Goal: Task Accomplishment & Management: Manage account settings

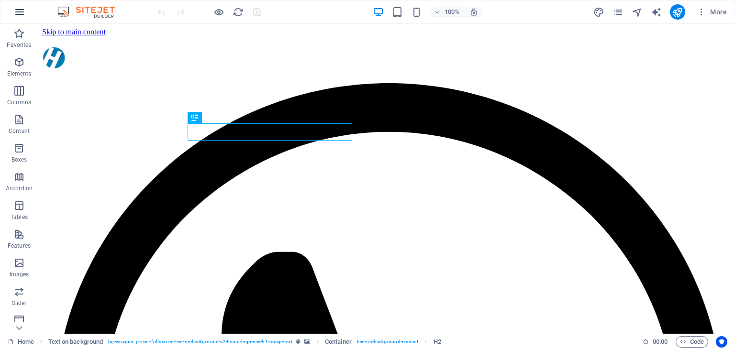
click at [22, 14] on icon "button" at bounding box center [19, 11] width 11 height 11
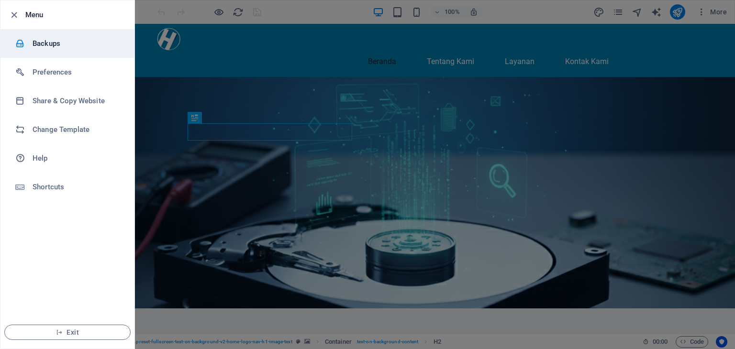
click at [75, 44] on h6 "Backups" at bounding box center [77, 43] width 89 height 11
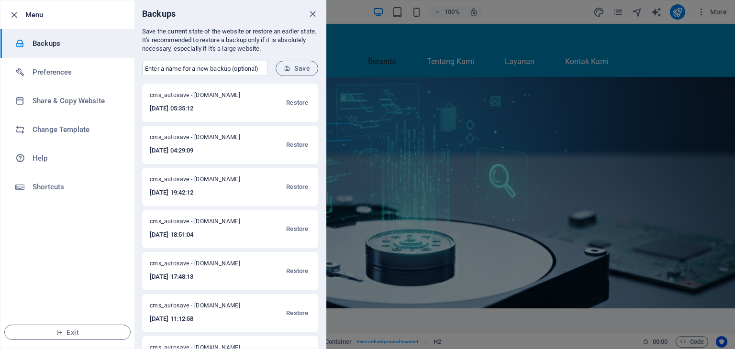
drag, startPoint x: 195, startPoint y: 111, endPoint x: 210, endPoint y: 115, distance: 14.9
click at [210, 115] on div "cms_autosave - data-recovary-cilegon.hannacom.id 2025-10-07 05:35:12 Restore" at bounding box center [230, 103] width 176 height 38
drag, startPoint x: 193, startPoint y: 154, endPoint x: 199, endPoint y: 155, distance: 5.9
click at [199, 155] on h6 "2025-10-07 04:29:09" at bounding box center [201, 150] width 103 height 11
drag, startPoint x: 197, startPoint y: 111, endPoint x: 206, endPoint y: 113, distance: 9.3
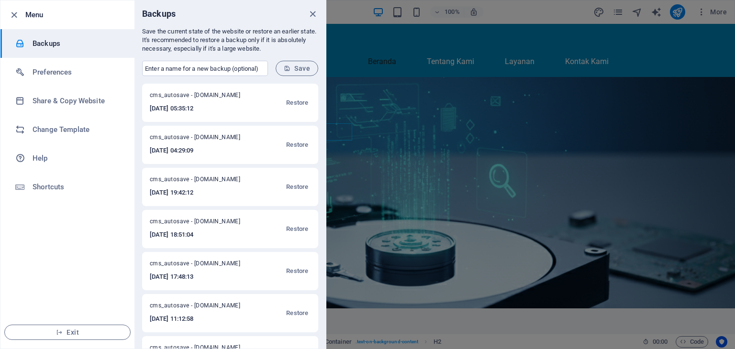
click at [206, 113] on h6 "2025-10-07 05:35:12" at bounding box center [201, 108] width 103 height 11
click at [297, 103] on span "Restore" at bounding box center [297, 102] width 22 height 11
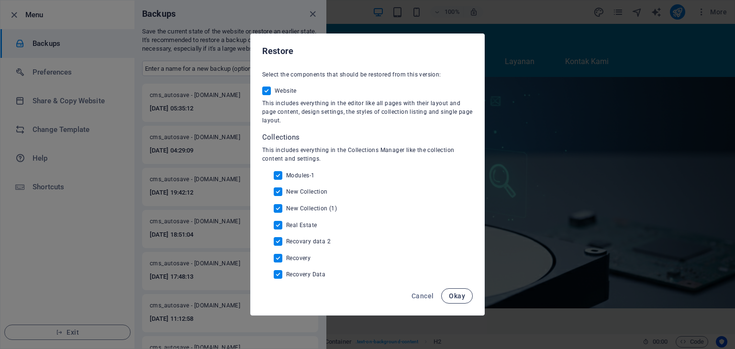
click at [455, 299] on span "Okay" at bounding box center [457, 296] width 16 height 8
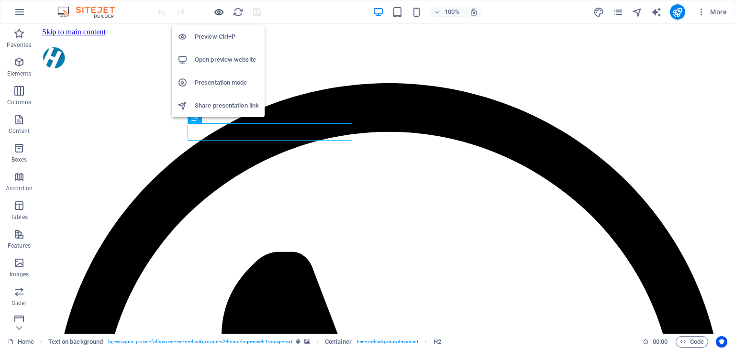
click at [219, 8] on icon "button" at bounding box center [218, 12] width 11 height 11
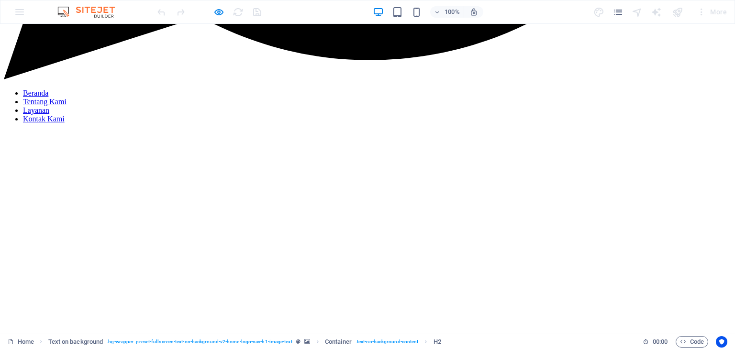
scroll to position [813, 0]
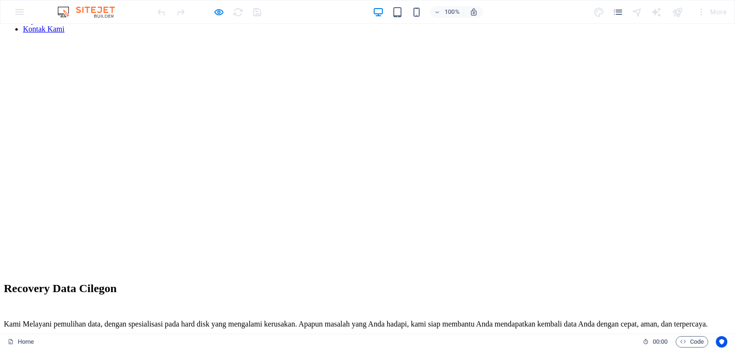
click at [67, 16] on link "Tentang Kami" at bounding box center [45, 12] width 44 height 8
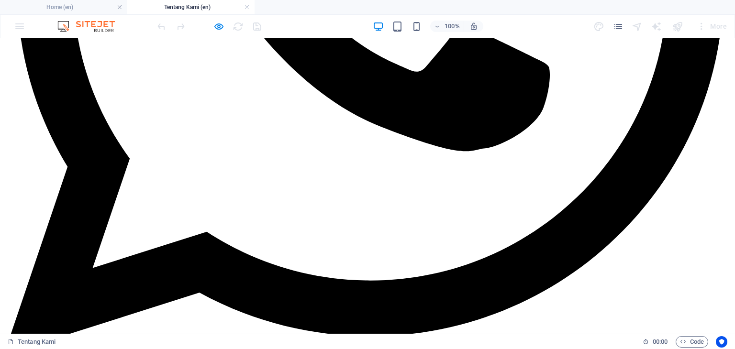
scroll to position [431, 0]
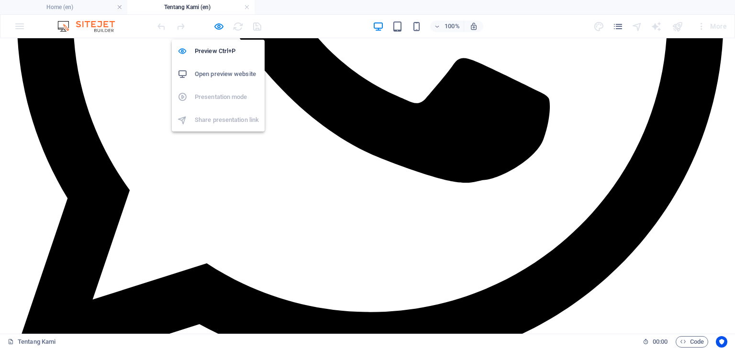
drag, startPoint x: 218, startPoint y: 23, endPoint x: 228, endPoint y: 23, distance: 9.6
click at [219, 23] on icon "button" at bounding box center [218, 26] width 11 height 11
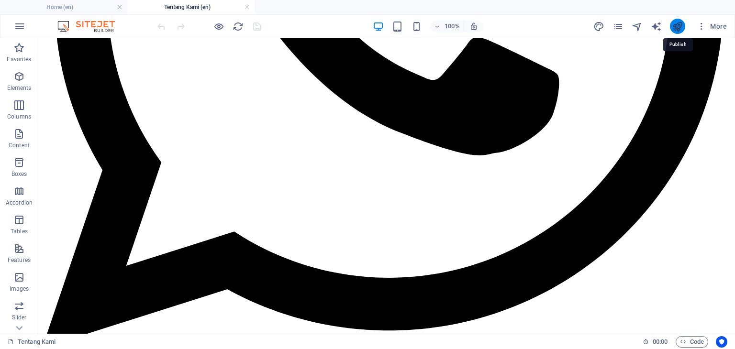
click at [674, 23] on icon "publish" at bounding box center [677, 26] width 11 height 11
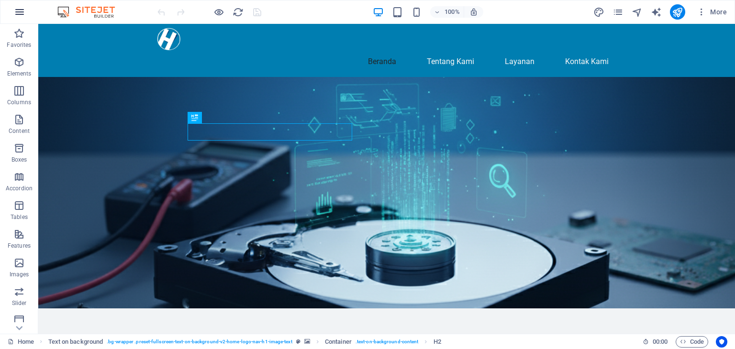
click at [19, 11] on icon "button" at bounding box center [19, 11] width 11 height 11
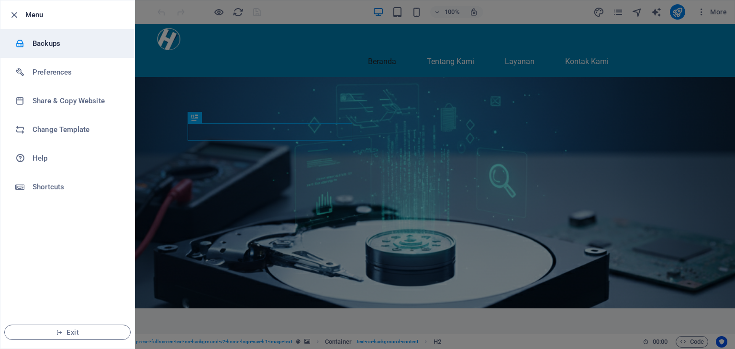
click at [87, 47] on h6 "Backups" at bounding box center [77, 43] width 89 height 11
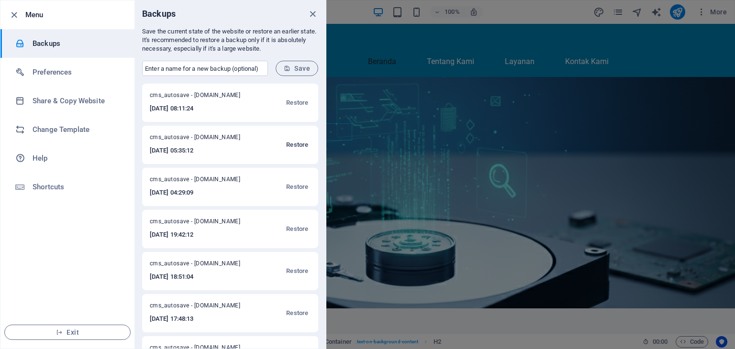
click at [293, 147] on span "Restore" at bounding box center [297, 144] width 22 height 11
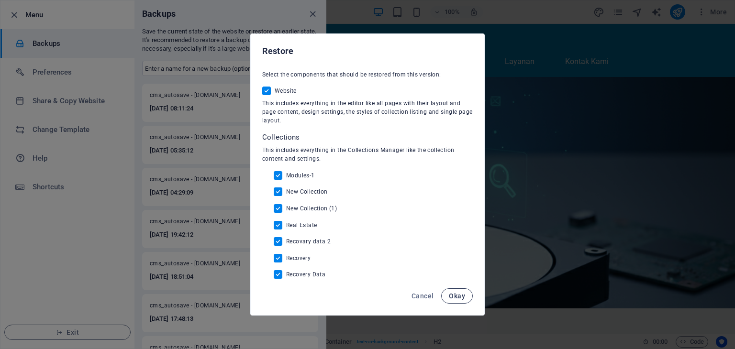
click at [460, 298] on span "Okay" at bounding box center [457, 296] width 16 height 8
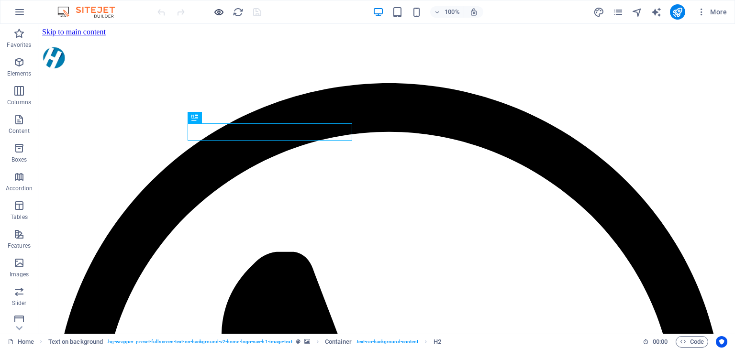
click at [220, 12] on icon "button" at bounding box center [218, 12] width 11 height 11
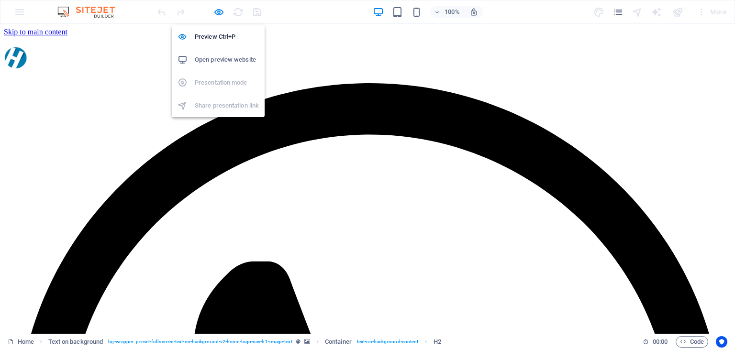
click at [220, 62] on h6 "Open preview website" at bounding box center [227, 59] width 64 height 11
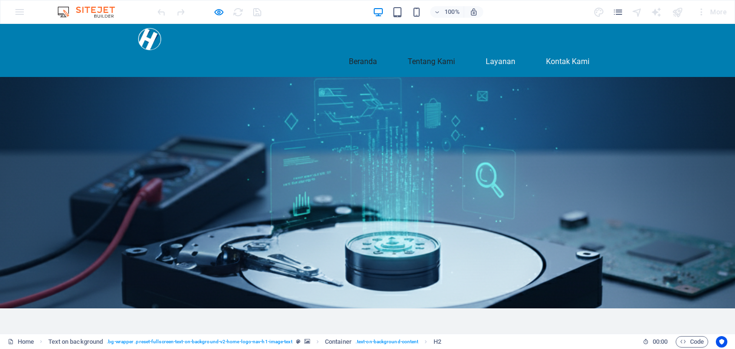
click at [418, 50] on link "Tentang Kami" at bounding box center [431, 61] width 63 height 23
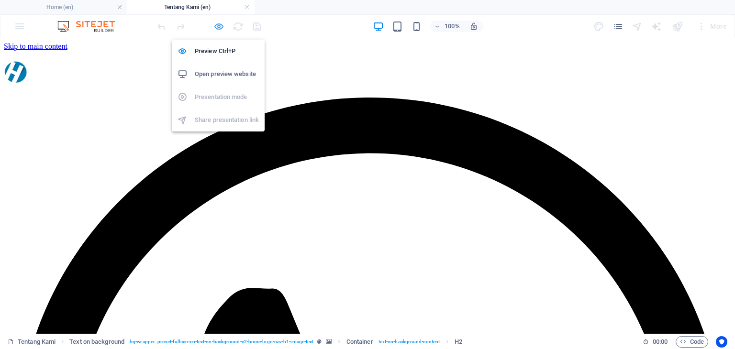
click at [219, 25] on icon "button" at bounding box center [218, 26] width 11 height 11
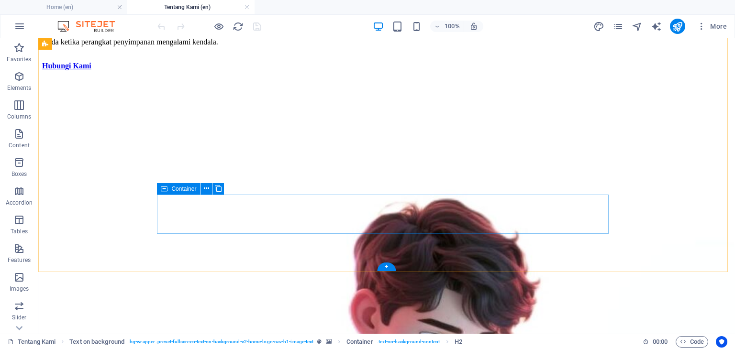
scroll to position [1914, 0]
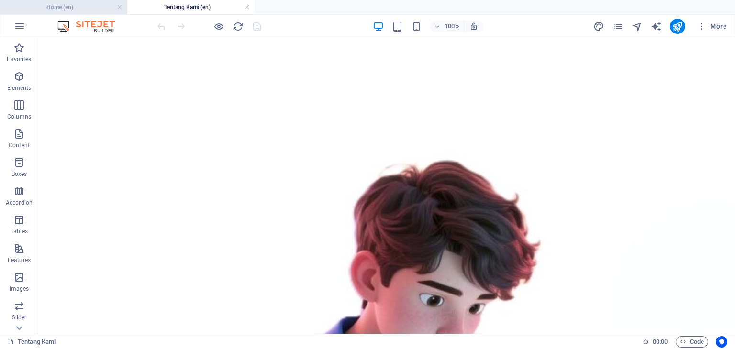
click at [72, 9] on h4 "Home (en)" at bounding box center [63, 7] width 127 height 11
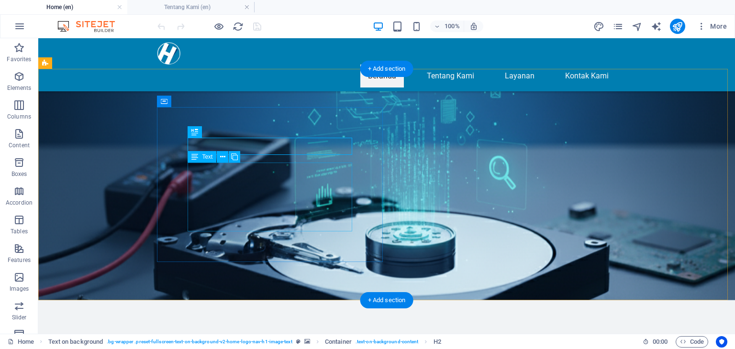
scroll to position [239, 0]
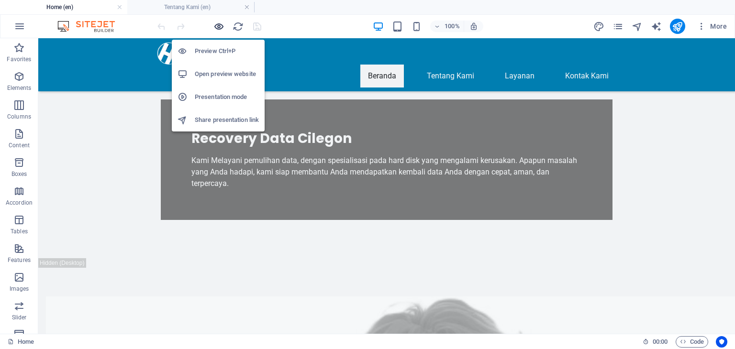
click at [215, 27] on icon "button" at bounding box center [218, 26] width 11 height 11
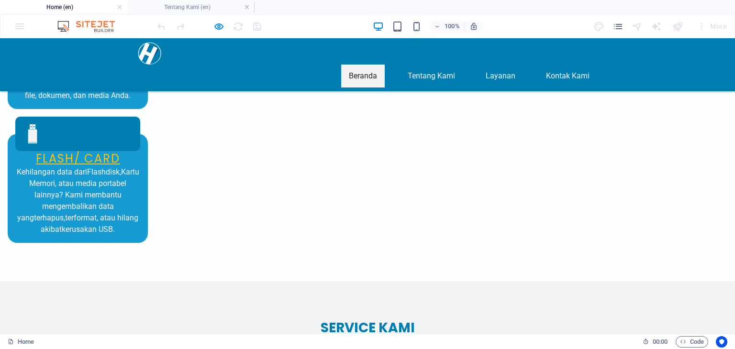
scroll to position [1100, 0]
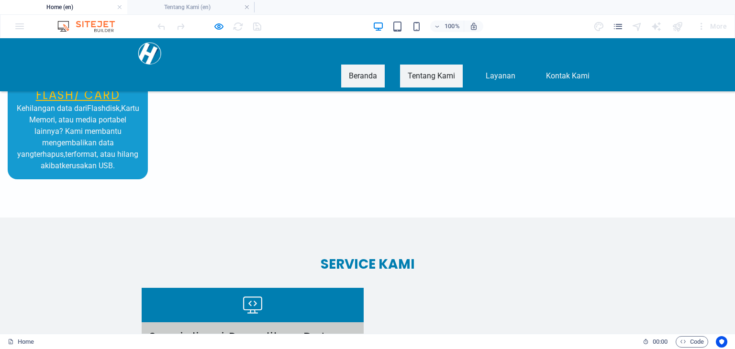
click at [426, 65] on link "Tentang Kami" at bounding box center [431, 76] width 63 height 23
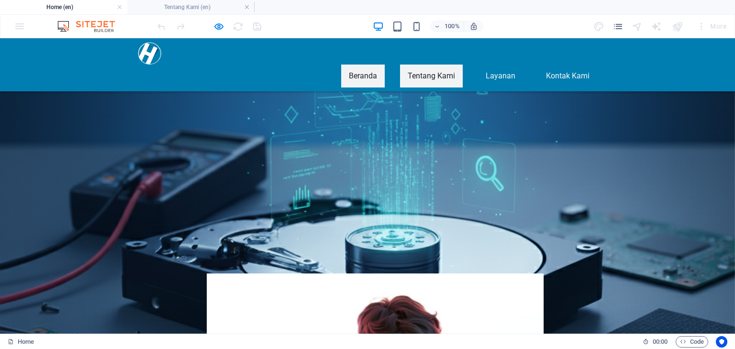
scroll to position [1061, 0]
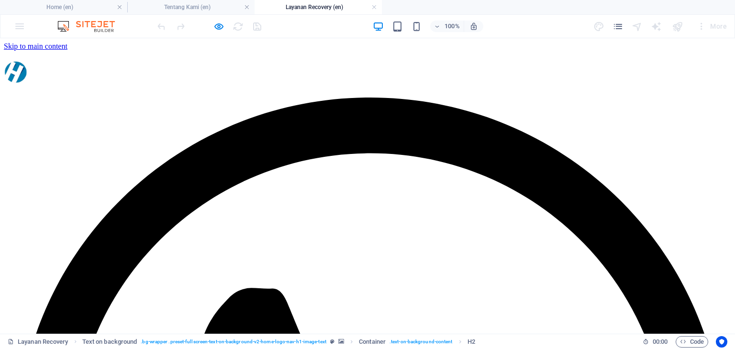
scroll to position [0, 0]
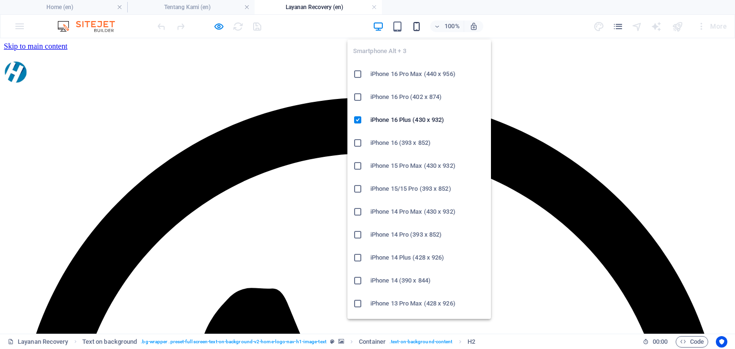
click at [415, 23] on icon "button" at bounding box center [416, 26] width 11 height 11
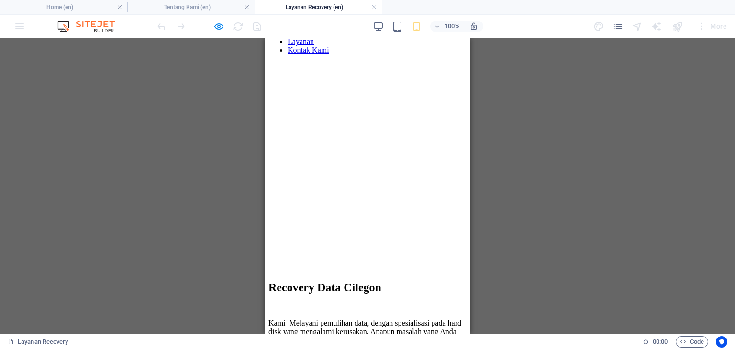
scroll to position [112, 0]
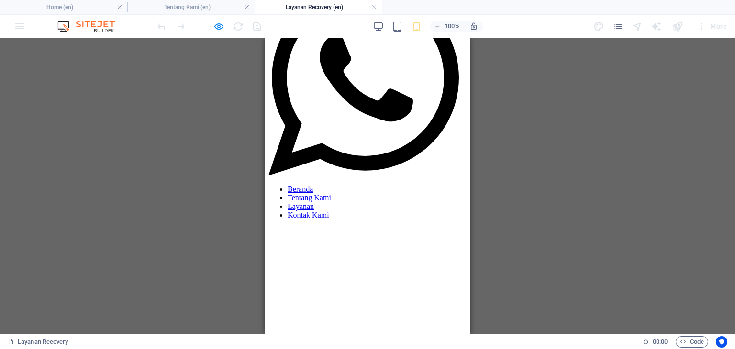
click at [448, 178] on div at bounding box center [367, 178] width 198 height 0
click at [372, 220] on nav "Beranda Tentang Kami Layanan Kontak Kami" at bounding box center [367, 202] width 198 height 34
click at [366, 220] on nav "Beranda Tentang Kami Layanan Kontak Kami" at bounding box center [367, 202] width 198 height 34
click at [364, 185] on nav "Beranda Tentang Kami Layanan Kontak Kami" at bounding box center [367, 202] width 198 height 34
click at [459, 185] on nav "Beranda Tentang Kami Layanan Kontak Kami" at bounding box center [367, 202] width 198 height 34
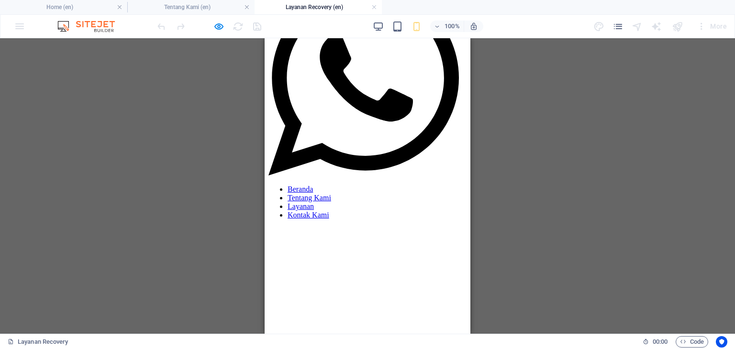
click at [453, 178] on div at bounding box center [367, 178] width 198 height 0
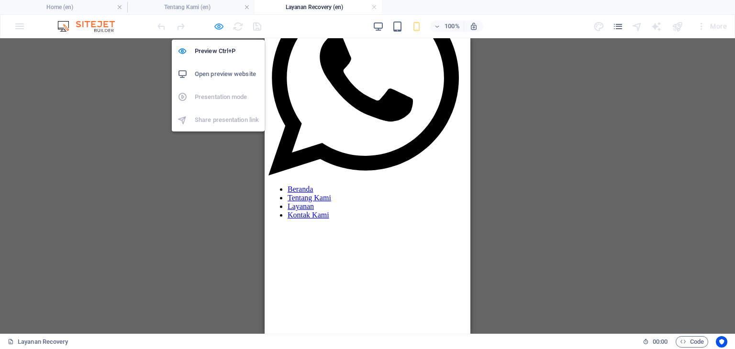
click at [219, 27] on icon "button" at bounding box center [218, 26] width 11 height 11
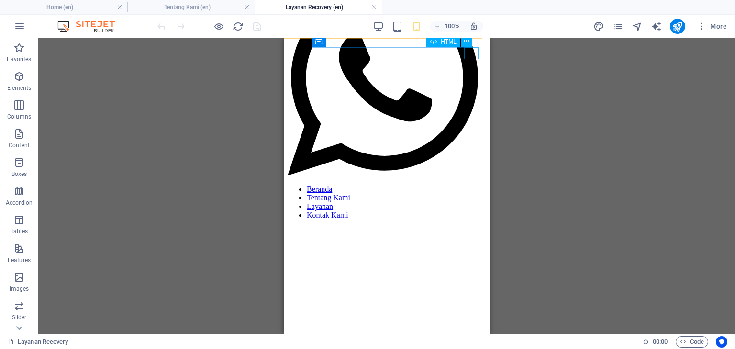
click at [473, 178] on div at bounding box center [387, 178] width 198 height 0
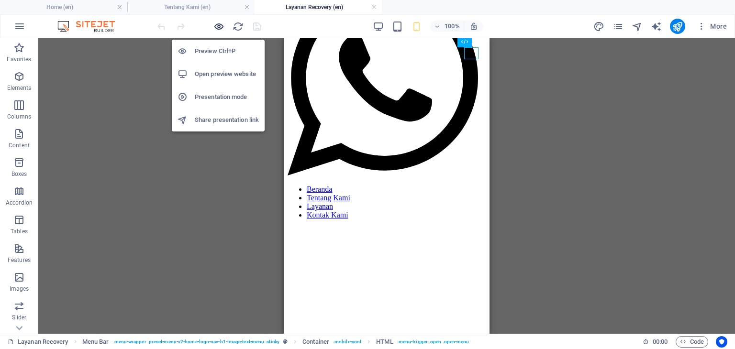
click at [219, 27] on icon "button" at bounding box center [218, 26] width 11 height 11
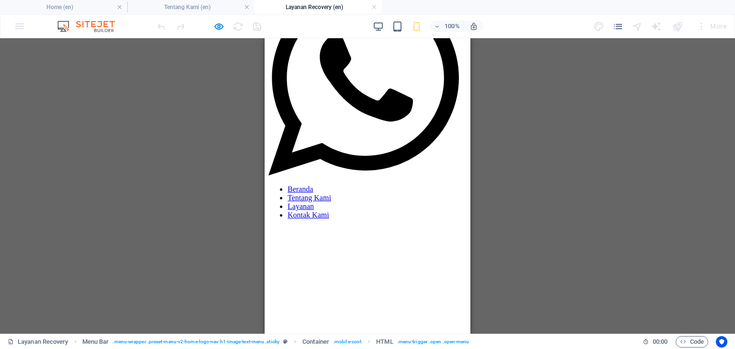
click at [329, 219] on link "Kontak Kami" at bounding box center [309, 215] width 42 height 8
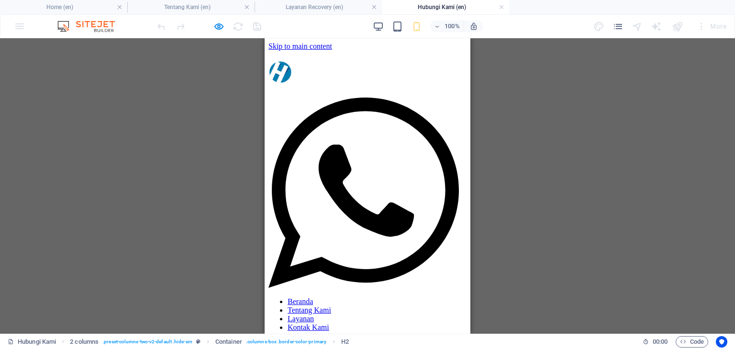
scroll to position [0, 0]
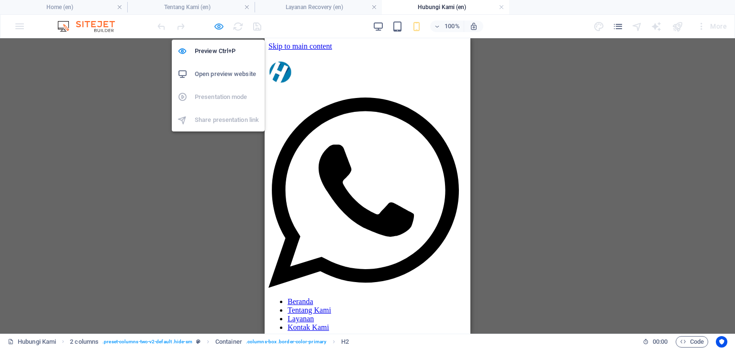
click at [216, 24] on icon "button" at bounding box center [218, 26] width 11 height 11
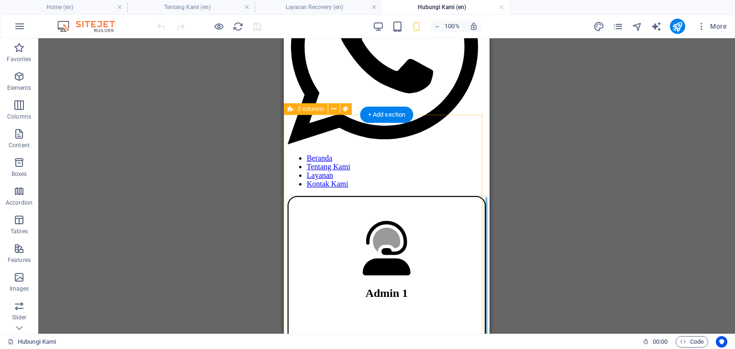
scroll to position [96, 0]
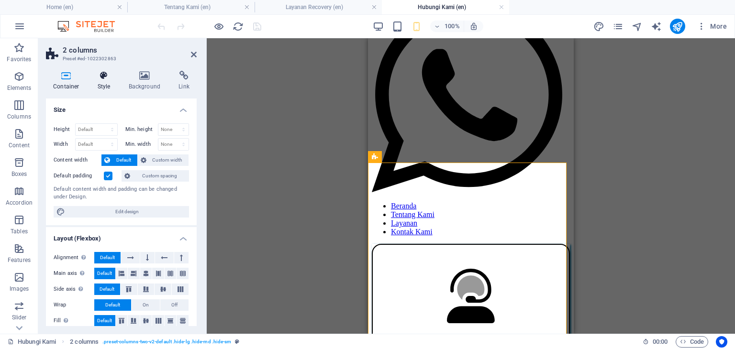
click at [111, 88] on h4 "Style" at bounding box center [105, 81] width 31 height 20
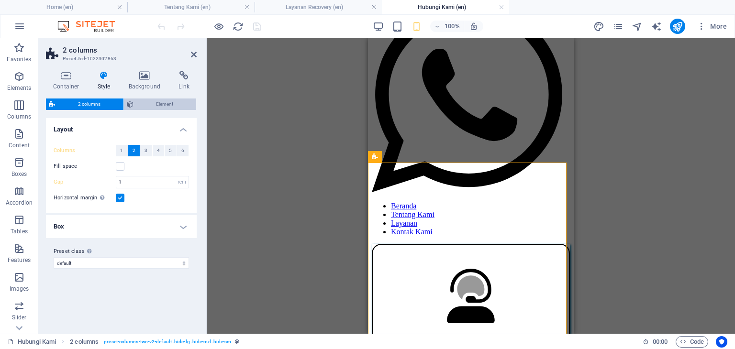
click at [128, 109] on icon at bounding box center [130, 104] width 7 height 11
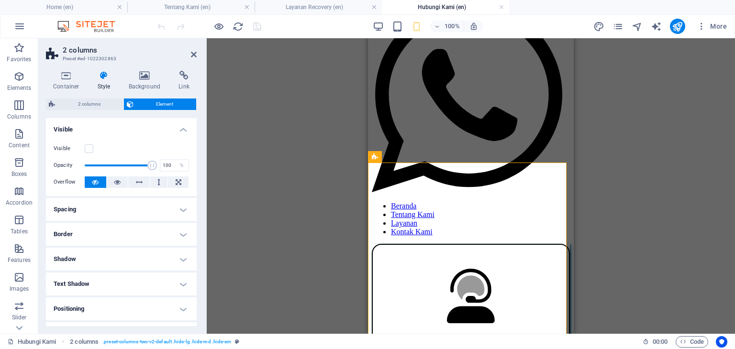
click at [94, 150] on div "Visible" at bounding box center [121, 148] width 135 height 11
click at [89, 150] on label at bounding box center [89, 148] width 9 height 9
click at [0, 0] on input "Visible" at bounding box center [0, 0] width 0 height 0
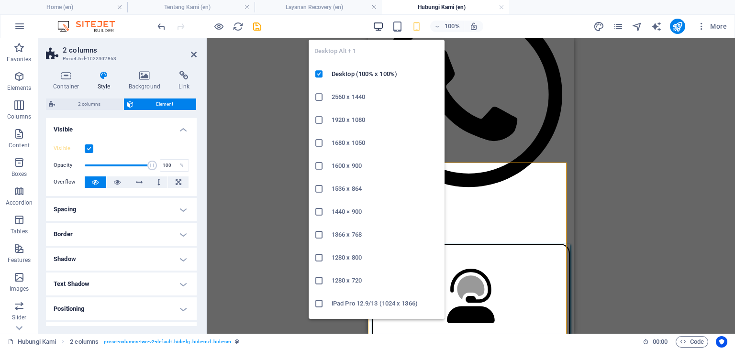
click at [379, 28] on icon "button" at bounding box center [378, 26] width 11 height 11
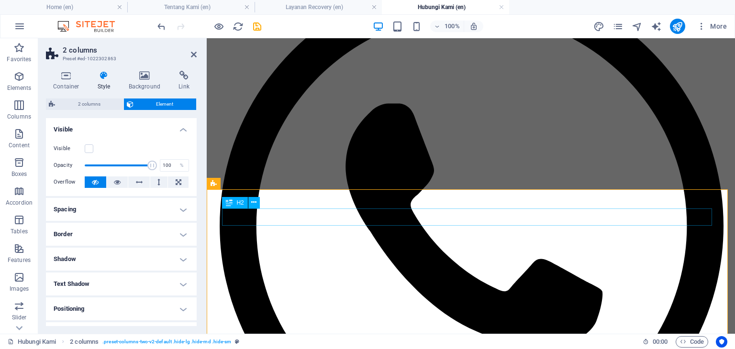
scroll to position [240, 0]
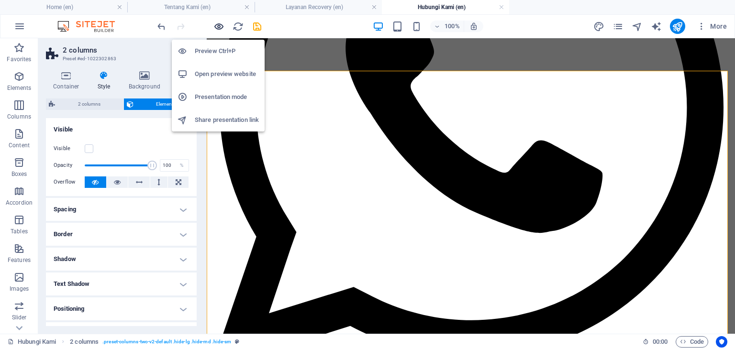
click at [217, 27] on icon "button" at bounding box center [218, 26] width 11 height 11
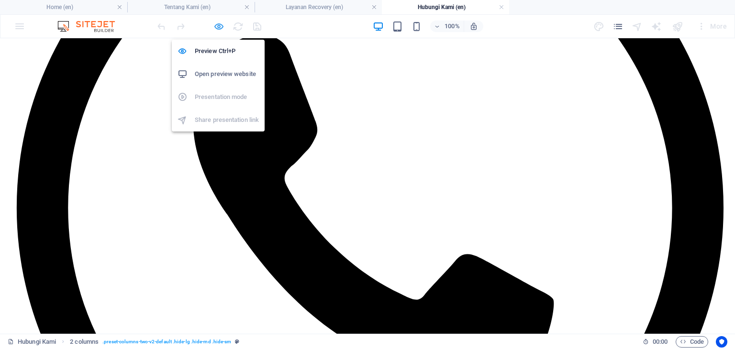
scroll to position [136, 0]
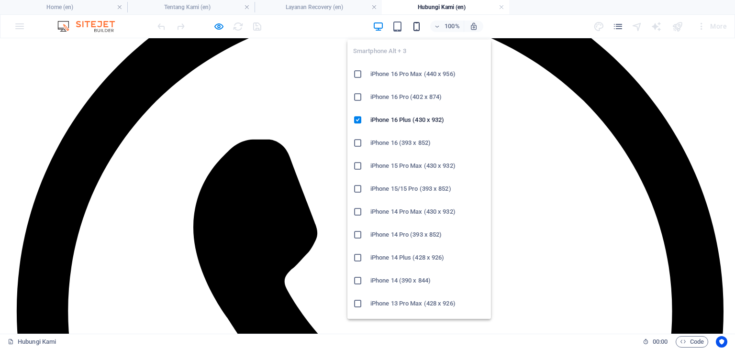
click at [413, 25] on icon "button" at bounding box center [416, 26] width 11 height 11
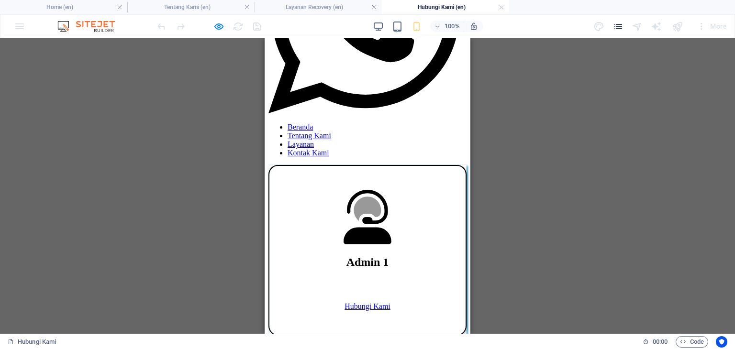
scroll to position [189, 0]
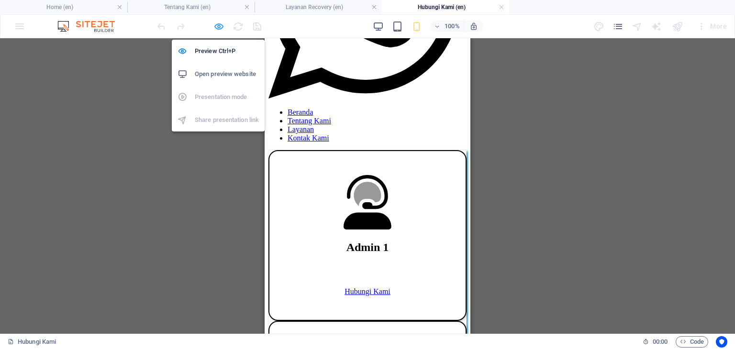
click at [220, 25] on icon "button" at bounding box center [218, 26] width 11 height 11
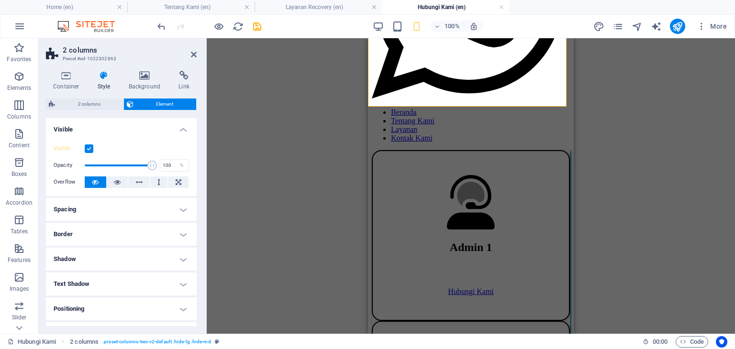
scroll to position [410, 0]
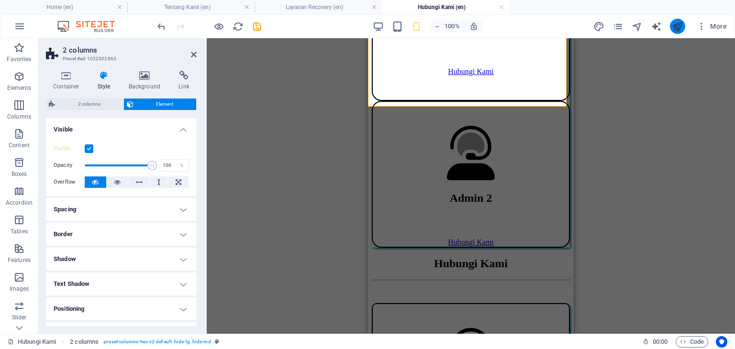
click at [679, 32] on button "publish" at bounding box center [677, 26] width 15 height 15
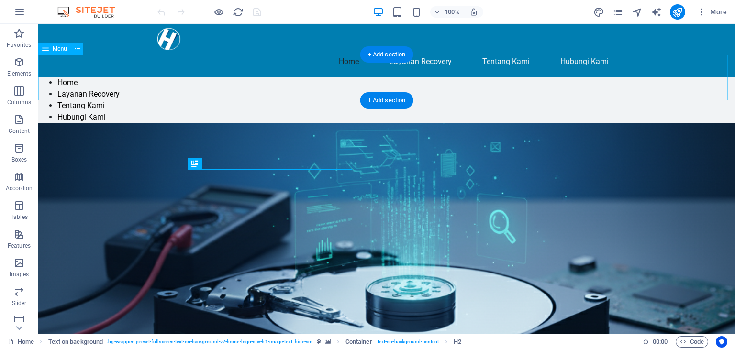
click at [144, 81] on nav "Home Layanan Recovery Tentang Kami Hubungi Kami" at bounding box center [386, 100] width 697 height 46
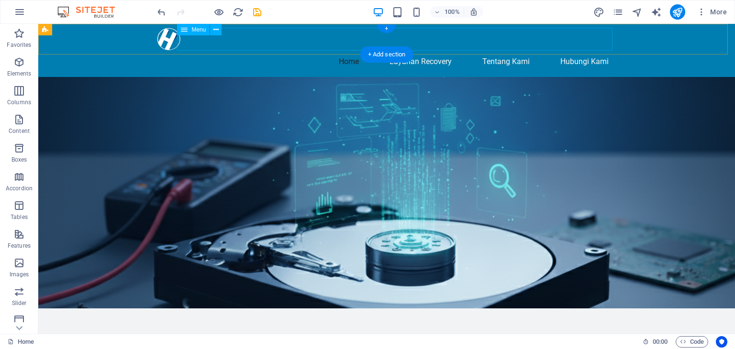
click at [346, 50] on nav "Home Layanan Recovery Tentang Kami Hubungi Kami" at bounding box center [386, 61] width 459 height 23
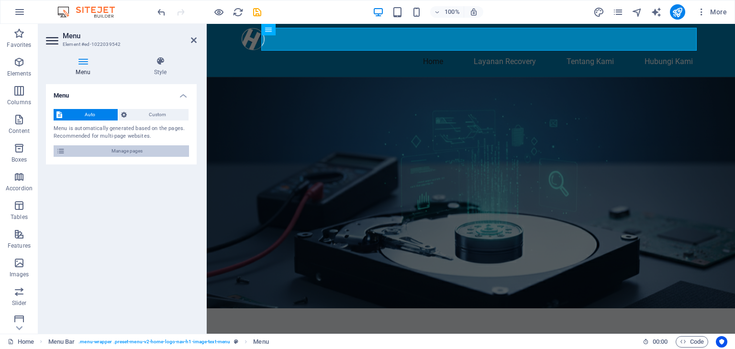
click at [159, 150] on span "Manage pages" at bounding box center [127, 150] width 118 height 11
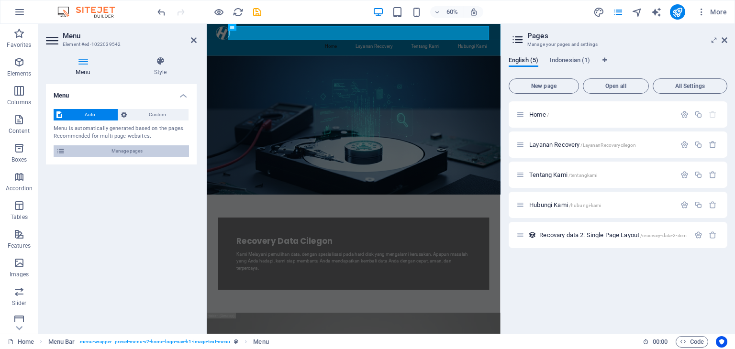
click at [159, 150] on span "Manage pages" at bounding box center [127, 150] width 118 height 11
click at [562, 61] on span "Indonesian (1)" at bounding box center [570, 61] width 40 height 13
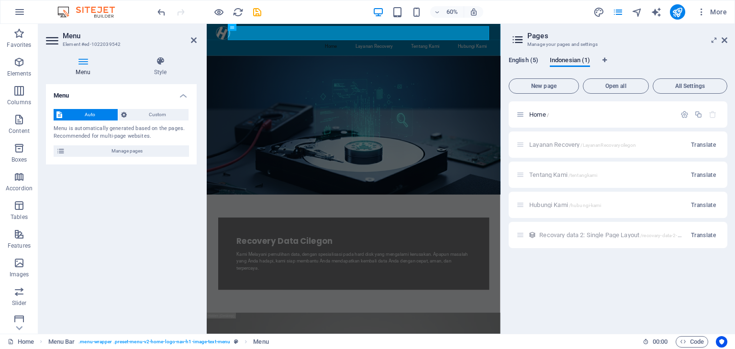
click at [521, 62] on span "English (5)" at bounding box center [524, 61] width 30 height 13
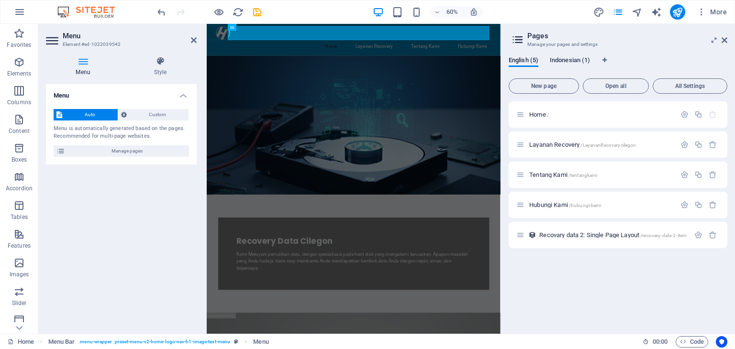
click at [566, 61] on span "Indonesian (1)" at bounding box center [570, 61] width 40 height 13
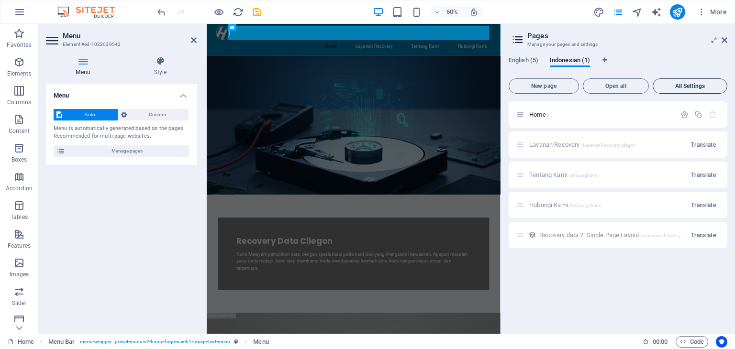
click at [694, 87] on span "All Settings" at bounding box center [690, 86] width 66 height 6
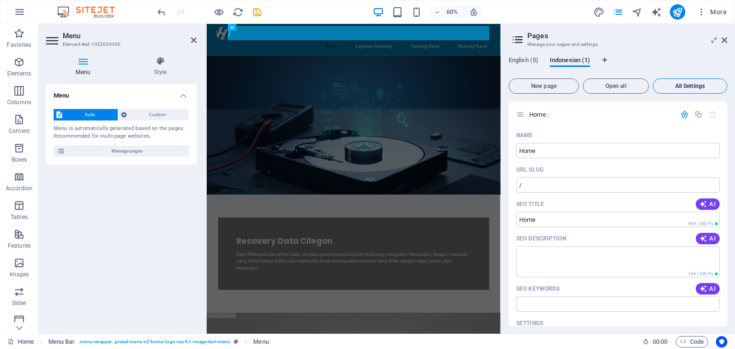
click at [694, 87] on span "All Settings" at bounding box center [690, 86] width 66 height 6
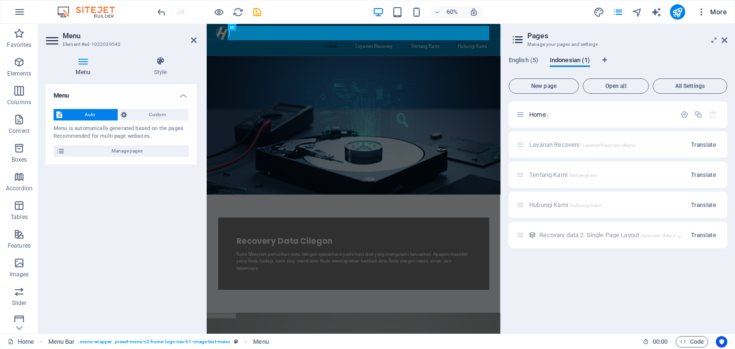
click at [718, 16] on span "More" at bounding box center [712, 12] width 30 height 10
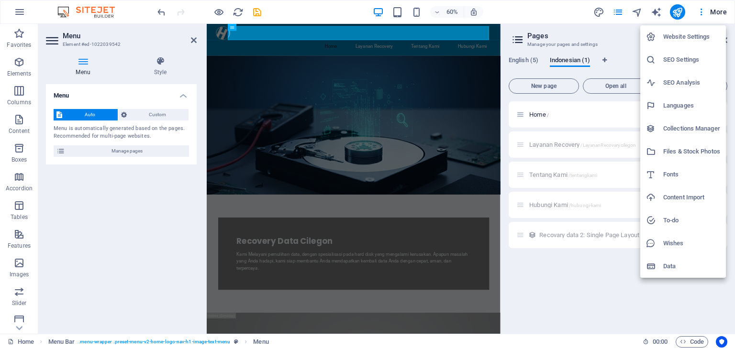
click at [684, 223] on h6 "To-do" at bounding box center [691, 220] width 57 height 11
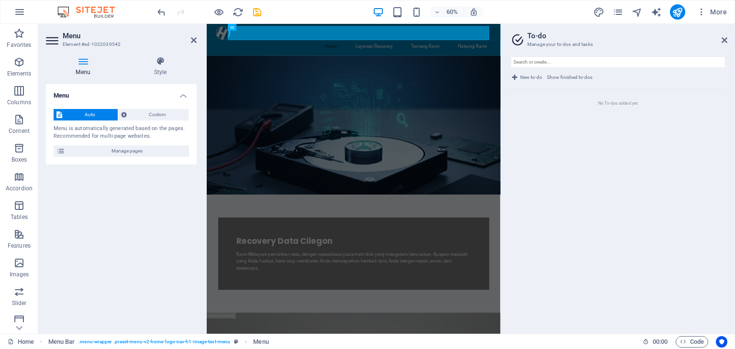
click at [525, 78] on span "New to-do" at bounding box center [531, 77] width 22 height 11
click at [721, 38] on h2 "To-do" at bounding box center [627, 36] width 200 height 9
click at [722, 40] on icon at bounding box center [725, 40] width 6 height 8
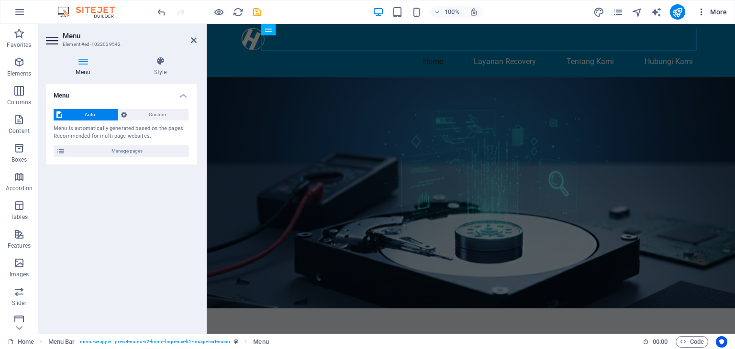
click at [718, 14] on span "More" at bounding box center [712, 12] width 30 height 10
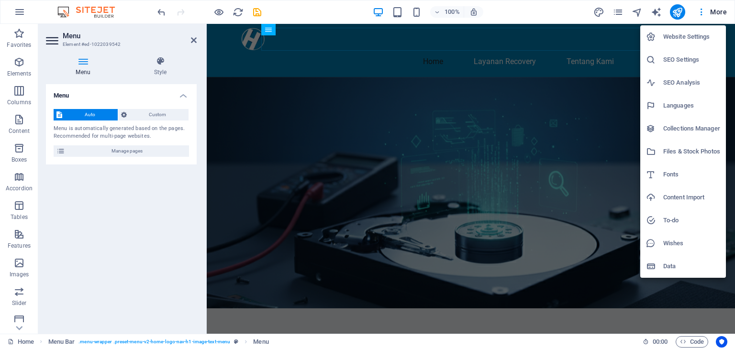
click at [679, 258] on li "Data" at bounding box center [683, 266] width 86 height 23
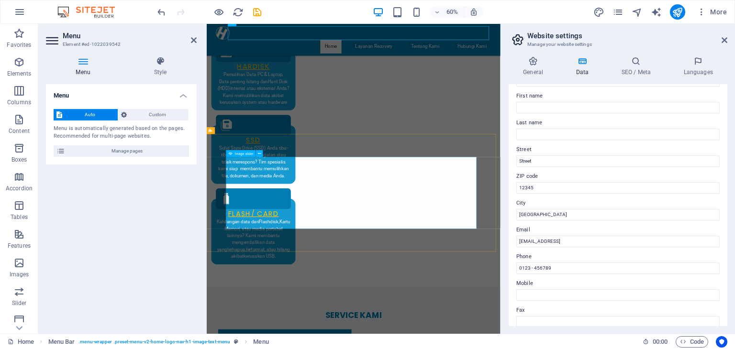
scroll to position [2544, 0]
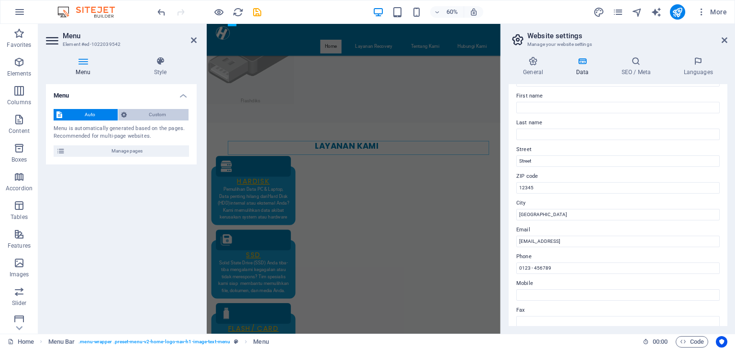
click at [176, 113] on span "Custom" at bounding box center [158, 114] width 56 height 11
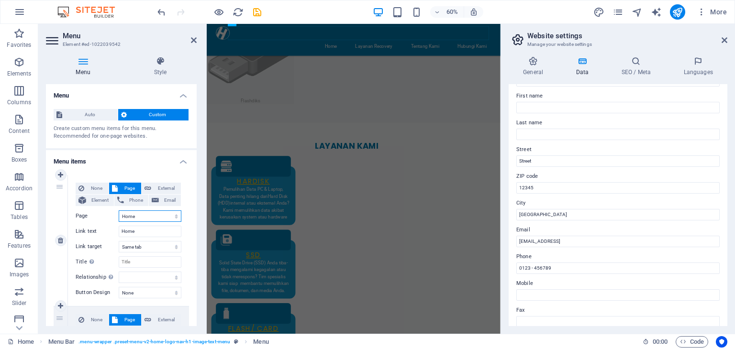
click at [169, 214] on select "Home Layanan Recovery Tentang Kami Hubungi Kami Home" at bounding box center [150, 216] width 63 height 11
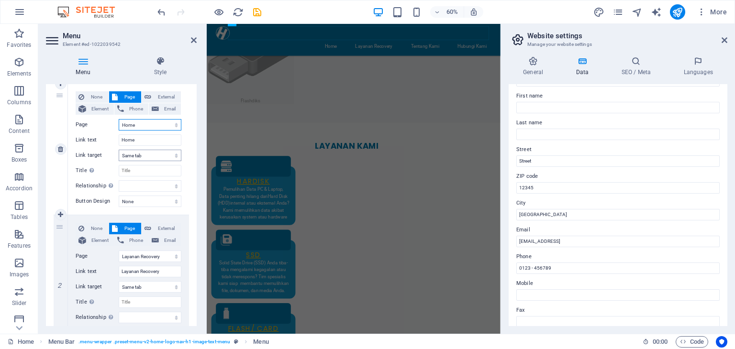
scroll to position [96, 0]
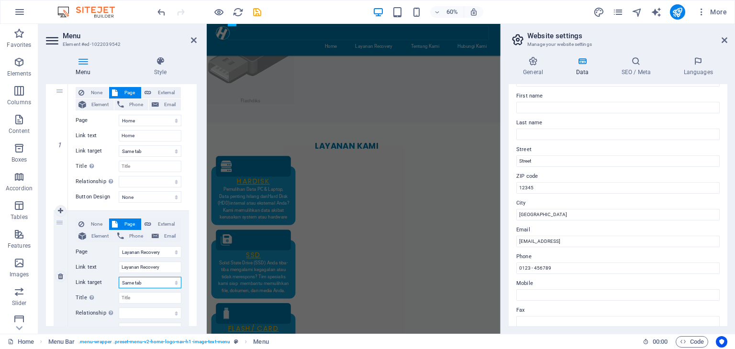
click at [168, 280] on select "New tab Same tab Overlay" at bounding box center [150, 282] width 63 height 11
click at [126, 224] on span "Page" at bounding box center [130, 224] width 18 height 11
click at [94, 225] on span "None" at bounding box center [96, 224] width 19 height 11
select select
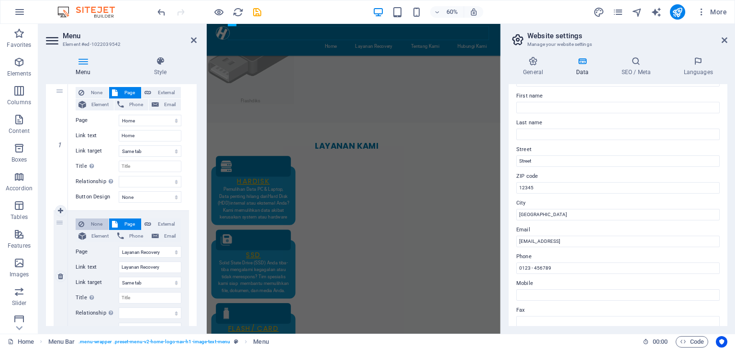
select select
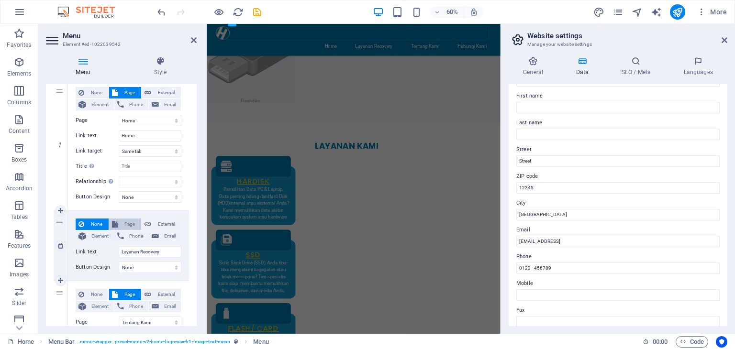
click at [115, 222] on icon at bounding box center [115, 224] width 6 height 11
select select
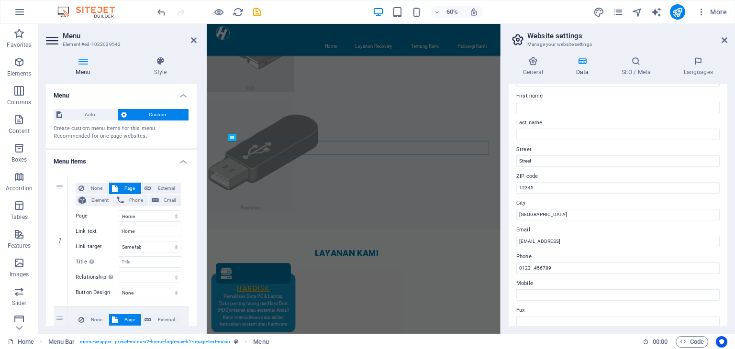
scroll to position [2353, 0]
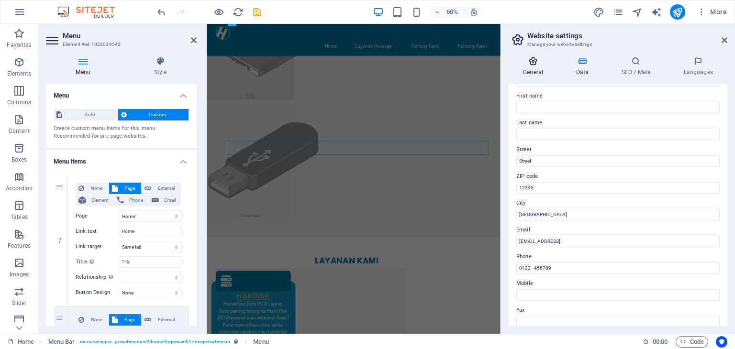
click at [533, 67] on h4 "General" at bounding box center [535, 66] width 53 height 20
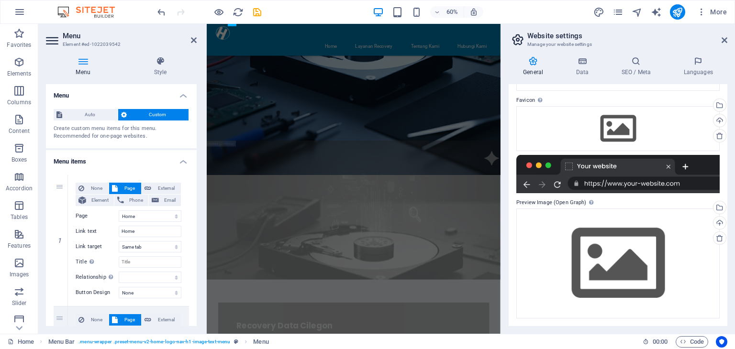
scroll to position [0, 0]
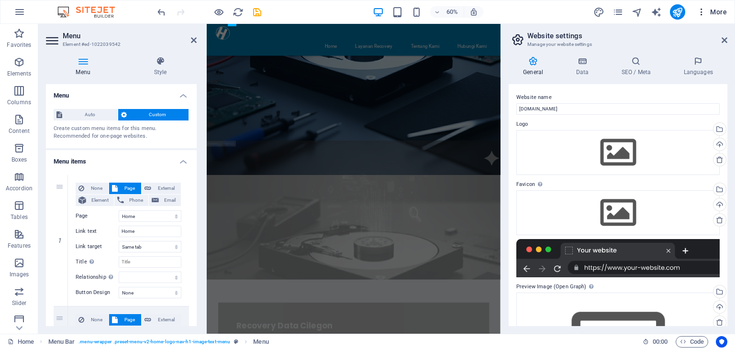
click at [710, 11] on span "More" at bounding box center [712, 12] width 30 height 10
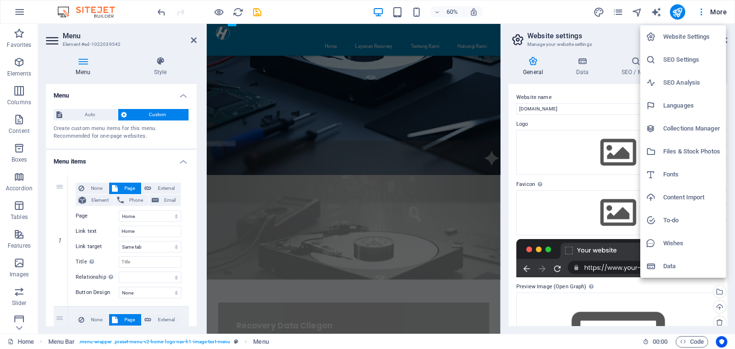
click at [716, 10] on div at bounding box center [367, 174] width 735 height 349
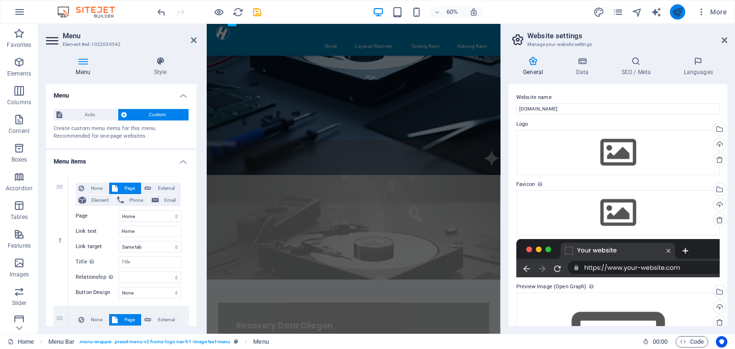
click at [673, 10] on icon "publish" at bounding box center [677, 12] width 11 height 11
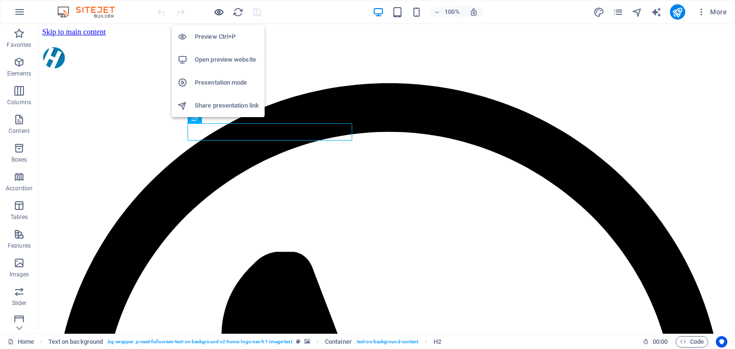
click at [219, 12] on icon "button" at bounding box center [218, 12] width 11 height 11
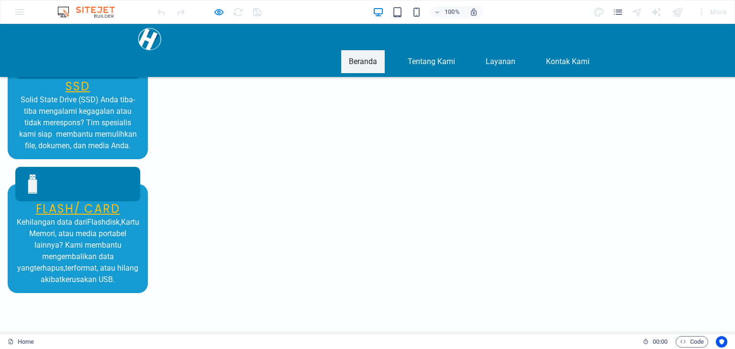
scroll to position [685, 0]
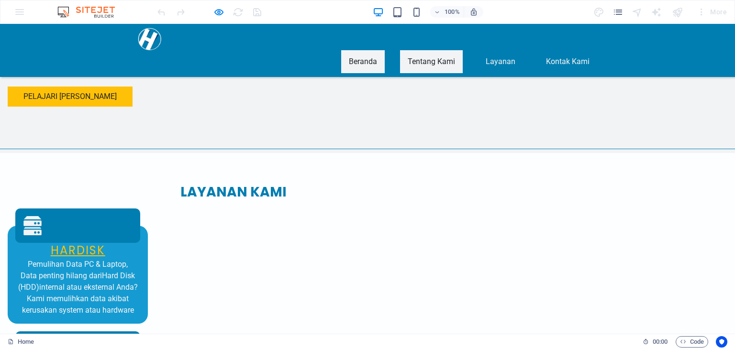
click at [440, 50] on link "Tentang Kami" at bounding box center [431, 61] width 63 height 23
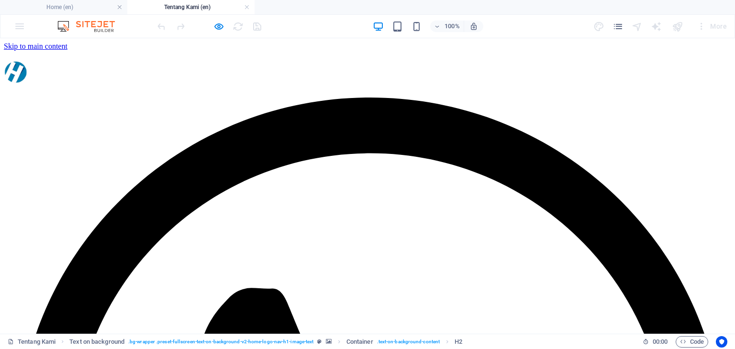
scroll to position [0, 0]
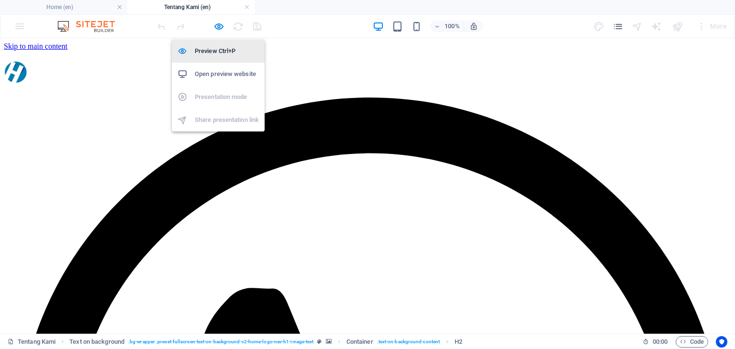
click at [220, 54] on h6 "Preview Ctrl+P" at bounding box center [227, 50] width 64 height 11
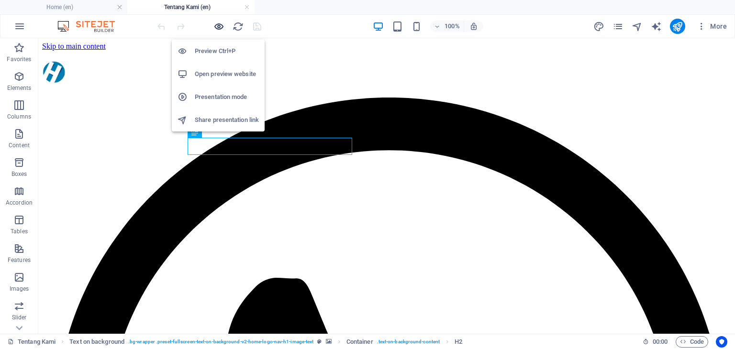
click at [215, 26] on icon "button" at bounding box center [218, 26] width 11 height 11
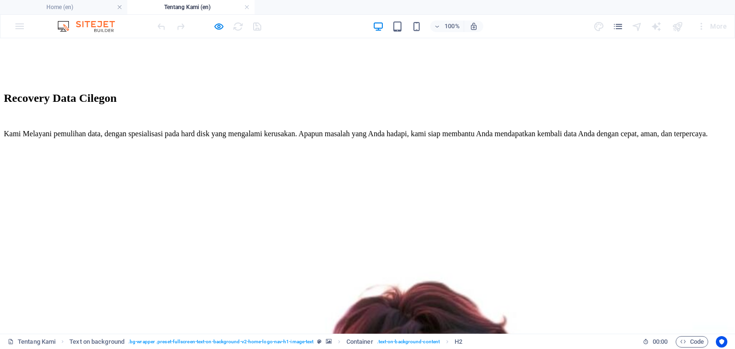
scroll to position [1061, 0]
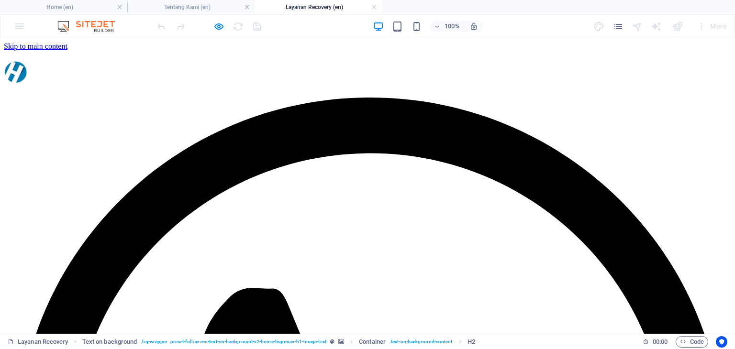
scroll to position [0, 0]
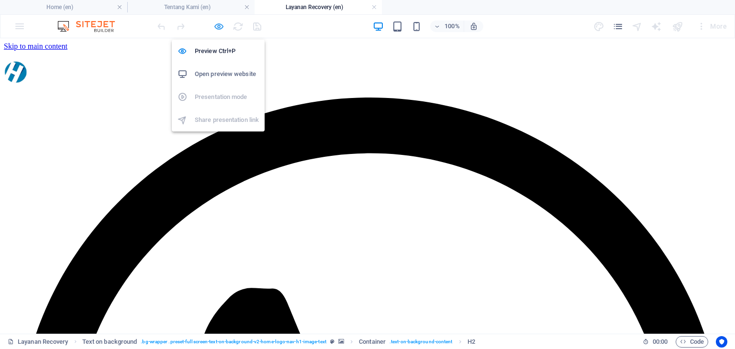
click at [216, 25] on icon "button" at bounding box center [218, 26] width 11 height 11
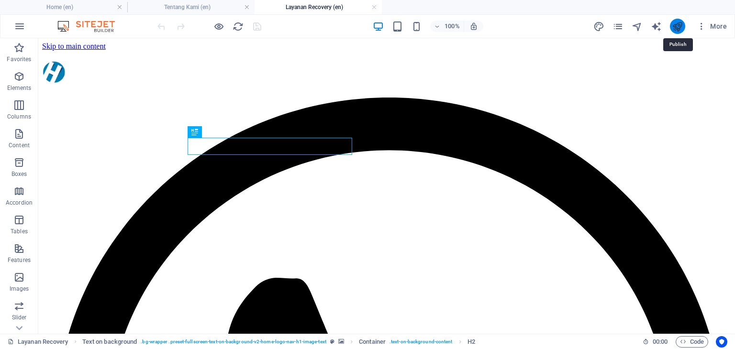
click at [676, 29] on icon "publish" at bounding box center [677, 26] width 11 height 11
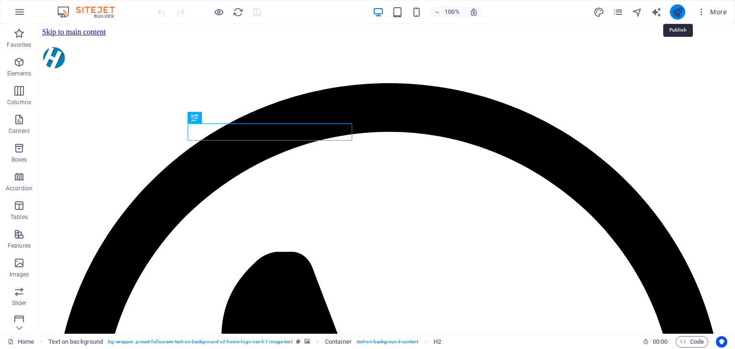
click at [679, 16] on icon "publish" at bounding box center [677, 12] width 11 height 11
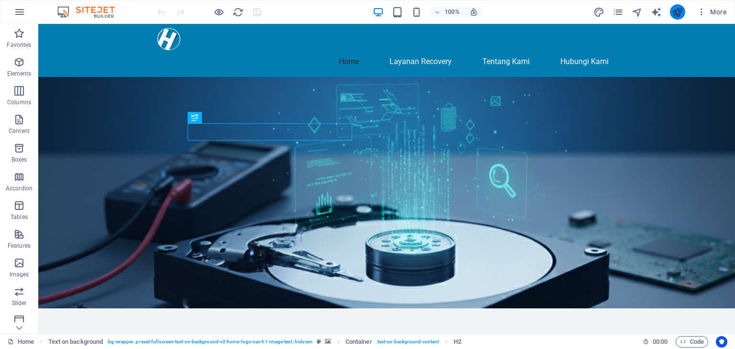
click at [680, 12] on icon "publish" at bounding box center [677, 12] width 11 height 11
click at [637, 46] on div "Home Layanan Recovery Tentang Kami Hubungi Kami" at bounding box center [386, 50] width 697 height 53
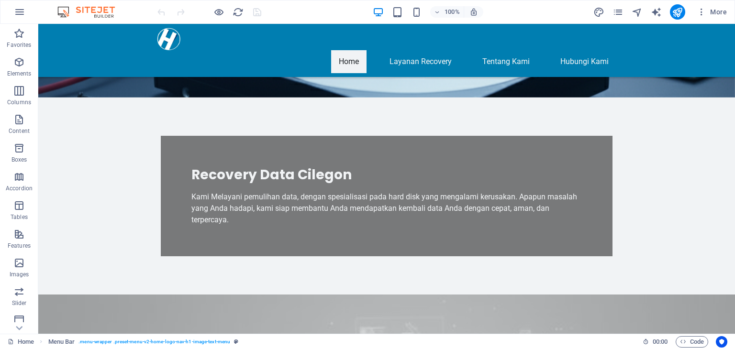
scroll to position [191, 0]
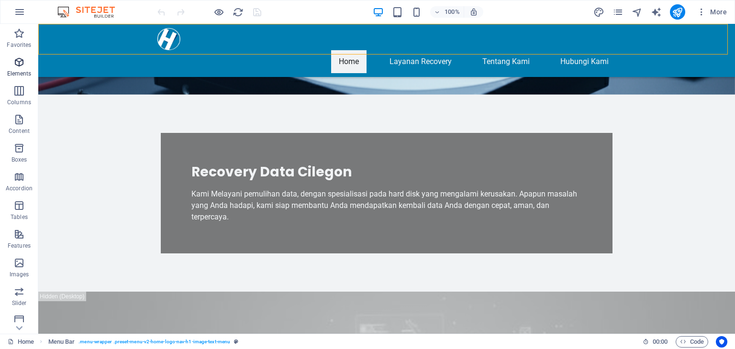
click at [21, 64] on icon "button" at bounding box center [18, 61] width 11 height 11
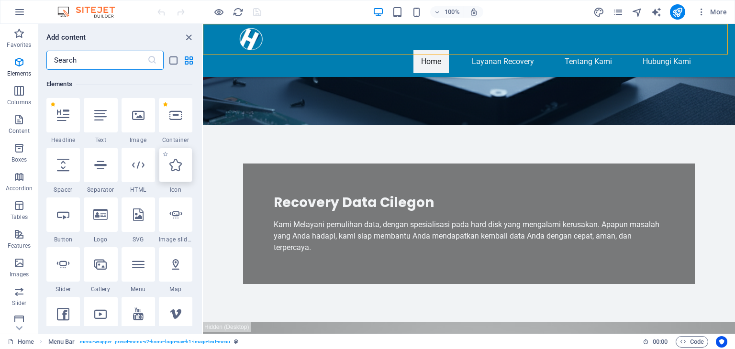
scroll to position [101, 0]
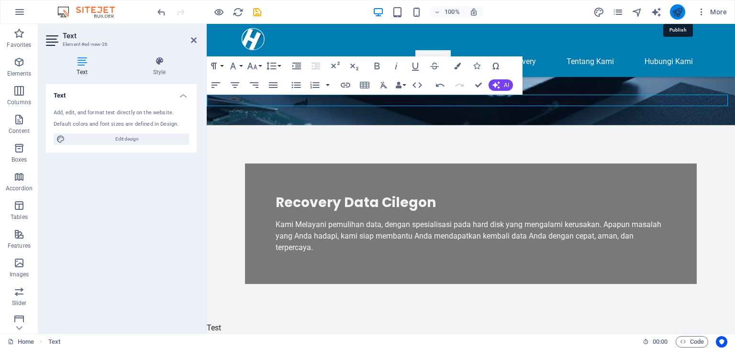
click at [683, 12] on icon "publish" at bounding box center [677, 12] width 11 height 11
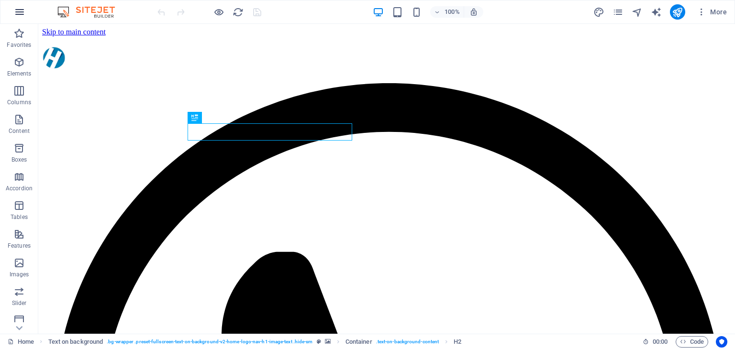
click at [22, 11] on icon "button" at bounding box center [19, 11] width 11 height 11
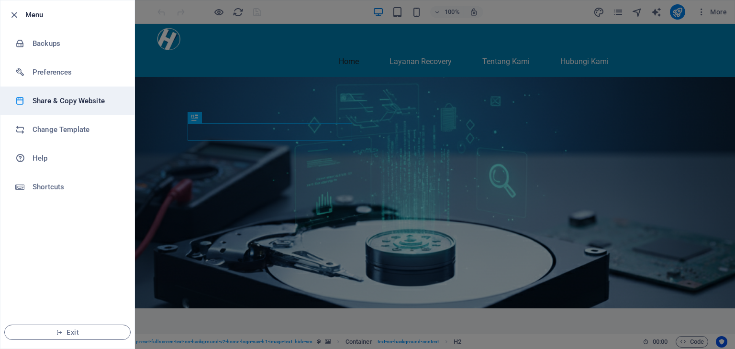
click at [77, 106] on h6 "Share & Copy Website" at bounding box center [77, 100] width 89 height 11
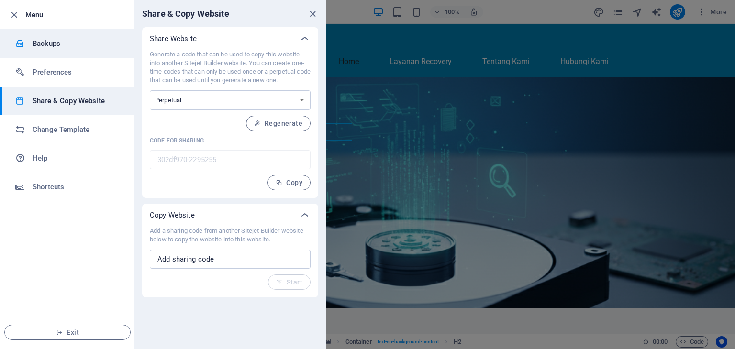
click at [80, 45] on h6 "Backups" at bounding box center [77, 43] width 89 height 11
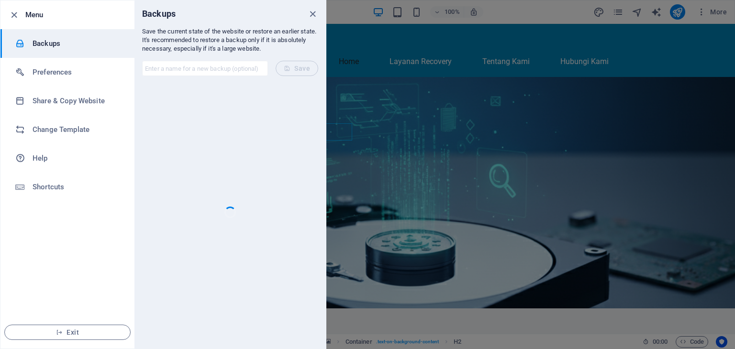
click at [220, 67] on input "text" at bounding box center [205, 68] width 126 height 15
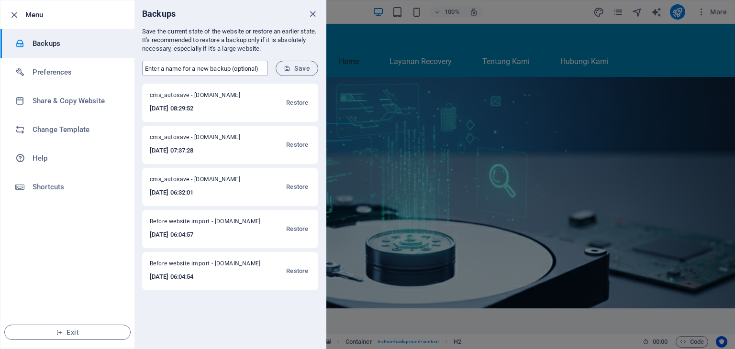
click at [207, 69] on input "text" at bounding box center [205, 68] width 126 height 15
type input "setengah"
click at [299, 69] on span "Save" at bounding box center [297, 69] width 26 height 8
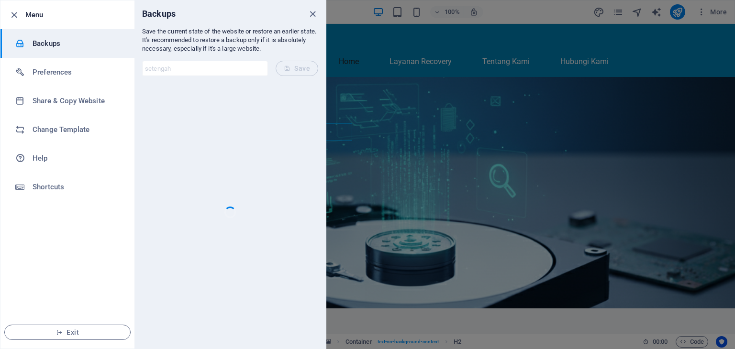
click at [532, 200] on div at bounding box center [367, 174] width 735 height 349
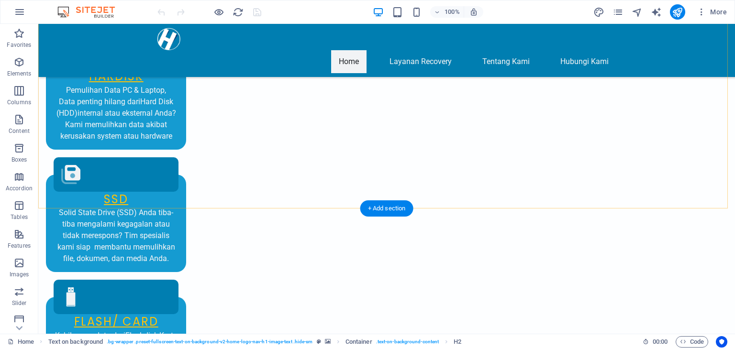
scroll to position [2953, 0]
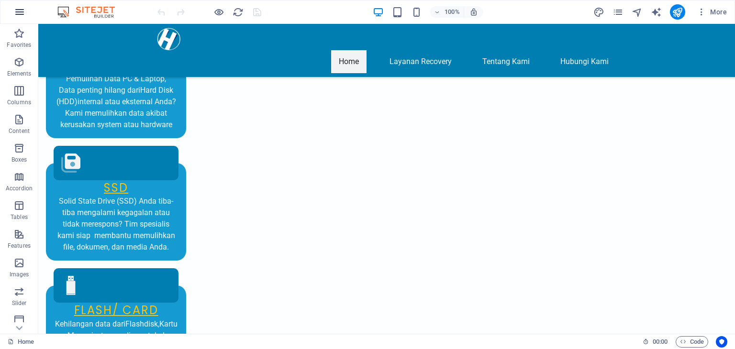
click at [17, 14] on icon "button" at bounding box center [19, 11] width 11 height 11
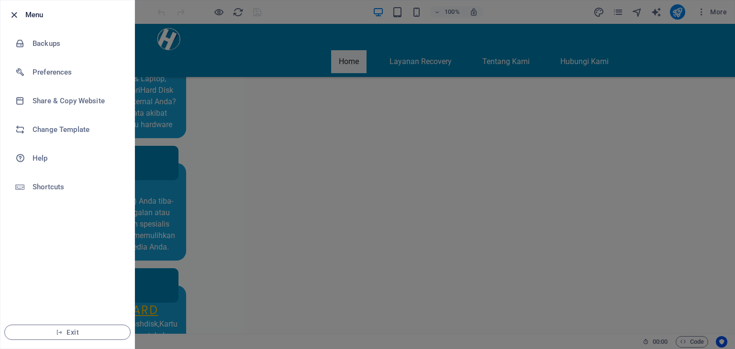
click at [14, 15] on icon "button" at bounding box center [14, 15] width 11 height 11
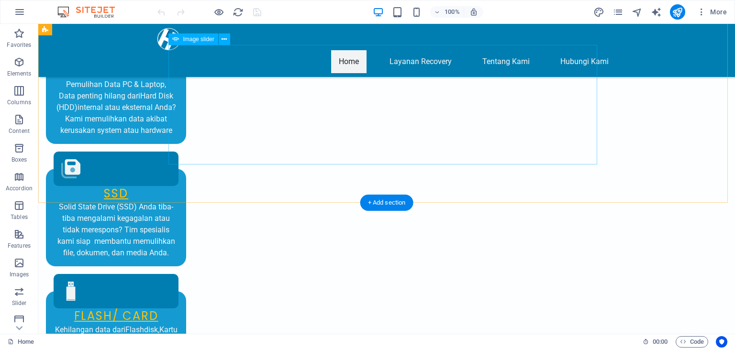
scroll to position [2810, 0]
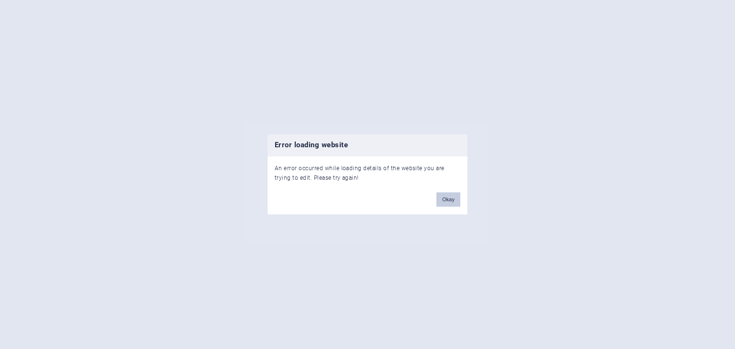
click at [456, 202] on button "Okay" at bounding box center [448, 200] width 24 height 14
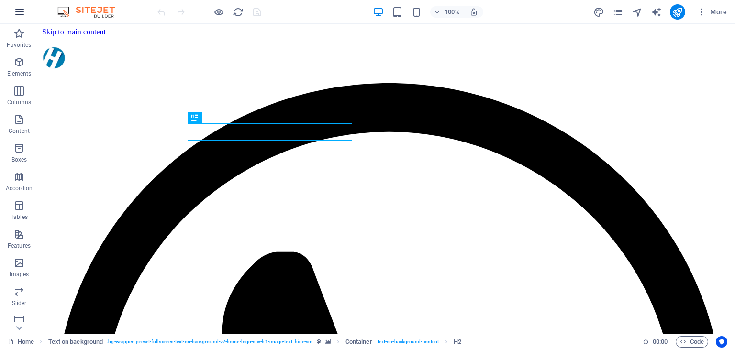
click at [21, 13] on icon "button" at bounding box center [19, 11] width 11 height 11
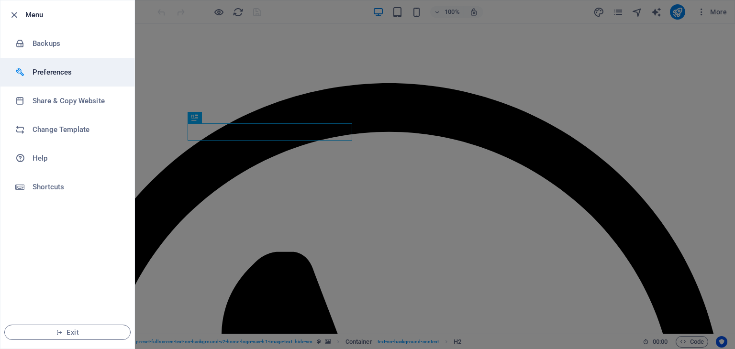
click at [57, 67] on h6 "Preferences" at bounding box center [77, 72] width 89 height 11
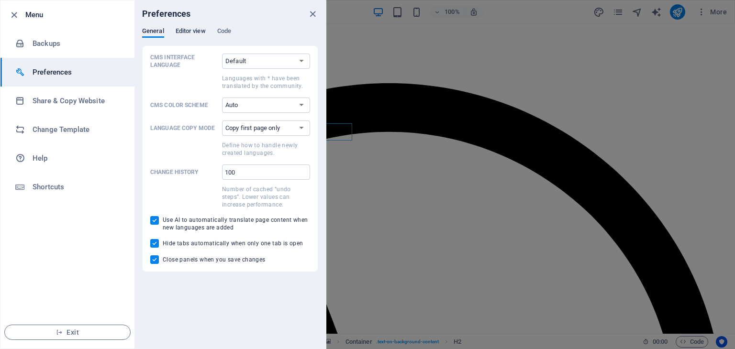
click at [189, 31] on span "Editor view" at bounding box center [191, 31] width 30 height 13
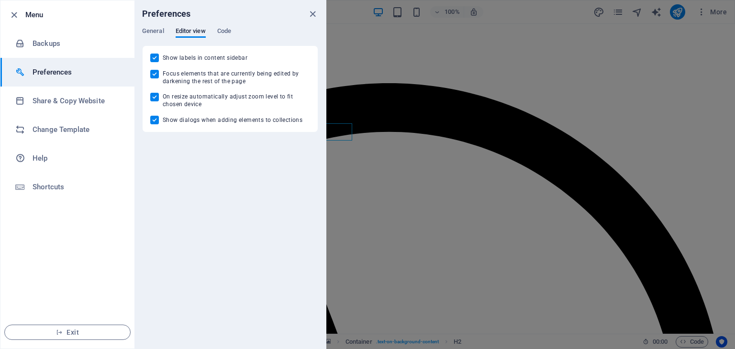
click at [214, 30] on div "General Editor view Code" at bounding box center [230, 36] width 176 height 18
click at [218, 31] on span "Code" at bounding box center [224, 31] width 14 height 13
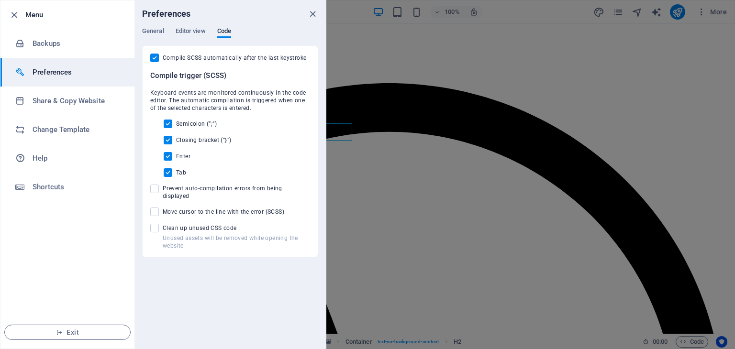
click at [718, 21] on div at bounding box center [367, 174] width 735 height 349
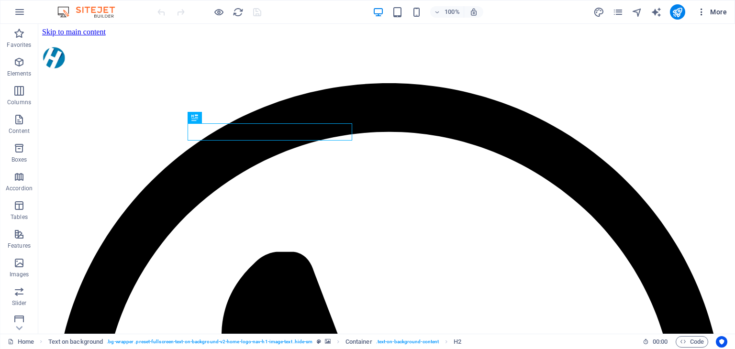
click at [725, 10] on span "More" at bounding box center [712, 12] width 30 height 10
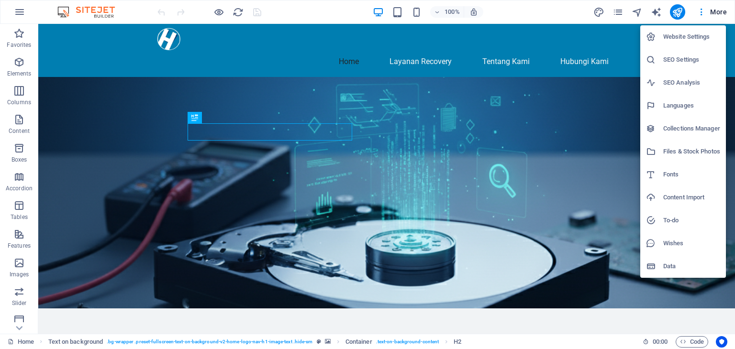
click at [688, 268] on h6 "Data" at bounding box center [691, 266] width 57 height 11
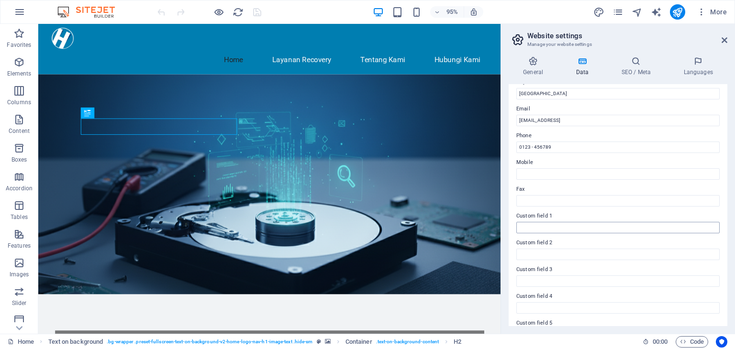
scroll to position [217, 0]
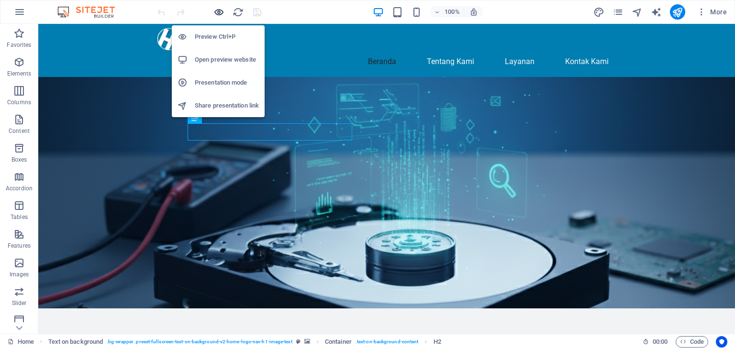
click at [220, 9] on icon "button" at bounding box center [218, 12] width 11 height 11
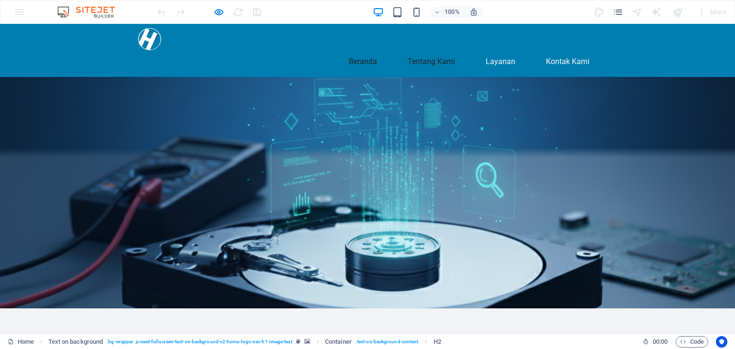
click at [427, 50] on link "Tentang Kami" at bounding box center [431, 61] width 63 height 23
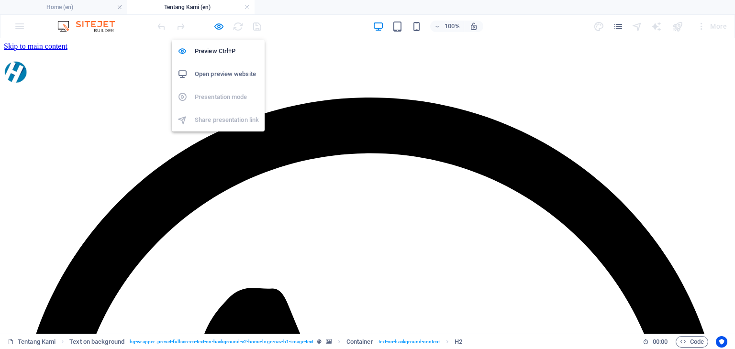
drag, startPoint x: 220, startPoint y: 22, endPoint x: 226, endPoint y: 22, distance: 5.7
click at [221, 22] on icon "button" at bounding box center [218, 26] width 11 height 11
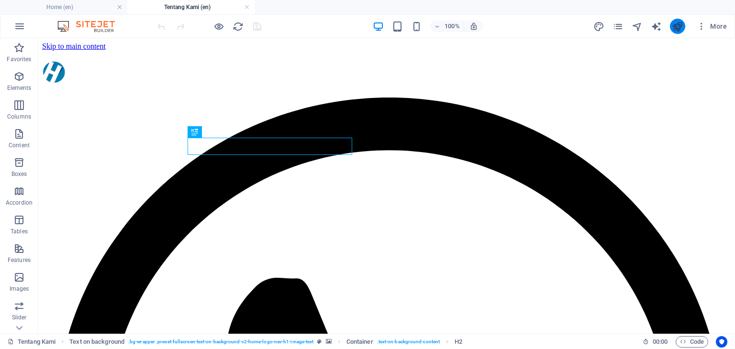
click at [679, 31] on icon "publish" at bounding box center [677, 26] width 11 height 11
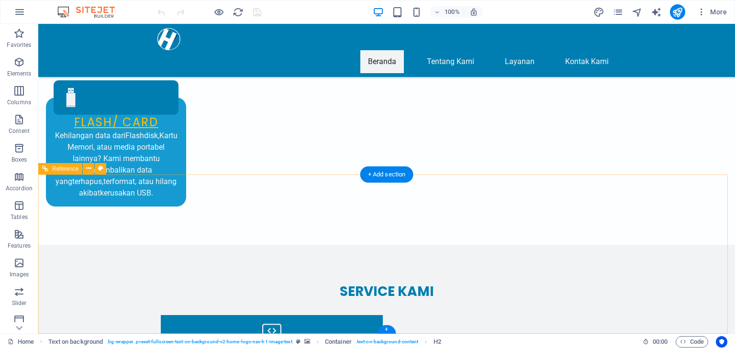
scroll to position [2626, 0]
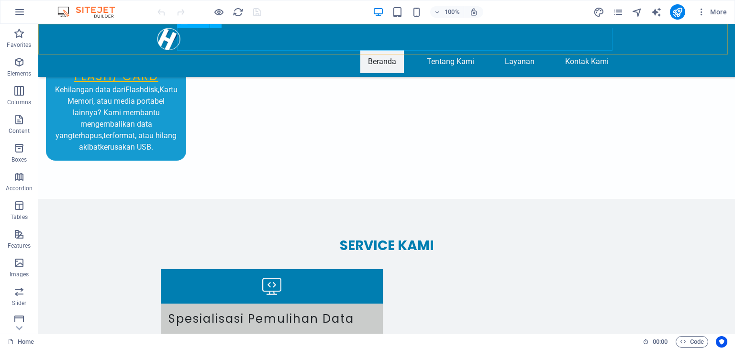
click at [436, 50] on nav "Beranda Tentang Kami Layanan Kontak Kami" at bounding box center [386, 61] width 459 height 23
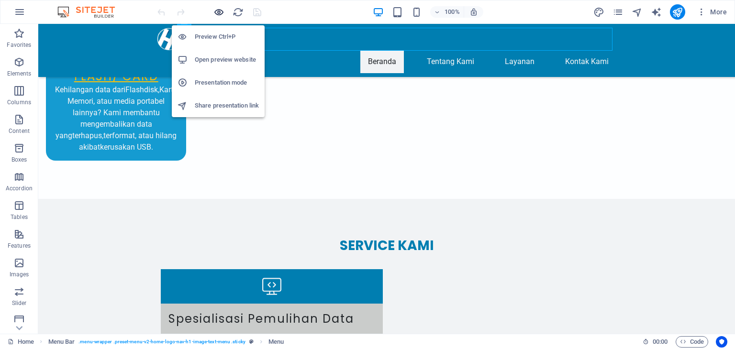
click at [220, 10] on icon "button" at bounding box center [218, 12] width 11 height 11
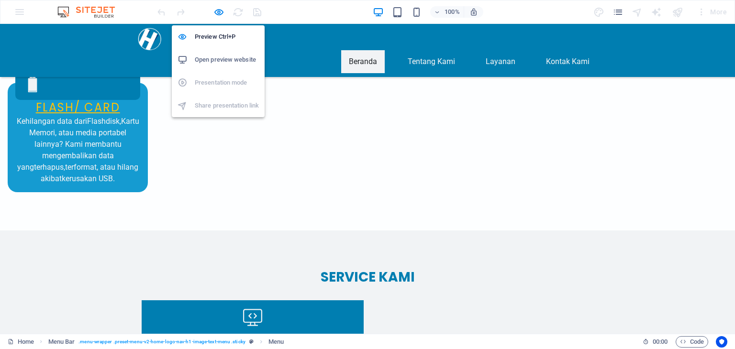
scroll to position [1259, 0]
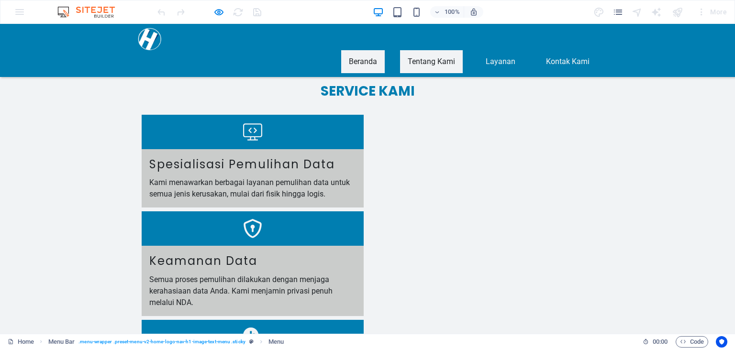
click at [446, 50] on link "Tentang Kami" at bounding box center [431, 61] width 63 height 23
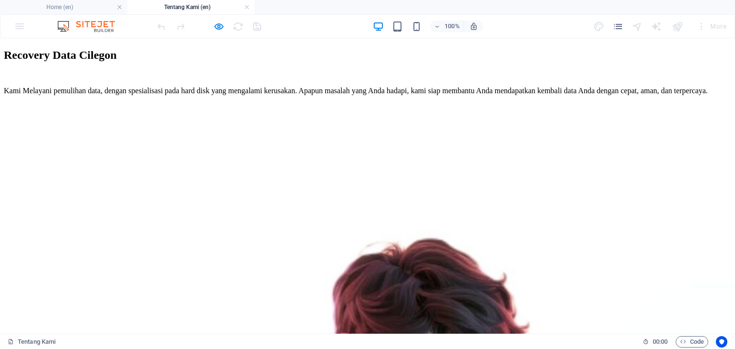
scroll to position [822, 0]
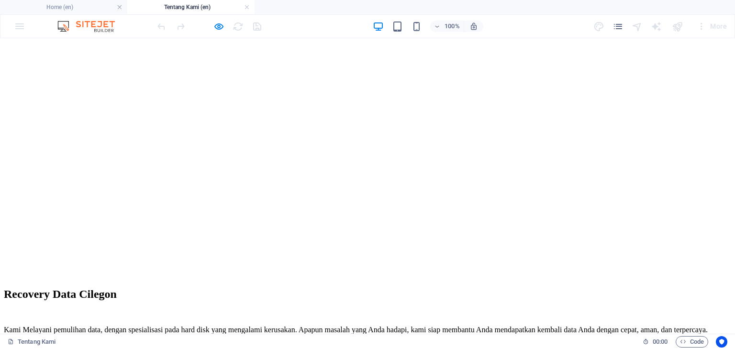
click at [494, 39] on nav "Beranda Tentang Kami Layanan Kontak Kami" at bounding box center [367, 22] width 727 height 34
click at [221, 26] on icon "button" at bounding box center [218, 26] width 11 height 11
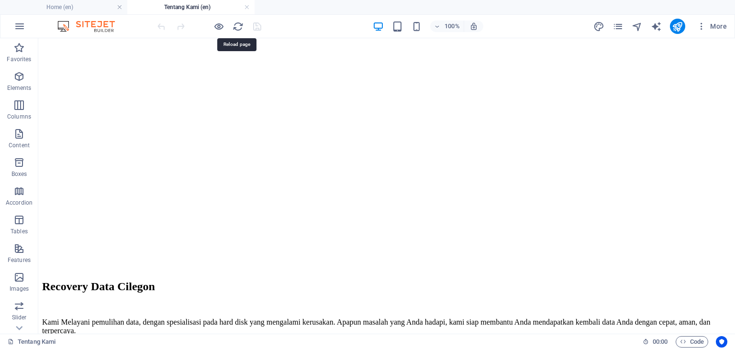
scroll to position [1117, 0]
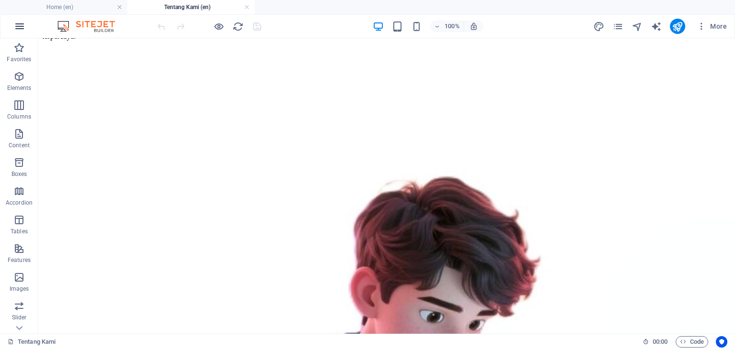
click at [23, 29] on icon "button" at bounding box center [19, 26] width 11 height 11
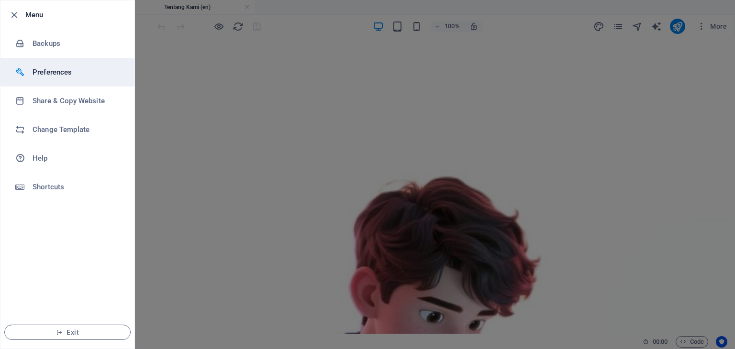
click at [49, 73] on h6 "Preferences" at bounding box center [77, 72] width 89 height 11
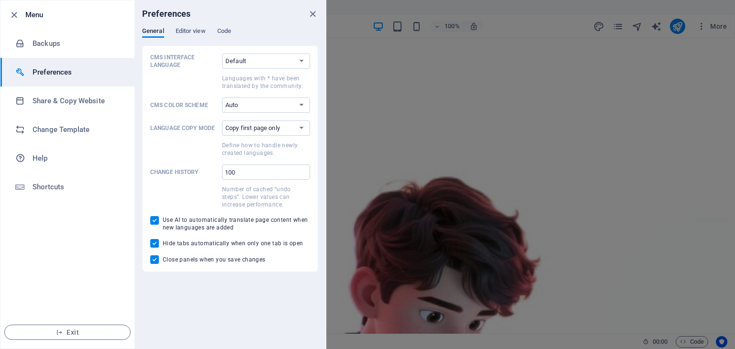
click at [670, 81] on div at bounding box center [367, 174] width 735 height 349
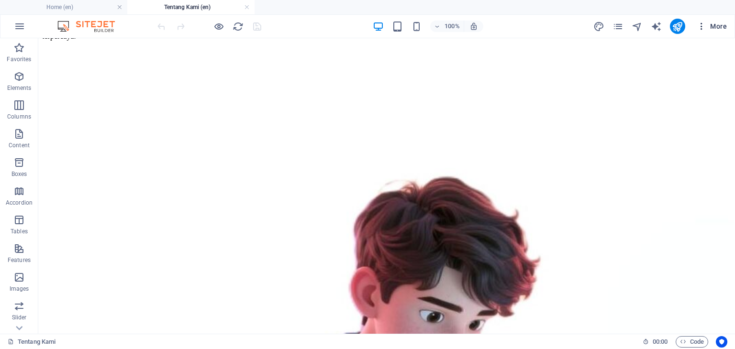
click at [716, 20] on button "More" at bounding box center [712, 26] width 38 height 15
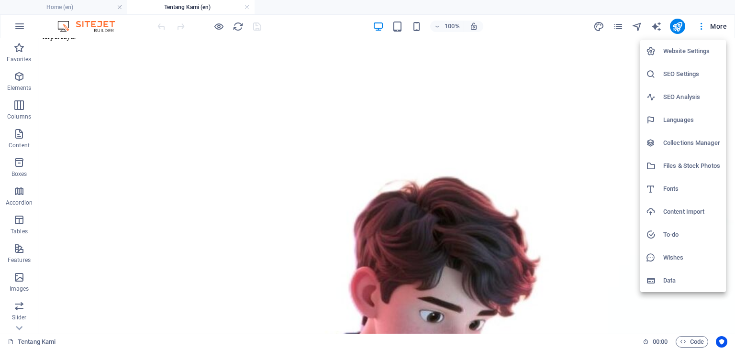
click at [677, 118] on h6 "Languages" at bounding box center [691, 119] width 57 height 11
select select "41"
select select "70"
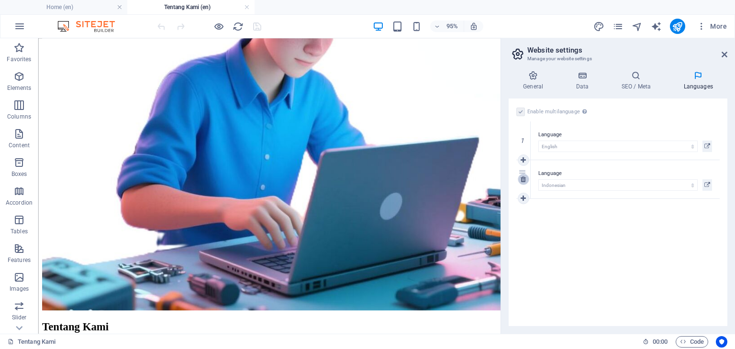
click at [524, 178] on icon at bounding box center [523, 179] width 5 height 7
drag, startPoint x: 256, startPoint y: 27, endPoint x: 342, endPoint y: 29, distance: 86.1
click at [256, 27] on icon "save" at bounding box center [257, 26] width 11 height 11
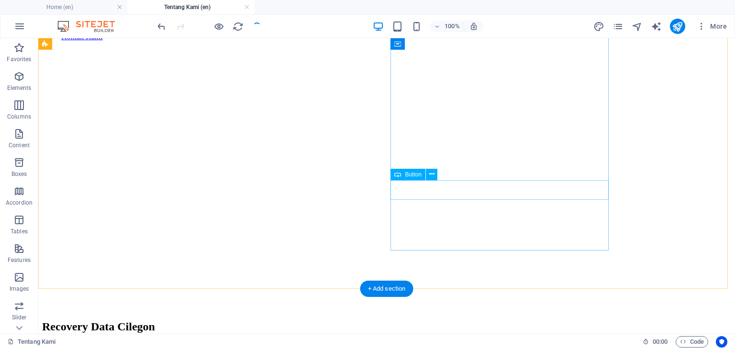
scroll to position [590, 0]
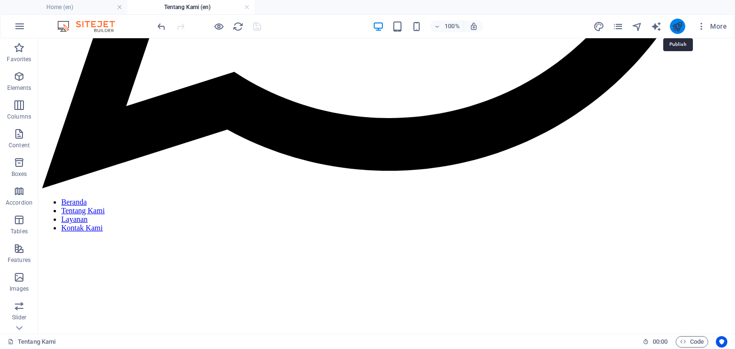
click at [676, 25] on icon "publish" at bounding box center [677, 26] width 11 height 11
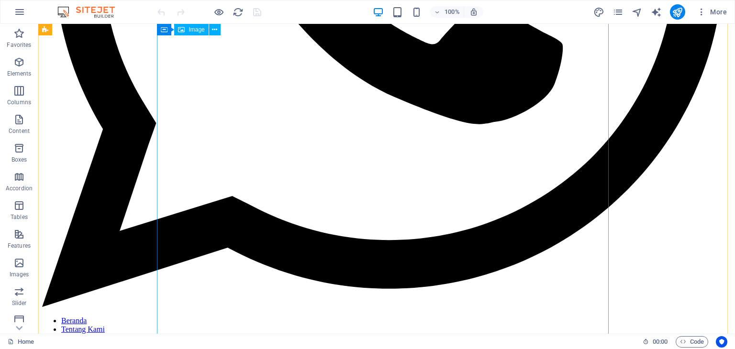
scroll to position [574, 0]
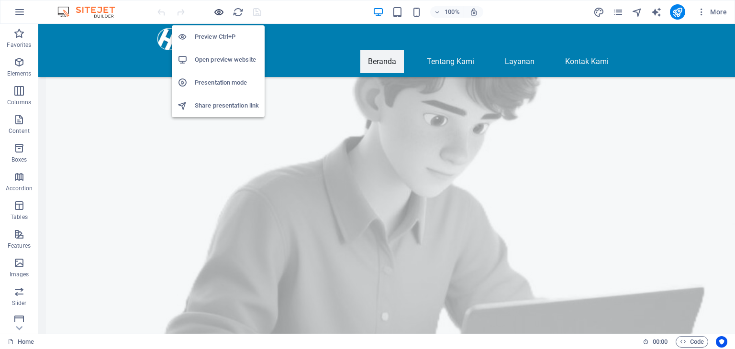
click at [217, 10] on icon "button" at bounding box center [218, 12] width 11 height 11
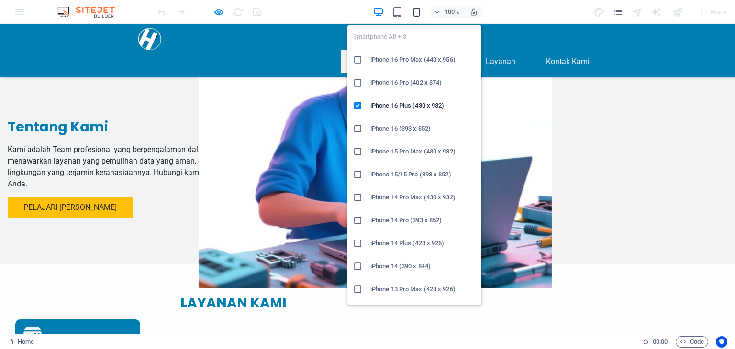
click at [417, 9] on icon "button" at bounding box center [416, 12] width 11 height 11
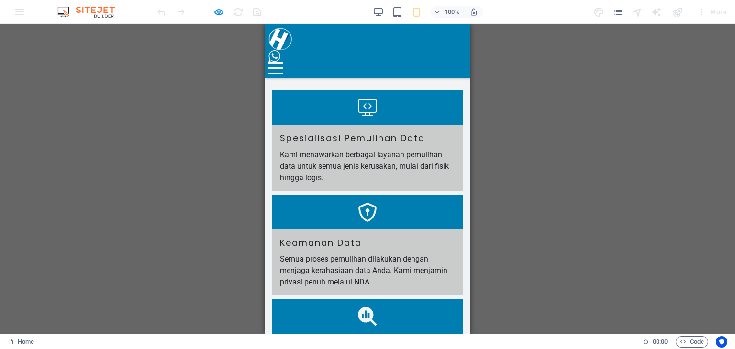
scroll to position [1435, 0]
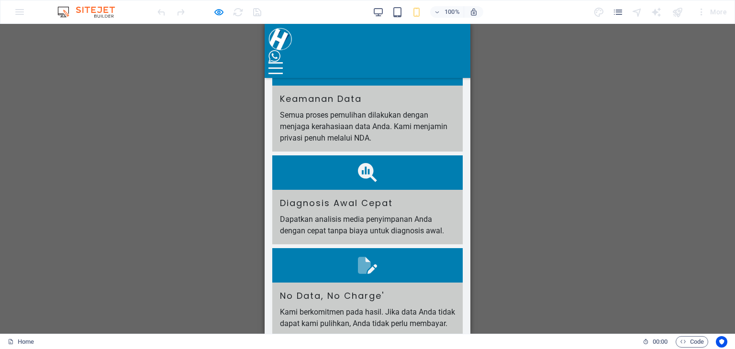
scroll to position [1554, 0]
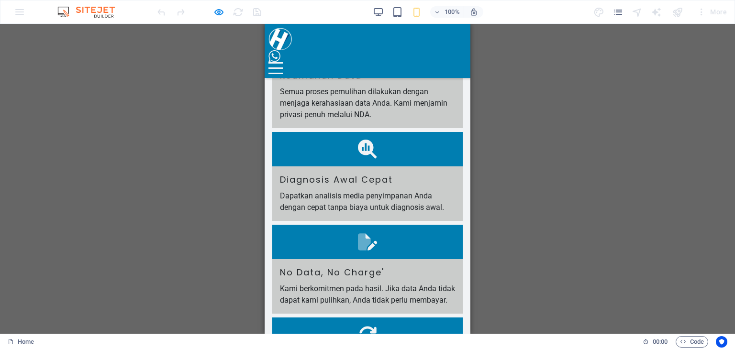
click at [283, 62] on div at bounding box center [275, 68] width 14 height 12
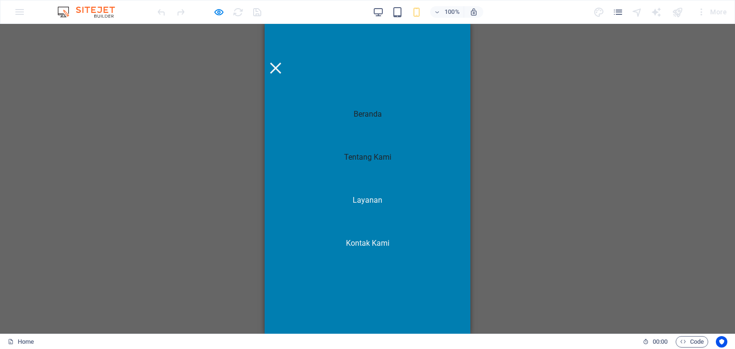
click at [378, 160] on link "Tentang Kami" at bounding box center [367, 157] width 63 height 23
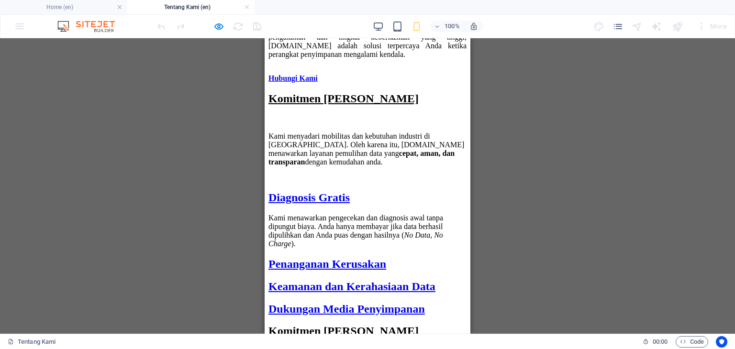
scroll to position [1339, 0]
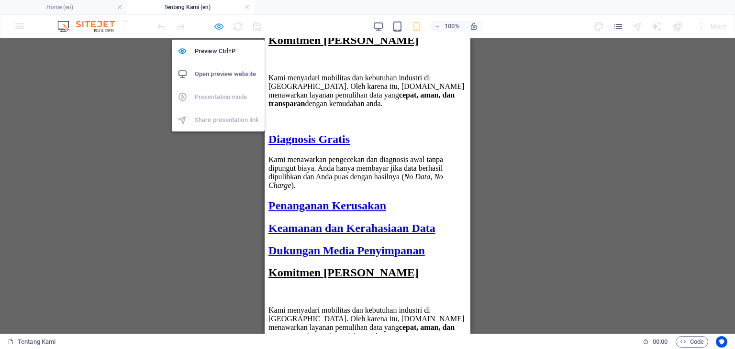
click at [215, 22] on icon "button" at bounding box center [218, 26] width 11 height 11
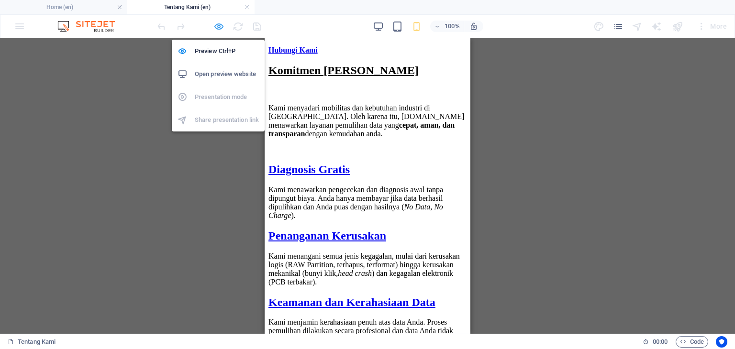
scroll to position [1463, 0]
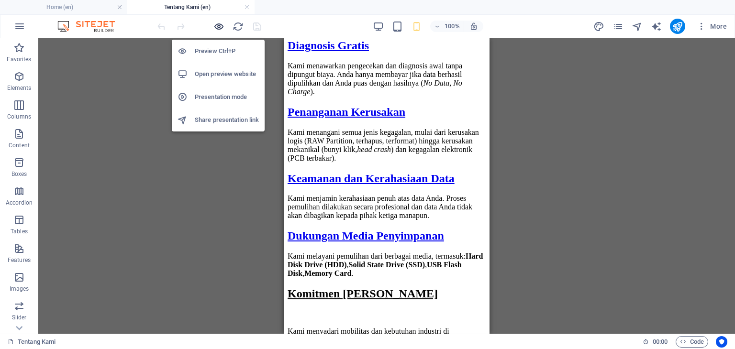
click at [215, 22] on icon "button" at bounding box center [218, 26] width 11 height 11
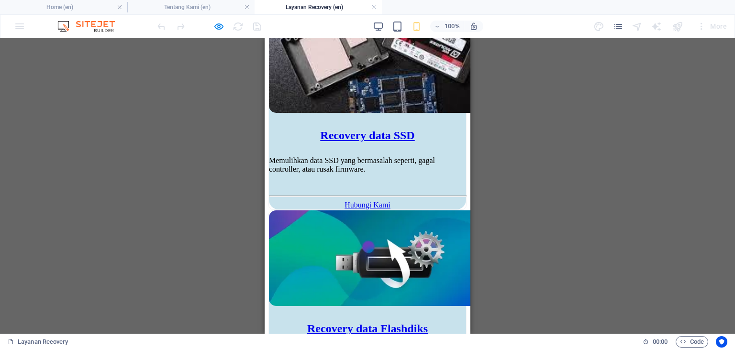
scroll to position [782, 0]
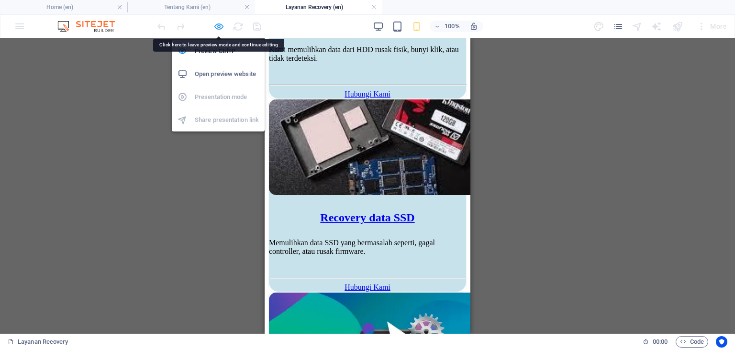
click at [220, 22] on icon "button" at bounding box center [218, 26] width 11 height 11
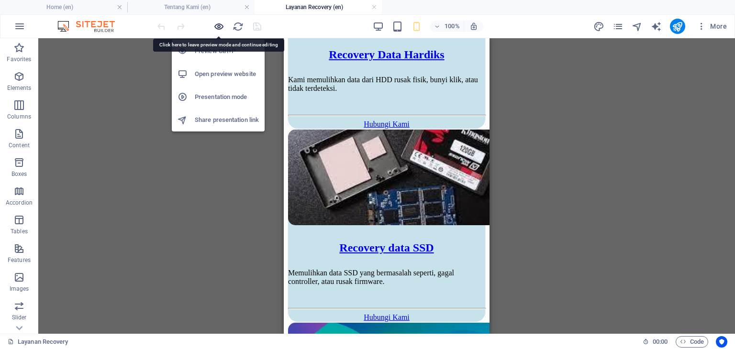
click at [220, 22] on icon "button" at bounding box center [218, 26] width 11 height 11
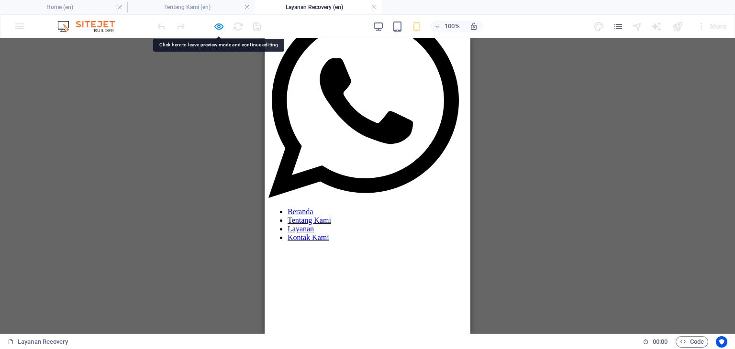
click at [329, 242] on link "Kontak Kami" at bounding box center [309, 237] width 42 height 8
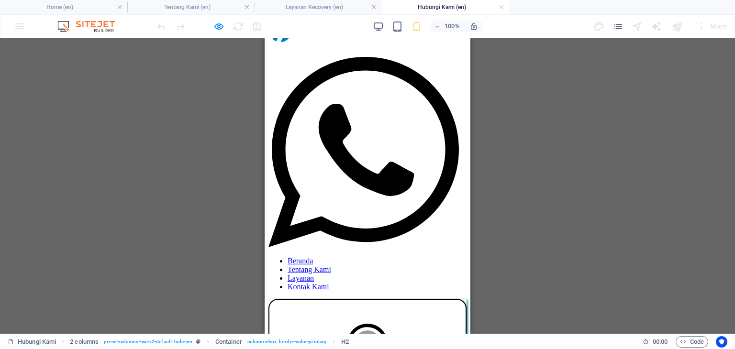
scroll to position [0, 0]
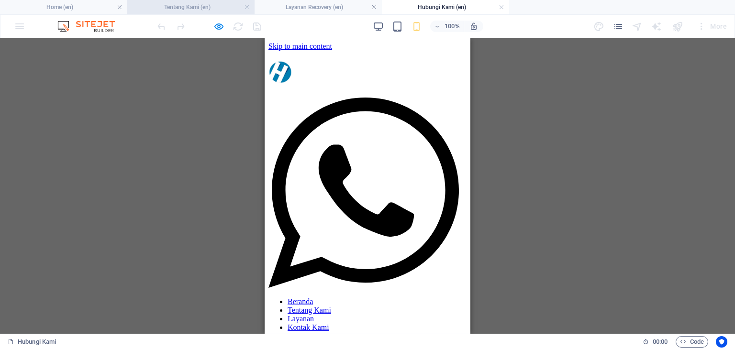
click at [186, 9] on h4 "Tentang Kami (en)" at bounding box center [190, 7] width 127 height 11
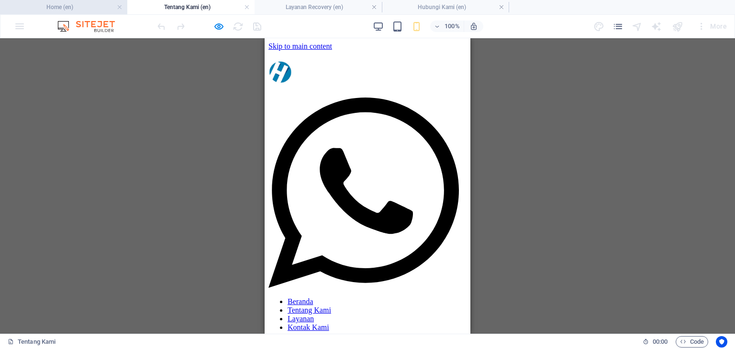
click at [78, 10] on h4 "Home (en)" at bounding box center [63, 7] width 127 height 11
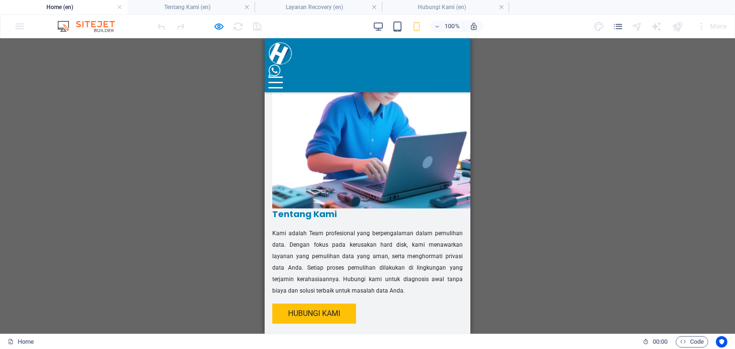
scroll to position [421, 0]
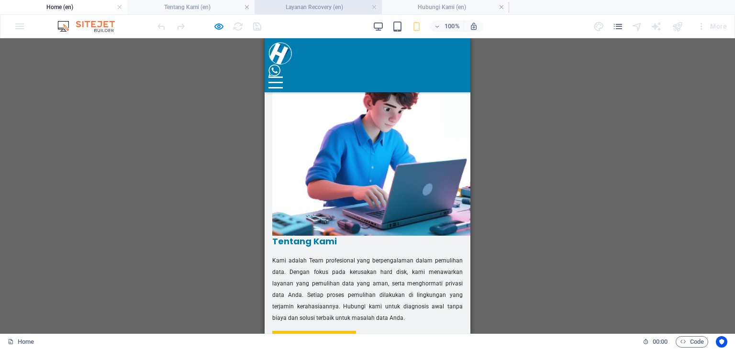
click at [309, 2] on h4 "Layanan Recovery (en)" at bounding box center [318, 7] width 127 height 11
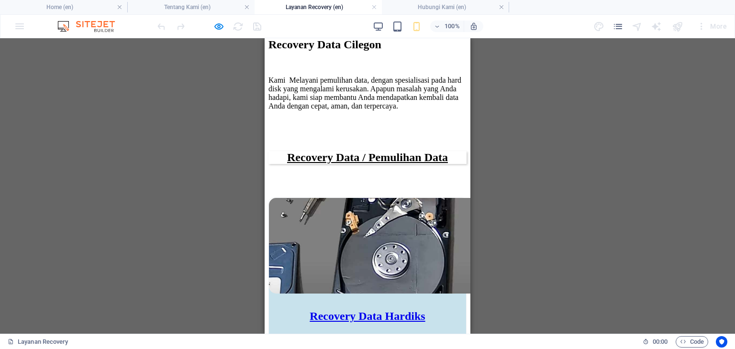
scroll to position [377, 0]
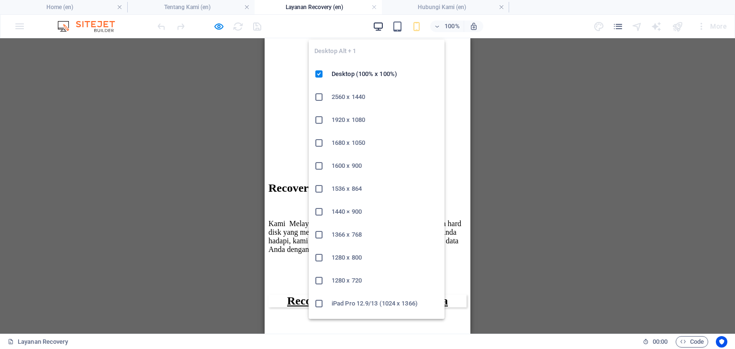
click at [379, 29] on icon "button" at bounding box center [378, 26] width 11 height 11
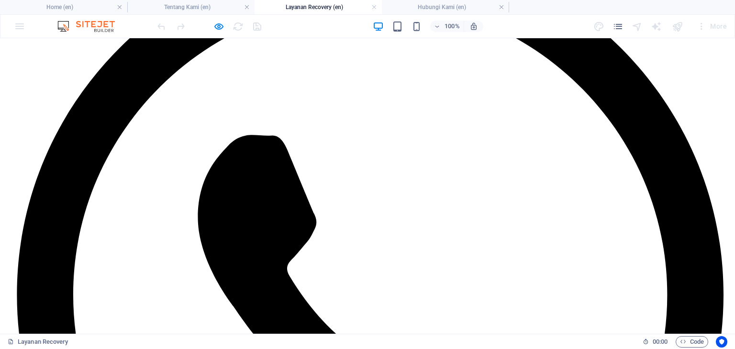
scroll to position [96, 0]
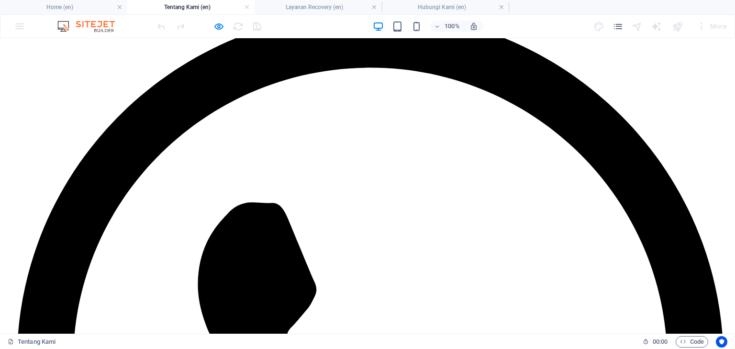
scroll to position [9, 0]
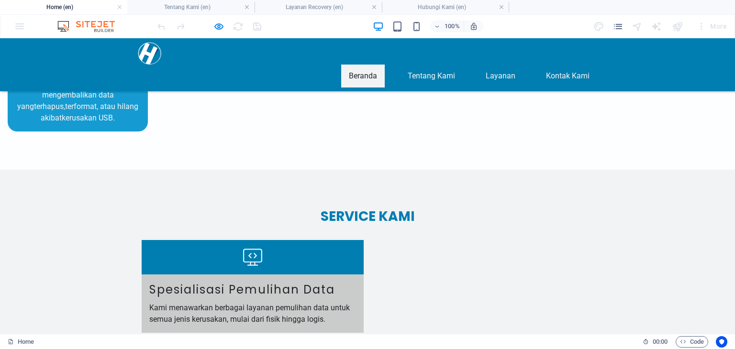
scroll to position [1274, 0]
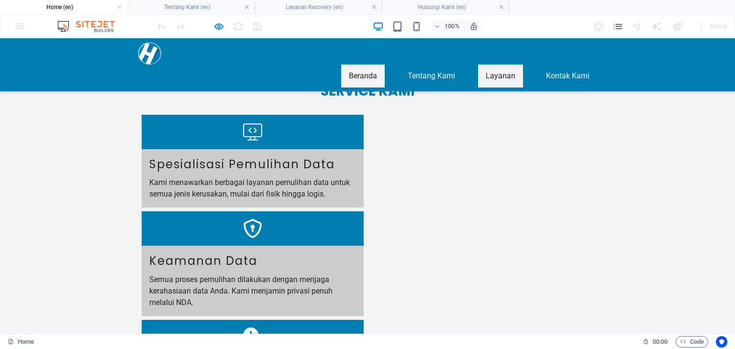
click at [507, 65] on link "Layanan" at bounding box center [500, 76] width 45 height 23
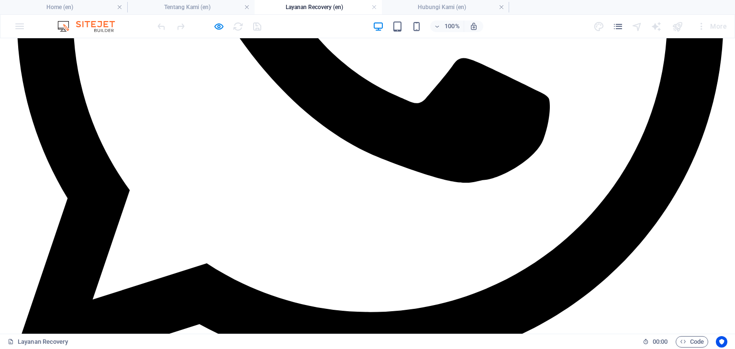
scroll to position [191, 0]
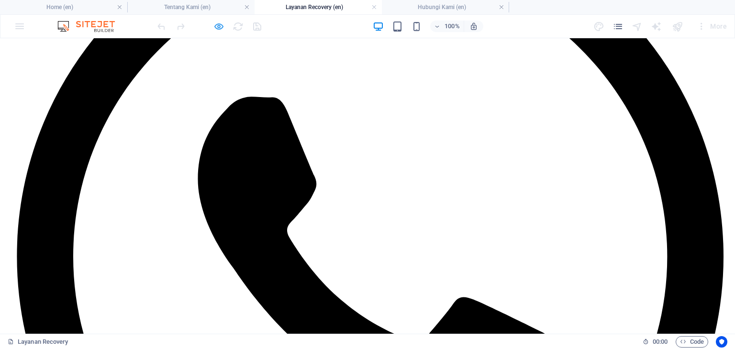
click at [219, 24] on icon "button" at bounding box center [218, 26] width 11 height 11
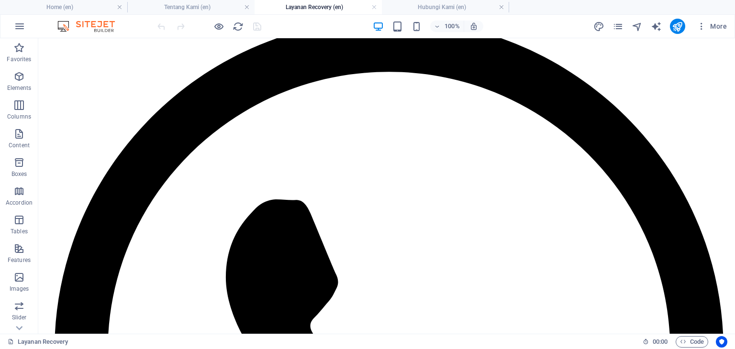
scroll to position [239, 0]
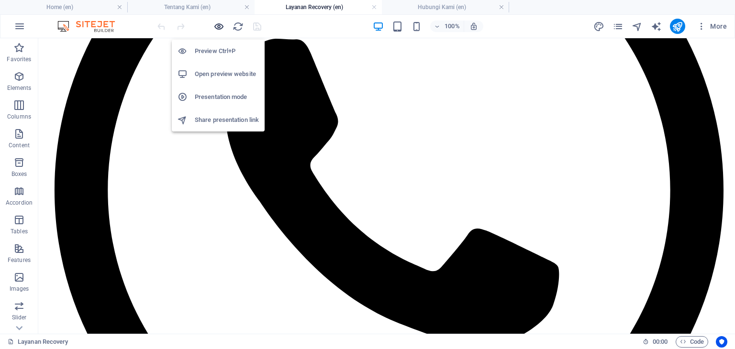
click at [217, 27] on icon "button" at bounding box center [218, 26] width 11 height 11
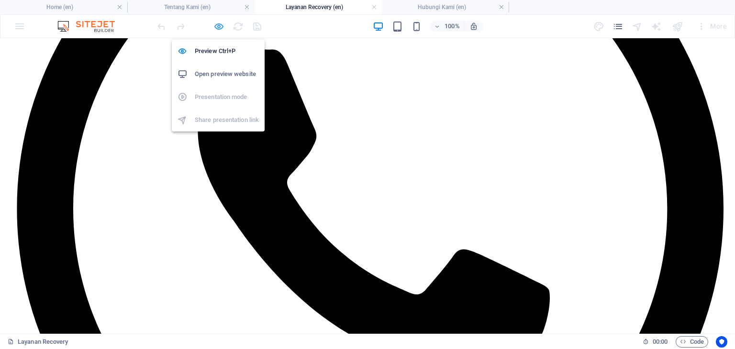
click at [220, 26] on icon "button" at bounding box center [218, 26] width 11 height 11
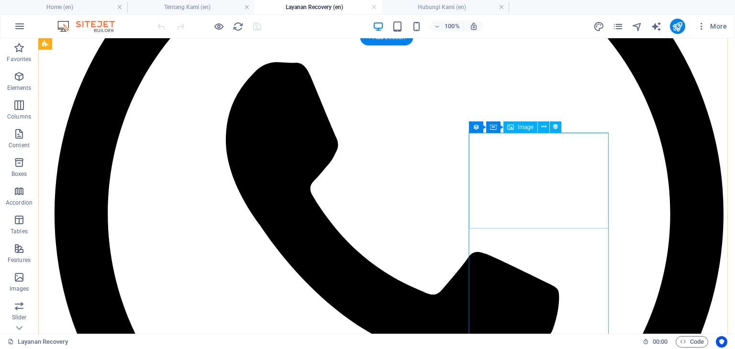
scroll to position [144, 0]
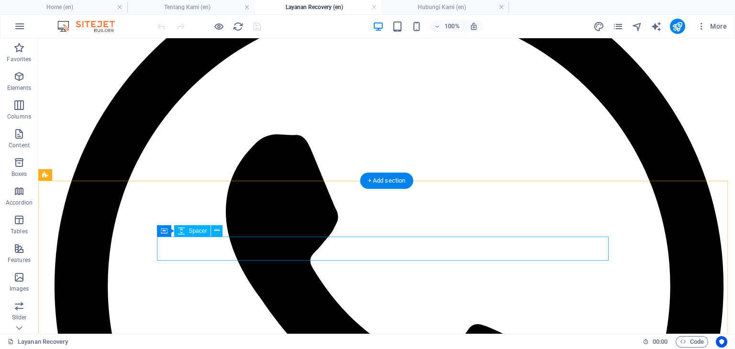
select select "px"
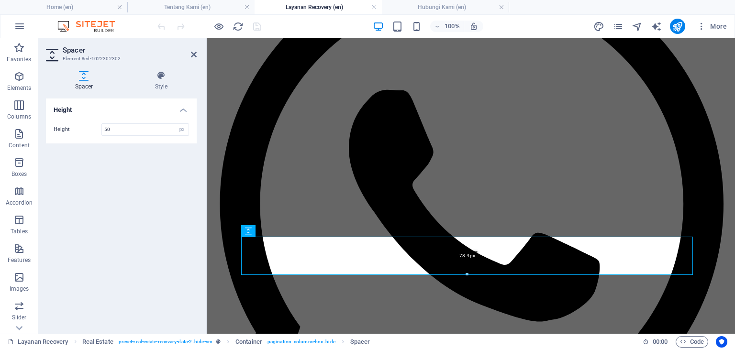
drag, startPoint x: 467, startPoint y: 261, endPoint x: 174, endPoint y: 150, distance: 313.2
click at [467, 276] on div at bounding box center [467, 274] width 451 height 3
type input "78"
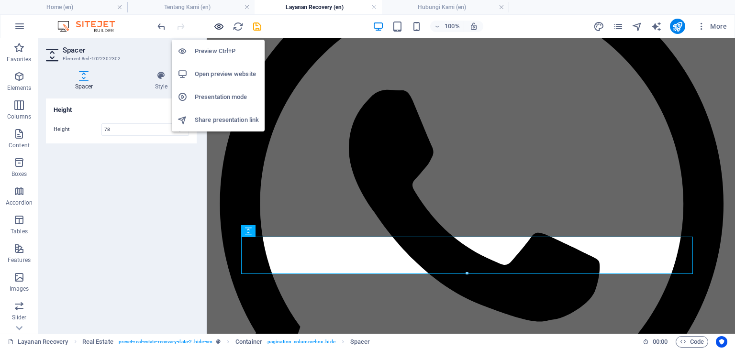
click at [216, 28] on icon "button" at bounding box center [218, 26] width 11 height 11
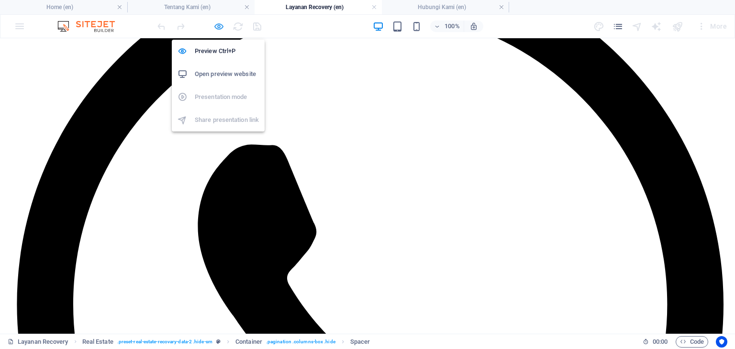
click at [219, 27] on icon "button" at bounding box center [218, 26] width 11 height 11
select select "px"
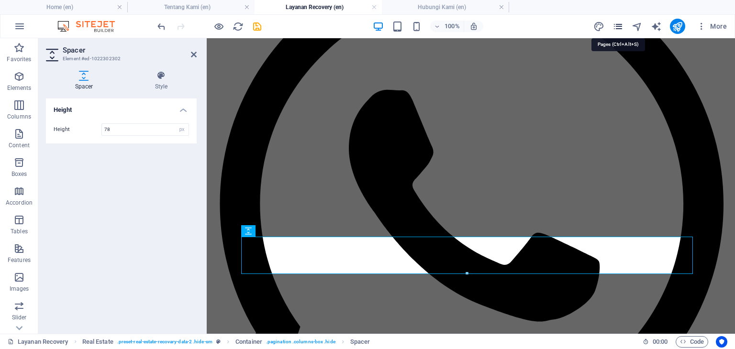
click at [620, 27] on icon "pages" at bounding box center [617, 26] width 11 height 11
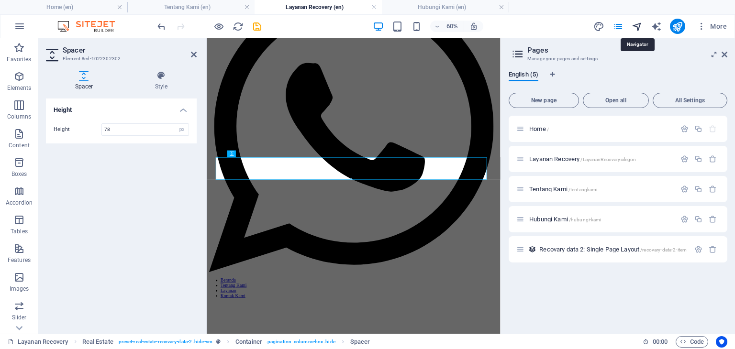
click at [633, 23] on icon "navigator" at bounding box center [637, 26] width 11 height 11
select select "18326778-en"
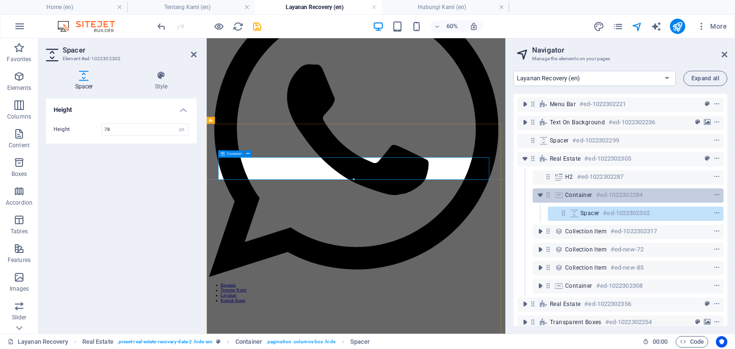
click at [571, 194] on span "Container" at bounding box center [578, 195] width 27 height 8
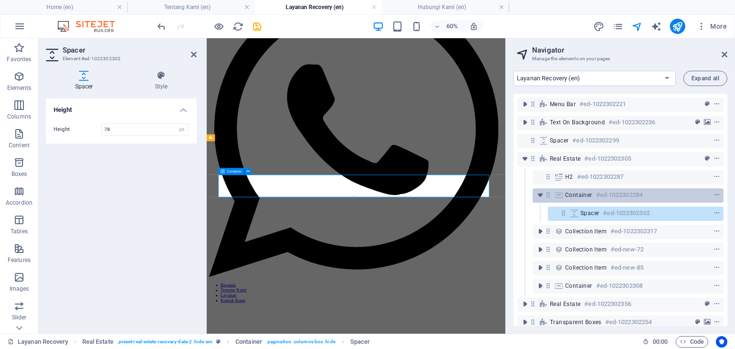
scroll to position [114, 0]
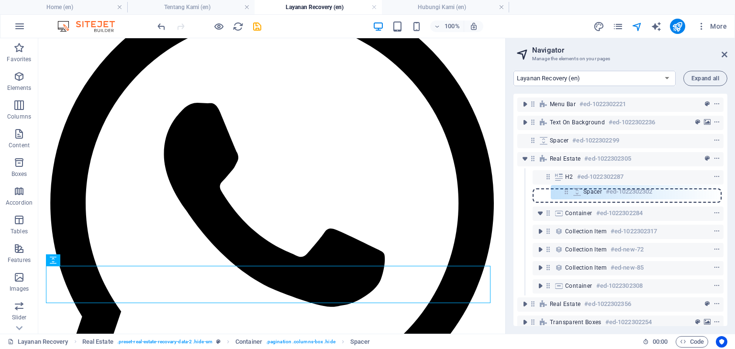
drag, startPoint x: 563, startPoint y: 215, endPoint x: 565, endPoint y: 190, distance: 24.5
click at [565, 190] on div "Menu Bar #ed-1022302221 Text on background #ed-1022302236 Spacer #ed-1022302299…" at bounding box center [620, 210] width 214 height 233
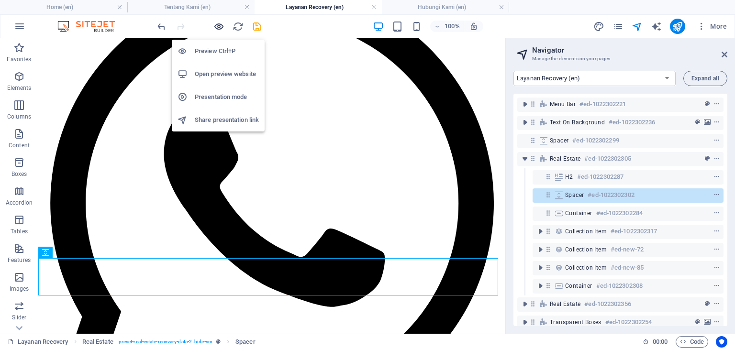
click at [217, 23] on icon "button" at bounding box center [218, 26] width 11 height 11
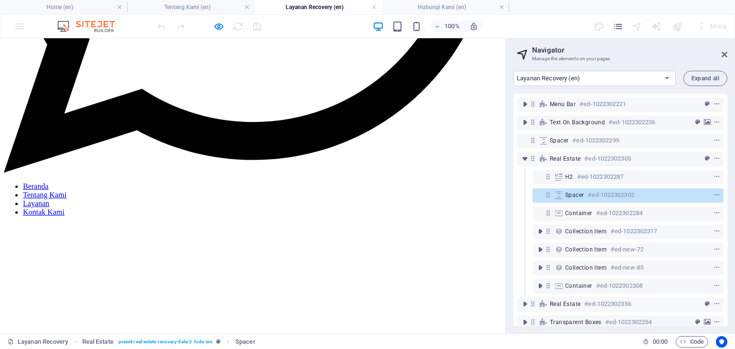
scroll to position [449, 0]
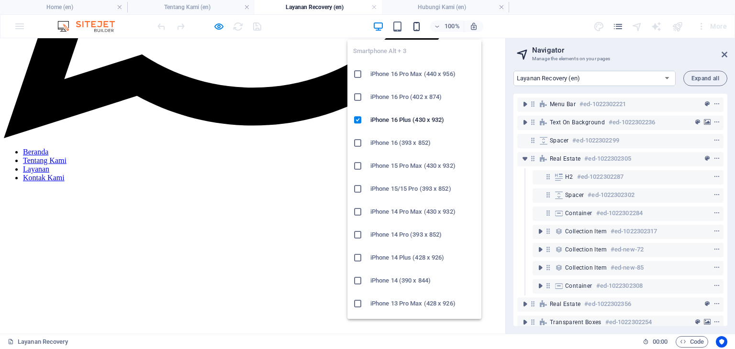
click at [416, 26] on icon "button" at bounding box center [416, 26] width 11 height 11
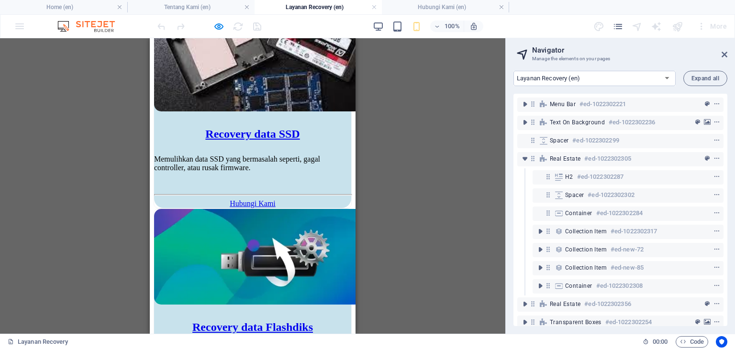
scroll to position [926, 0]
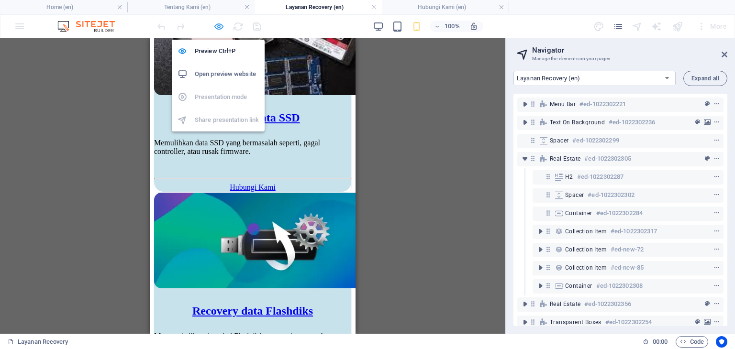
click at [217, 23] on icon "button" at bounding box center [218, 26] width 11 height 11
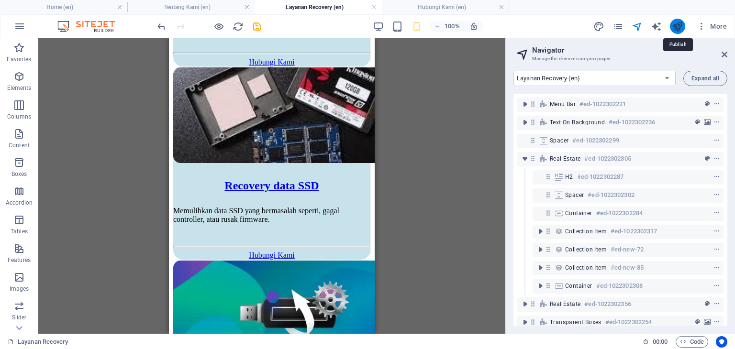
drag, startPoint x: 674, startPoint y: 25, endPoint x: 197, endPoint y: 153, distance: 493.8
click at [674, 25] on icon "publish" at bounding box center [677, 26] width 11 height 11
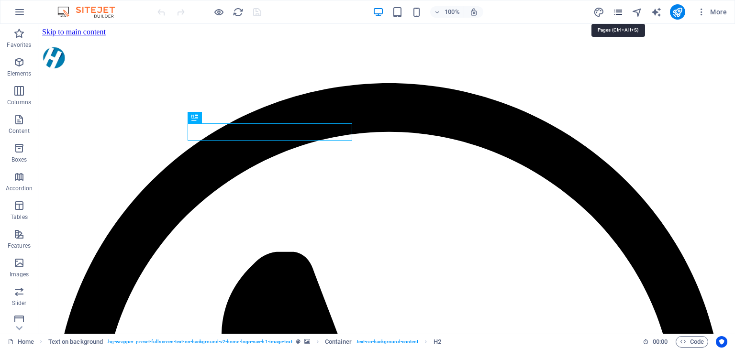
click at [622, 9] on icon "pages" at bounding box center [617, 12] width 11 height 11
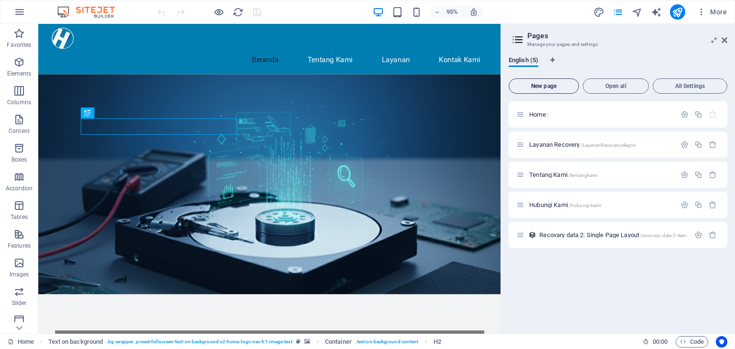
click at [567, 85] on span "New page" at bounding box center [544, 86] width 62 height 6
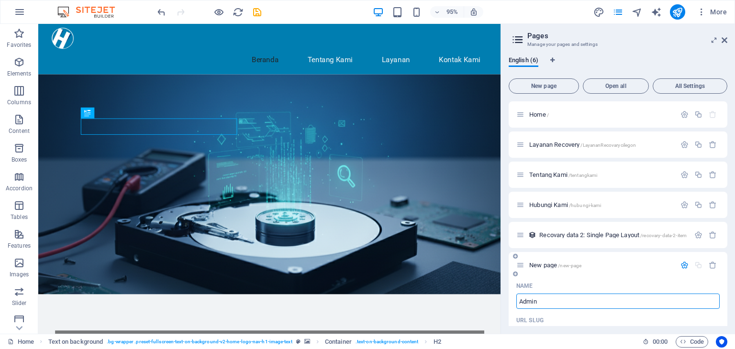
type input "Admin"
type input "/admin"
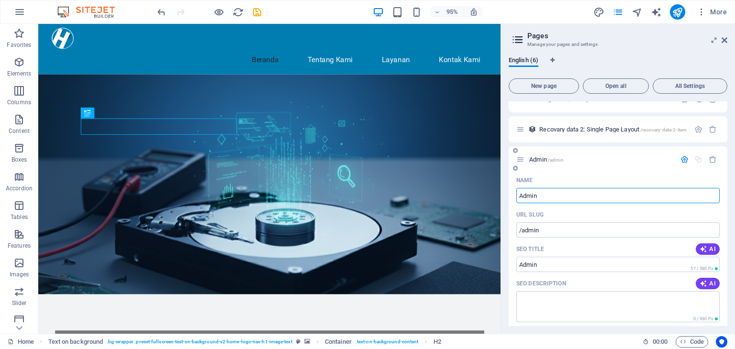
scroll to position [144, 0]
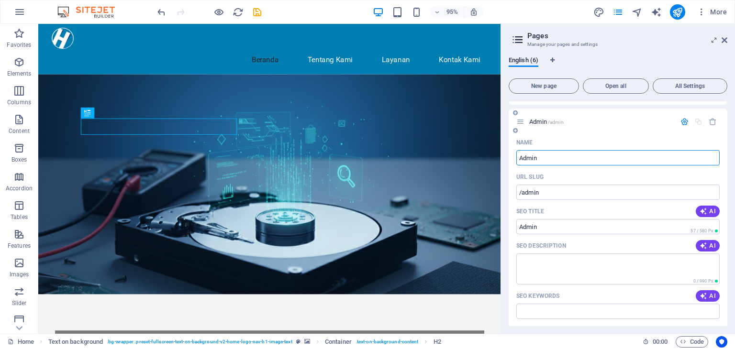
drag, startPoint x: 537, startPoint y: 160, endPoint x: 532, endPoint y: 158, distance: 5.2
click at [532, 158] on input "Admin" at bounding box center [617, 157] width 203 height 15
type input "Adm"
type input "/adm"
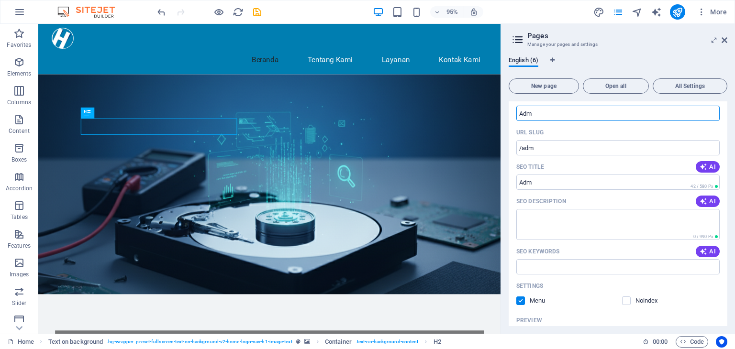
scroll to position [239, 0]
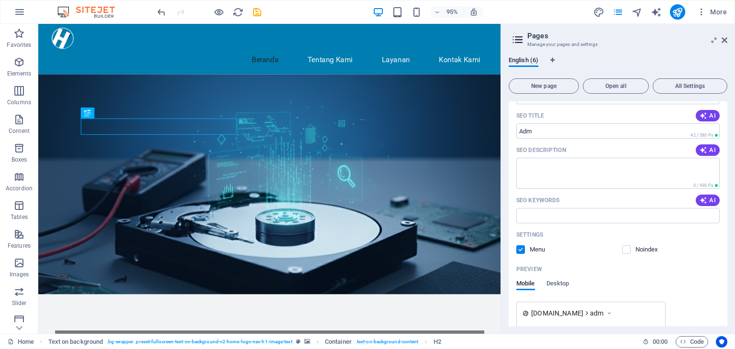
type input "Adm"
click at [516, 250] on label at bounding box center [520, 249] width 9 height 9
click at [0, 0] on input "checkbox" at bounding box center [0, 0] width 0 height 0
click at [521, 249] on label at bounding box center [520, 249] width 9 height 9
click at [0, 0] on input "checkbox" at bounding box center [0, 0] width 0 height 0
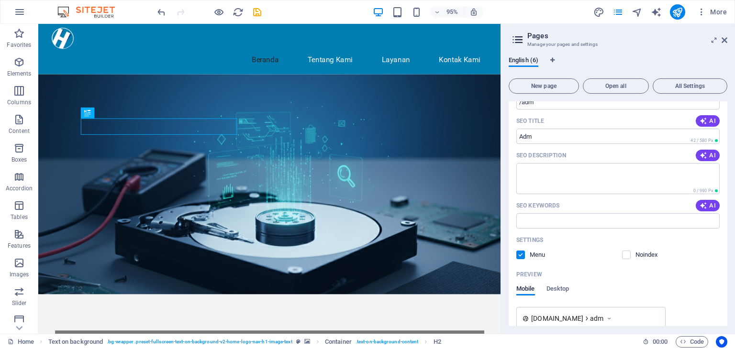
scroll to position [194, 0]
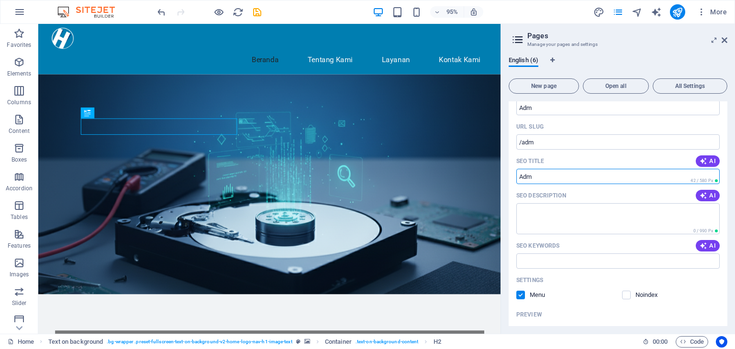
drag, startPoint x: 539, startPoint y: 176, endPoint x: 515, endPoint y: 177, distance: 24.4
click at [515, 177] on div "Name Adm ​ URL SLUG /adm ​ SEO Title AI ​ 42 / 580 Px SEO Description AI ​ 0 / …" at bounding box center [618, 251] width 219 height 333
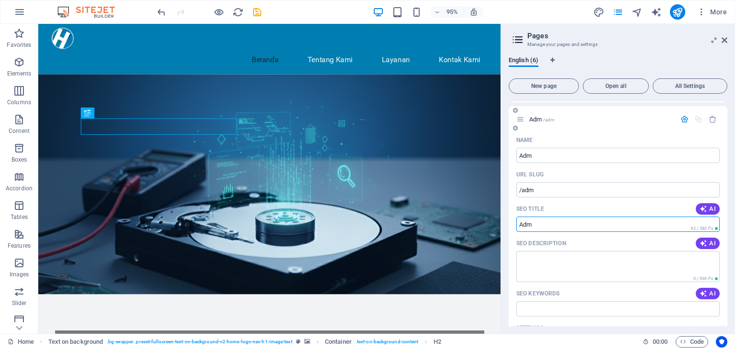
click at [569, 118] on p "Adm /adm" at bounding box center [601, 119] width 144 height 6
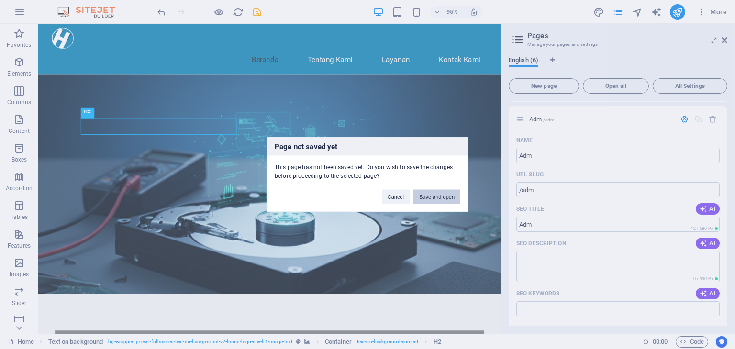
click at [447, 194] on button "Save and open" at bounding box center [436, 197] width 47 height 14
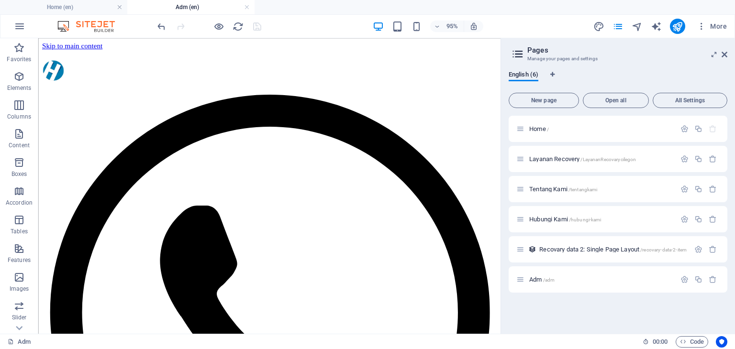
scroll to position [0, 0]
click at [87, 44] on icon at bounding box center [86, 44] width 5 height 10
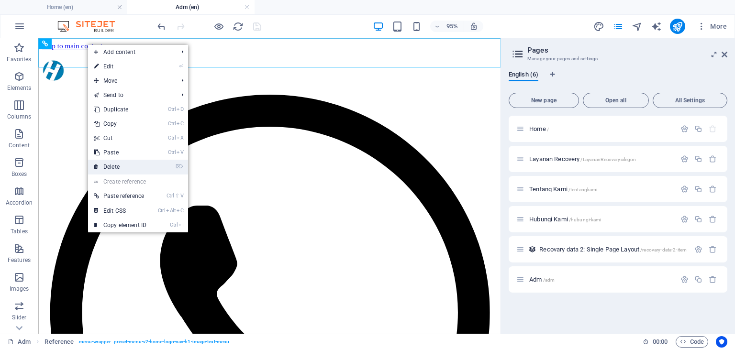
click at [119, 163] on link "⌦ Delete" at bounding box center [120, 167] width 64 height 14
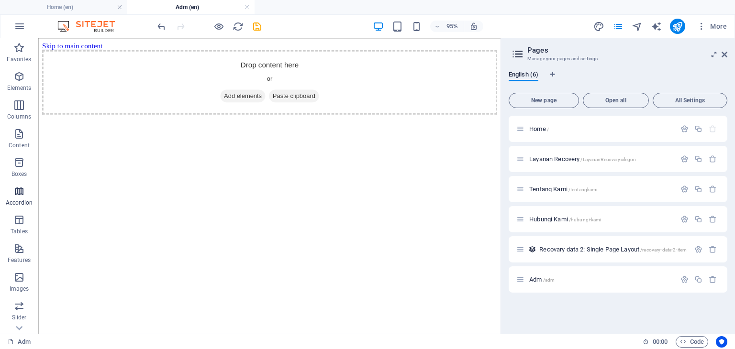
click at [20, 193] on icon "button" at bounding box center [18, 191] width 11 height 11
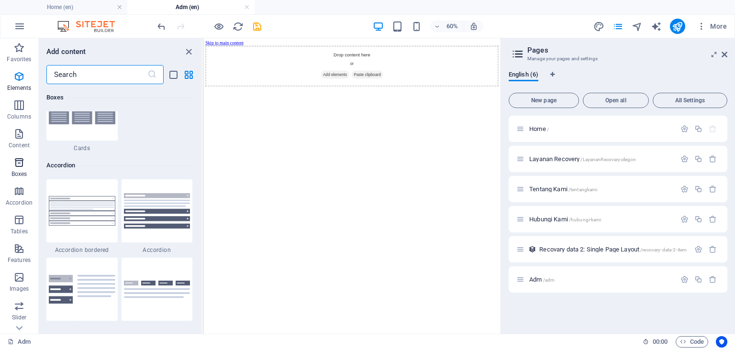
scroll to position [3055, 0]
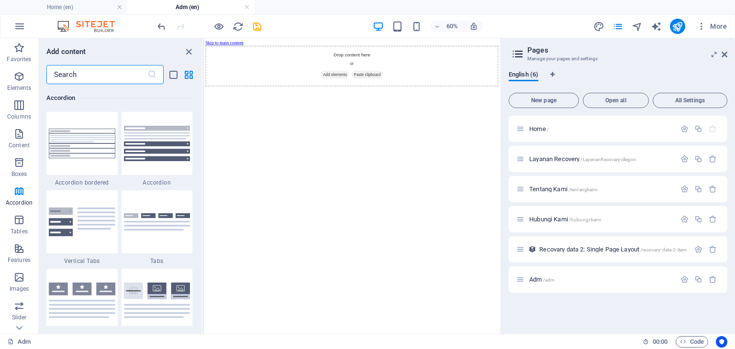
click at [78, 76] on input "text" at bounding box center [96, 74] width 101 height 19
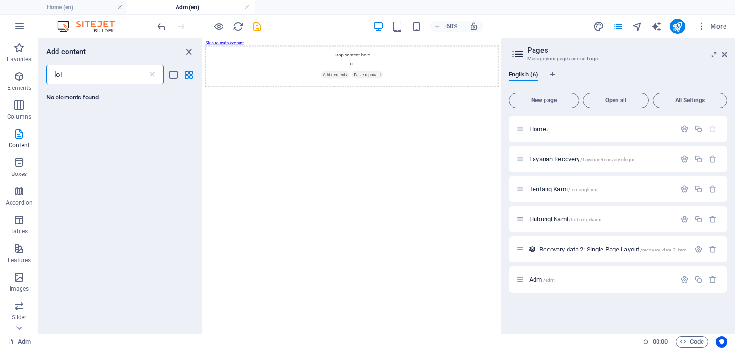
scroll to position [0, 0]
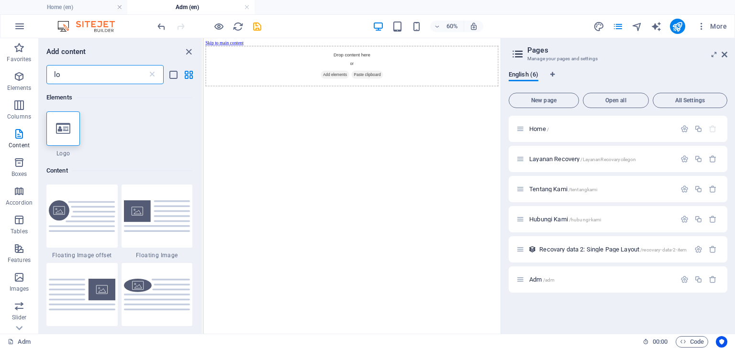
type input "l"
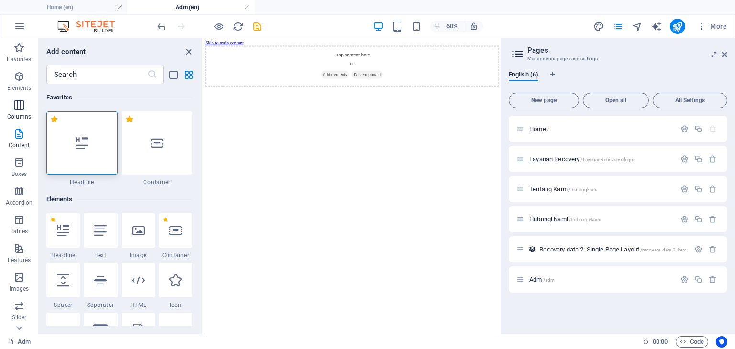
click at [24, 112] on span "Columns" at bounding box center [19, 111] width 38 height 23
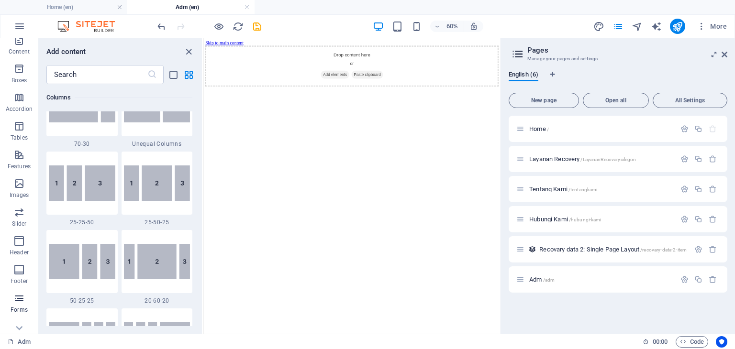
scroll to position [135, 0]
click at [18, 296] on p "Marketing" at bounding box center [19, 298] width 26 height 8
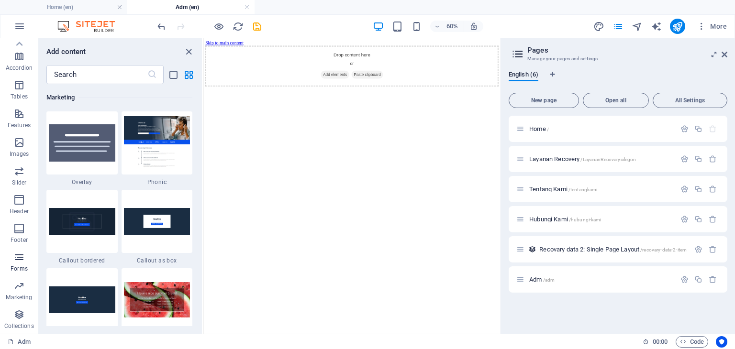
click at [21, 263] on icon "button" at bounding box center [18, 257] width 11 height 11
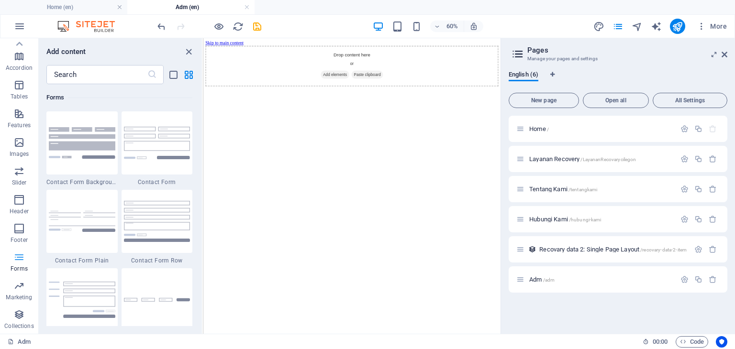
scroll to position [6986, 0]
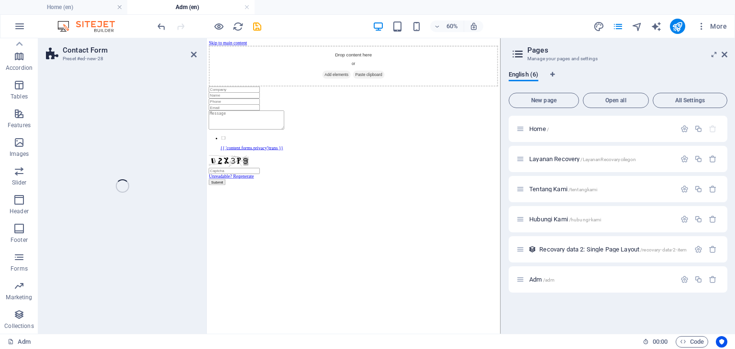
select select "rem"
select select "preset-contact-form-v3-default"
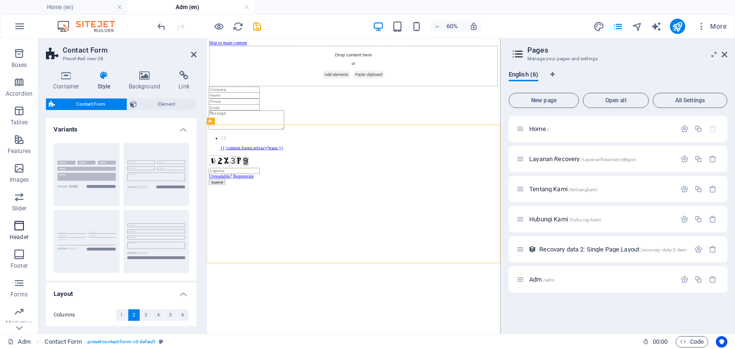
scroll to position [135, 0]
click at [19, 270] on p "Forms" at bounding box center [19, 269] width 17 height 8
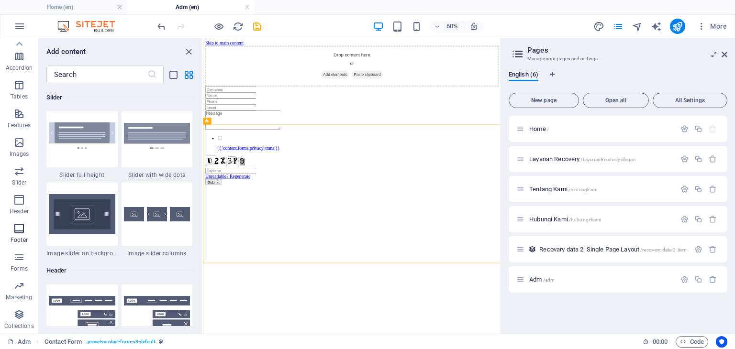
click at [24, 234] on icon "button" at bounding box center [18, 228] width 11 height 11
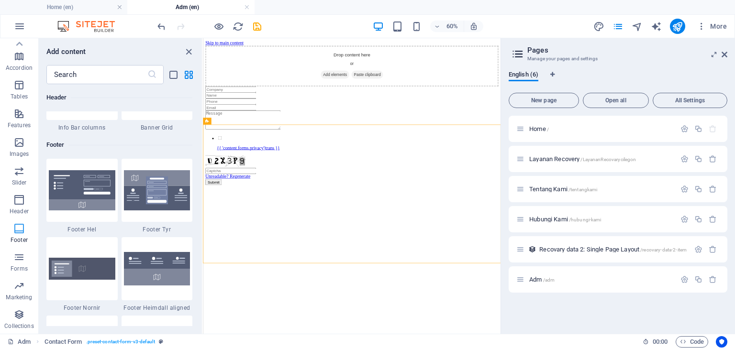
scroll to position [6334, 0]
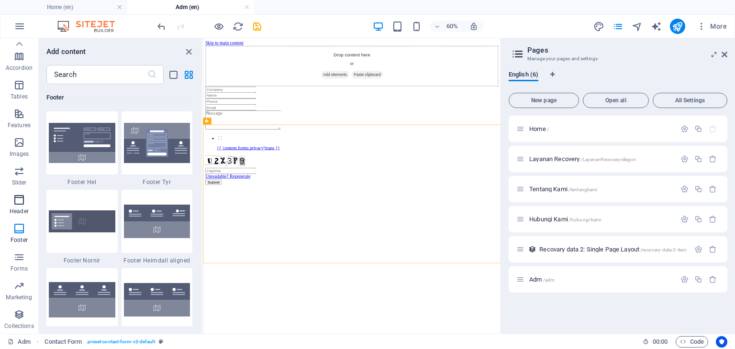
click at [22, 202] on icon "button" at bounding box center [18, 199] width 11 height 11
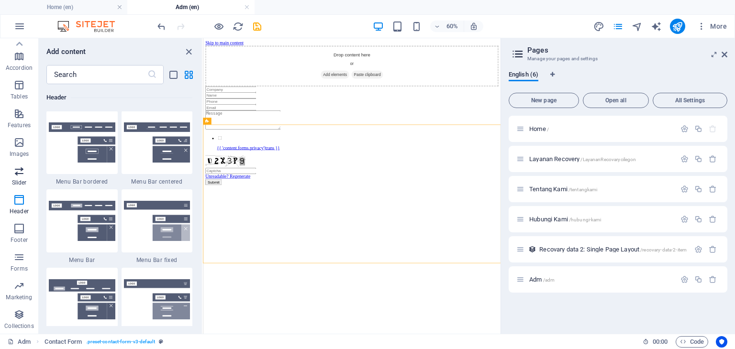
click at [19, 173] on icon "button" at bounding box center [18, 171] width 11 height 11
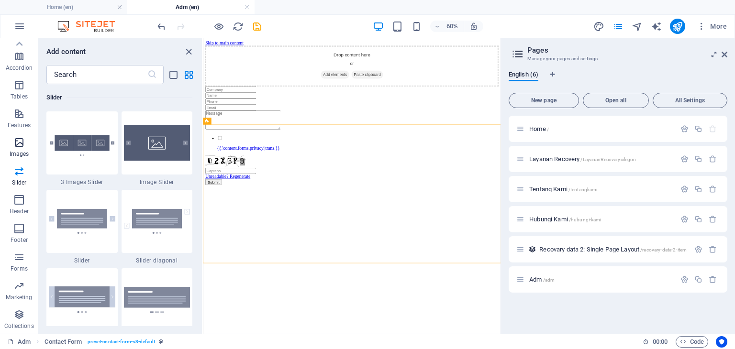
click at [18, 149] on span "Images" at bounding box center [19, 148] width 38 height 23
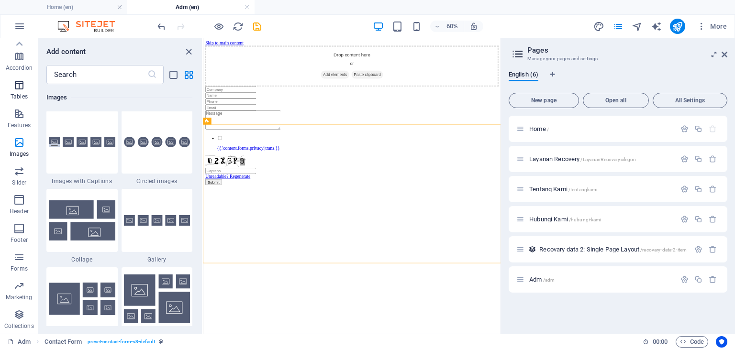
scroll to position [4852, 0]
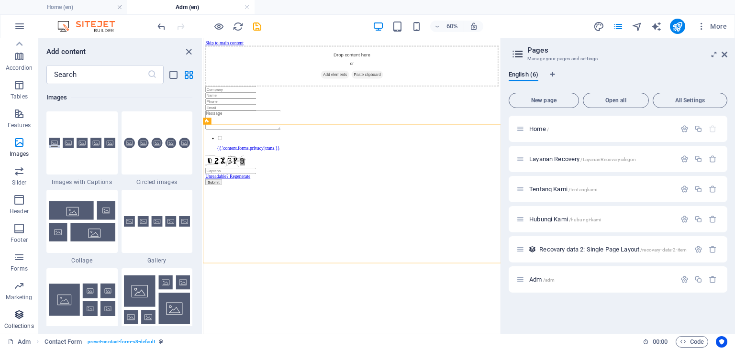
click at [19, 324] on p "Collections" at bounding box center [18, 326] width 29 height 8
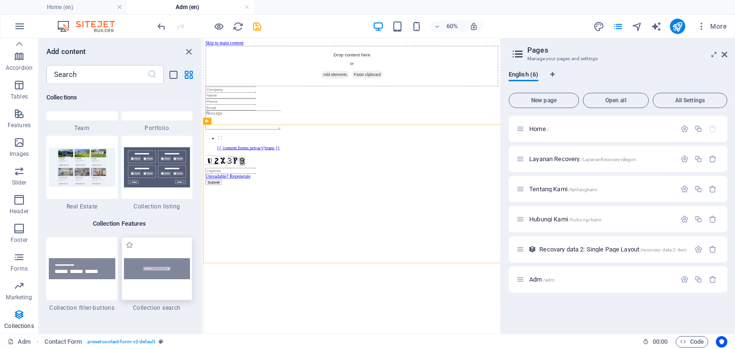
scroll to position [8849, 0]
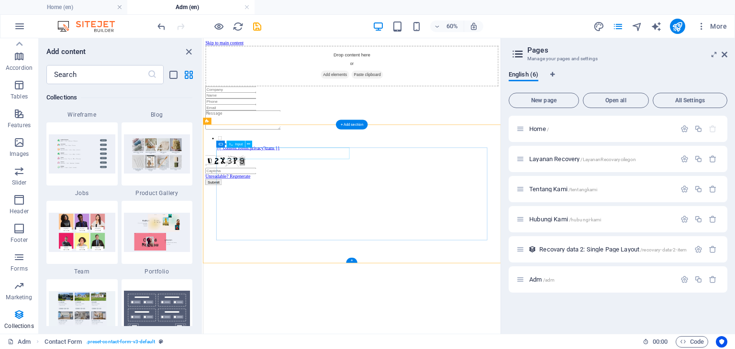
click at [280, 129] on div at bounding box center [451, 124] width 489 height 10
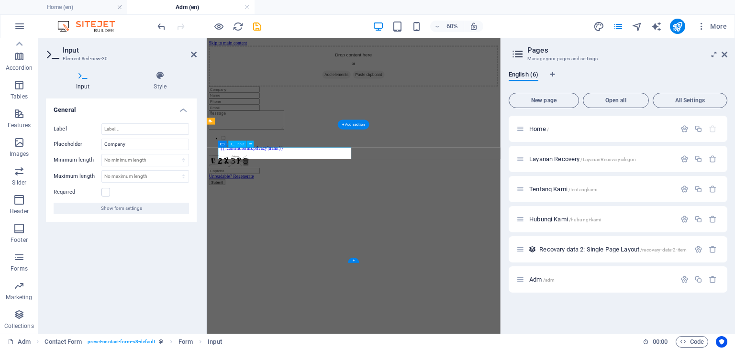
drag, startPoint x: 299, startPoint y: 230, endPoint x: 234, endPoint y: 228, distance: 64.6
click at [234, 129] on input "text" at bounding box center [253, 124] width 85 height 10
type input "Nama"
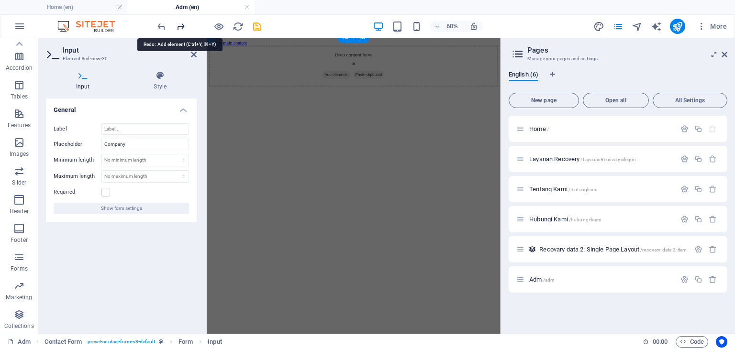
click at [176, 25] on icon "redo" at bounding box center [180, 26] width 11 height 11
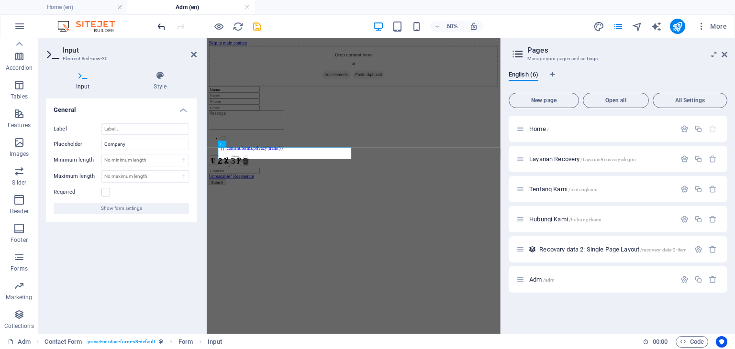
click at [164, 26] on icon "undo" at bounding box center [161, 26] width 11 height 11
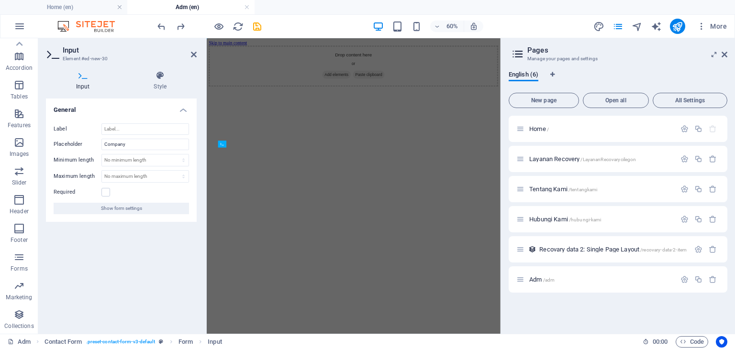
click at [400, 122] on html "Skip to main content Drop content here or Add elements Paste clipboard" at bounding box center [451, 80] width 489 height 84
click at [24, 257] on icon "button" at bounding box center [18, 257] width 11 height 11
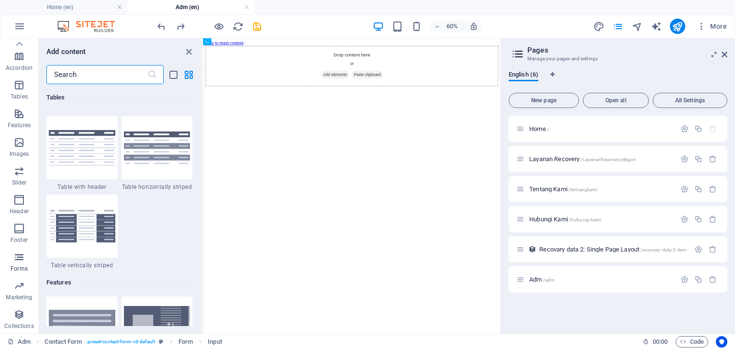
scroll to position [6986, 0]
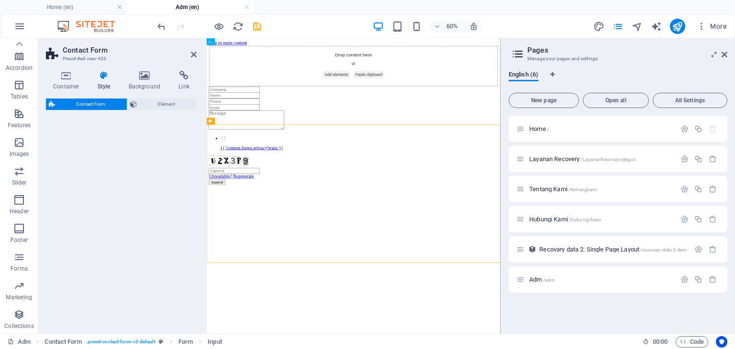
select select "rem"
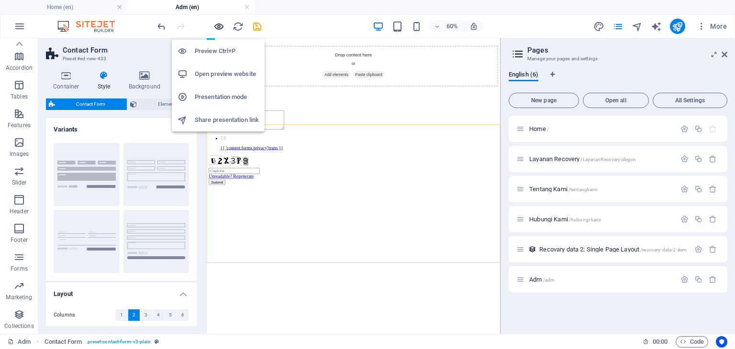
click at [218, 27] on icon "button" at bounding box center [218, 26] width 11 height 11
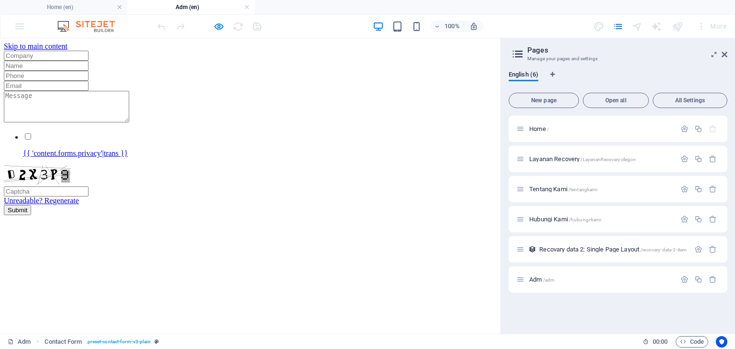
click at [89, 61] on input "text" at bounding box center [46, 56] width 85 height 10
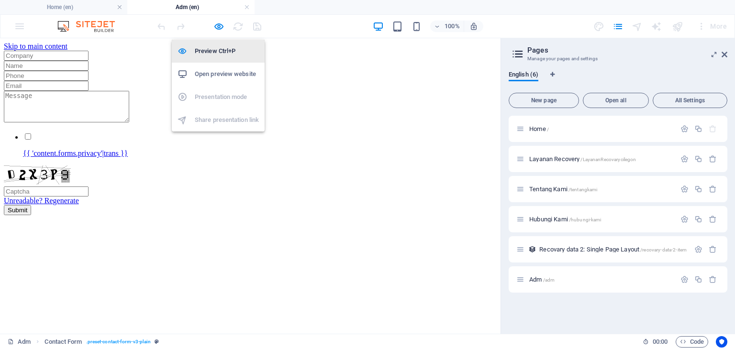
click at [221, 25] on icon "button" at bounding box center [218, 26] width 11 height 11
select select "rem"
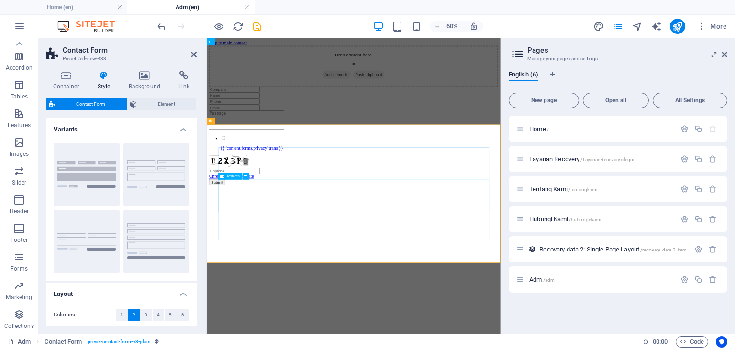
click at [271, 129] on input "text" at bounding box center [253, 124] width 85 height 10
click at [257, 129] on input "text" at bounding box center [253, 124] width 85 height 10
click at [234, 144] on icon at bounding box center [233, 144] width 4 height 7
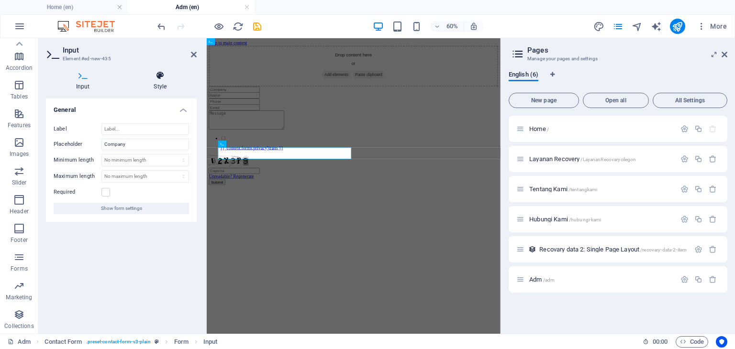
click at [167, 79] on icon at bounding box center [160, 76] width 73 height 10
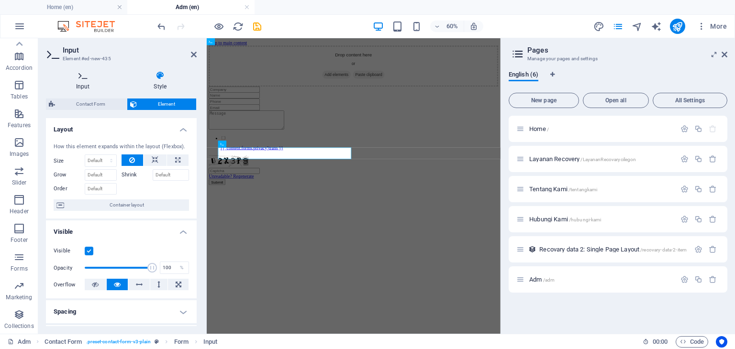
click at [92, 75] on icon at bounding box center [83, 76] width 74 height 10
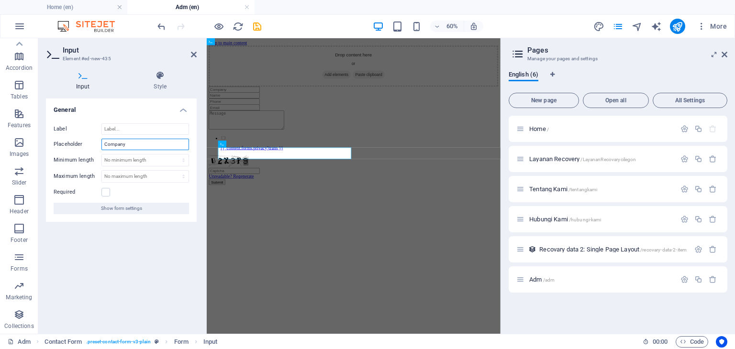
drag, startPoint x: 135, startPoint y: 143, endPoint x: 91, endPoint y: 141, distance: 43.6
click at [91, 141] on div "Placeholder Company" at bounding box center [121, 144] width 135 height 11
type input "Merek Hardiks"
click at [488, 139] on div at bounding box center [452, 134] width 482 height 10
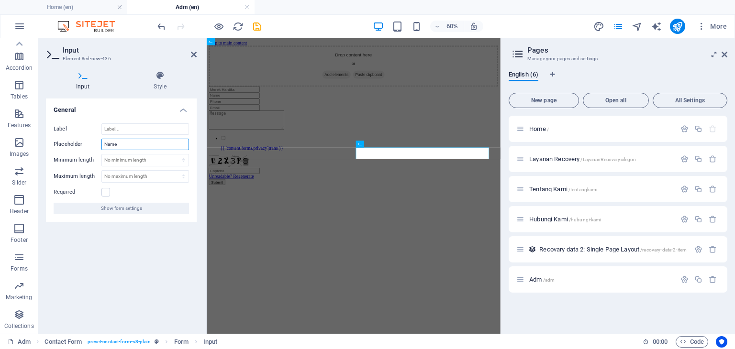
click at [154, 142] on input "Name" at bounding box center [145, 144] width 88 height 11
drag, startPoint x: 163, startPoint y: 142, endPoint x: 71, endPoint y: 144, distance: 92.4
click at [71, 144] on div "Placeholder Name" at bounding box center [121, 144] width 135 height 11
type input "SN Diks"
click at [277, 129] on div at bounding box center [452, 124] width 482 height 10
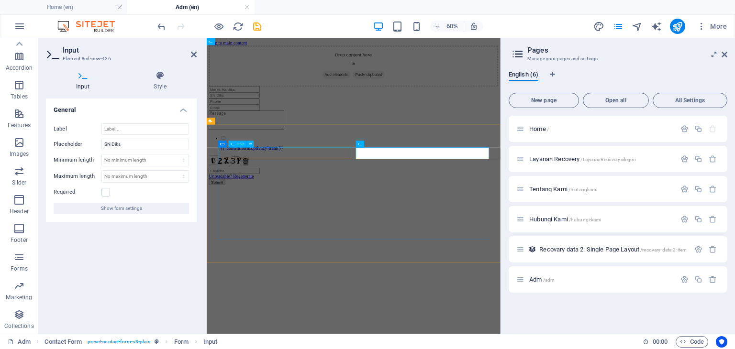
click at [277, 129] on div at bounding box center [452, 124] width 482 height 10
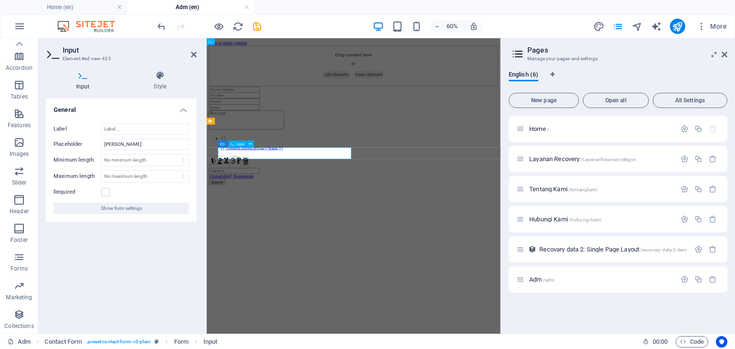
drag, startPoint x: 283, startPoint y: 232, endPoint x: 261, endPoint y: 230, distance: 21.6
click at [261, 129] on input "text" at bounding box center [253, 124] width 85 height 10
drag, startPoint x: 137, startPoint y: 142, endPoint x: 75, endPoint y: 144, distance: 62.7
click at [75, 144] on div "Placeholder Merek Hardiks" at bounding box center [121, 144] width 135 height 11
type input "M"
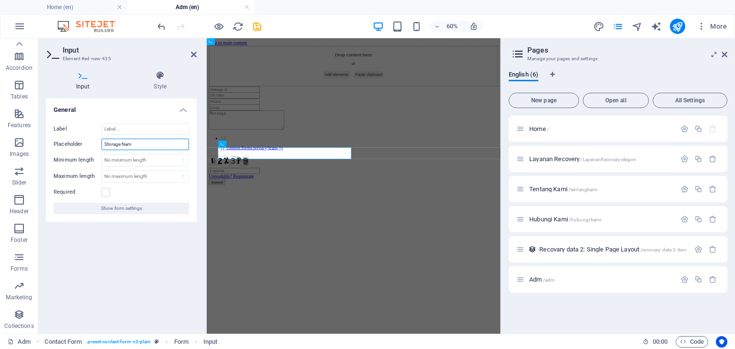
type input "Storage Name"
click at [483, 139] on div at bounding box center [452, 134] width 482 height 10
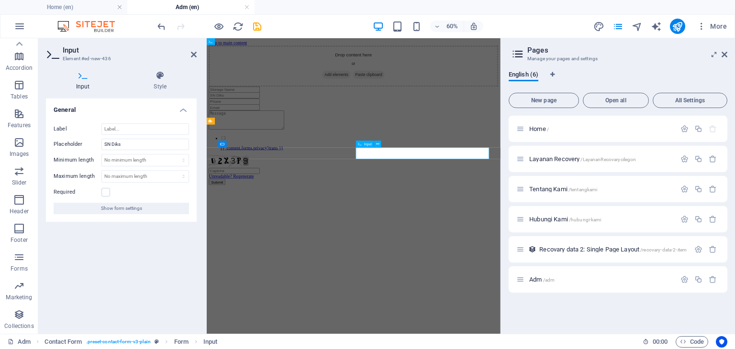
drag, startPoint x: 497, startPoint y: 230, endPoint x: 468, endPoint y: 230, distance: 28.2
click at [295, 139] on input "text" at bounding box center [253, 134] width 85 height 10
click at [357, 149] on div at bounding box center [452, 144] width 482 height 10
type input "SN Storage"
click at [357, 149] on div at bounding box center [452, 144] width 482 height 10
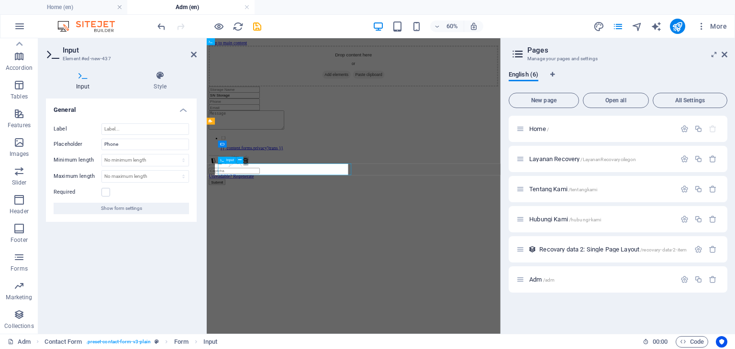
click at [253, 149] on input "text" at bounding box center [253, 144] width 85 height 10
type input "N"
type input "Nama"
type input "A"
click at [482, 159] on div at bounding box center [452, 154] width 482 height 10
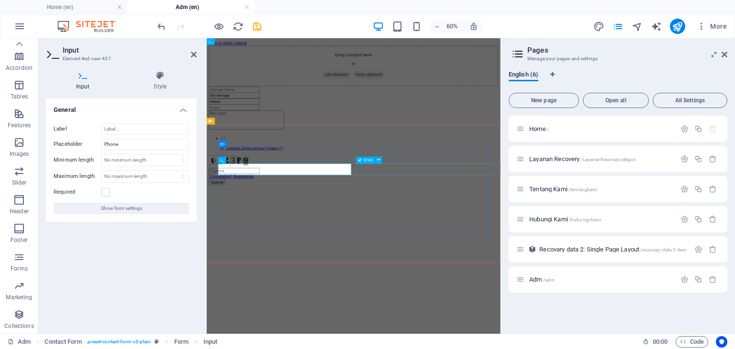
click at [482, 159] on div at bounding box center [452, 154] width 482 height 10
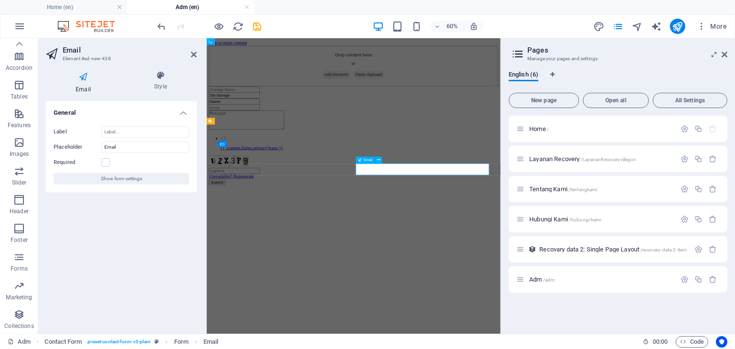
click at [295, 159] on input "email" at bounding box center [253, 154] width 85 height 10
click at [403, 192] on div at bounding box center [452, 175] width 482 height 33
type input "Tlp"
click at [403, 192] on div at bounding box center [452, 175] width 482 height 33
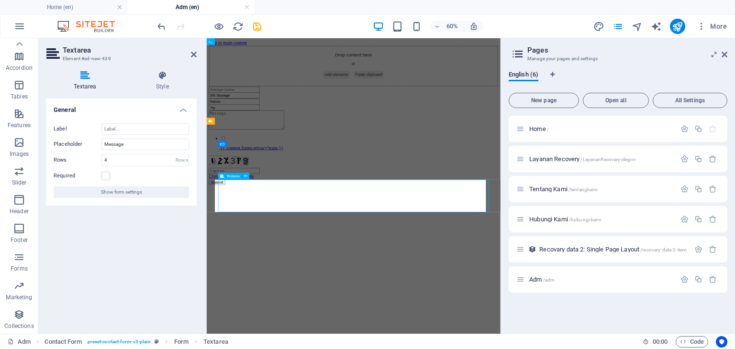
click at [286, 190] on textarea at bounding box center [273, 175] width 125 height 32
click at [264, 190] on textarea at bounding box center [273, 175] width 125 height 32
type textarea "Diagnosa"
click at [419, 287] on html "Skip to main content Drop content here or Add elements Paste clipboard SN Stora…" at bounding box center [451, 162] width 489 height 249
click at [547, 287] on html "Skip to main content Drop content here or Add elements Paste clipboard SN Stora…" at bounding box center [451, 162] width 489 height 249
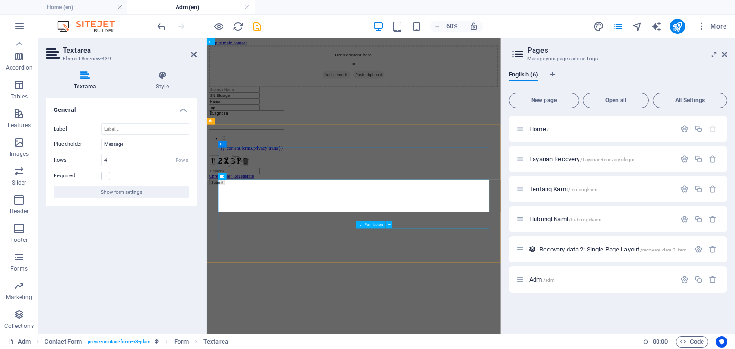
click at [544, 283] on div "Submit" at bounding box center [452, 278] width 482 height 10
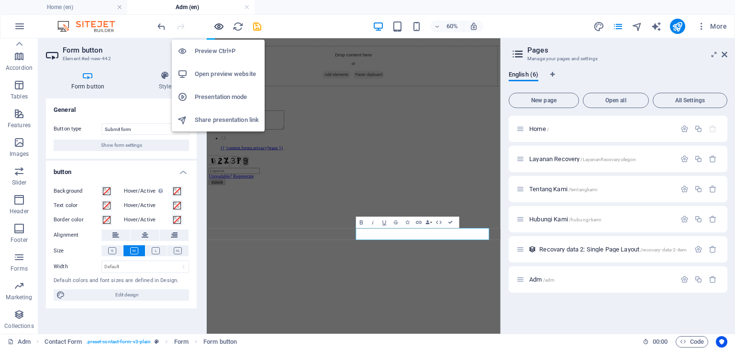
click at [219, 21] on icon "button" at bounding box center [218, 26] width 11 height 11
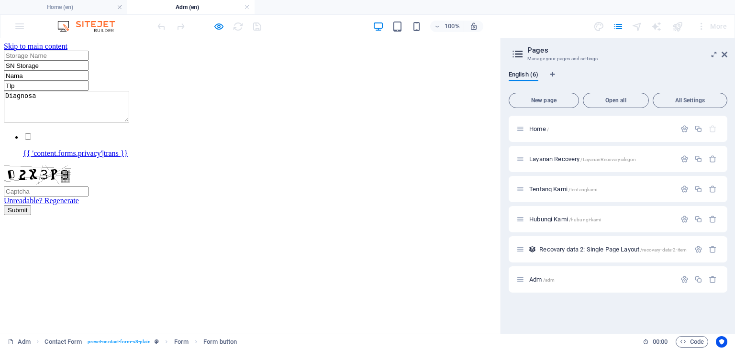
scroll to position [11, 0]
click at [31, 215] on button "Submit" at bounding box center [17, 210] width 27 height 10
click at [89, 91] on input "Tlp" at bounding box center [46, 86] width 85 height 10
drag, startPoint x: 281, startPoint y: 179, endPoint x: 217, endPoint y: 172, distance: 64.0
click at [218, 172] on form "SN Storage Nama Tlp Diagnosa {{ 'content.forms.privacy'|trans }} Unreadable? Re…" at bounding box center [250, 133] width 493 height 165
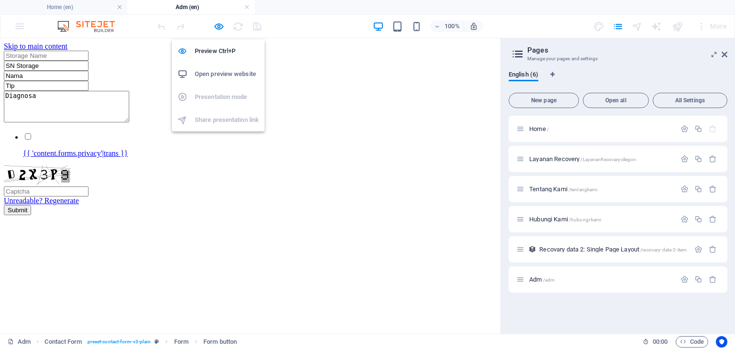
drag, startPoint x: 215, startPoint y: 22, endPoint x: 232, endPoint y: 75, distance: 55.1
click at [216, 22] on icon "button" at bounding box center [218, 26] width 11 height 11
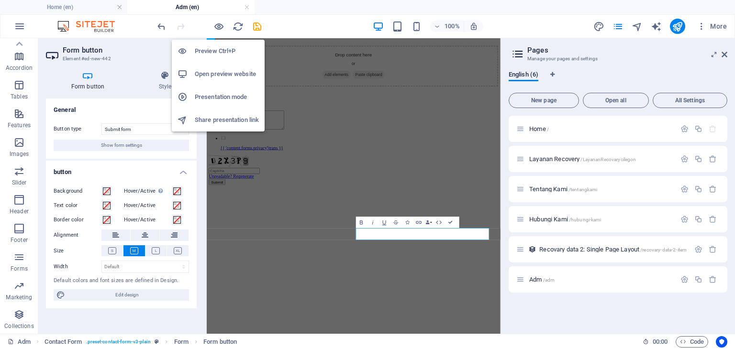
scroll to position [0, 0]
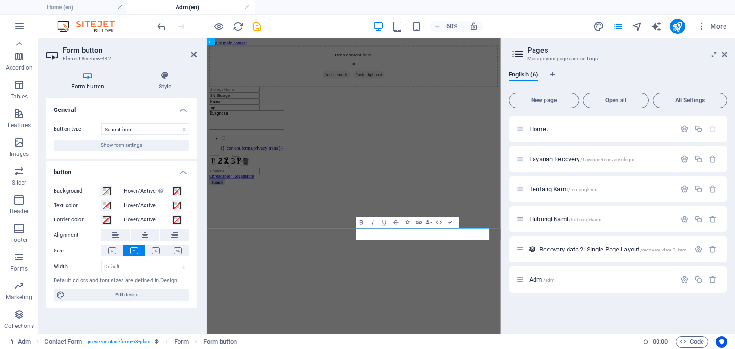
click at [554, 287] on html "Skip to main content Drop content here or Add elements Paste clipboard SN Stora…" at bounding box center [451, 162] width 489 height 249
click at [255, 21] on icon "save" at bounding box center [257, 26] width 11 height 11
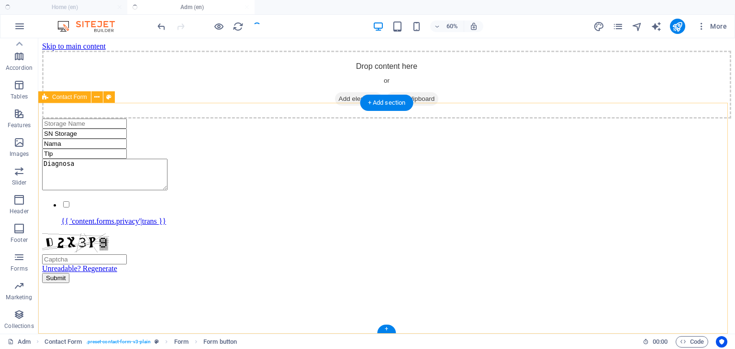
checkbox input "false"
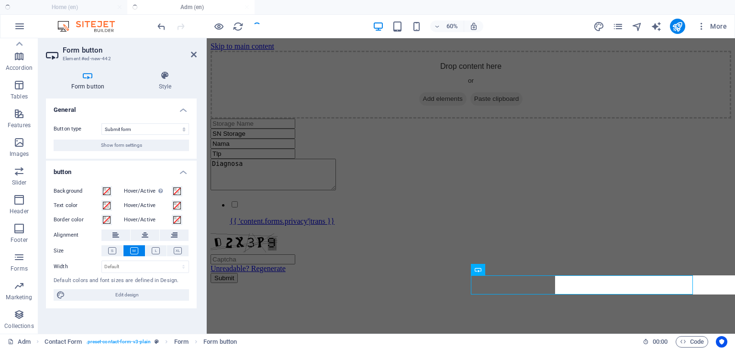
scroll to position [79, 0]
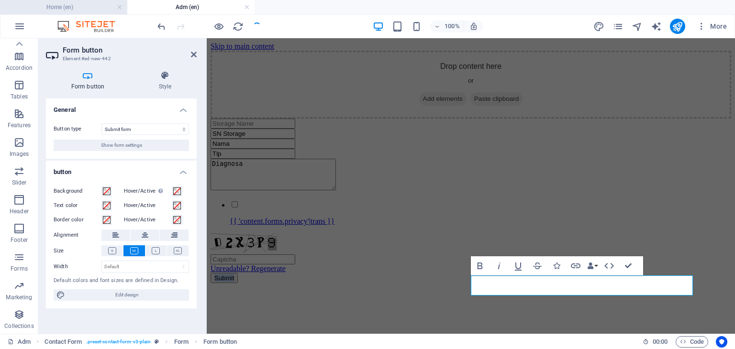
click at [61, 5] on h4 "Home (en)" at bounding box center [63, 7] width 127 height 11
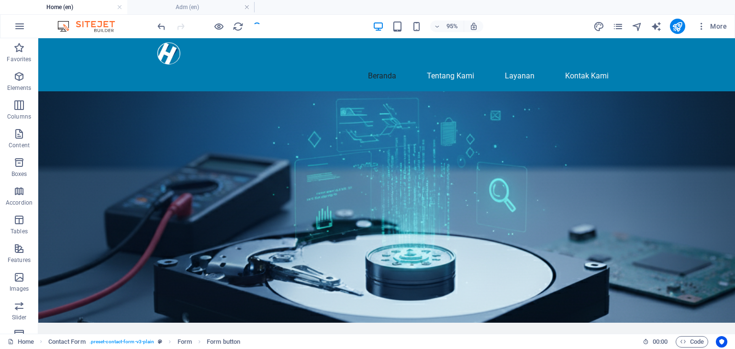
scroll to position [0, 0]
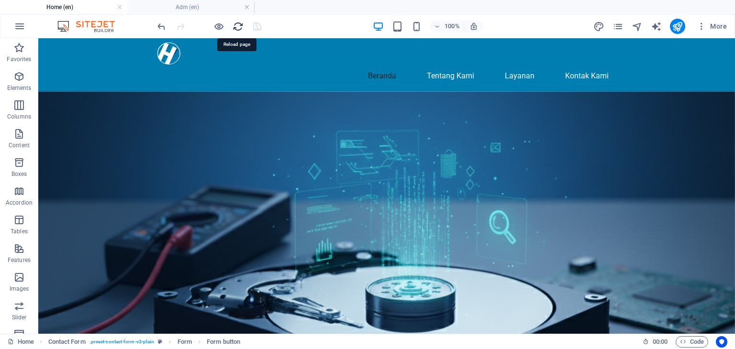
click at [235, 26] on icon "reload" at bounding box center [238, 26] width 11 height 11
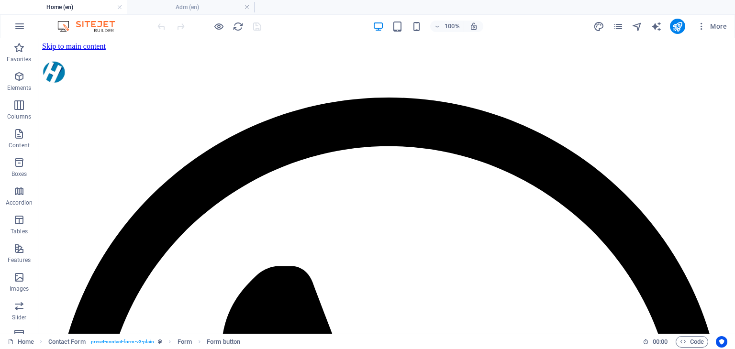
scroll to position [67, 0]
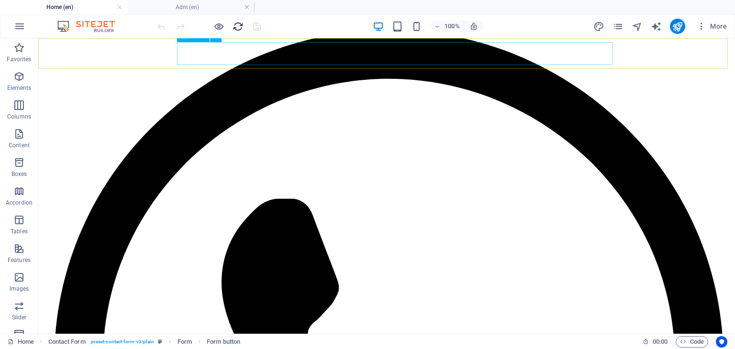
click at [235, 23] on icon "reload" at bounding box center [238, 26] width 11 height 11
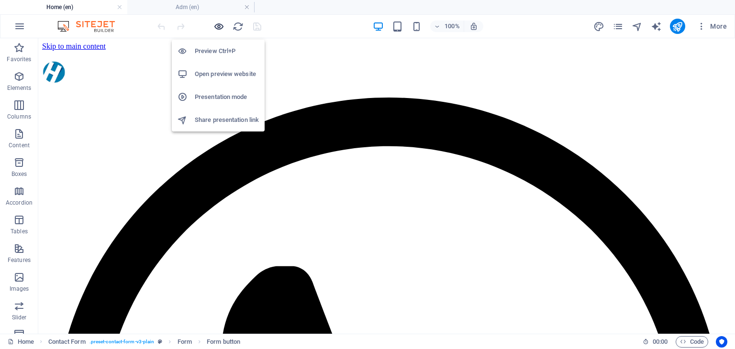
scroll to position [0, 0]
click at [217, 26] on icon "button" at bounding box center [218, 26] width 11 height 11
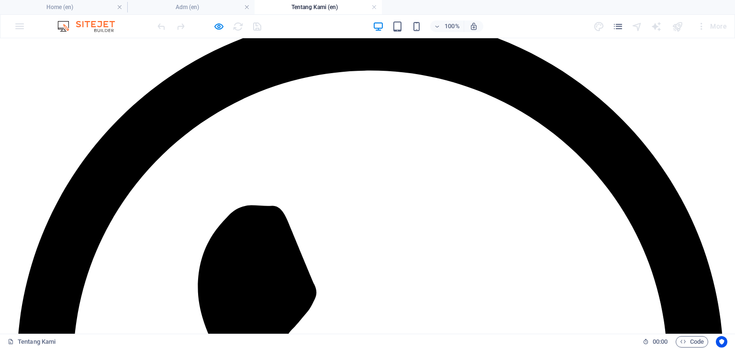
scroll to position [96, 0]
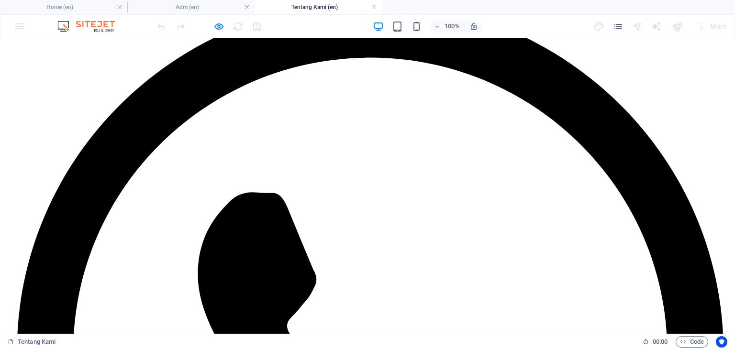
click at [77, 3] on h4 "Home (en)" at bounding box center [63, 7] width 127 height 11
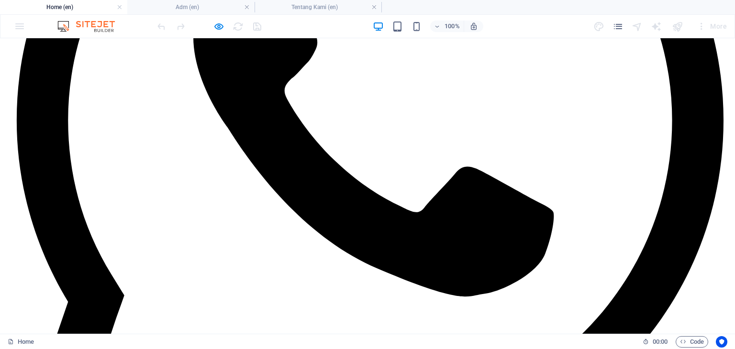
scroll to position [335, 0]
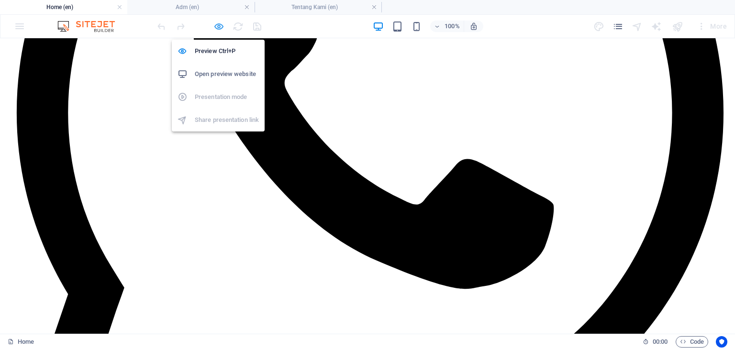
drag, startPoint x: 651, startPoint y: 3, endPoint x: 217, endPoint y: 23, distance: 434.9
click at [217, 23] on icon "button" at bounding box center [218, 26] width 11 height 11
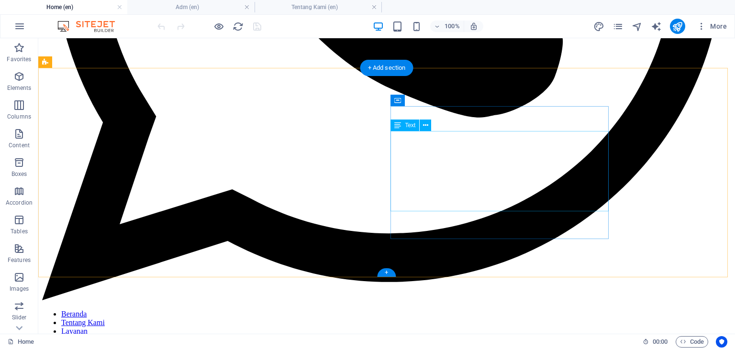
scroll to position [766, 0]
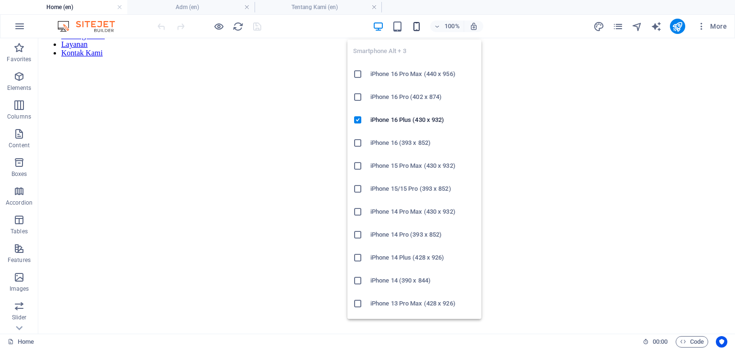
click at [413, 27] on icon "button" at bounding box center [416, 26] width 11 height 11
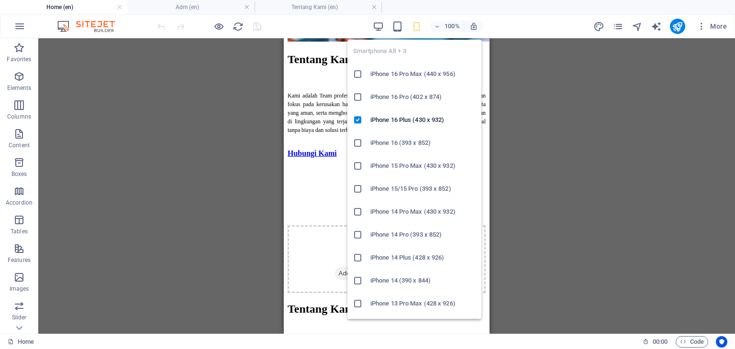
scroll to position [765, 0]
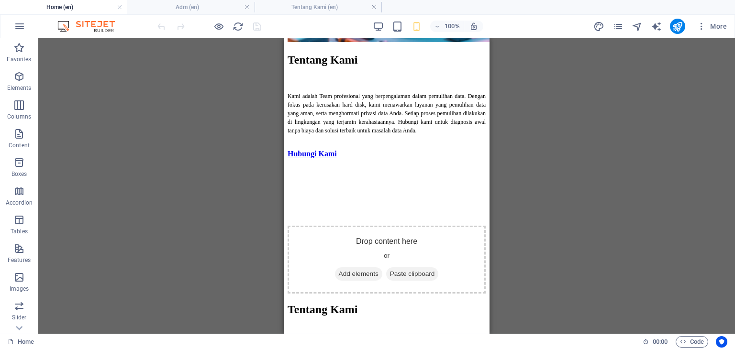
click at [224, 194] on div "Menu Bar Container Image Image with text Container Text Image with text Contain…" at bounding box center [386, 186] width 697 height 296
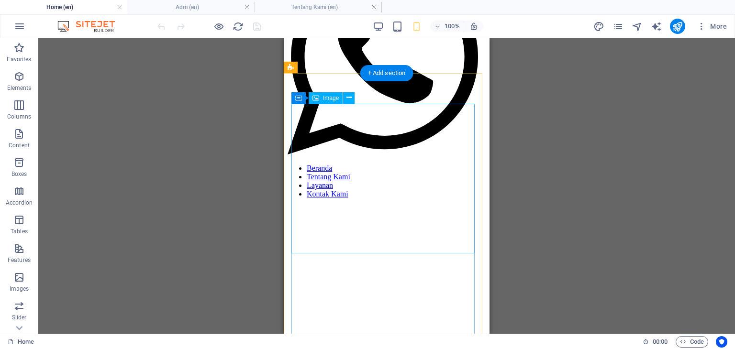
scroll to position [95, 0]
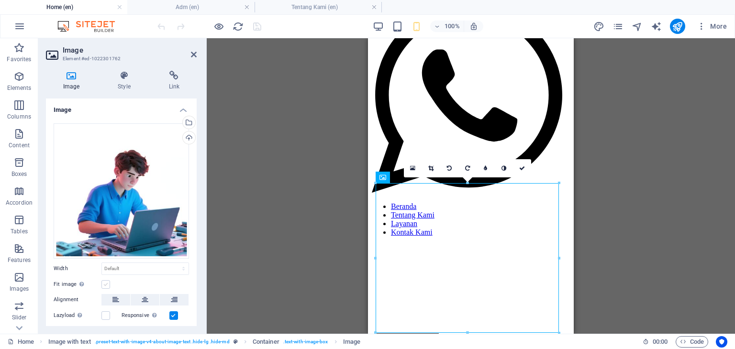
click at [109, 284] on label at bounding box center [105, 284] width 9 height 9
click at [0, 0] on input "Fit image Automatically fit image to a fixed width and height" at bounding box center [0, 0] width 0 height 0
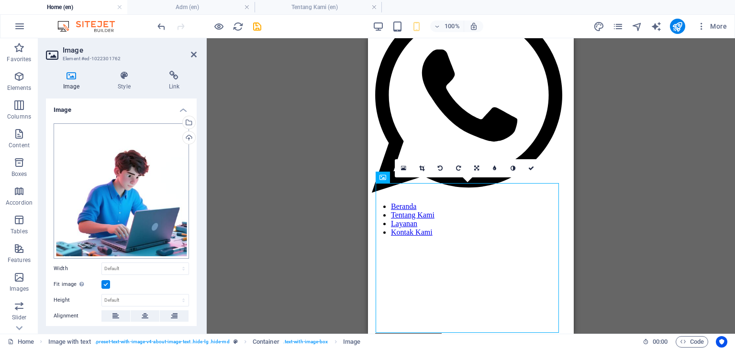
scroll to position [96, 0]
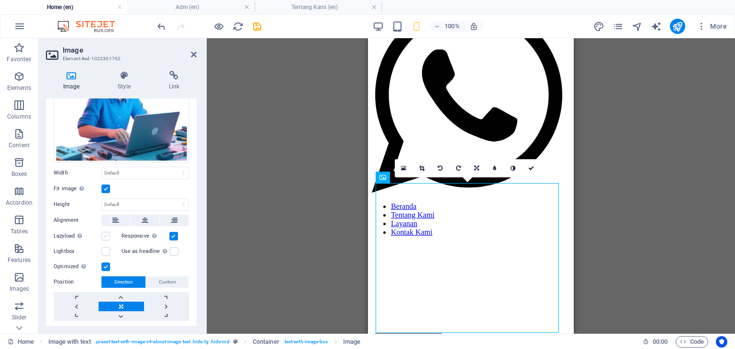
click at [105, 236] on label at bounding box center [105, 236] width 9 height 9
click at [0, 0] on input "Lazyload Loading images after the page loads improves page speed." at bounding box center [0, 0] width 0 height 0
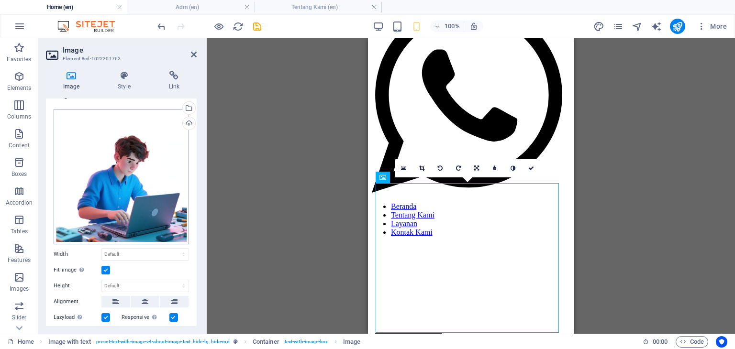
scroll to position [0, 0]
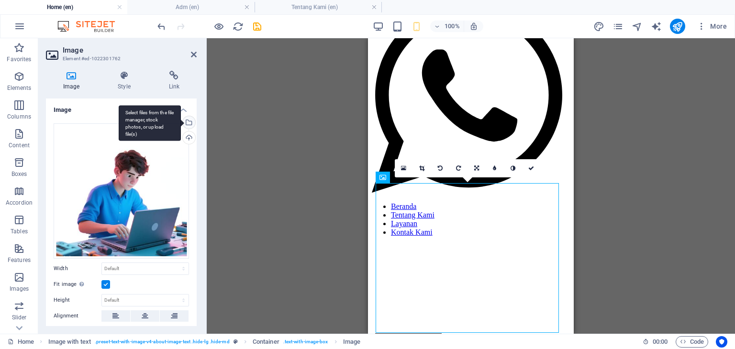
click at [181, 125] on div "Select files from the file manager, stock photos, or upload file(s)" at bounding box center [150, 123] width 62 height 36
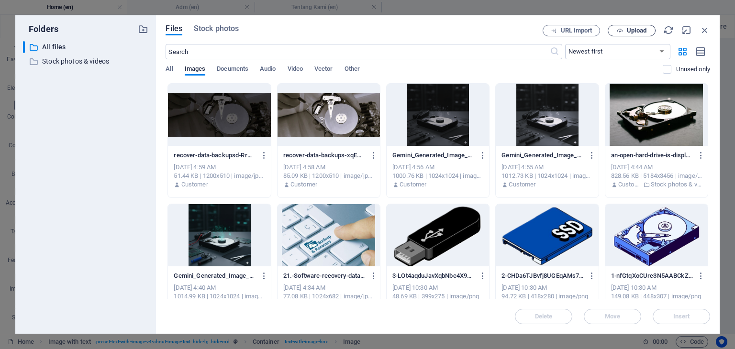
click at [628, 29] on span "Upload" at bounding box center [637, 31] width 20 height 6
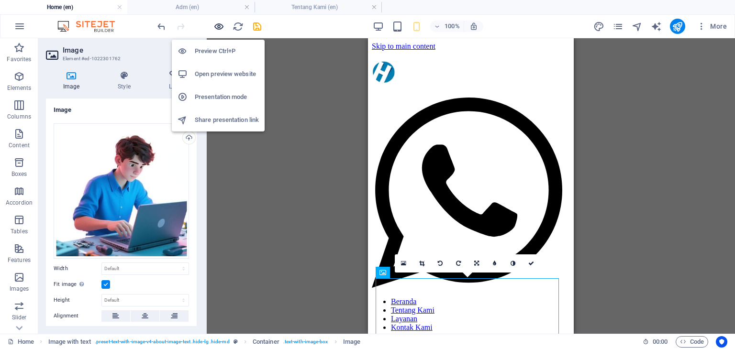
click at [216, 27] on icon "button" at bounding box center [218, 26] width 11 height 11
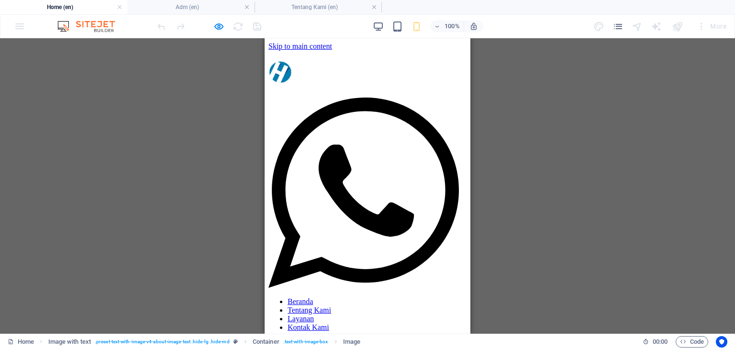
click at [378, 340] on div at bounding box center [367, 340] width 198 height 0
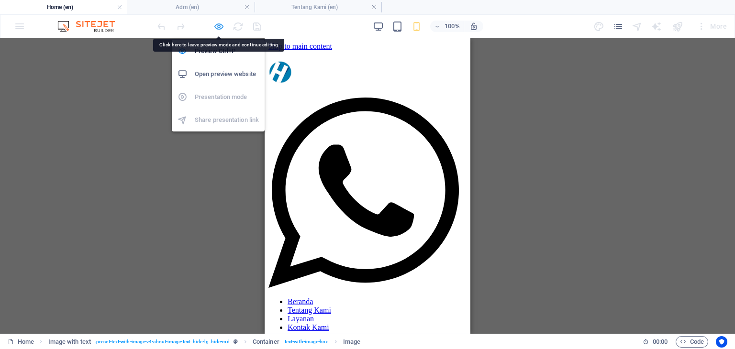
click at [218, 26] on icon "button" at bounding box center [218, 26] width 11 height 11
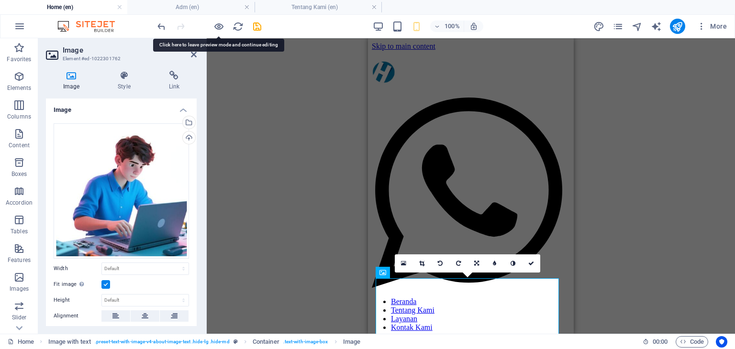
click at [444, 340] on figure at bounding box center [471, 340] width 198 height 0
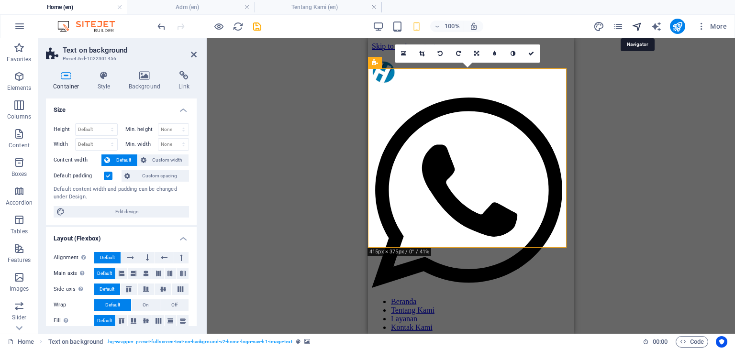
click at [637, 25] on icon "navigator" at bounding box center [637, 26] width 11 height 11
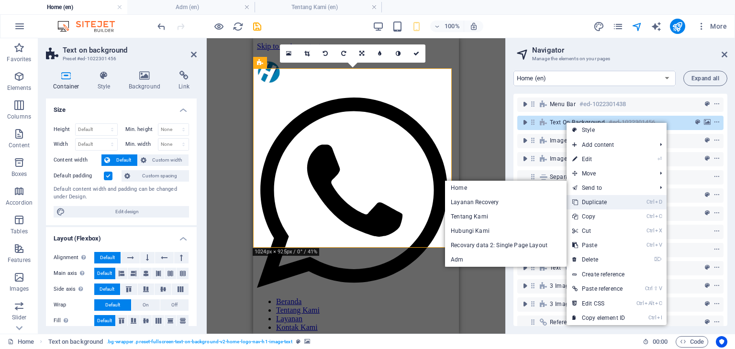
click at [615, 199] on link "Ctrl D Duplicate" at bounding box center [599, 202] width 64 height 14
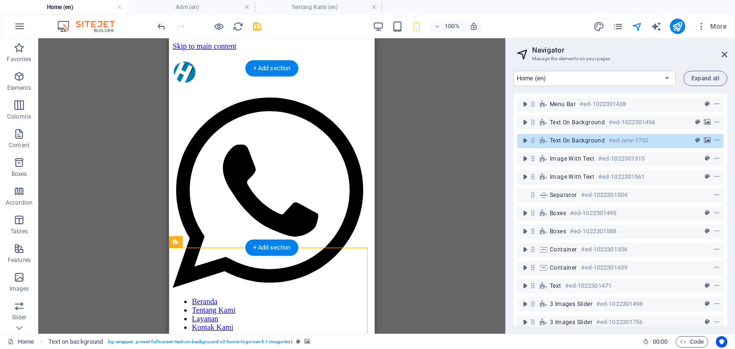
click at [343, 340] on figure at bounding box center [272, 340] width 198 height 0
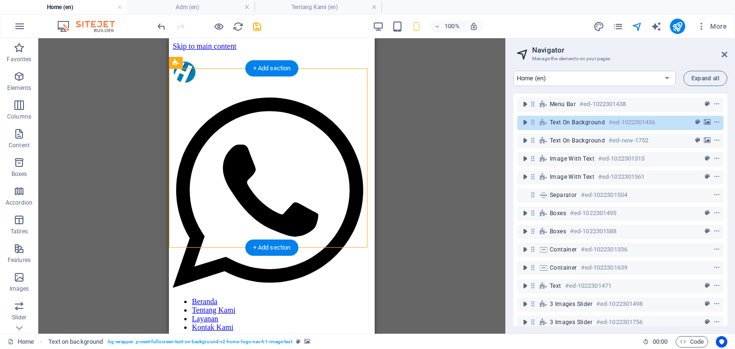
click at [252, 340] on figure at bounding box center [272, 340] width 198 height 0
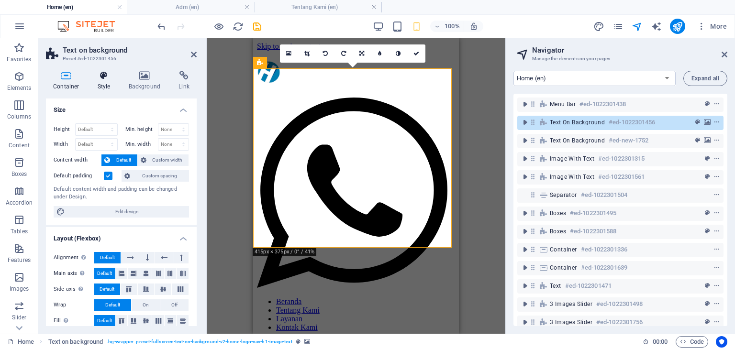
click at [110, 84] on h4 "Style" at bounding box center [105, 81] width 31 height 20
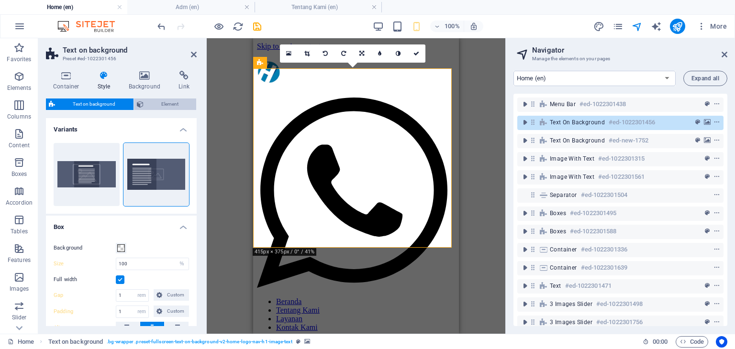
click at [159, 101] on span "Element" at bounding box center [169, 104] width 47 height 11
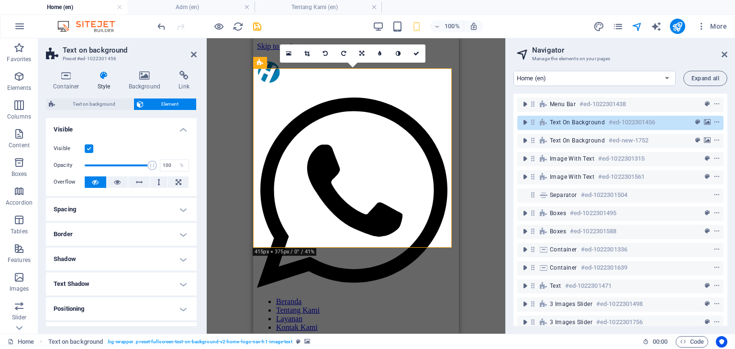
click at [91, 150] on label at bounding box center [89, 148] width 9 height 9
click at [0, 0] on input "Visible" at bounding box center [0, 0] width 0 height 0
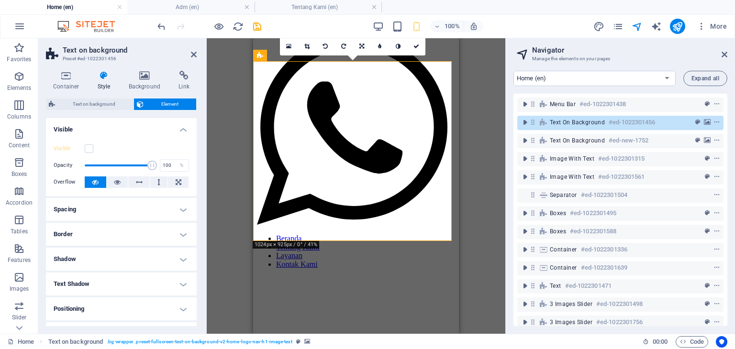
scroll to position [144, 0]
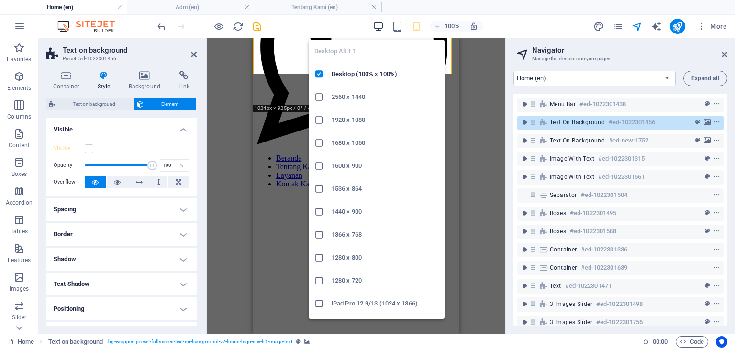
click at [379, 24] on icon "button" at bounding box center [378, 26] width 11 height 11
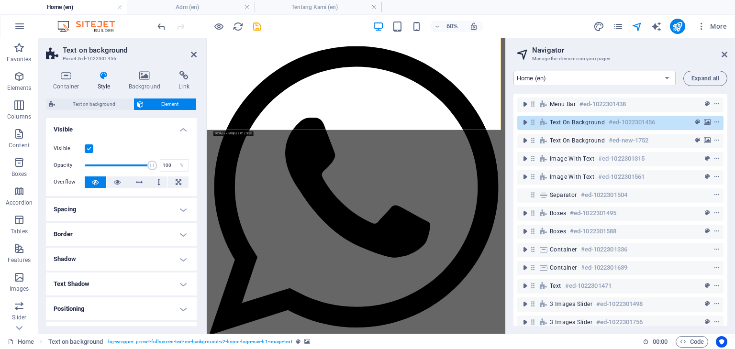
scroll to position [0, 0]
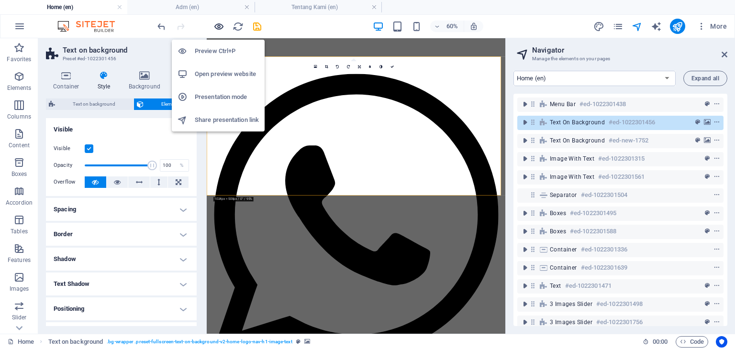
click at [220, 25] on icon "button" at bounding box center [218, 26] width 11 height 11
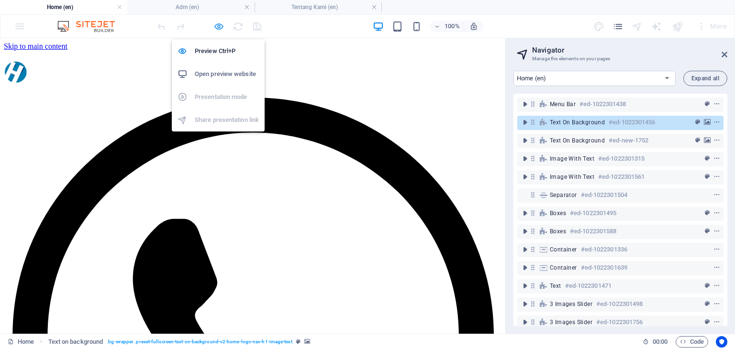
click at [218, 26] on icon "button" at bounding box center [218, 26] width 11 height 11
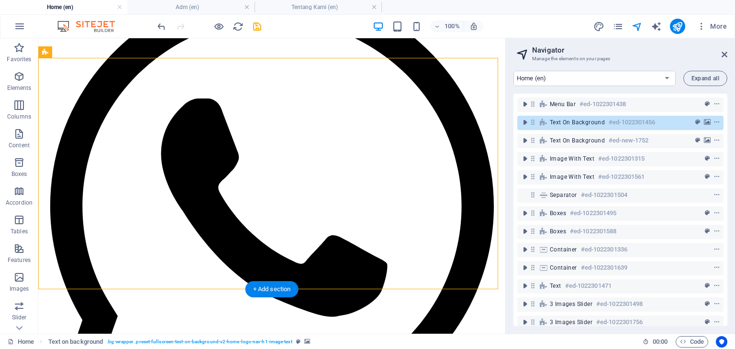
scroll to position [191, 0]
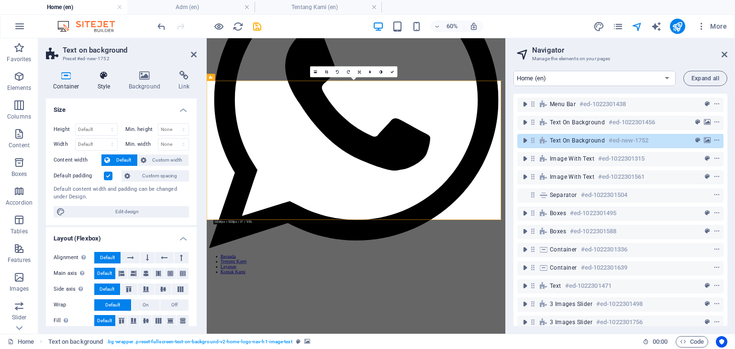
click at [109, 85] on h4 "Style" at bounding box center [105, 81] width 31 height 20
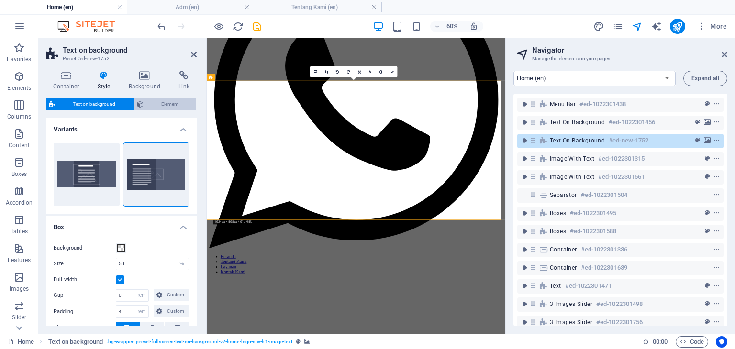
click at [162, 108] on span "Element" at bounding box center [169, 104] width 47 height 11
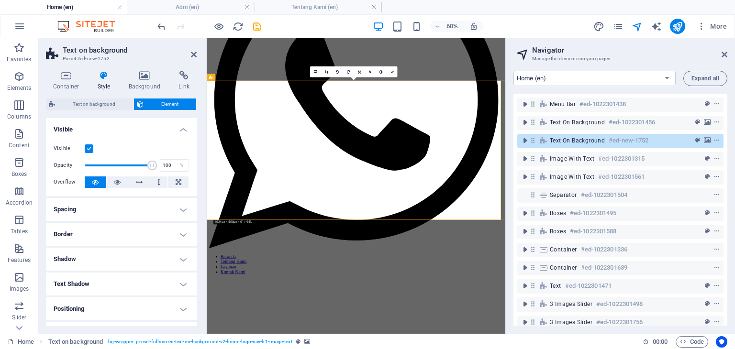
click at [90, 146] on label at bounding box center [89, 148] width 9 height 9
click at [0, 0] on input "Visible" at bounding box center [0, 0] width 0 height 0
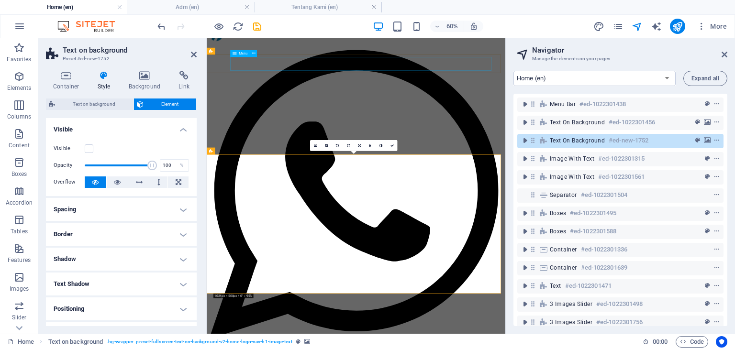
scroll to position [0, 0]
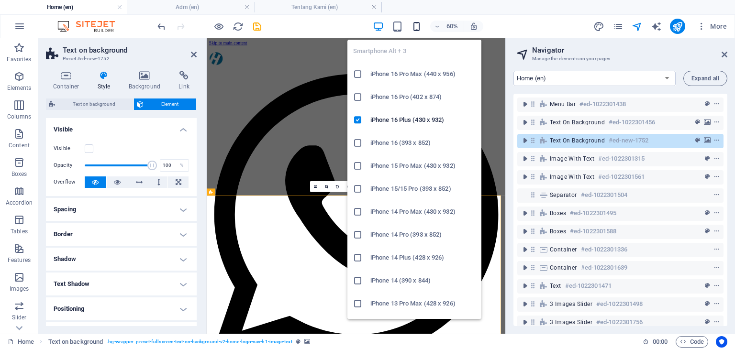
click at [417, 25] on icon "button" at bounding box center [416, 26] width 11 height 11
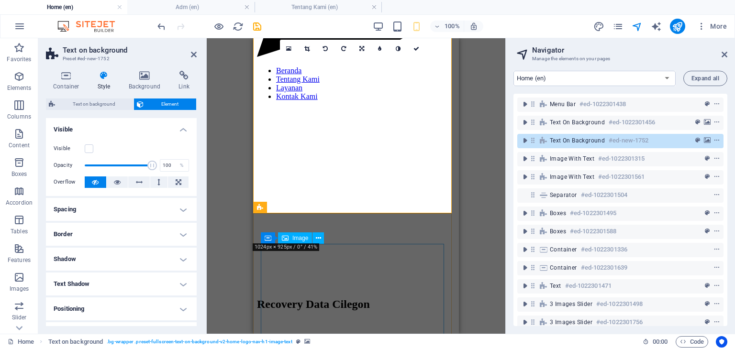
scroll to position [287, 0]
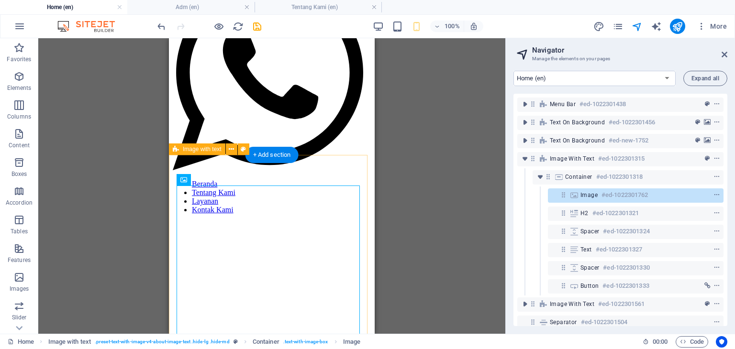
scroll to position [96, 0]
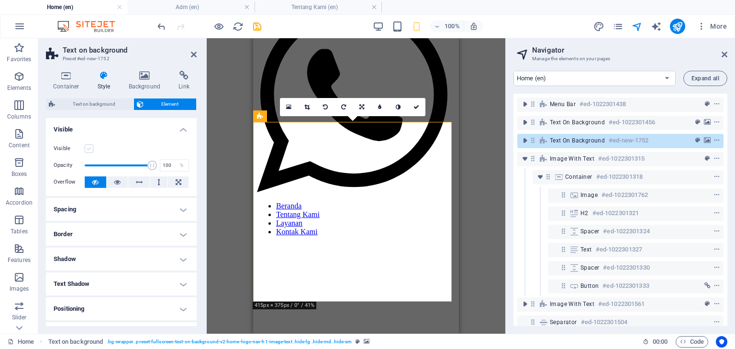
click at [86, 148] on label at bounding box center [89, 148] width 9 height 9
click at [0, 0] on input "Visible" at bounding box center [0, 0] width 0 height 0
click at [292, 108] on link at bounding box center [289, 107] width 18 height 18
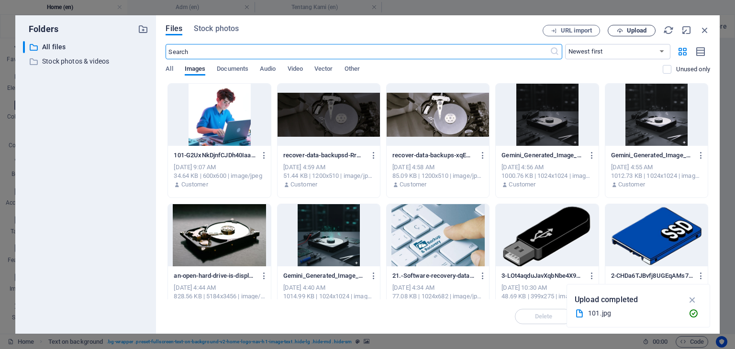
click at [623, 30] on span "Upload" at bounding box center [631, 31] width 39 height 6
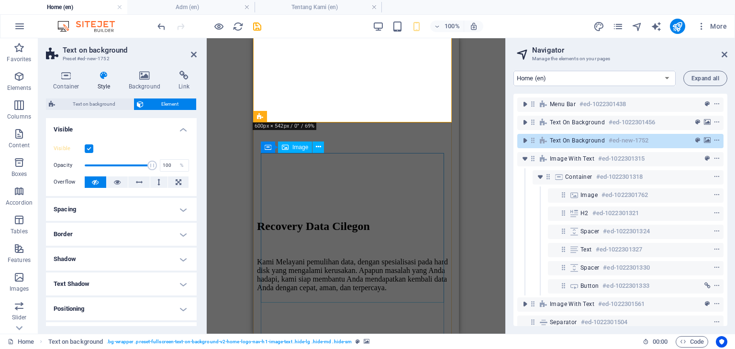
scroll to position [335, 0]
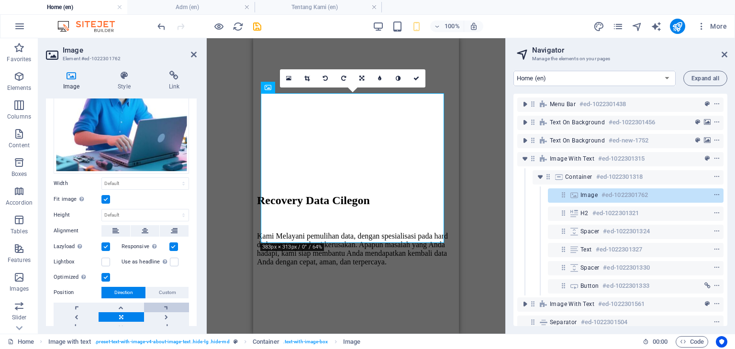
scroll to position [96, 0]
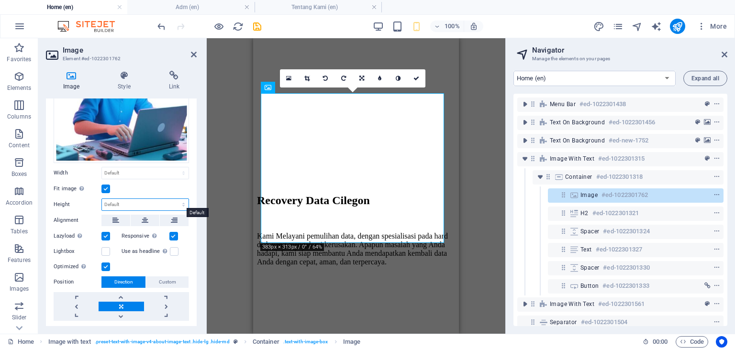
click at [158, 202] on select "Default auto px" at bounding box center [145, 204] width 87 height 11
click at [102, 199] on select "Default auto px" at bounding box center [145, 204] width 87 height 11
select select "DISABLED_OPTION_VALUE"
click at [258, 27] on icon "save" at bounding box center [257, 26] width 11 height 11
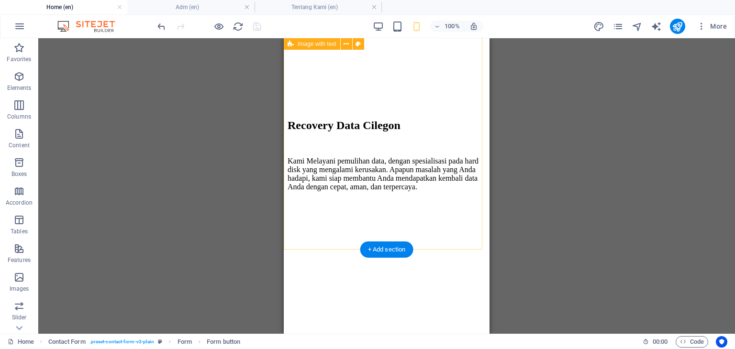
scroll to position [383, 0]
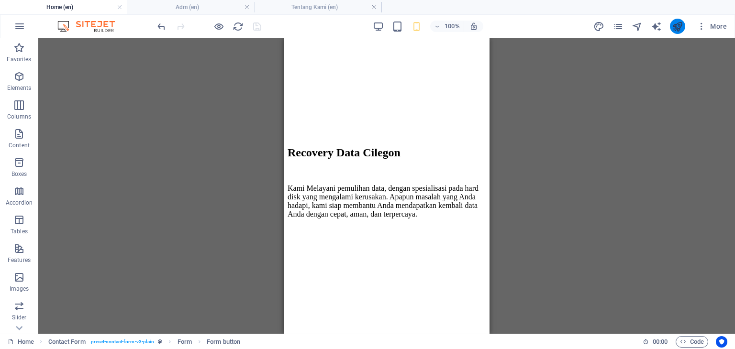
click at [676, 23] on icon "publish" at bounding box center [677, 26] width 11 height 11
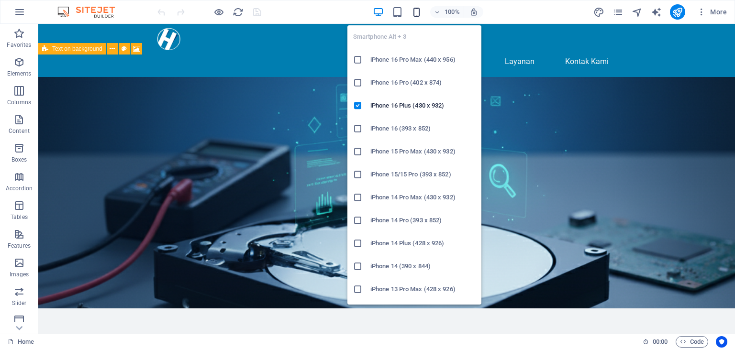
click at [414, 12] on icon "button" at bounding box center [416, 12] width 11 height 11
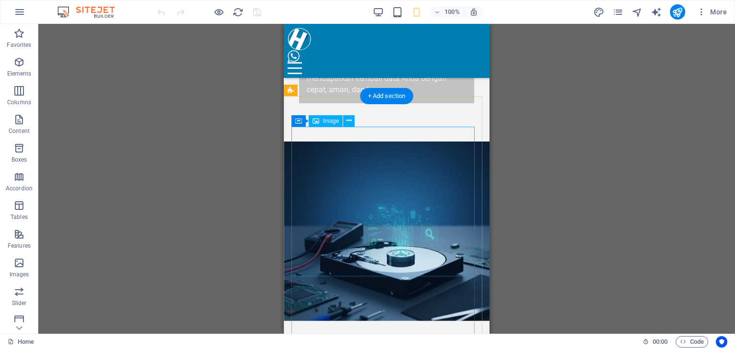
scroll to position [287, 0]
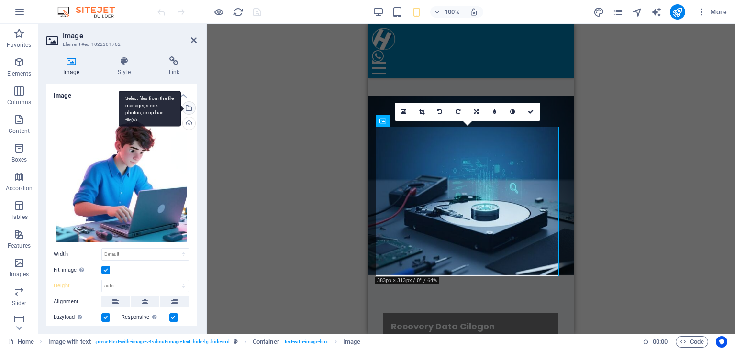
click at [189, 110] on div "Select files from the file manager, stock photos, or upload file(s)" at bounding box center [188, 109] width 14 height 14
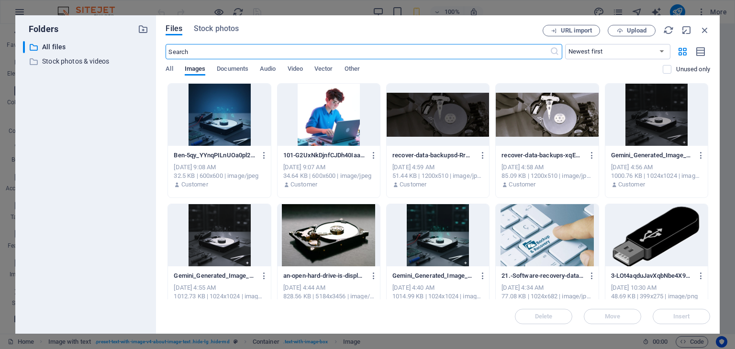
click at [318, 126] on div at bounding box center [329, 115] width 102 height 62
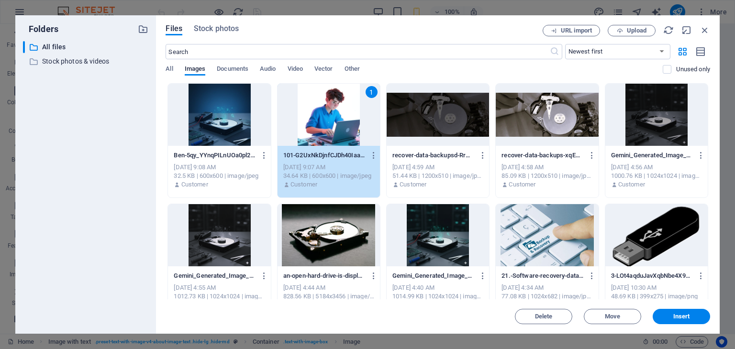
click at [318, 126] on div "1" at bounding box center [329, 115] width 102 height 62
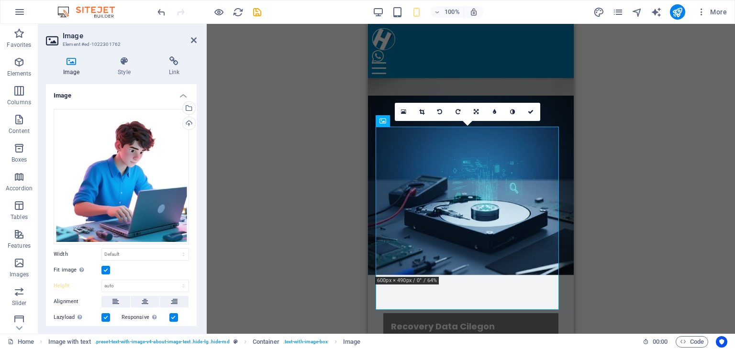
scroll to position [48, 0]
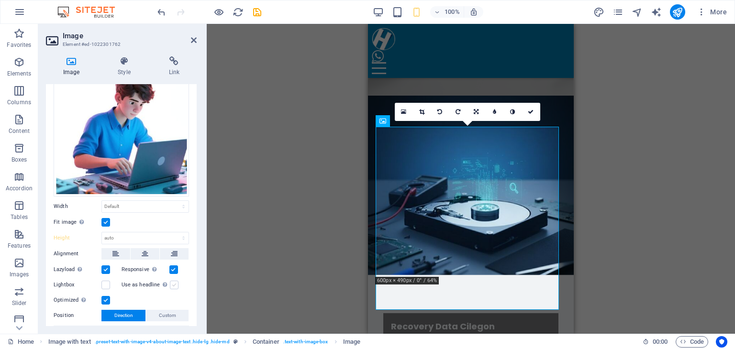
click at [173, 282] on label at bounding box center [174, 285] width 9 height 9
click at [0, 0] on input "Use as headline The image will be wrapped in an H1 headline tag. Useful for giv…" at bounding box center [0, 0] width 0 height 0
click at [173, 282] on label at bounding box center [174, 285] width 9 height 9
click at [0, 0] on input "Use as headline The image will be wrapped in an H1 headline tag. Useful for giv…" at bounding box center [0, 0] width 0 height 0
click at [107, 284] on label at bounding box center [105, 285] width 9 height 9
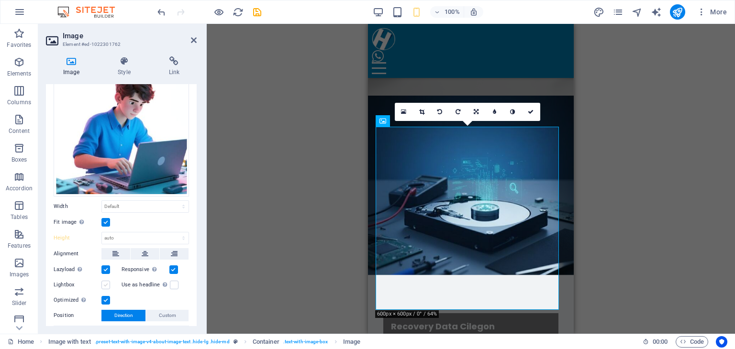
click at [0, 0] on input "Lightbox" at bounding box center [0, 0] width 0 height 0
click at [107, 284] on label at bounding box center [105, 285] width 9 height 9
click at [0, 0] on input "Lightbox" at bounding box center [0, 0] width 0 height 0
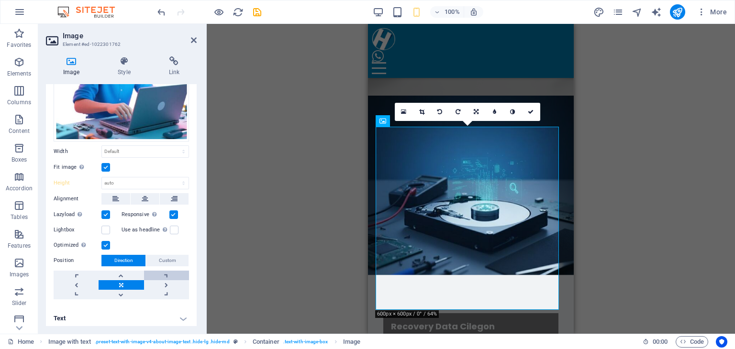
scroll to position [104, 0]
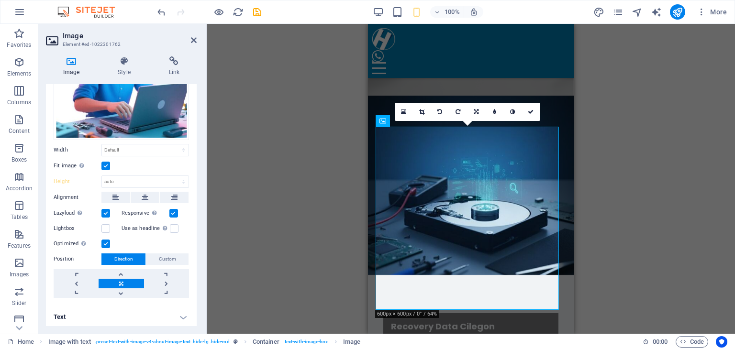
click at [153, 313] on h4 "Text" at bounding box center [121, 317] width 151 height 23
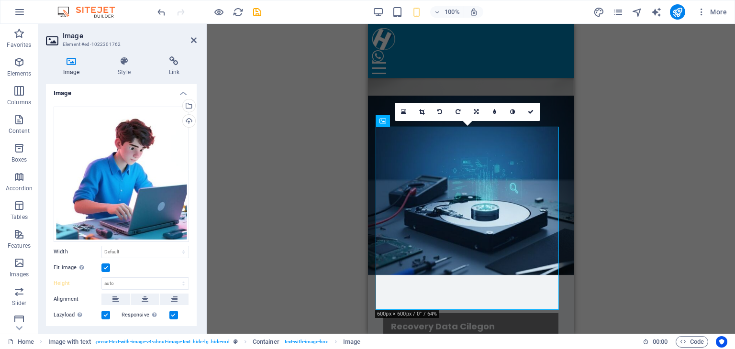
scroll to position [0, 0]
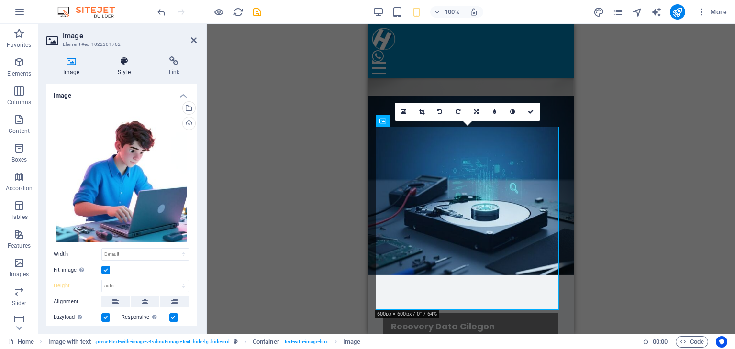
click at [122, 60] on icon at bounding box center [123, 61] width 47 height 10
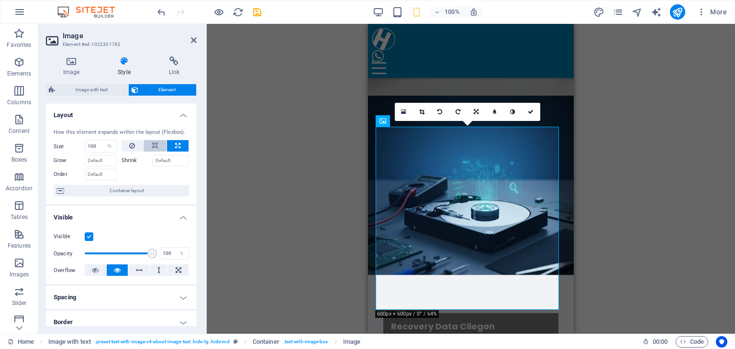
click at [145, 145] on button at bounding box center [155, 145] width 23 height 11
select select "DISABLED_OPTION_VALUE"
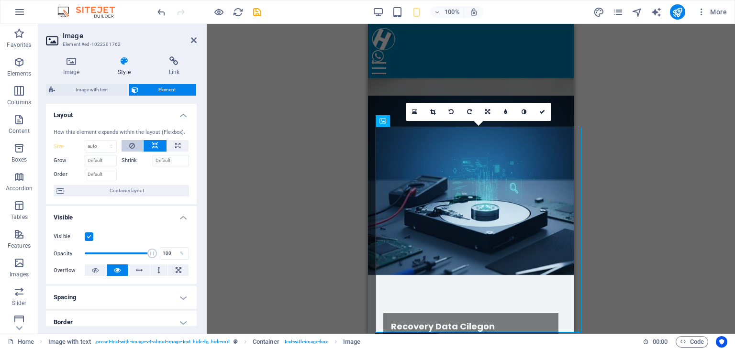
click at [133, 148] on icon at bounding box center [132, 145] width 6 height 11
type input "100"
select select "%"
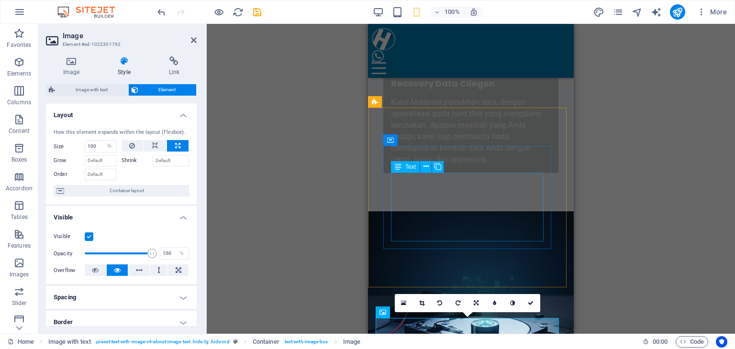
scroll to position [96, 0]
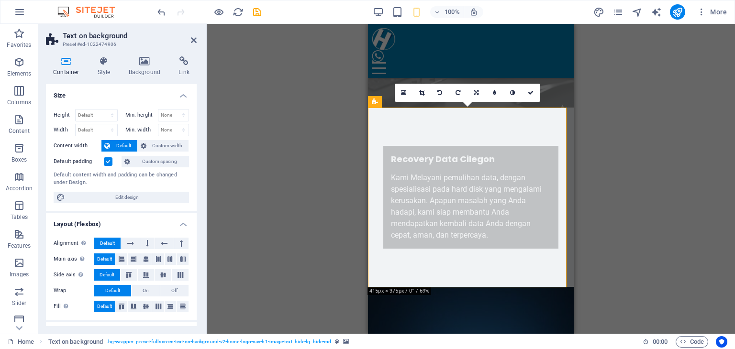
click at [107, 158] on label at bounding box center [108, 161] width 9 height 9
click at [0, 0] on input "Default padding" at bounding box center [0, 0] width 0 height 0
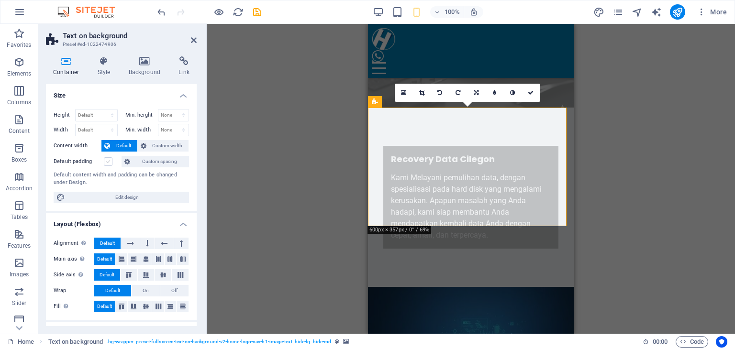
click at [107, 158] on label at bounding box center [108, 161] width 9 height 9
click at [0, 0] on input "Default padding" at bounding box center [0, 0] width 0 height 0
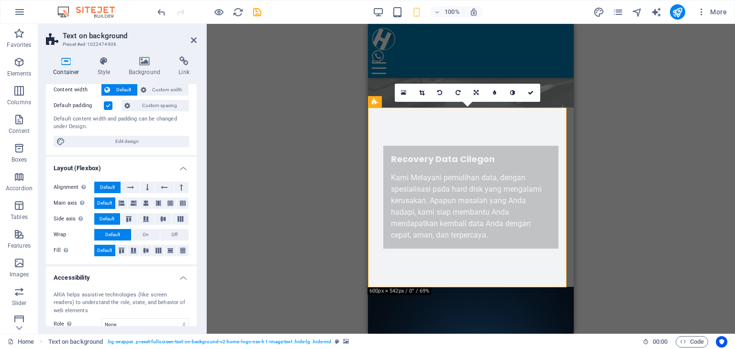
scroll to position [0, 0]
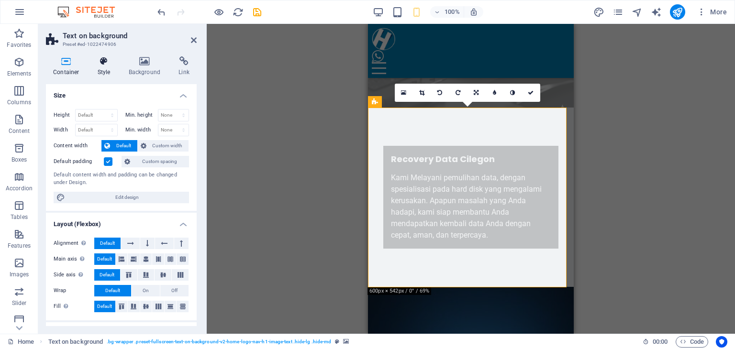
click at [104, 64] on icon at bounding box center [103, 61] width 27 height 10
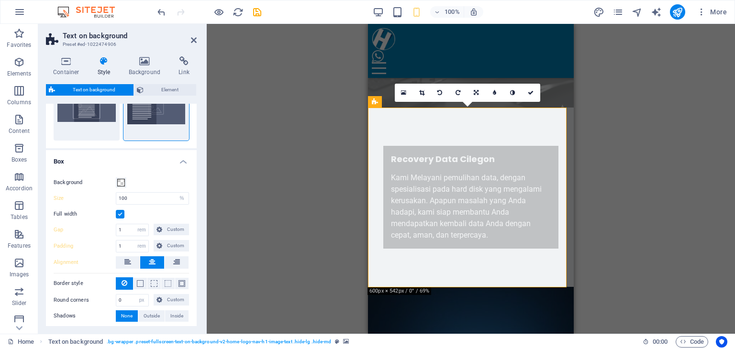
scroll to position [94, 0]
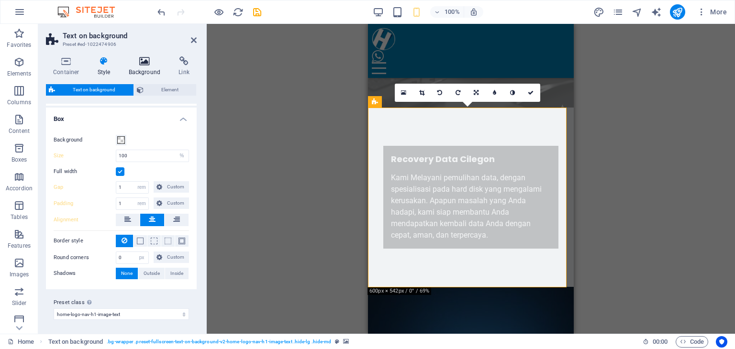
click at [144, 69] on h4 "Background" at bounding box center [147, 66] width 50 height 20
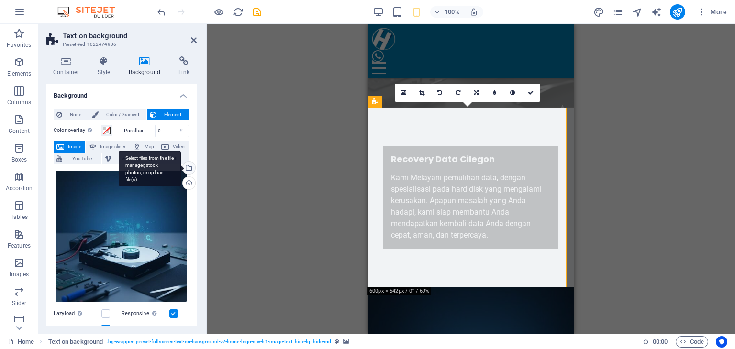
click at [188, 167] on div "Select files from the file manager, stock photos, or upload file(s)" at bounding box center [188, 169] width 14 height 14
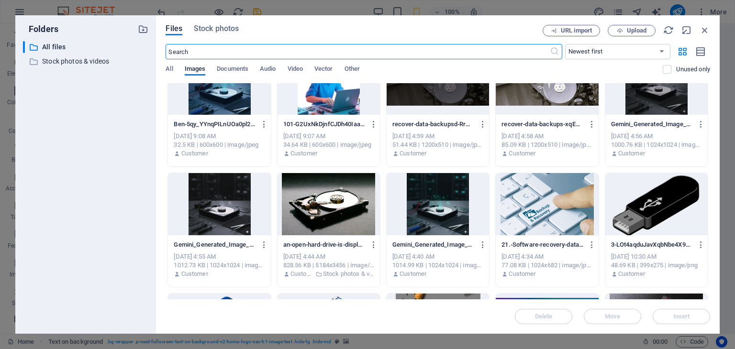
scroll to position [0, 0]
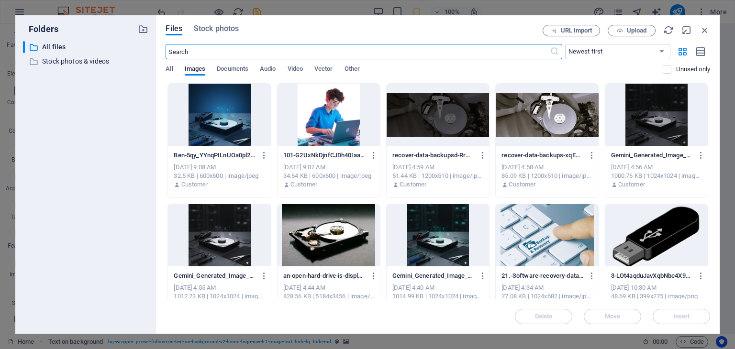
click at [210, 114] on div at bounding box center [219, 115] width 102 height 62
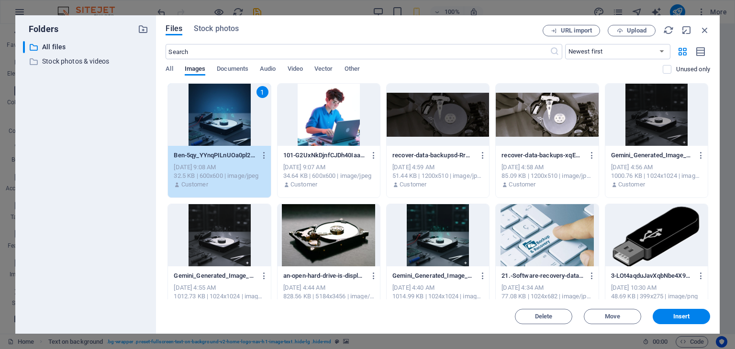
click at [210, 114] on div "1" at bounding box center [219, 115] width 102 height 62
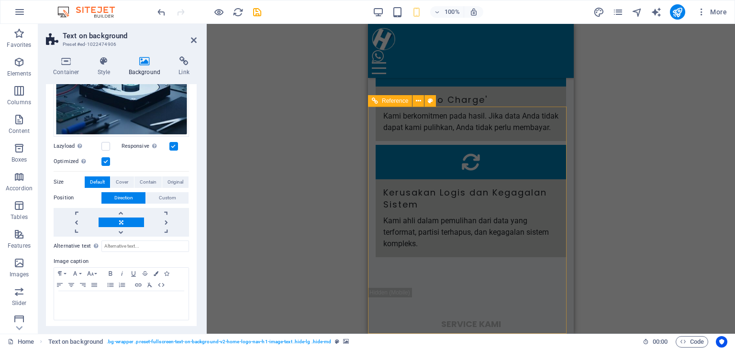
scroll to position [3204, 0]
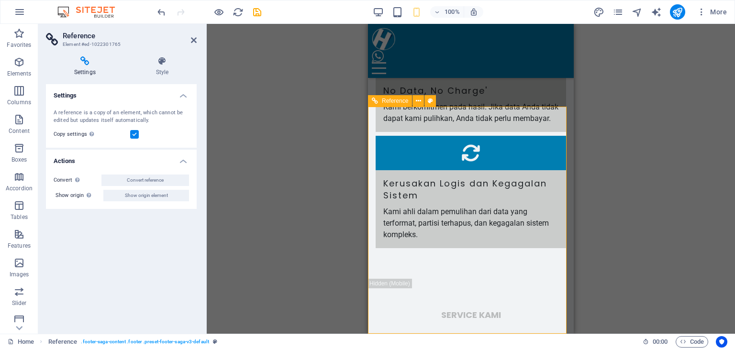
click at [164, 67] on h4 "Style" at bounding box center [162, 66] width 69 height 20
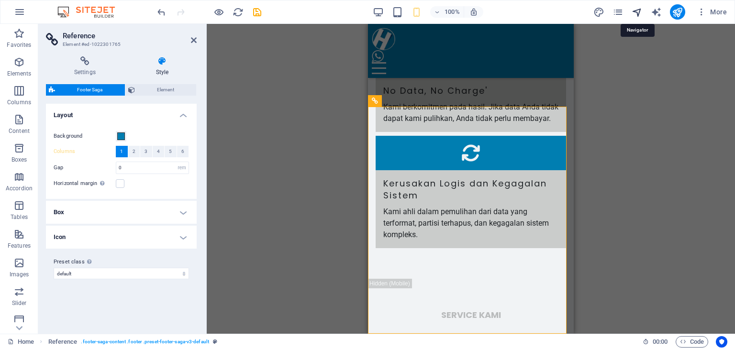
click at [633, 10] on icon "navigator" at bounding box center [637, 12] width 11 height 11
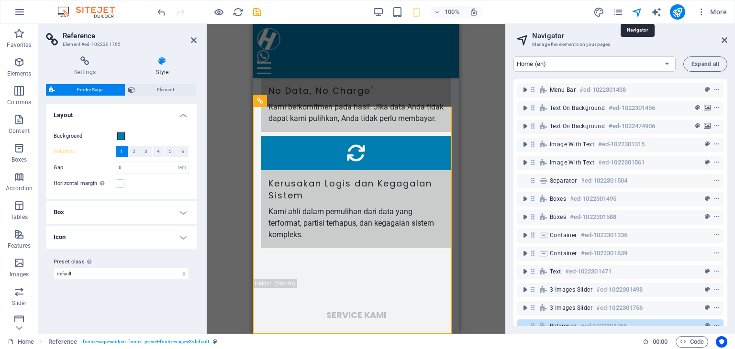
scroll to position [19, 0]
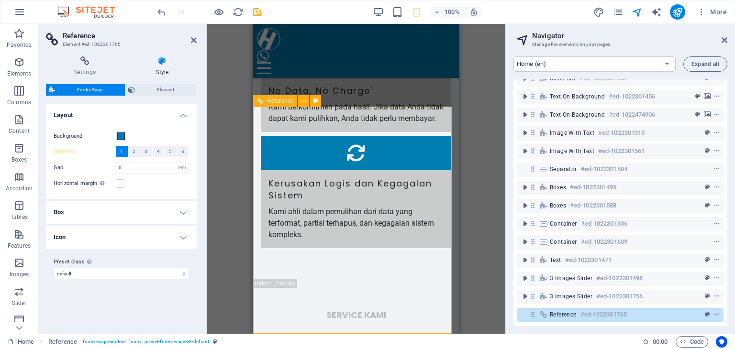
click at [258, 8] on icon "save" at bounding box center [257, 12] width 11 height 11
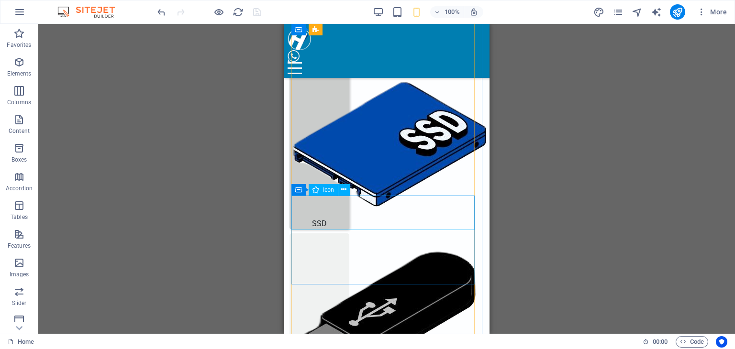
scroll to position [1529, 0]
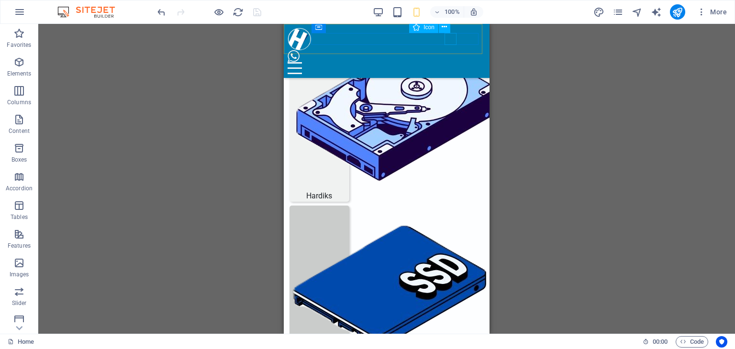
click at [448, 50] on figure at bounding box center [383, 56] width 190 height 12
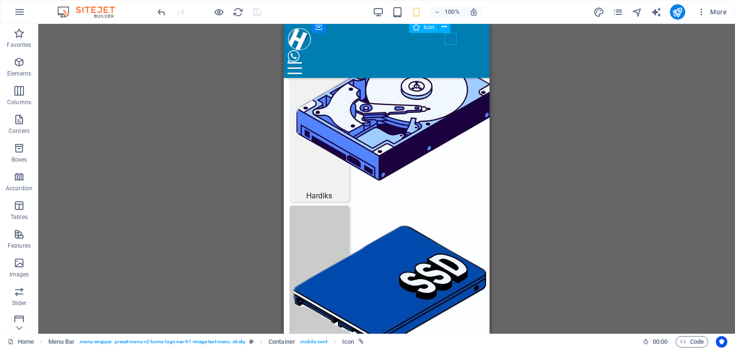
click at [448, 50] on figure at bounding box center [383, 56] width 190 height 12
select select "xMidYMid"
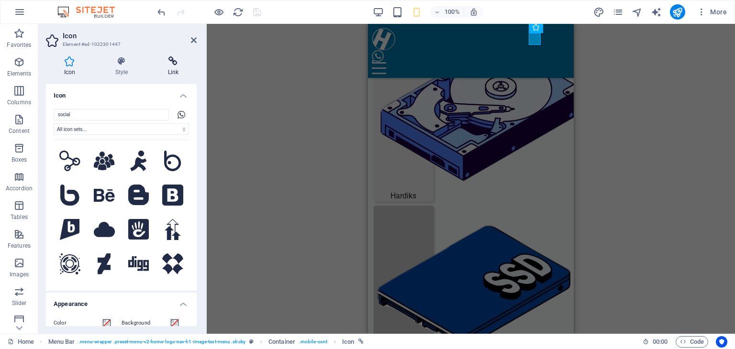
click at [170, 60] on icon at bounding box center [173, 61] width 47 height 10
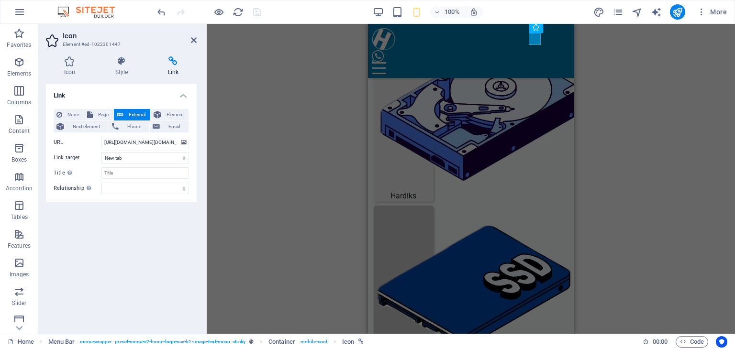
click at [262, 154] on div "H2 Text on background Container Menu Menu Bar Text Container Text on background…" at bounding box center [471, 179] width 528 height 310
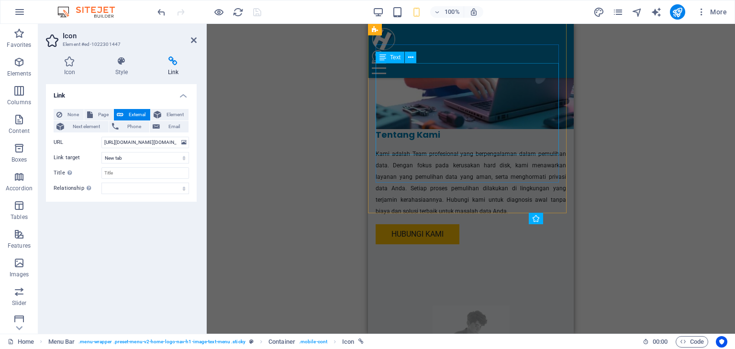
scroll to position [811, 0]
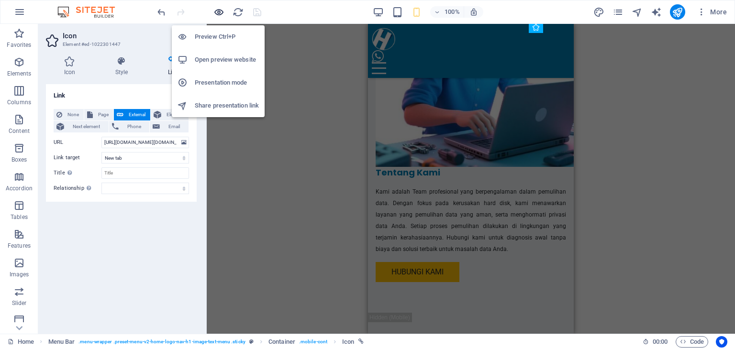
click at [220, 11] on icon "button" at bounding box center [218, 12] width 11 height 11
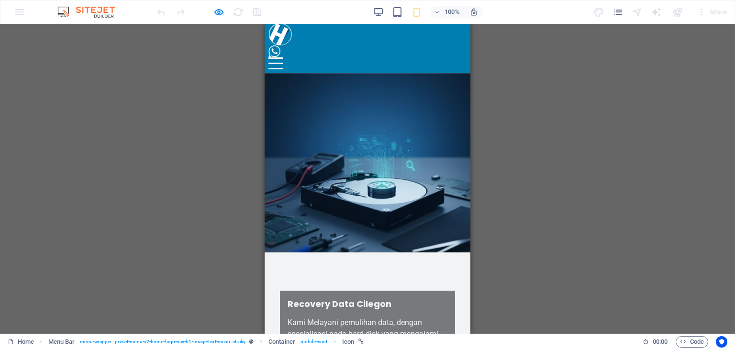
scroll to position [0, 0]
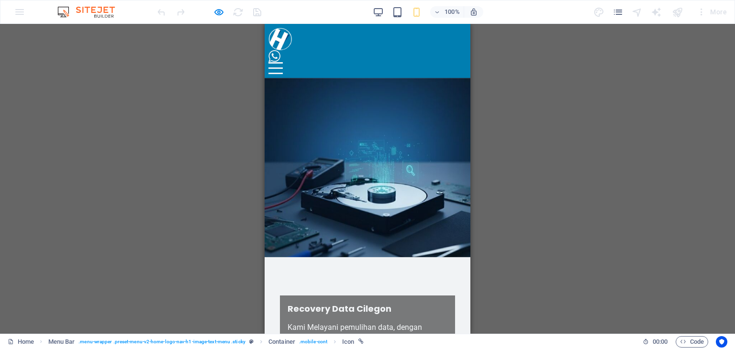
click at [455, 46] on header "Beranda Tentang Kami Layanan Kontak Kami" at bounding box center [368, 51] width 206 height 54
click at [283, 62] on div at bounding box center [275, 68] width 14 height 12
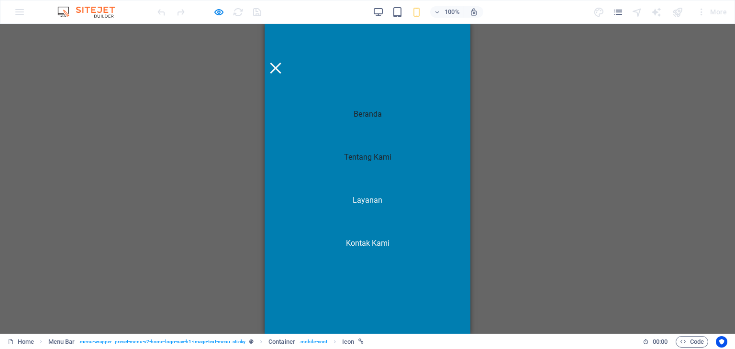
click at [358, 161] on link "Tentang Kami" at bounding box center [367, 157] width 63 height 23
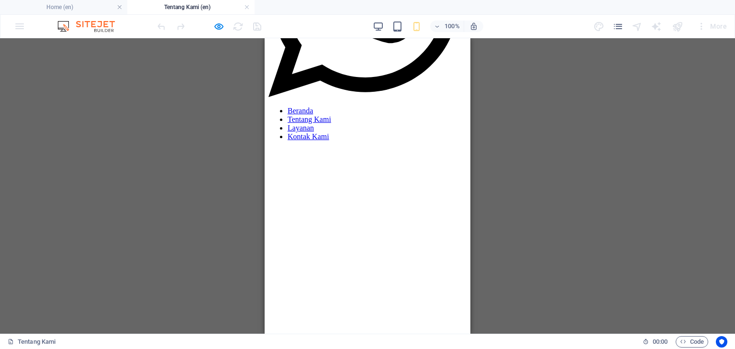
scroll to position [191, 0]
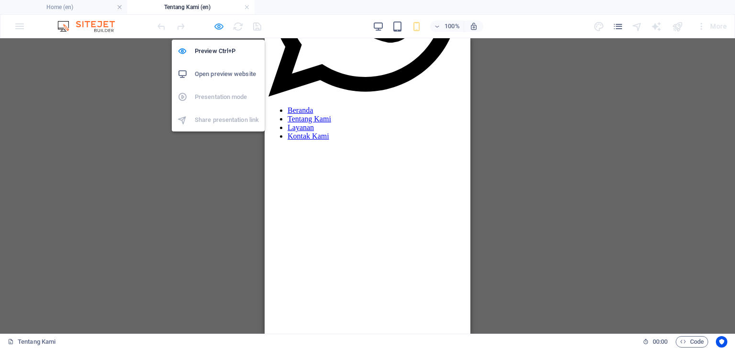
click at [215, 25] on icon "button" at bounding box center [218, 26] width 11 height 11
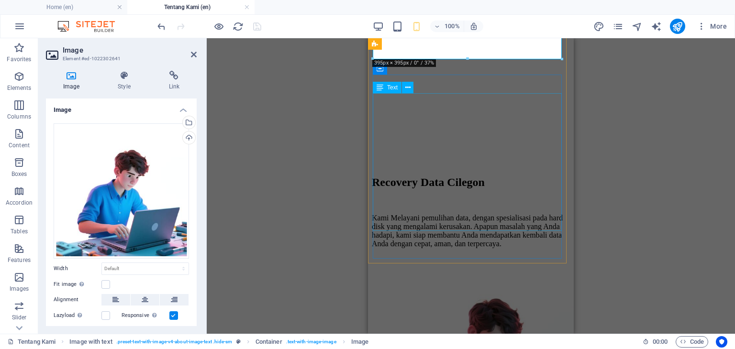
scroll to position [574, 0]
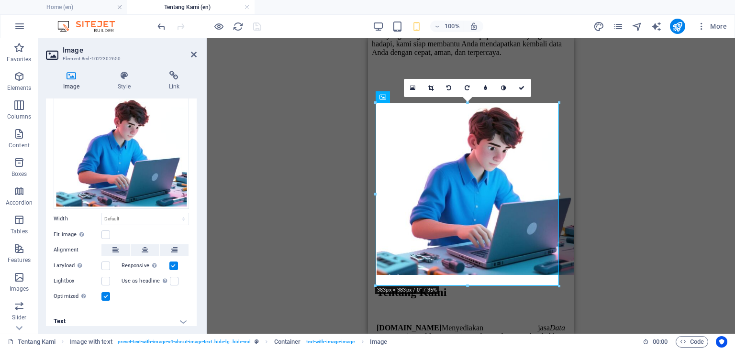
scroll to position [54, 0]
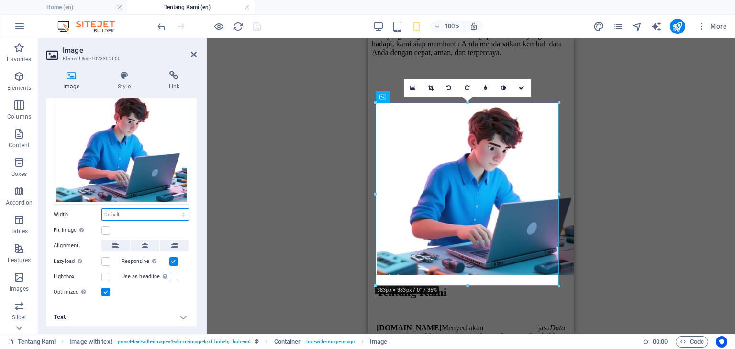
click at [140, 210] on select "Default auto px rem % em vh vw" at bounding box center [145, 214] width 87 height 11
click at [102, 209] on select "Default auto px rem % em vh vw" at bounding box center [145, 214] width 87 height 11
select select "DISABLED_OPTION_VALUE"
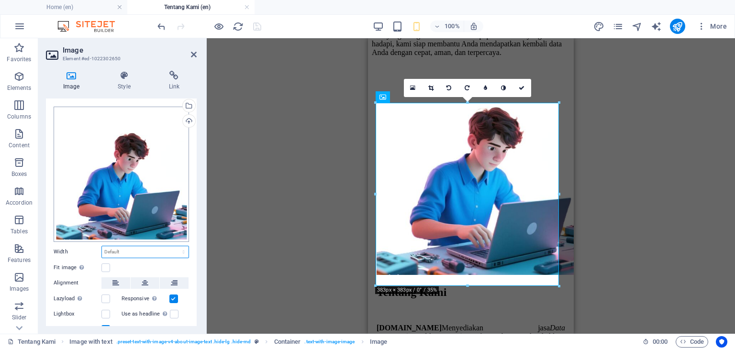
scroll to position [0, 0]
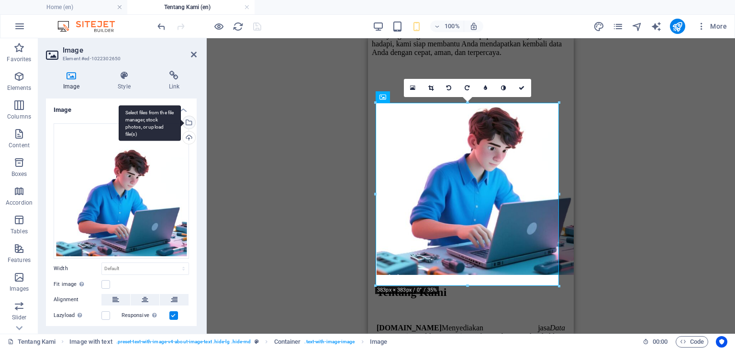
click at [186, 122] on div "Select files from the file manager, stock photos, or upload file(s)" at bounding box center [188, 123] width 14 height 14
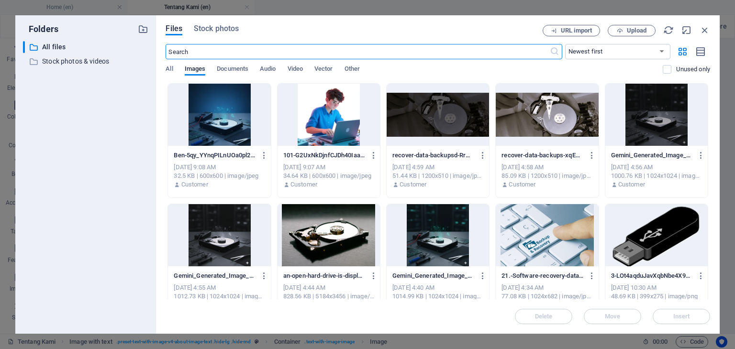
click at [324, 121] on div at bounding box center [329, 115] width 102 height 62
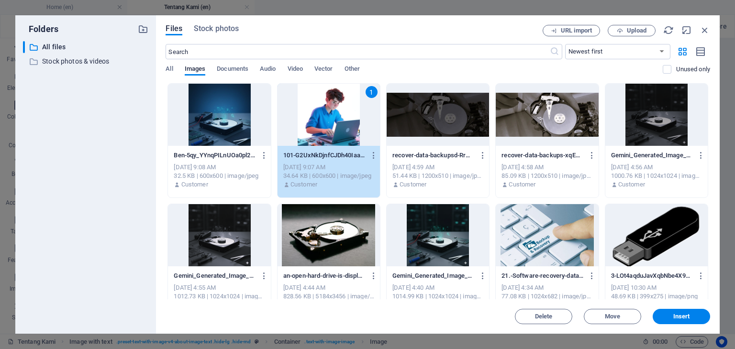
click at [324, 121] on div "1" at bounding box center [329, 115] width 102 height 62
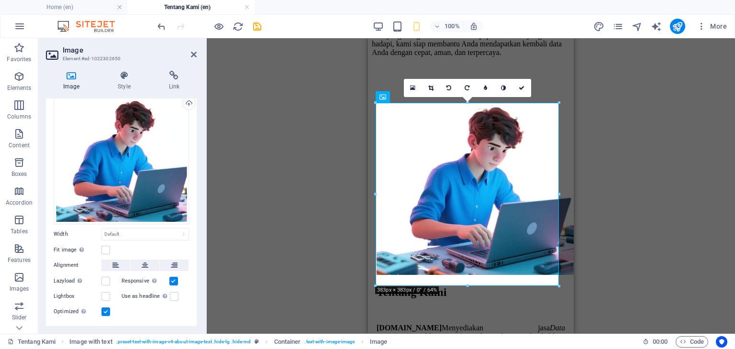
scroll to position [48, 0]
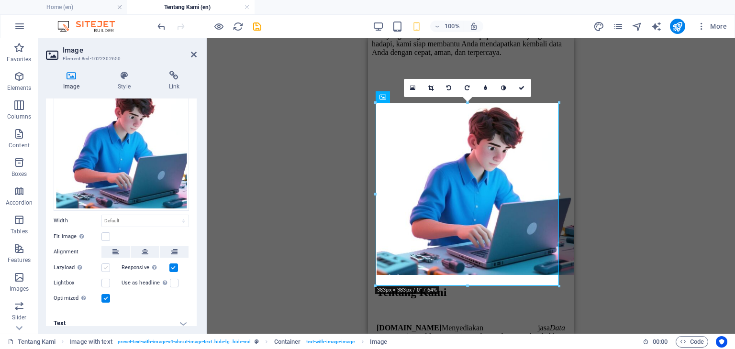
click at [107, 266] on label at bounding box center [105, 268] width 9 height 9
click at [0, 0] on input "Lazyload Loading images after the page loads improves page speed." at bounding box center [0, 0] width 0 height 0
click at [101, 235] on label at bounding box center [105, 237] width 9 height 9
click at [0, 0] on input "Fit image Automatically fit image to a fixed width and height" at bounding box center [0, 0] width 0 height 0
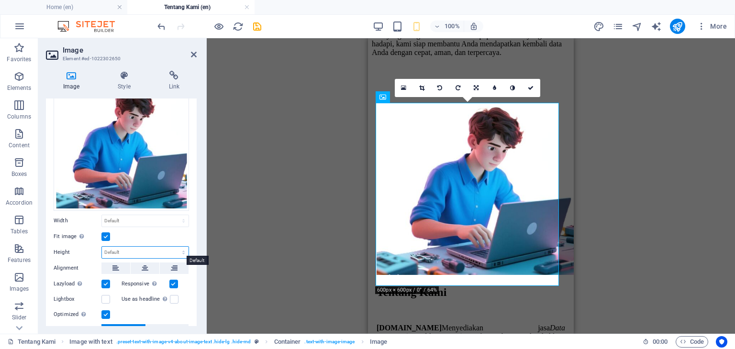
click at [111, 247] on select "Default auto px" at bounding box center [145, 252] width 87 height 11
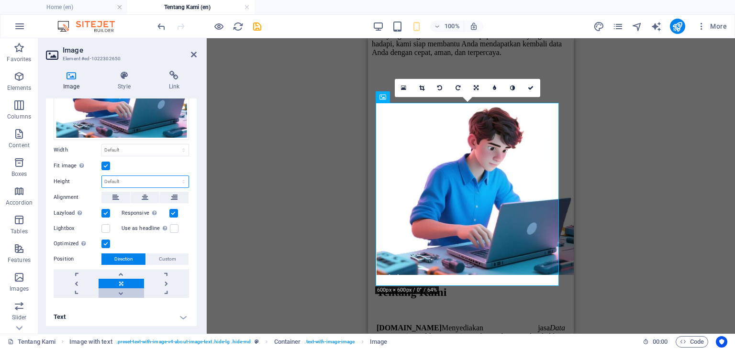
scroll to position [0, 0]
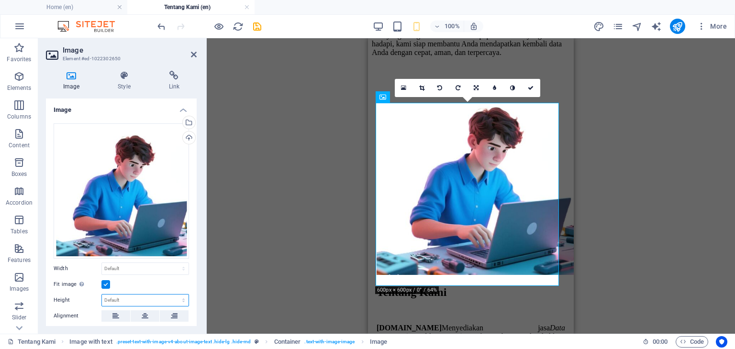
click at [122, 297] on select "Default auto px" at bounding box center [145, 300] width 87 height 11
select select "px"
click at [173, 295] on select "Default auto px" at bounding box center [145, 300] width 87 height 11
type input "3"
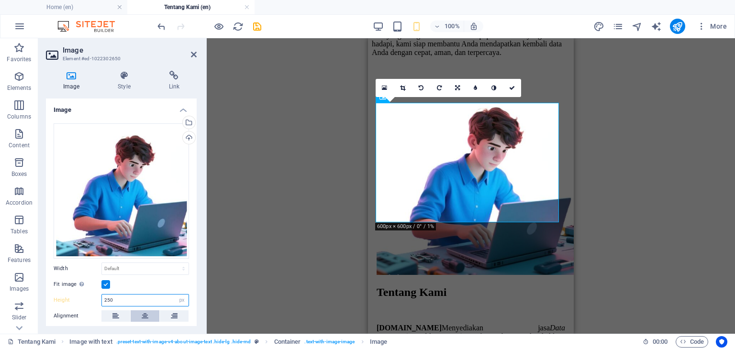
type input "250"
click at [147, 314] on button at bounding box center [145, 316] width 29 height 11
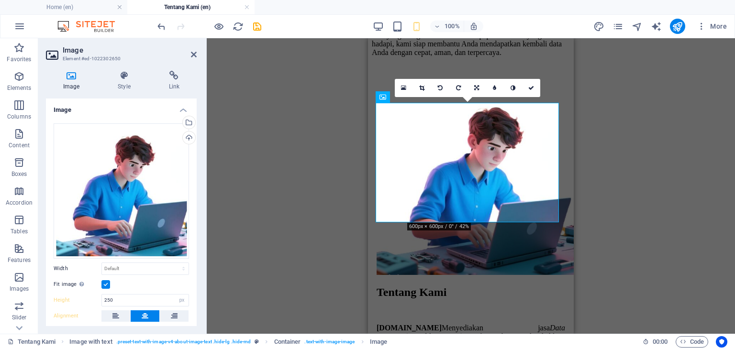
click at [621, 159] on div "H2 Text on background Container Container Image Image with text Container Text …" at bounding box center [471, 186] width 528 height 296
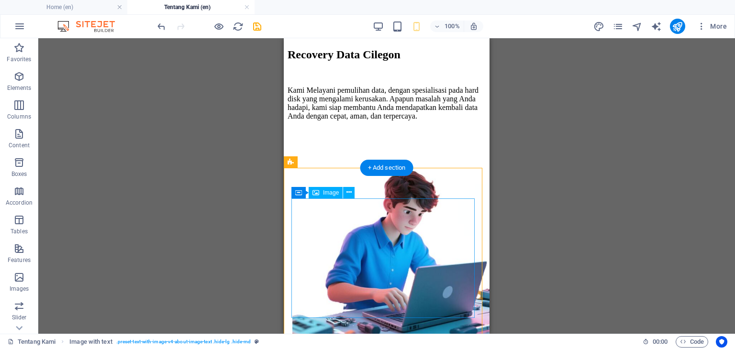
scroll to position [526, 0]
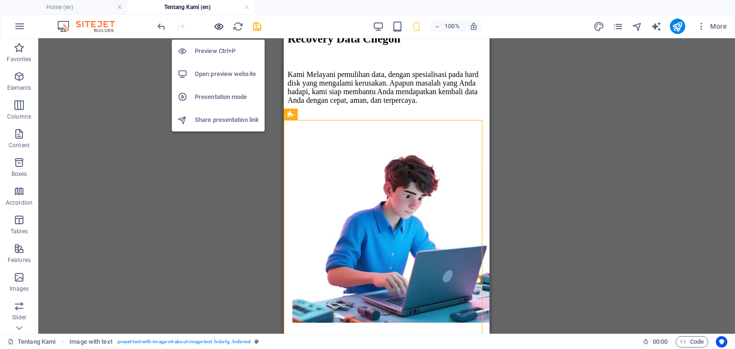
click at [218, 25] on icon "button" at bounding box center [218, 26] width 11 height 11
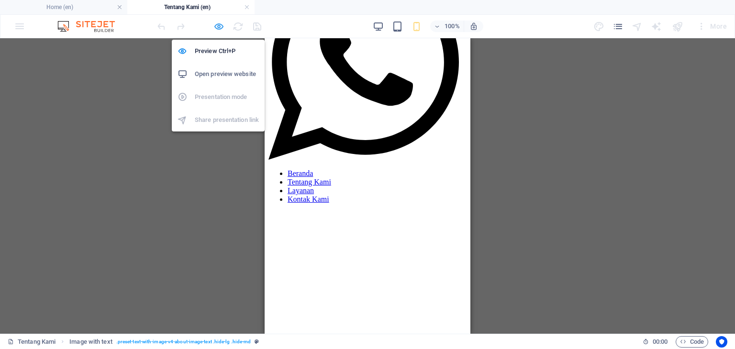
click at [217, 23] on icon "button" at bounding box center [218, 26] width 11 height 11
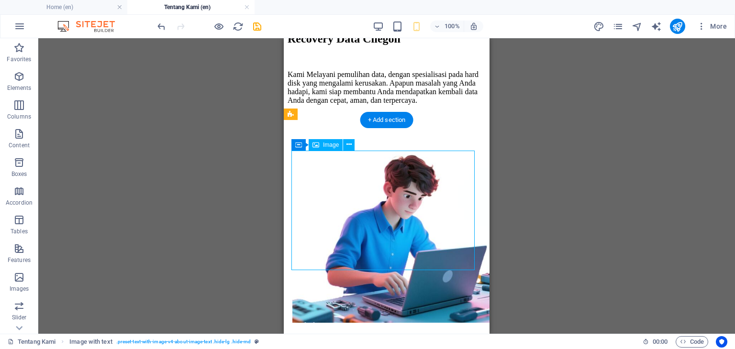
select select "px"
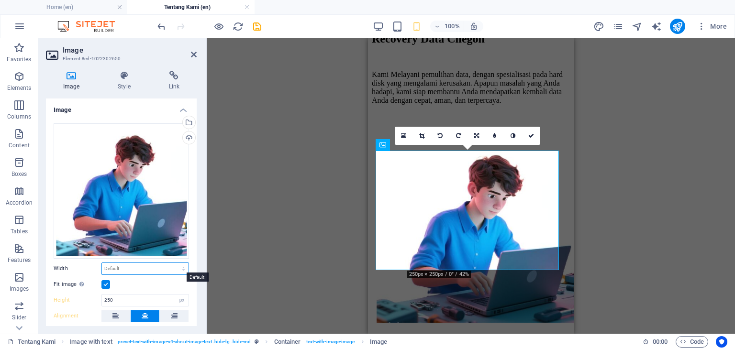
click at [142, 263] on select "Default auto px rem % em vh vw" at bounding box center [145, 268] width 87 height 11
click at [102, 263] on select "Default auto px rem % em vh vw" at bounding box center [145, 268] width 87 height 11
select select "DISABLED_OPTION_VALUE"
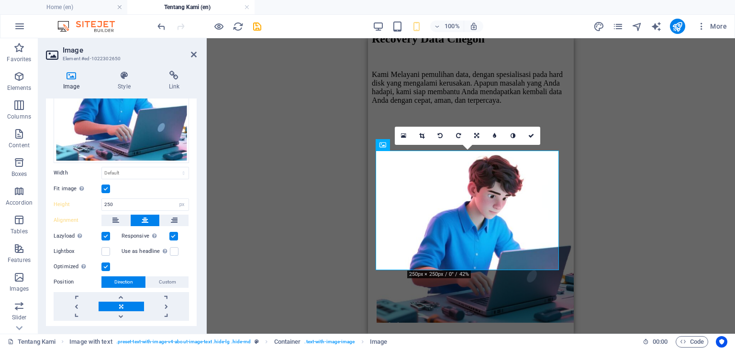
click at [105, 188] on label at bounding box center [105, 189] width 9 height 9
click at [0, 0] on input "Fit image Automatically fit image to a fixed width and height" at bounding box center [0, 0] width 0 height 0
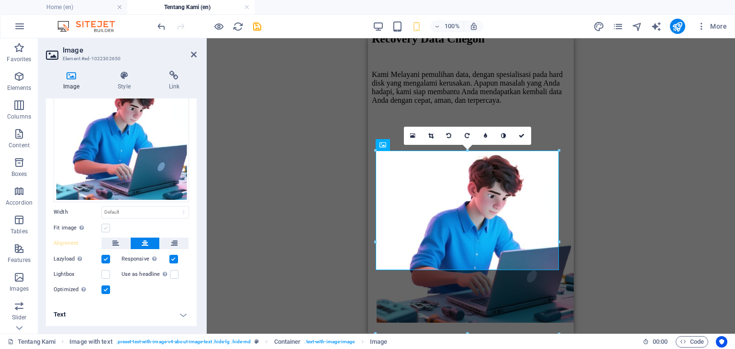
scroll to position [54, 0]
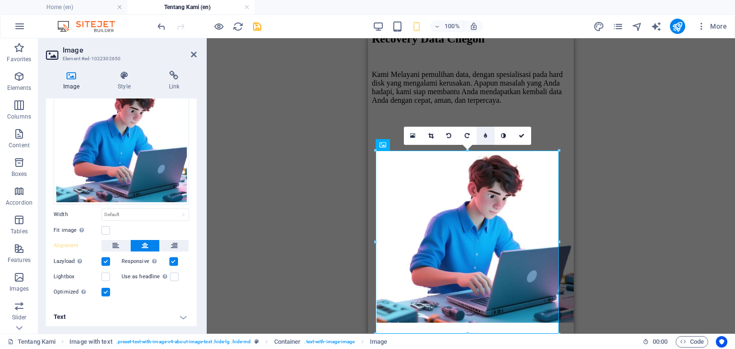
click at [489, 134] on link at bounding box center [486, 136] width 18 height 18
click at [478, 141] on link at bounding box center [478, 136] width 18 height 18
click at [500, 135] on link at bounding box center [504, 136] width 18 height 18
click at [503, 135] on icon at bounding box center [503, 136] width 5 height 6
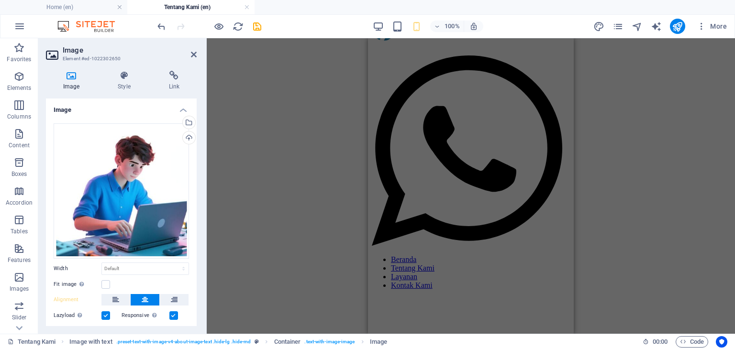
scroll to position [0, 0]
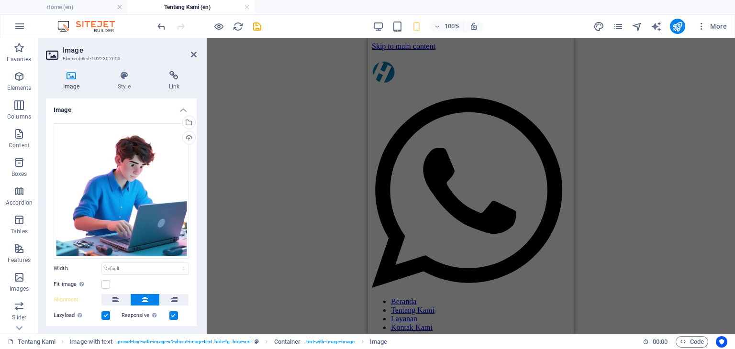
click at [556, 340] on figure at bounding box center [471, 340] width 198 height 0
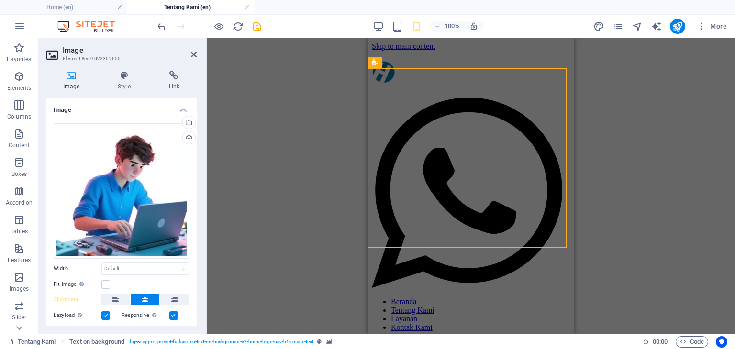
click at [556, 340] on figure at bounding box center [471, 340] width 198 height 0
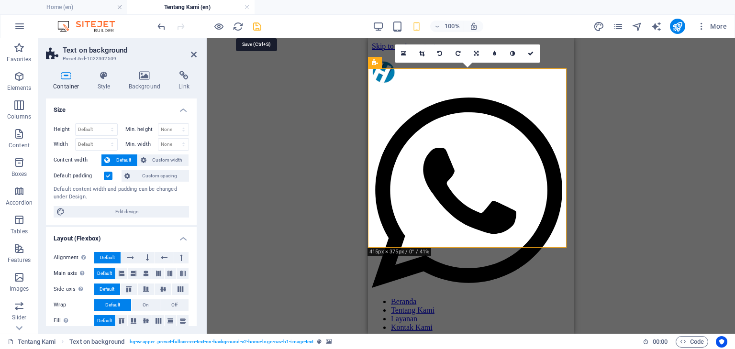
click at [259, 29] on icon "save" at bounding box center [257, 26] width 11 height 11
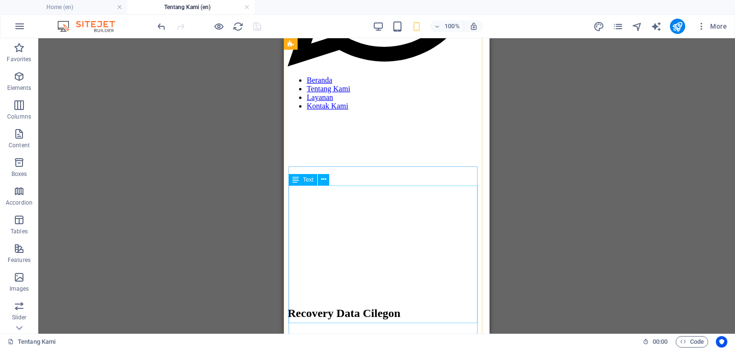
scroll to position [383, 0]
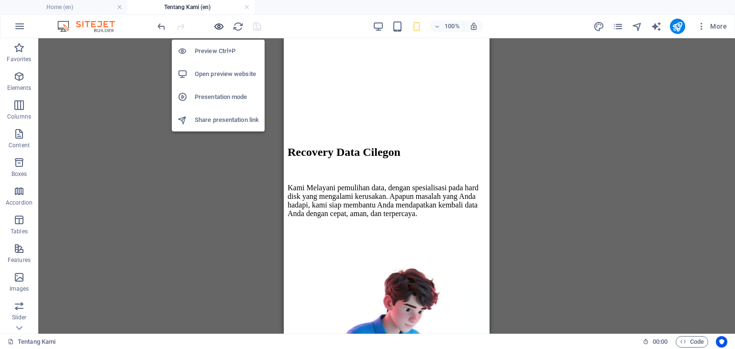
click at [214, 25] on icon "button" at bounding box center [218, 26] width 11 height 11
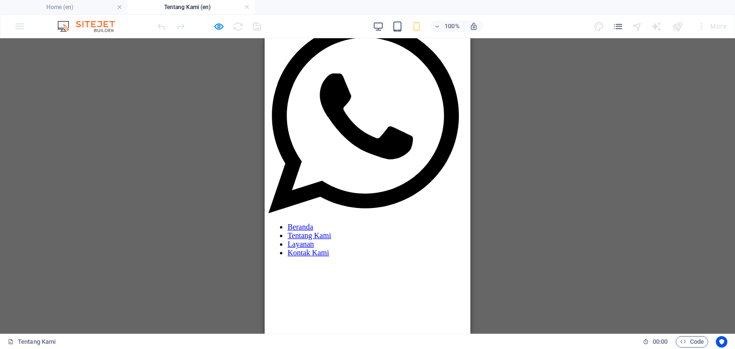
scroll to position [48, 0]
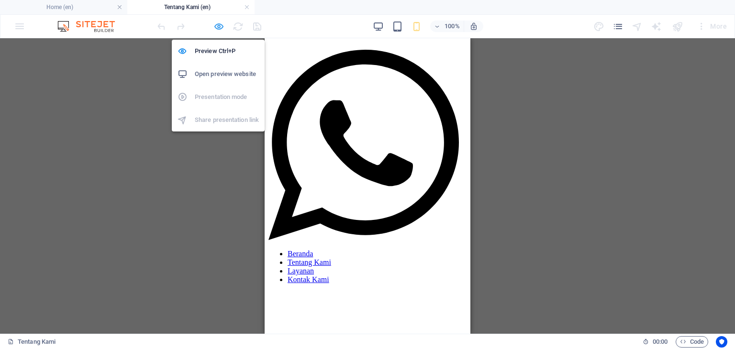
click at [220, 28] on icon "button" at bounding box center [218, 26] width 11 height 11
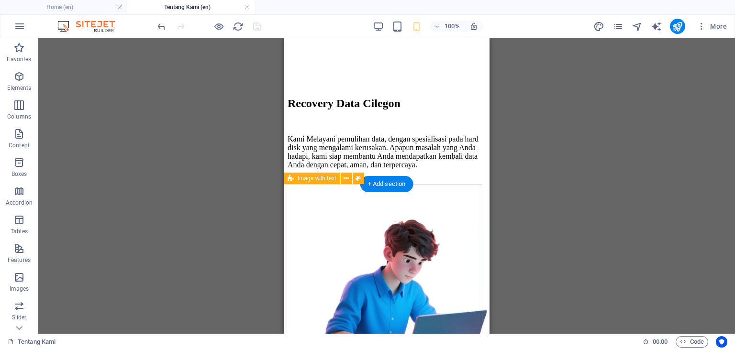
scroll to position [526, 0]
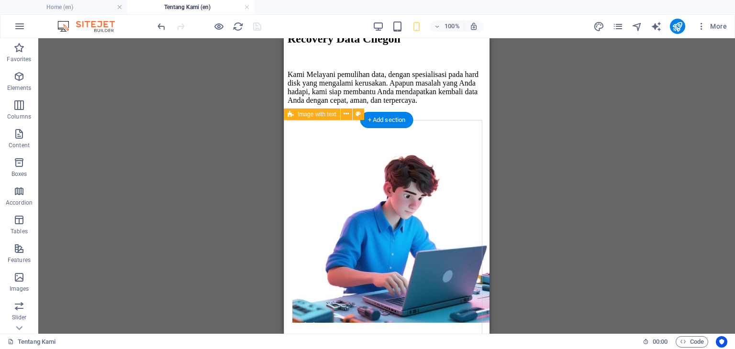
drag, startPoint x: 425, startPoint y: 131, endPoint x: 358, endPoint y: 133, distance: 67.5
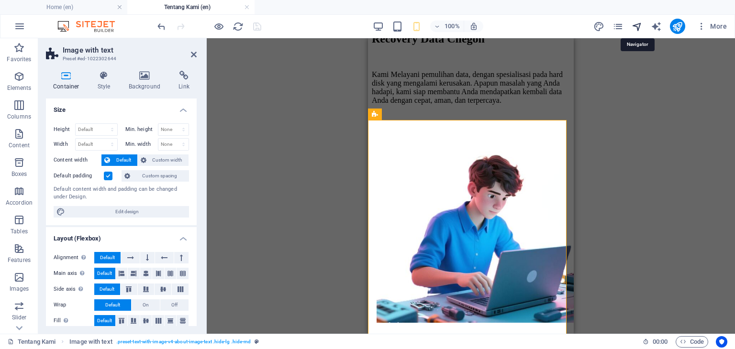
click at [642, 26] on icon "navigator" at bounding box center [637, 26] width 11 height 11
select select "18326781-en"
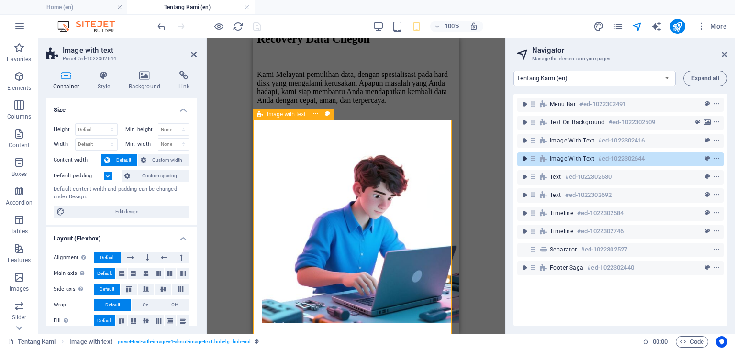
click at [522, 160] on icon "toggle-expand" at bounding box center [525, 159] width 10 height 10
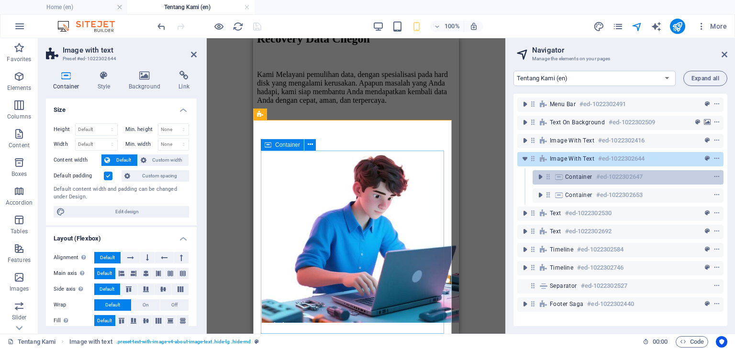
click at [561, 177] on icon at bounding box center [559, 177] width 11 height 8
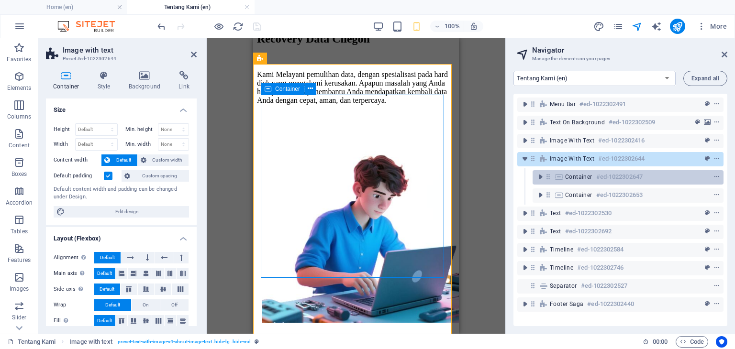
scroll to position [582, 0]
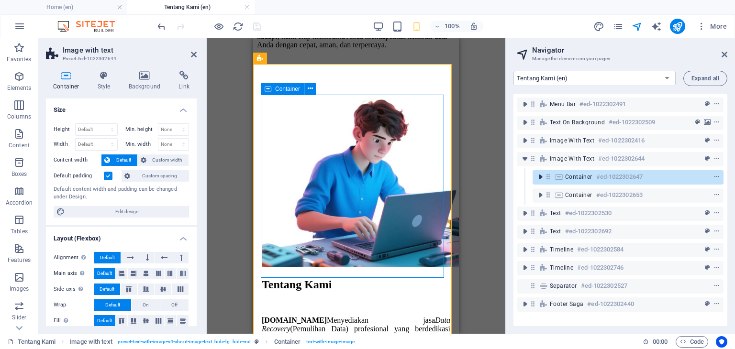
click at [542, 178] on icon "toggle-expand" at bounding box center [540, 177] width 10 height 10
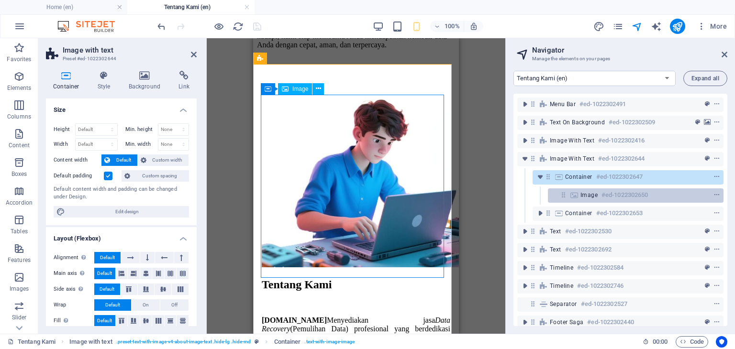
click at [582, 199] on span "Image" at bounding box center [588, 195] width 17 height 8
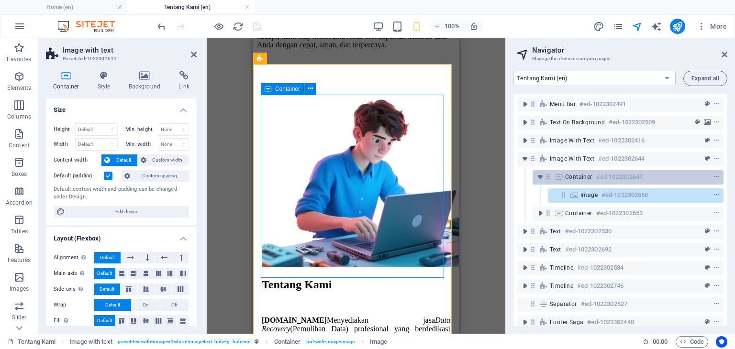
click at [573, 178] on span "Container" at bounding box center [578, 177] width 27 height 8
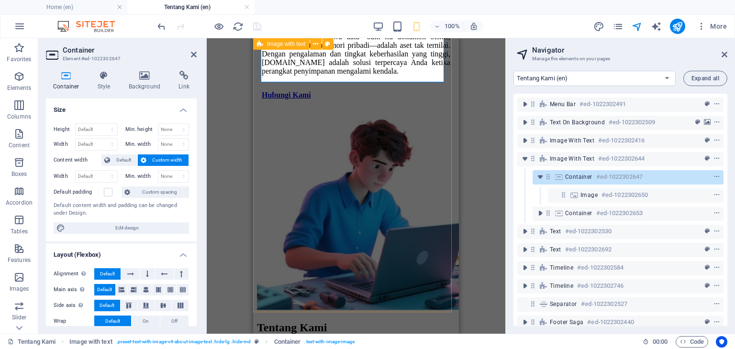
scroll to position [917, 0]
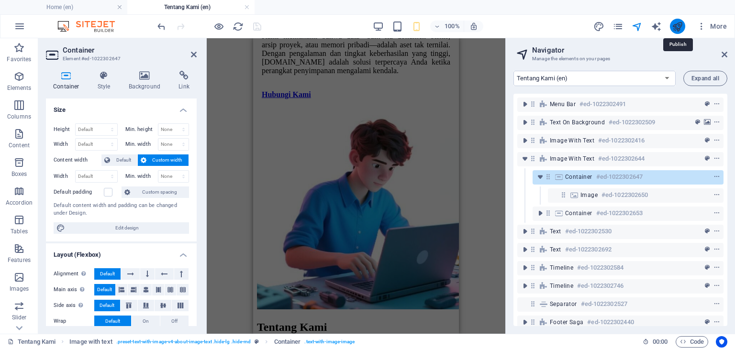
click at [679, 24] on icon "publish" at bounding box center [677, 26] width 11 height 11
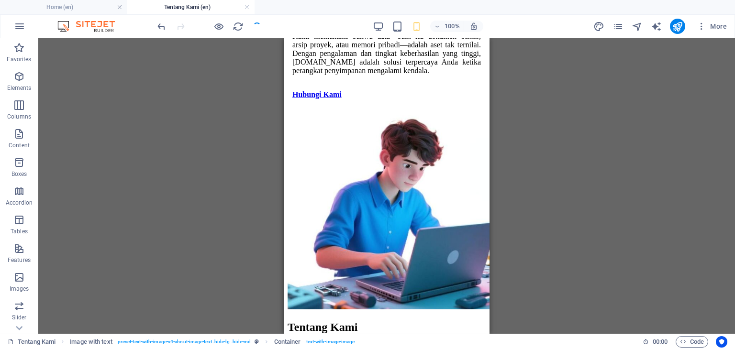
scroll to position [582, 0]
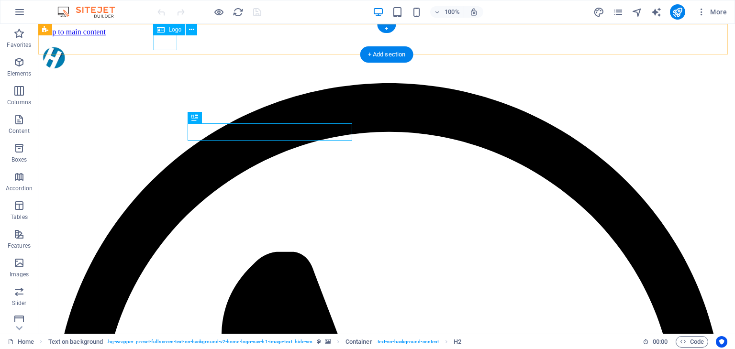
click at [167, 46] on div at bounding box center [386, 59] width 689 height 26
select select "px"
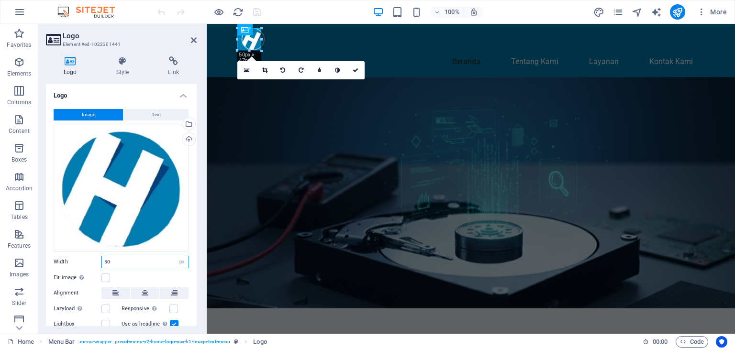
click at [125, 261] on input "50" at bounding box center [145, 261] width 87 height 11
click at [134, 2] on div "100% More" at bounding box center [367, 11] width 734 height 23
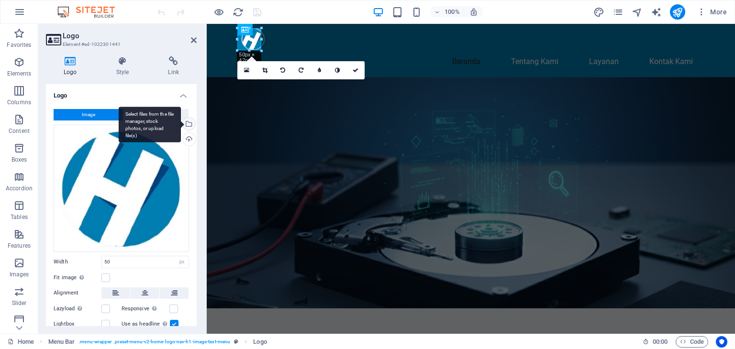
click at [181, 125] on div "Select files from the file manager, stock photos, or upload file(s)" at bounding box center [150, 125] width 62 height 36
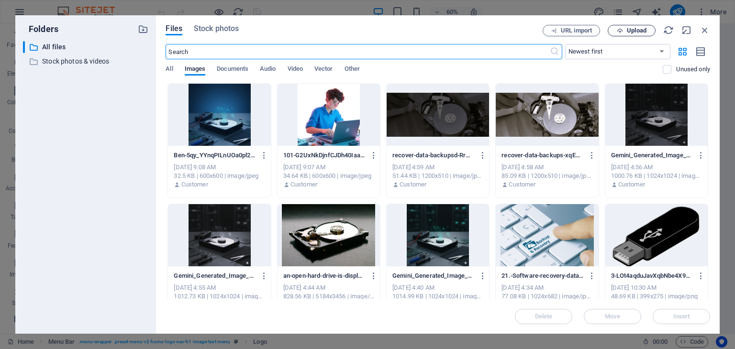
click at [635, 30] on span "Upload" at bounding box center [637, 31] width 20 height 6
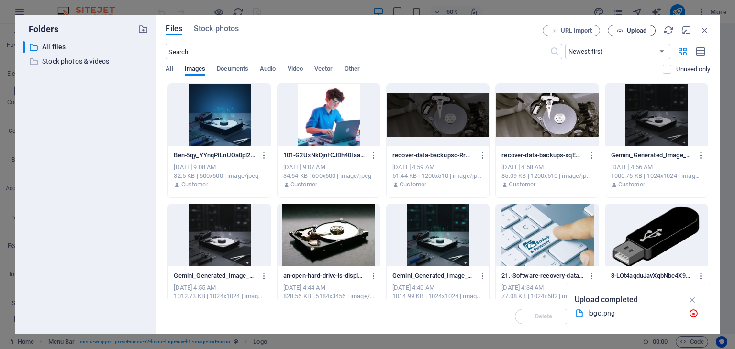
click at [631, 31] on span "Upload" at bounding box center [637, 31] width 20 height 6
click at [695, 314] on icon "button" at bounding box center [693, 314] width 10 height 10
click at [629, 34] on button "Upload" at bounding box center [632, 30] width 48 height 11
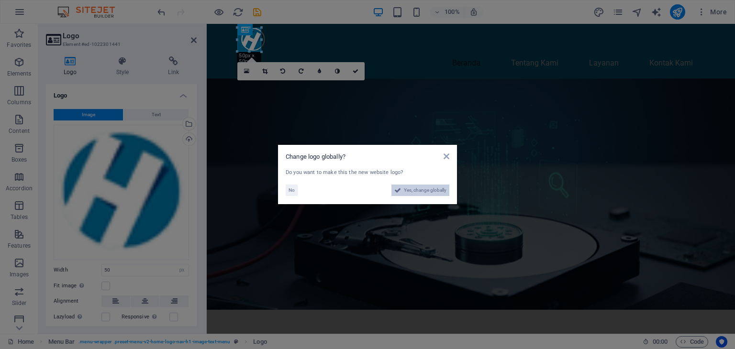
click at [408, 190] on span "Yes, change globally" at bounding box center [425, 190] width 43 height 11
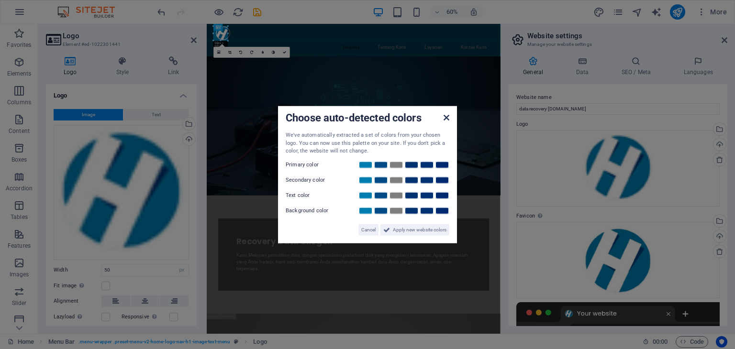
click at [446, 119] on icon at bounding box center [447, 118] width 6 height 8
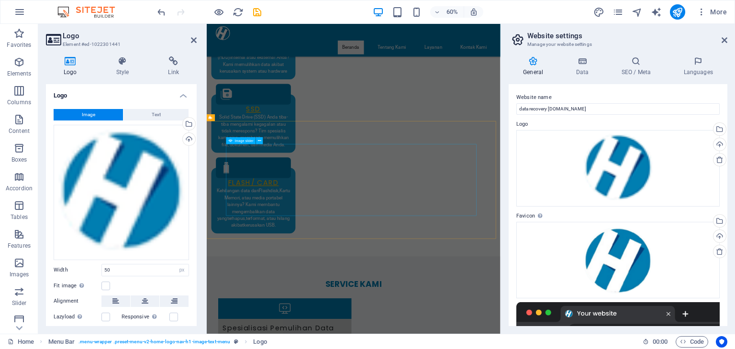
scroll to position [2735, 0]
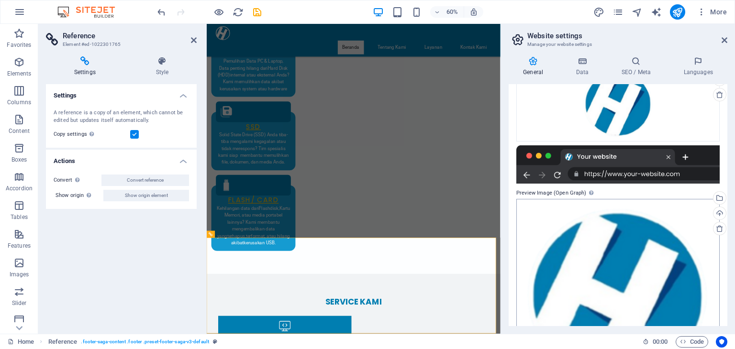
scroll to position [85, 0]
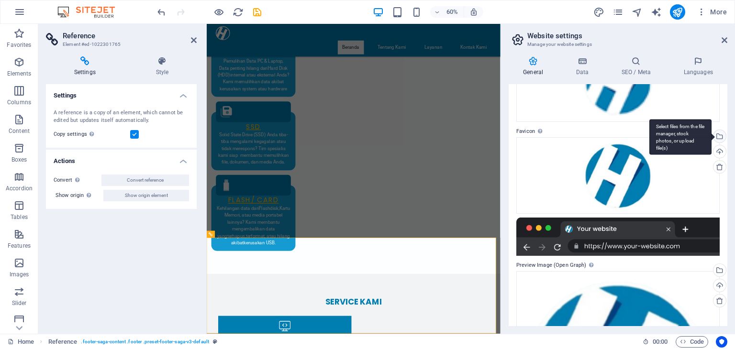
click at [719, 136] on div "Select files from the file manager, stock photos, or upload file(s)" at bounding box center [718, 137] width 14 height 14
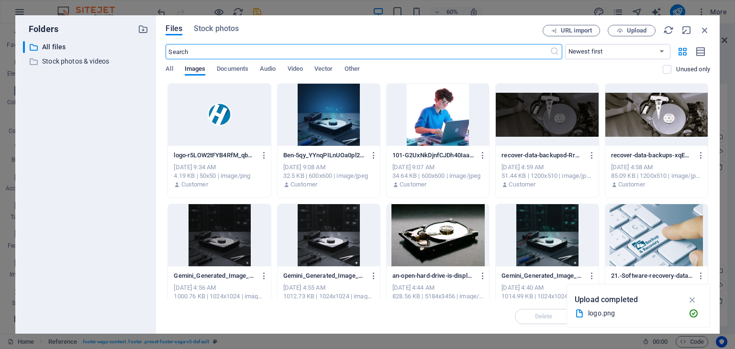
scroll to position [803, 0]
click at [217, 128] on div at bounding box center [219, 115] width 102 height 62
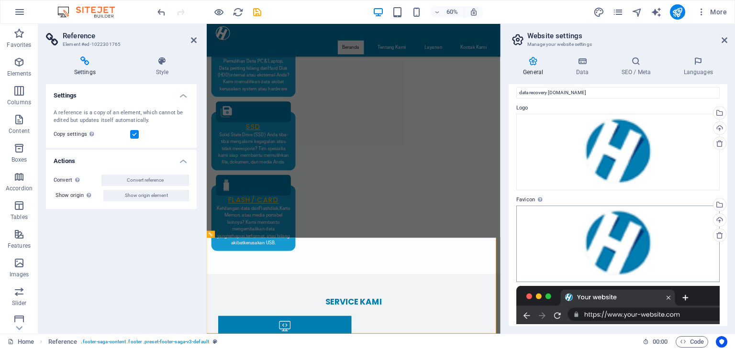
scroll to position [0, 0]
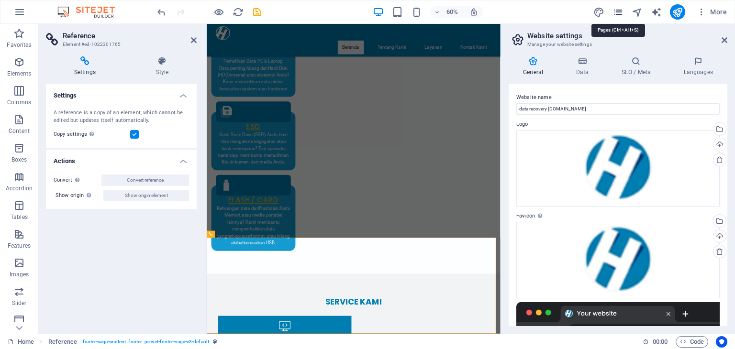
click at [620, 12] on icon "pages" at bounding box center [617, 12] width 11 height 11
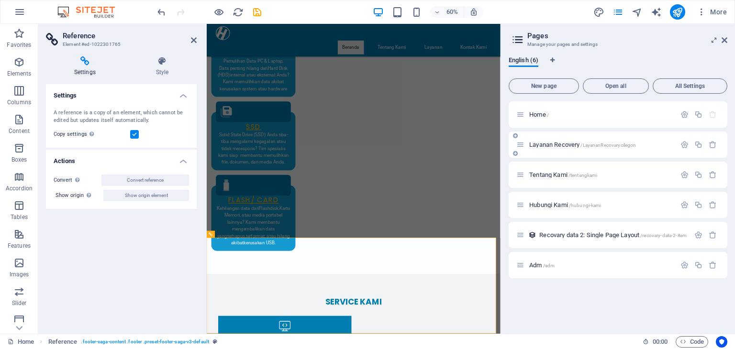
click at [549, 148] on div "Layanan Recovery /LayananRecovarycilegon" at bounding box center [595, 144] width 159 height 11
click at [525, 144] on div "Layanan Recovery /LayananRecovarycilegon" at bounding box center [595, 144] width 159 height 11
click at [528, 145] on div "Layanan Recovery /LayananRecovarycilegon" at bounding box center [600, 145] width 149 height 6
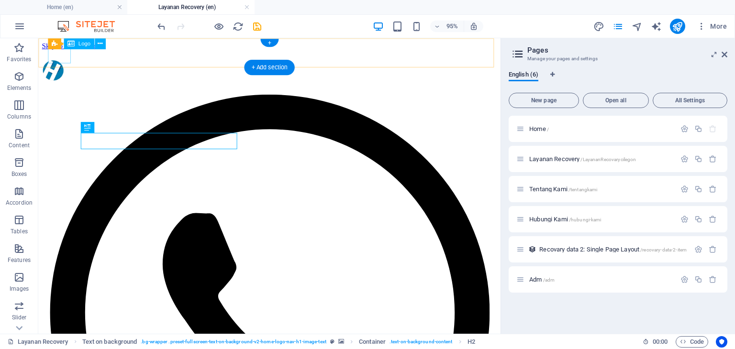
click at [61, 61] on div at bounding box center [281, 74] width 479 height 26
select select "px"
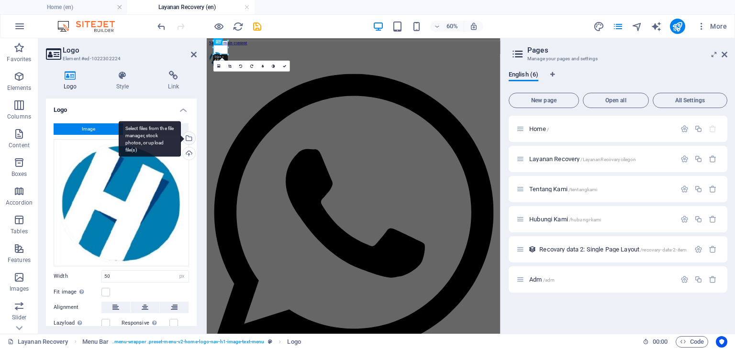
click at [189, 138] on div "Select files from the file manager, stock photos, or upload file(s)" at bounding box center [188, 139] width 14 height 14
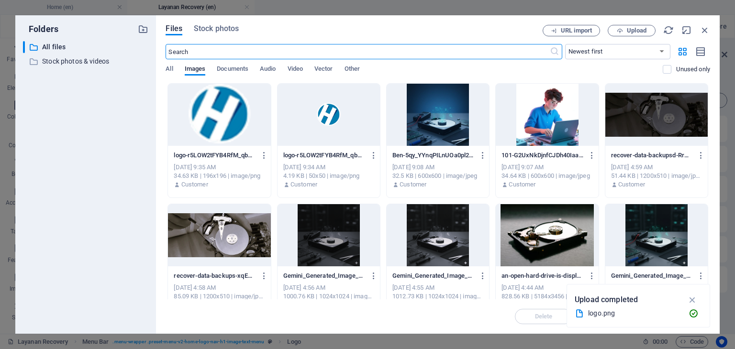
click at [332, 130] on div at bounding box center [329, 115] width 102 height 62
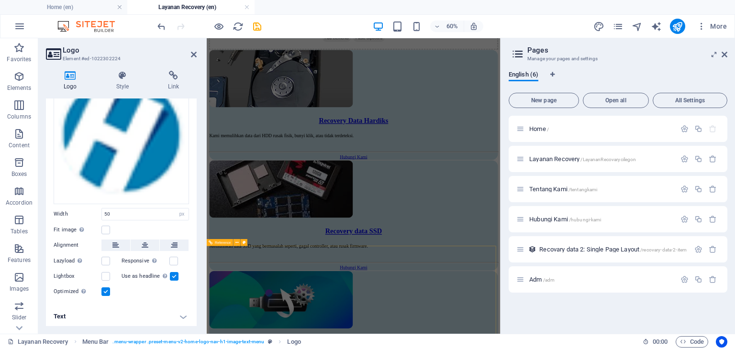
scroll to position [1046, 0]
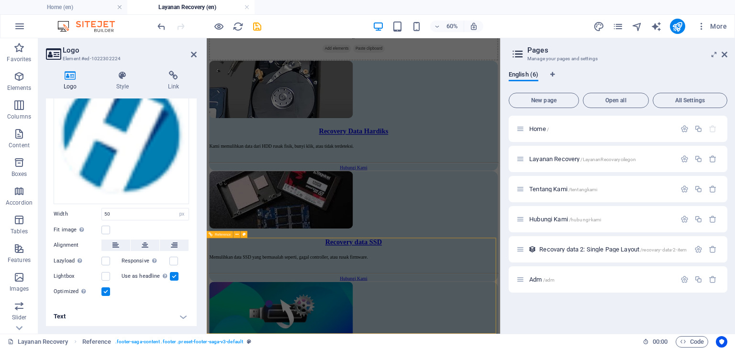
scroll to position [1227, 0]
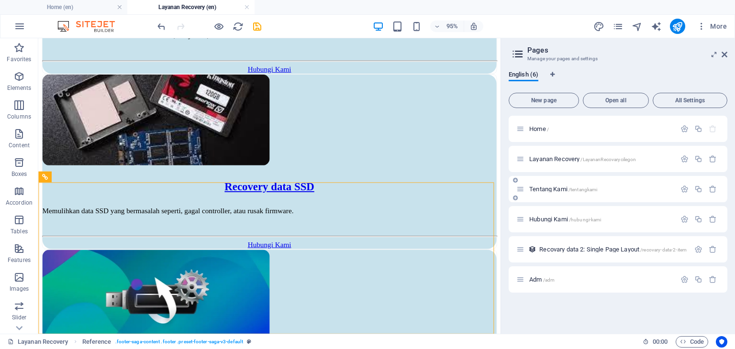
click at [549, 190] on span "Tentang Kami /tentangkami" at bounding box center [563, 189] width 68 height 7
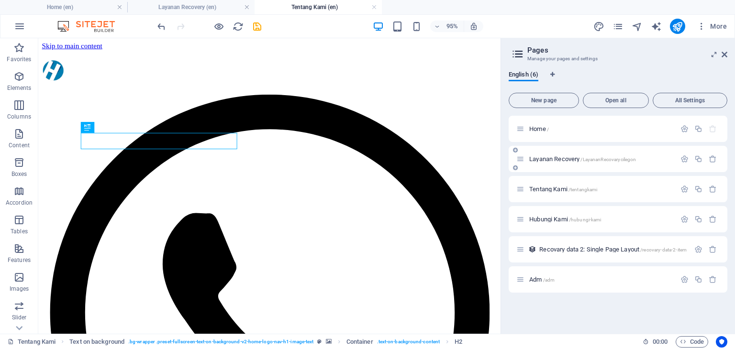
scroll to position [0, 0]
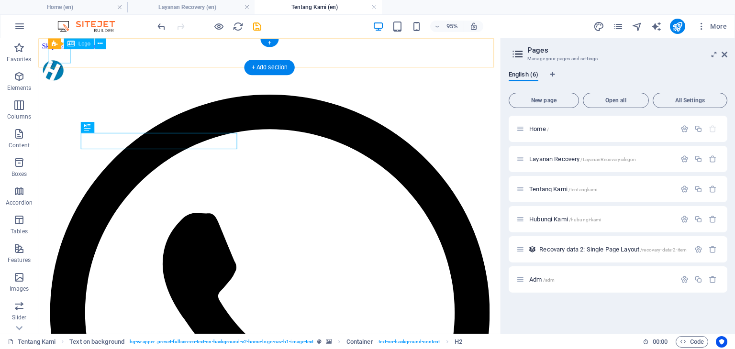
click at [63, 61] on div at bounding box center [281, 74] width 479 height 26
select select "px"
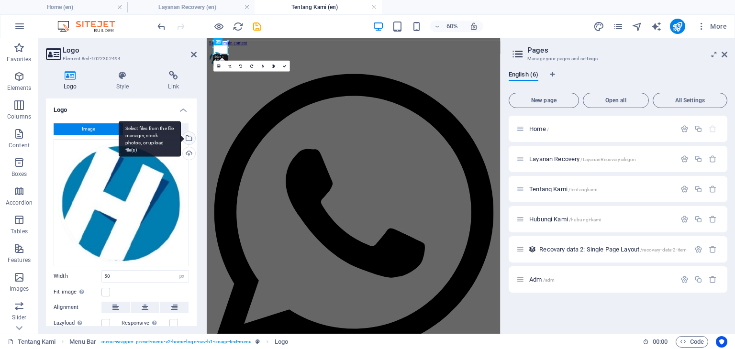
click at [181, 137] on div "Select files from the file manager, stock photos, or upload file(s)" at bounding box center [150, 139] width 62 height 36
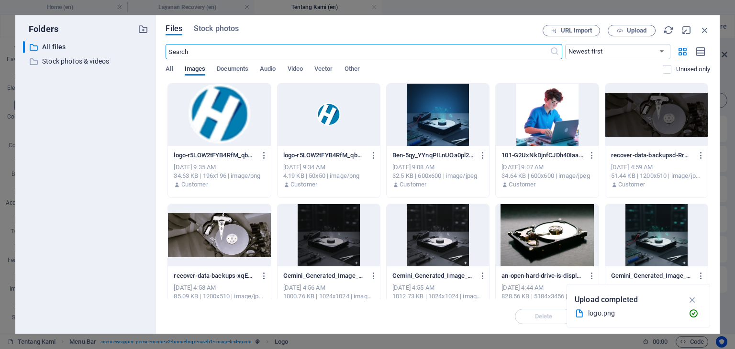
click at [326, 121] on div at bounding box center [329, 115] width 102 height 62
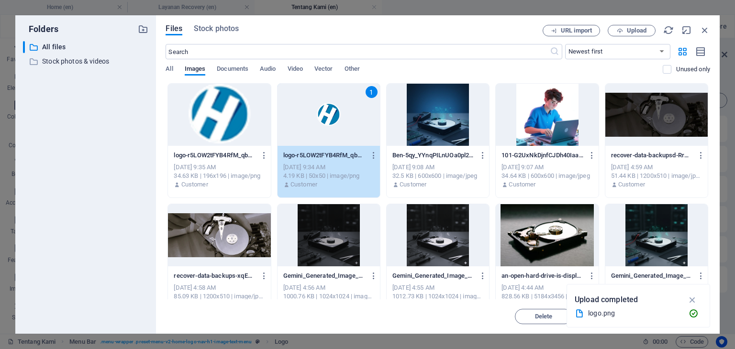
click at [326, 121] on div "1" at bounding box center [329, 115] width 102 height 62
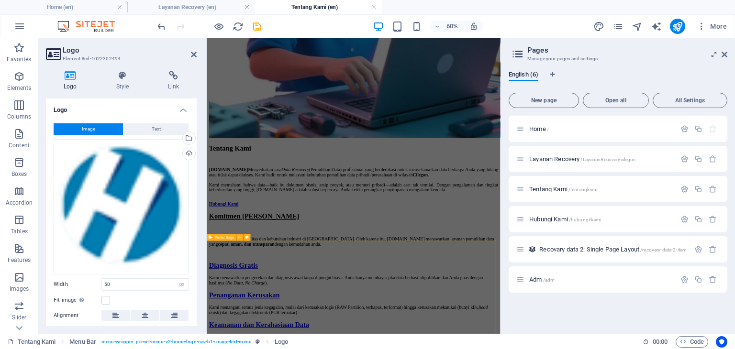
scroll to position [1823, 0]
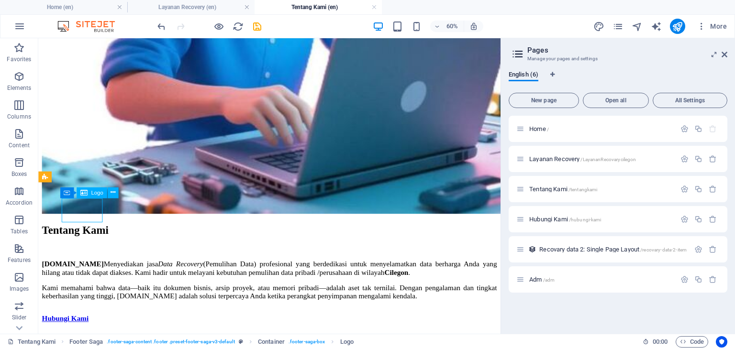
scroll to position [2004, 0]
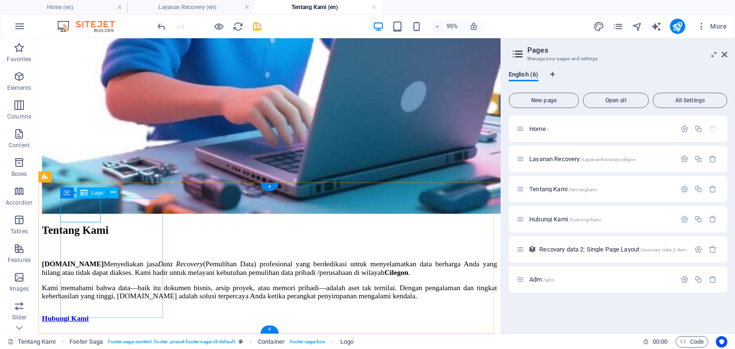
select select "px"
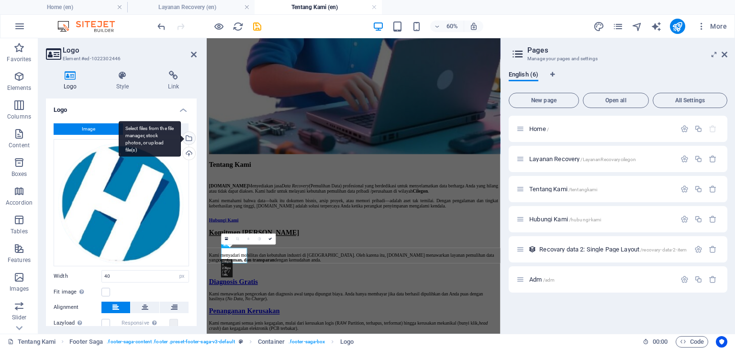
click at [181, 137] on div "Select files from the file manager, stock photos, or upload file(s)" at bounding box center [150, 139] width 62 height 36
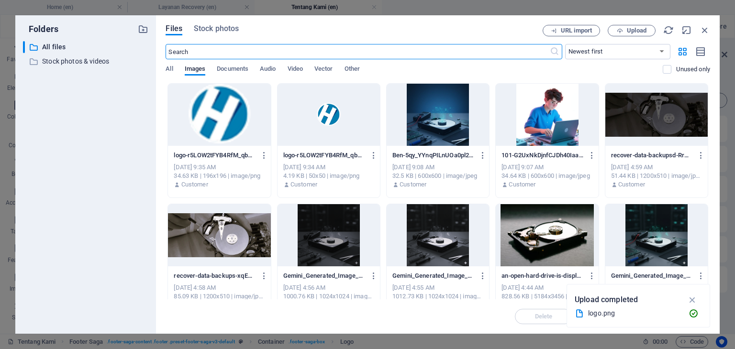
scroll to position [0, 0]
click at [324, 108] on div at bounding box center [329, 115] width 102 height 62
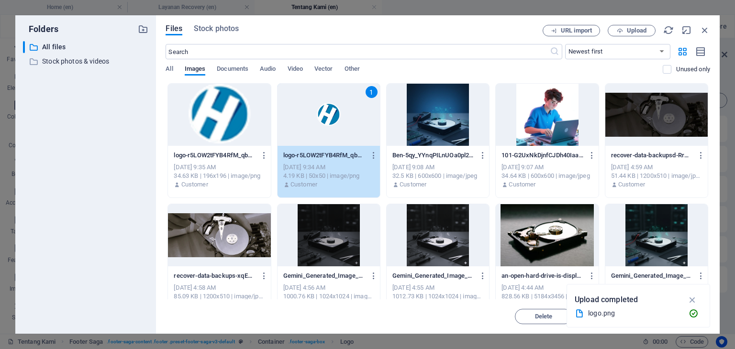
click at [324, 108] on div "1" at bounding box center [329, 115] width 102 height 62
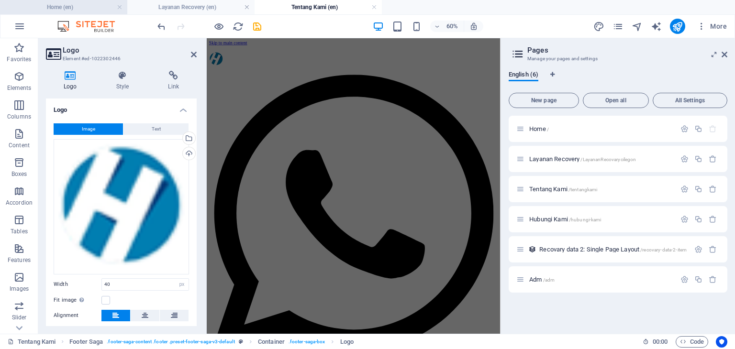
click at [55, 3] on h4 "Home (en)" at bounding box center [63, 7] width 127 height 11
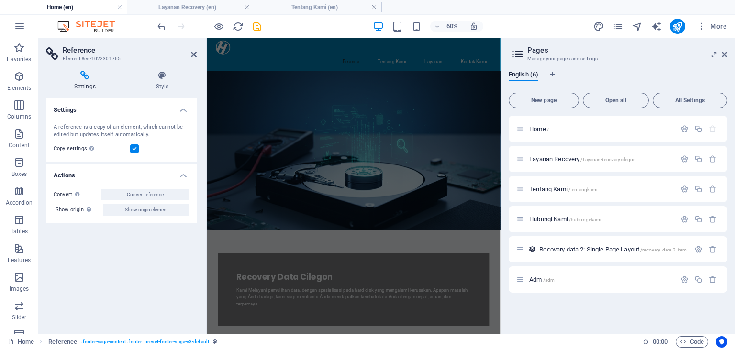
click at [576, 213] on figure at bounding box center [451, 226] width 489 height 266
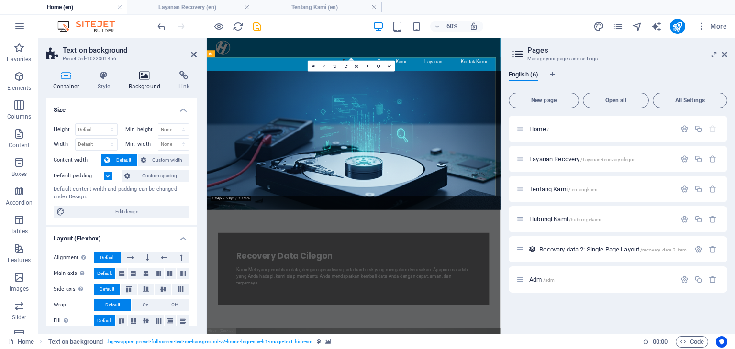
click at [142, 76] on icon at bounding box center [145, 76] width 46 height 10
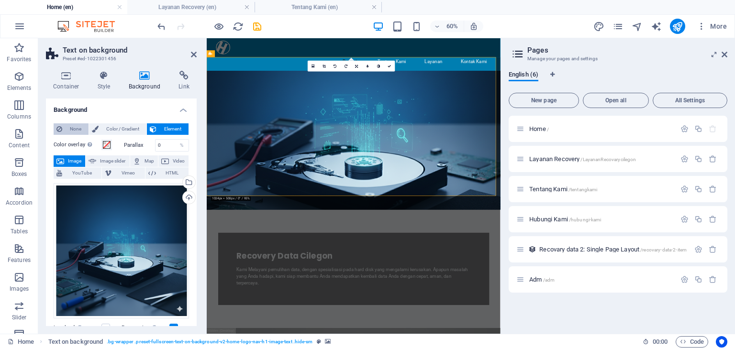
click at [73, 125] on span "None" at bounding box center [75, 128] width 21 height 11
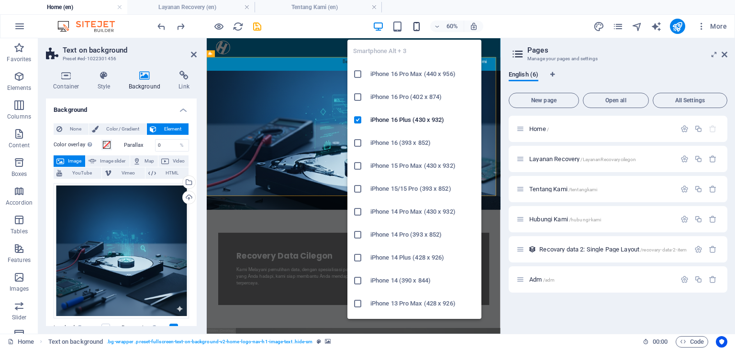
click at [417, 26] on icon "button" at bounding box center [416, 26] width 11 height 11
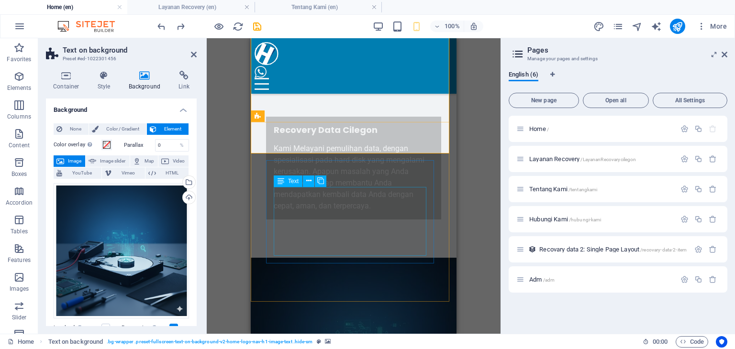
scroll to position [144, 0]
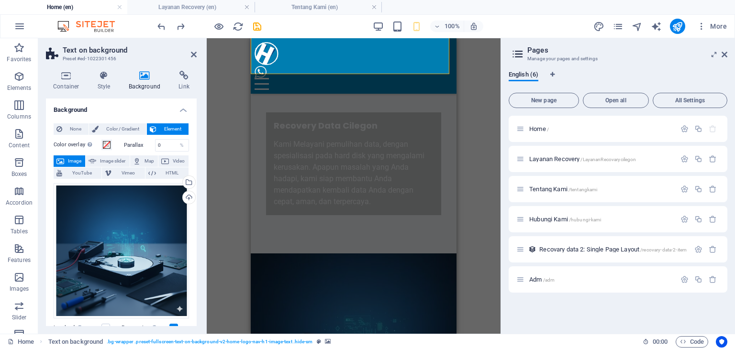
click at [367, 254] on figure at bounding box center [354, 343] width 206 height 179
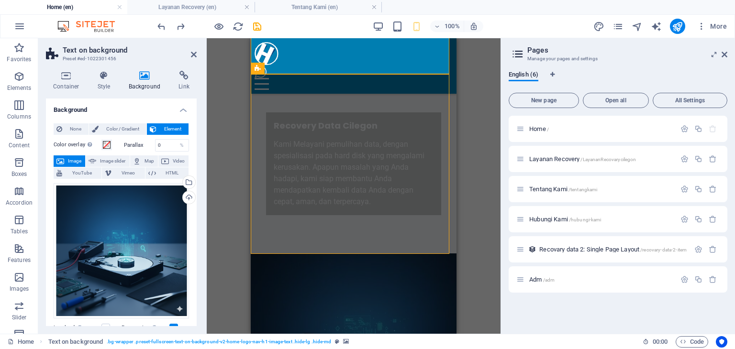
click at [367, 254] on figure at bounding box center [354, 343] width 206 height 179
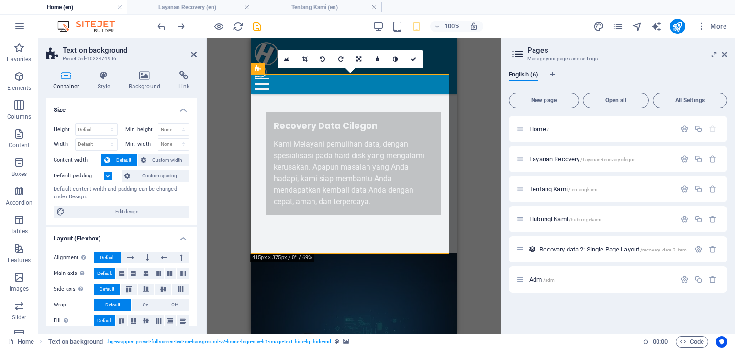
click at [340, 254] on figure at bounding box center [354, 343] width 206 height 179
click at [149, 78] on icon at bounding box center [145, 76] width 46 height 10
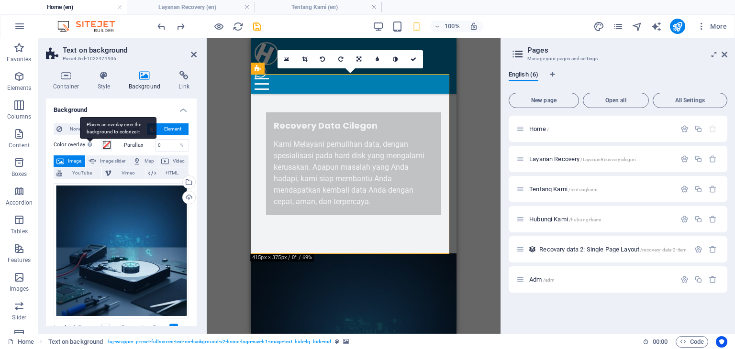
click at [81, 131] on div "Places an overlay over the background to colorize it" at bounding box center [118, 128] width 77 height 22
click at [101, 140] on button "Color overlay Places an overlay over the background to colorize it" at bounding box center [106, 145] width 11 height 11
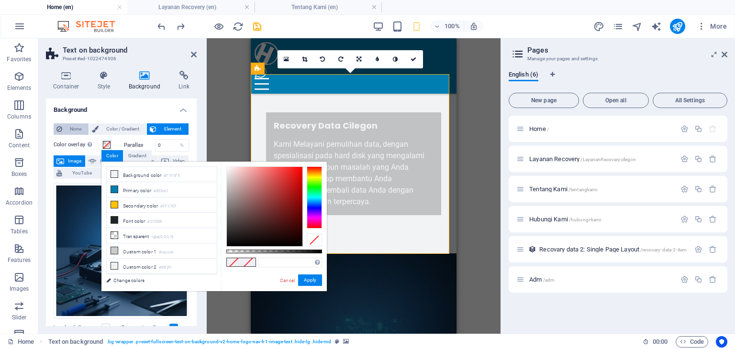
click at [65, 127] on span "None" at bounding box center [75, 128] width 21 height 11
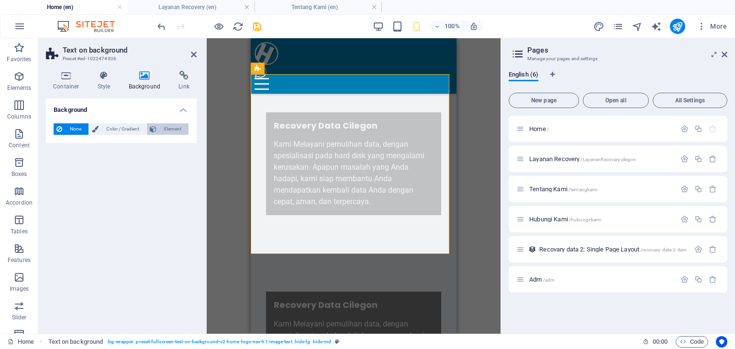
click at [174, 125] on span "Element" at bounding box center [172, 128] width 26 height 11
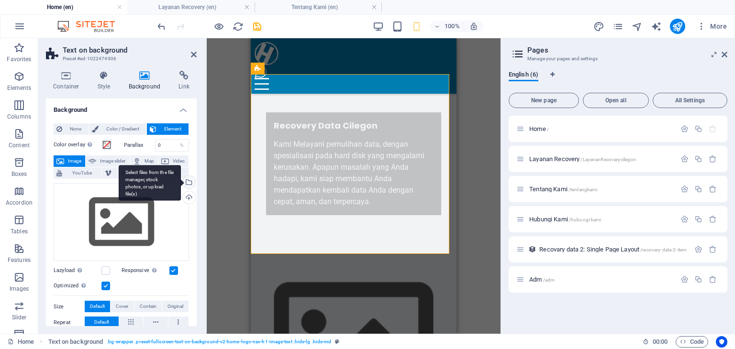
click at [181, 184] on div "Select files from the file manager, stock photos, or upload file(s)" at bounding box center [150, 183] width 62 height 36
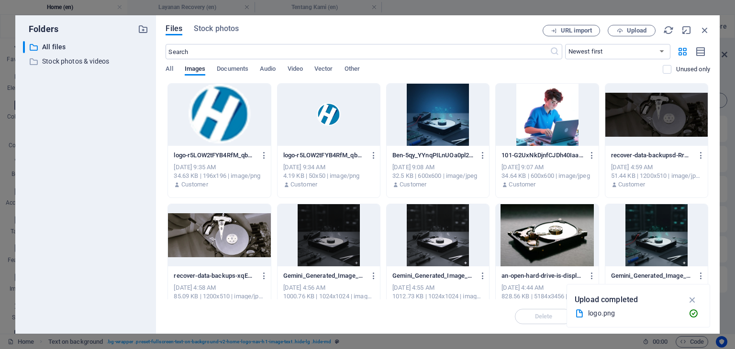
click at [438, 118] on div at bounding box center [438, 115] width 102 height 62
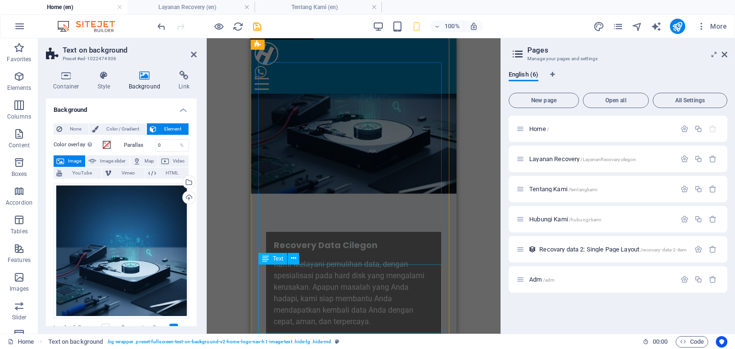
scroll to position [287, 0]
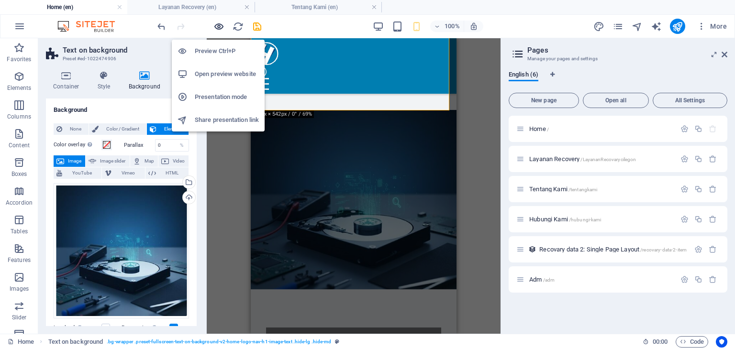
click at [216, 27] on icon "button" at bounding box center [218, 26] width 11 height 11
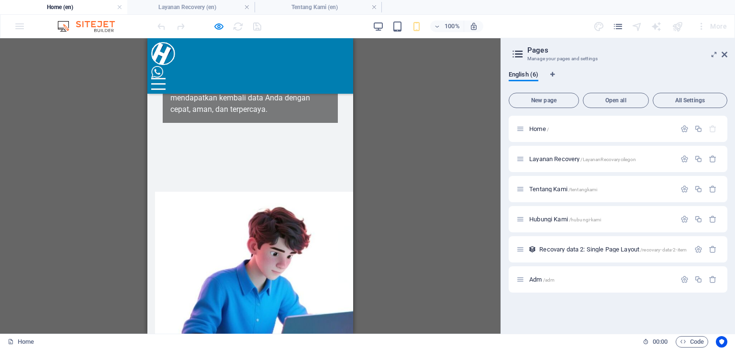
scroll to position [239, 0]
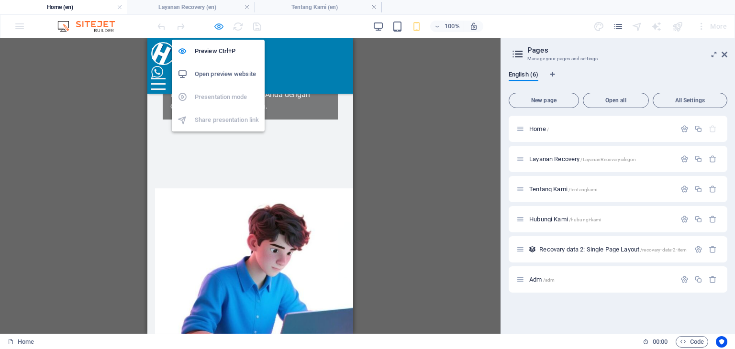
click at [222, 31] on icon "button" at bounding box center [218, 26] width 11 height 11
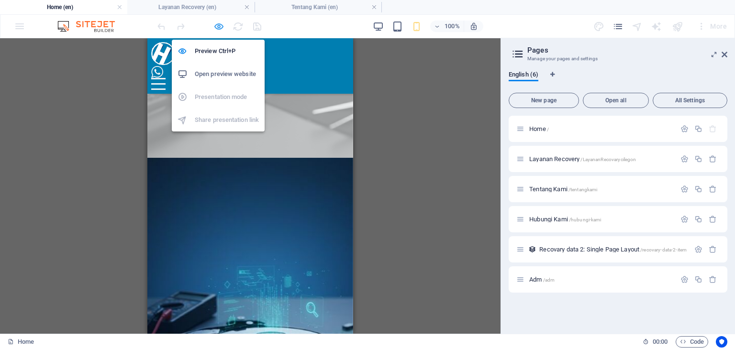
scroll to position [419, 0]
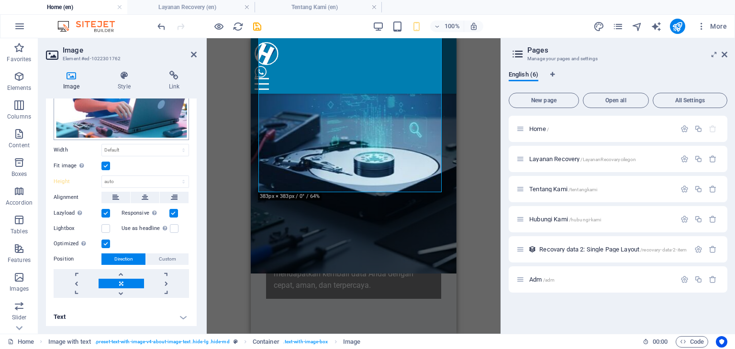
scroll to position [0, 0]
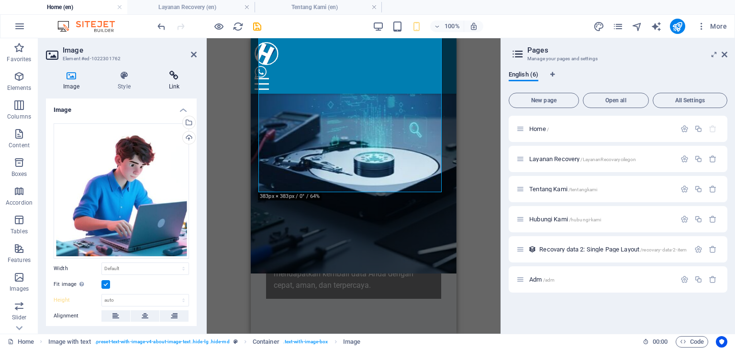
click at [170, 76] on icon at bounding box center [174, 76] width 45 height 10
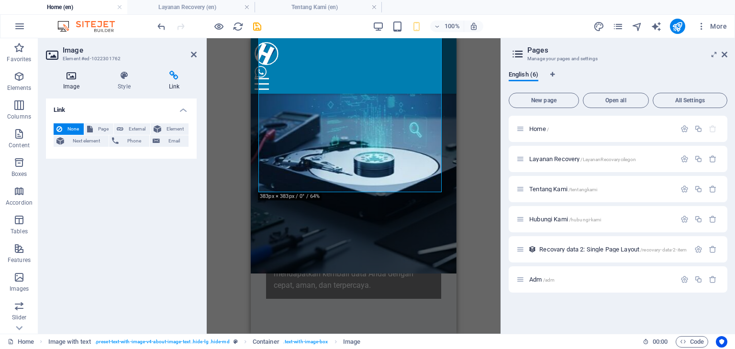
click at [76, 87] on h4 "Image" at bounding box center [73, 81] width 55 height 20
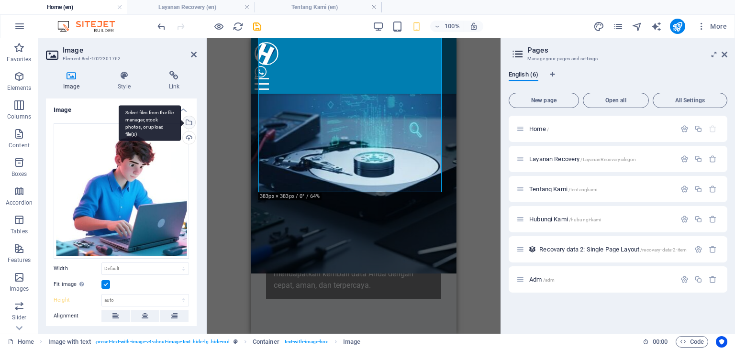
click at [181, 123] on div "Select files from the file manager, stock photos, or upload file(s)" at bounding box center [150, 123] width 62 height 36
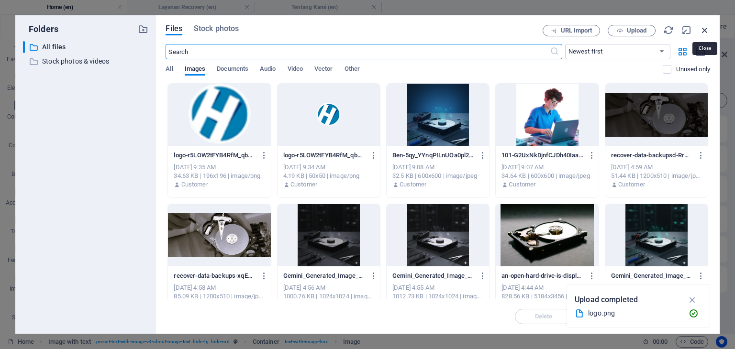
click at [710, 27] on icon "button" at bounding box center [705, 30] width 11 height 11
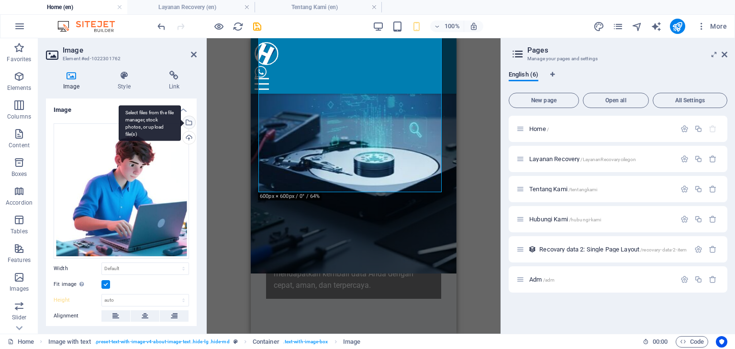
click at [189, 121] on div "Select files from the file manager, stock photos, or upload file(s)" at bounding box center [188, 123] width 14 height 14
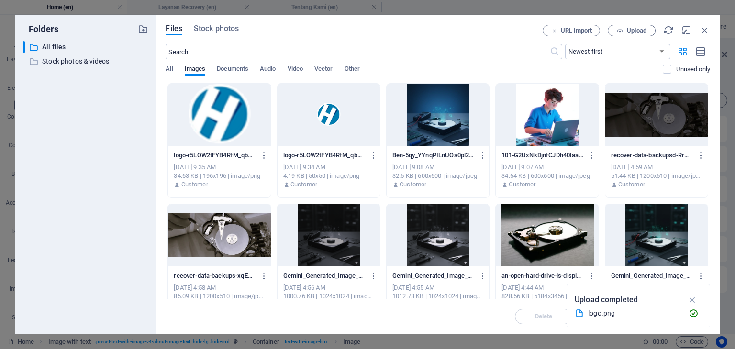
click at [542, 136] on div at bounding box center [547, 115] width 102 height 62
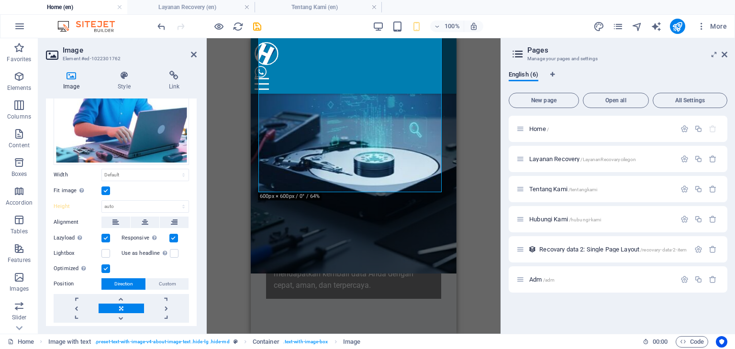
scroll to position [96, 0]
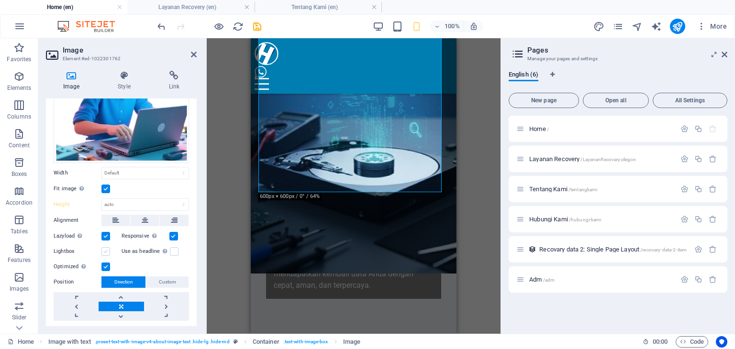
click at [103, 247] on label at bounding box center [105, 251] width 9 height 9
click at [0, 0] on input "Lightbox" at bounding box center [0, 0] width 0 height 0
click at [132, 201] on select "Default auto px" at bounding box center [145, 204] width 87 height 11
click at [102, 199] on select "Default auto px" at bounding box center [145, 204] width 87 height 11
select select "DISABLED_OPTION_VALUE"
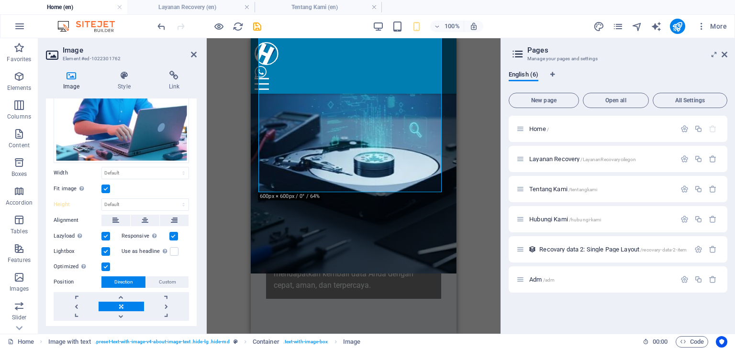
click at [253, 28] on icon "save" at bounding box center [257, 26] width 11 height 11
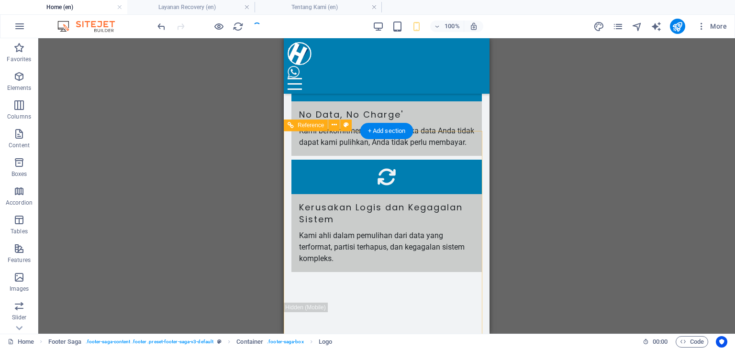
scroll to position [3219, 0]
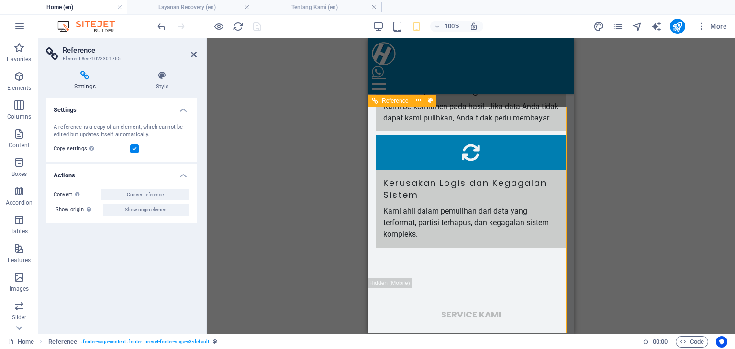
click at [300, 11] on h4 "Tentang Kami (en)" at bounding box center [318, 7] width 127 height 11
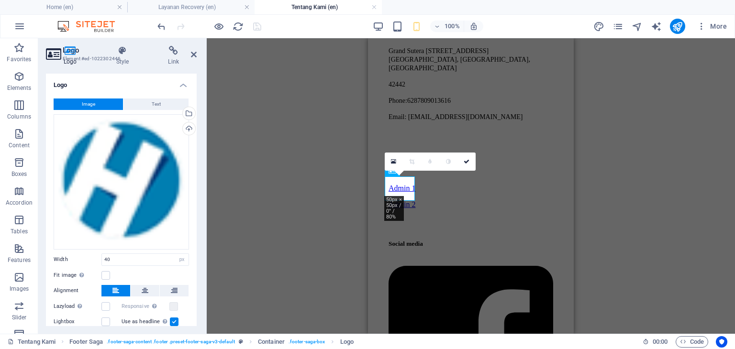
scroll to position [45, 0]
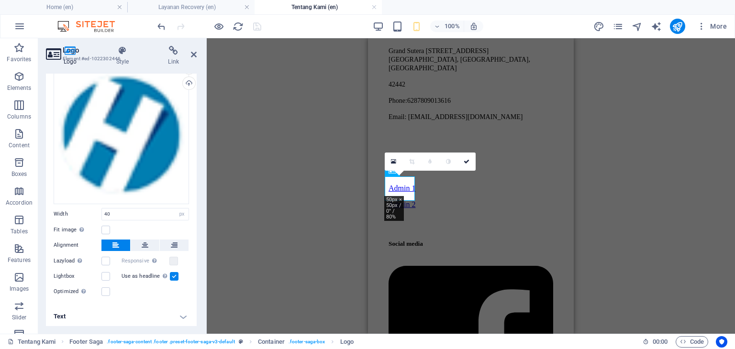
click at [140, 313] on h4 "Text" at bounding box center [121, 316] width 151 height 23
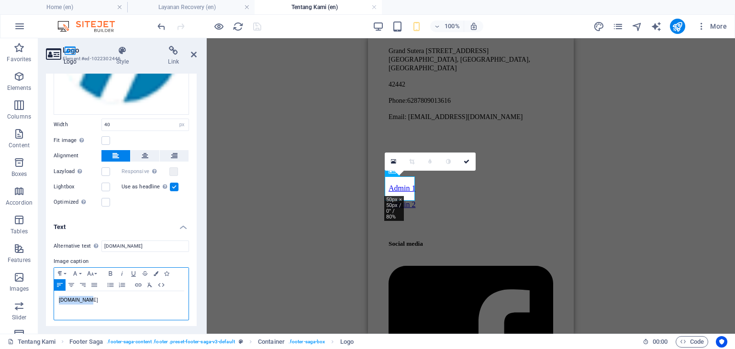
drag, startPoint x: 92, startPoint y: 298, endPoint x: 54, endPoint y: 298, distance: 38.3
click at [54, 298] on div "Paragraph Format Normal Heading 1 Heading 2 Heading 3 Heading 4 Heading 5 Headi…" at bounding box center [121, 293] width 135 height 53
click at [75, 272] on icon "button" at bounding box center [74, 274] width 11 height 8
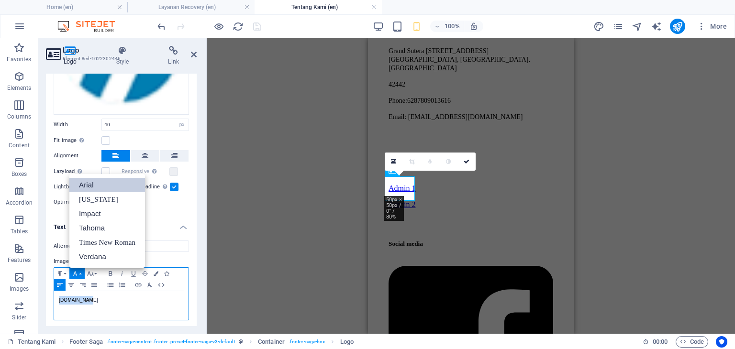
click at [106, 184] on link "Arial" at bounding box center [107, 185] width 76 height 14
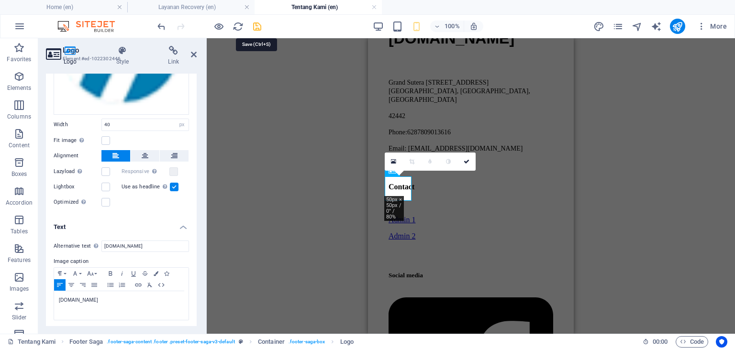
click at [256, 26] on icon "save" at bounding box center [257, 26] width 11 height 11
select select "px"
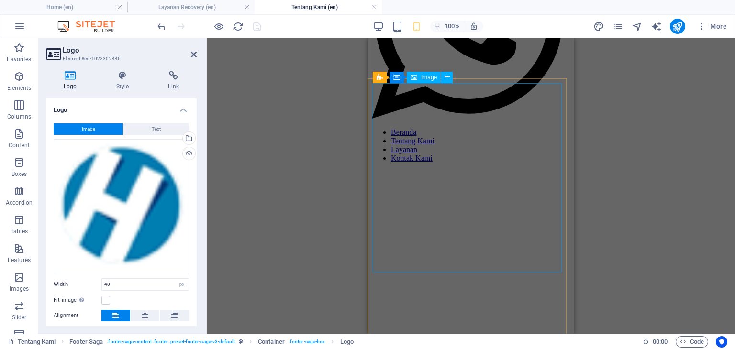
scroll to position [0, 0]
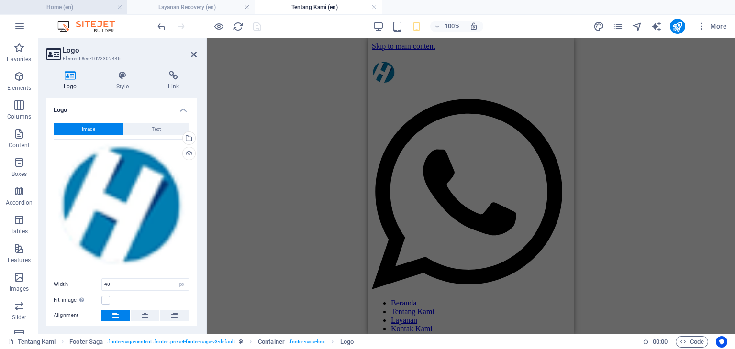
click at [59, 7] on h4 "Home (en)" at bounding box center [63, 7] width 127 height 11
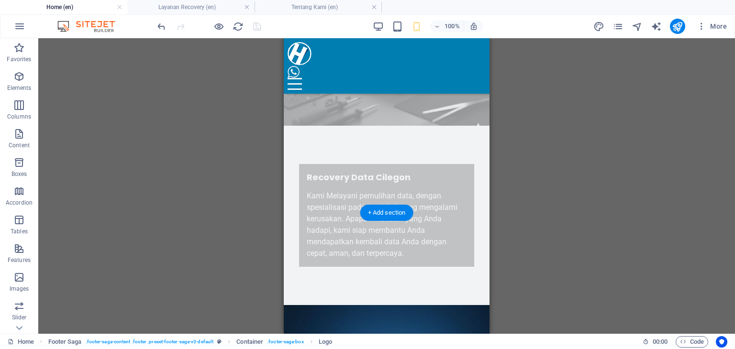
scroll to position [96, 0]
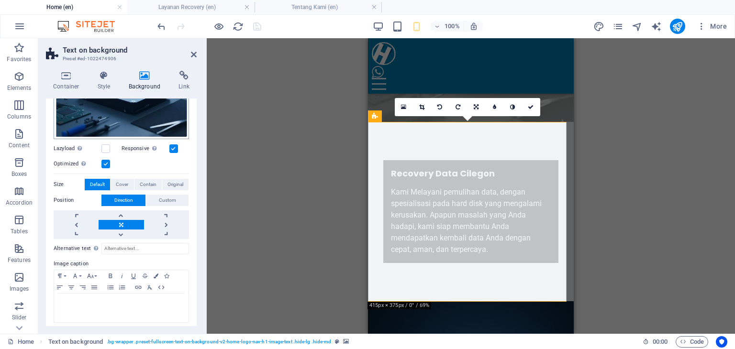
scroll to position [182, 0]
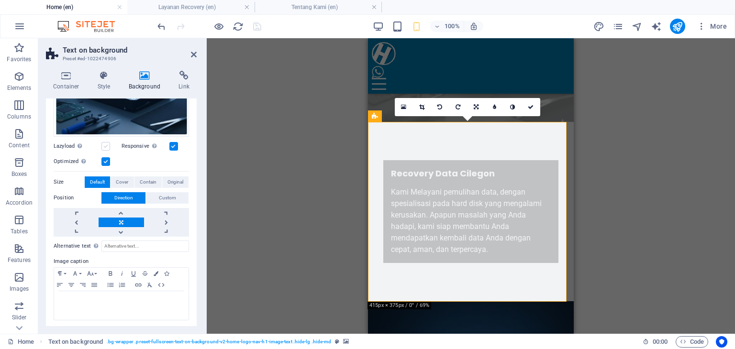
click at [109, 144] on label at bounding box center [105, 146] width 9 height 9
click at [0, 0] on input "Lazyload Loading images after the page loads improves page speed." at bounding box center [0, 0] width 0 height 0
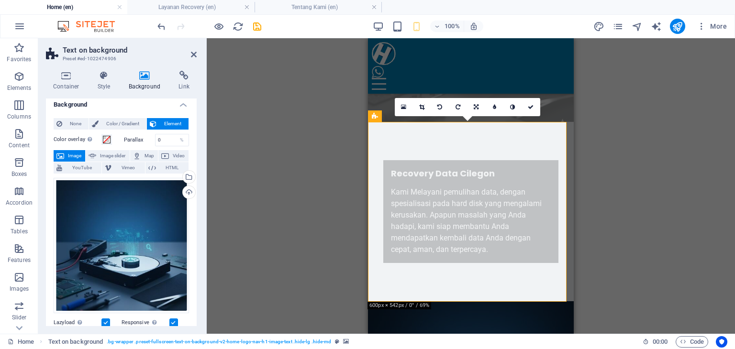
scroll to position [0, 0]
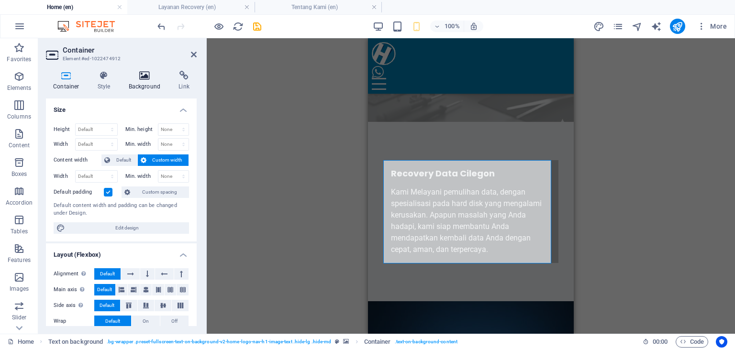
click at [142, 85] on h4 "Background" at bounding box center [147, 81] width 50 height 20
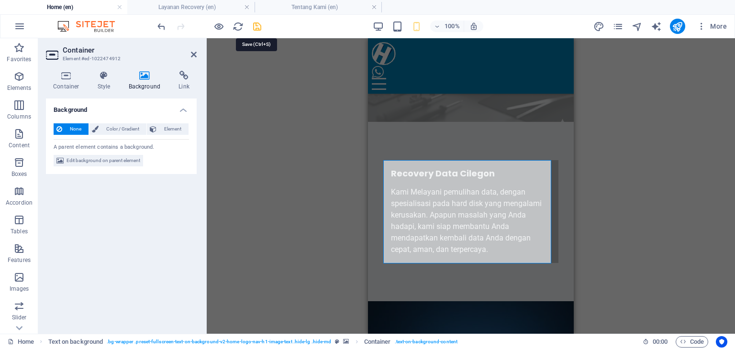
click at [260, 25] on icon "save" at bounding box center [257, 26] width 11 height 11
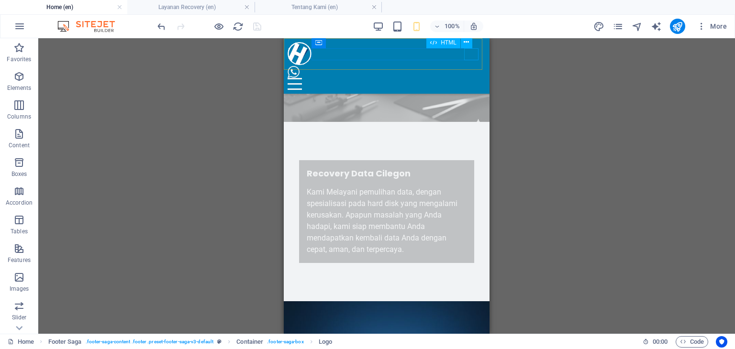
click at [465, 78] on div at bounding box center [387, 84] width 198 height 12
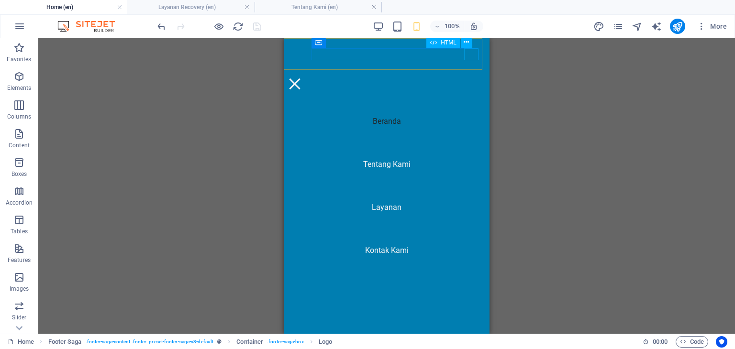
click at [302, 78] on div at bounding box center [295, 84] width 14 height 12
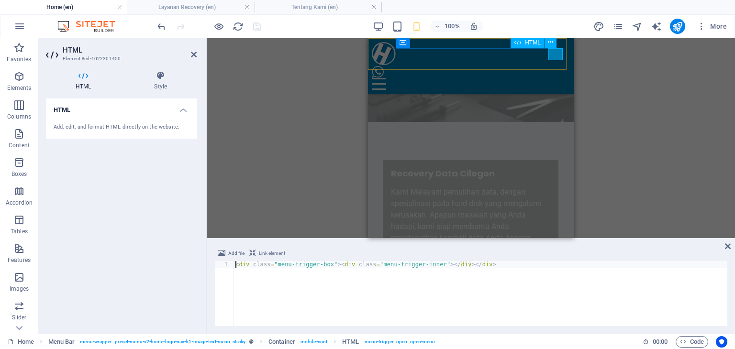
click at [559, 78] on div at bounding box center [471, 84] width 198 height 12
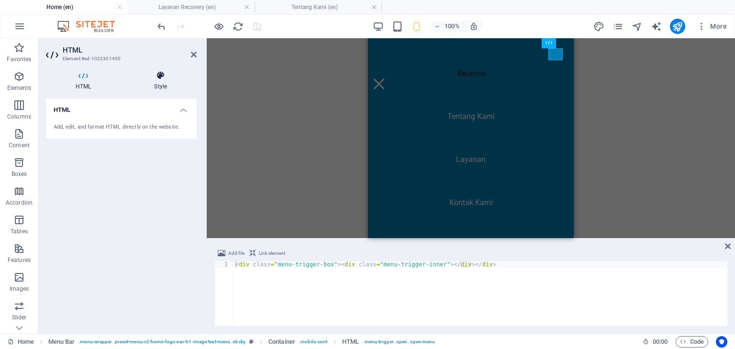
click at [154, 81] on h4 "Style" at bounding box center [160, 81] width 72 height 20
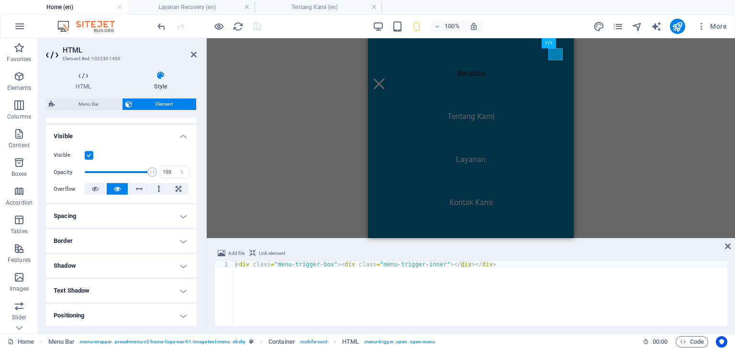
scroll to position [48, 0]
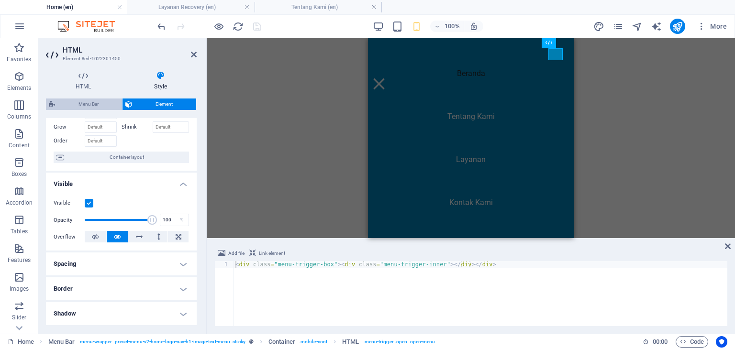
click at [100, 108] on span "Menu Bar" at bounding box center [88, 104] width 61 height 11
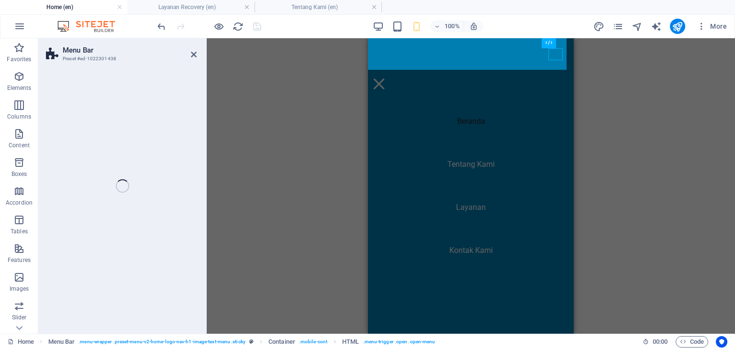
select select "rem"
select select "preset-menu-v2-home-logo-nav-h1-image-text-menu"
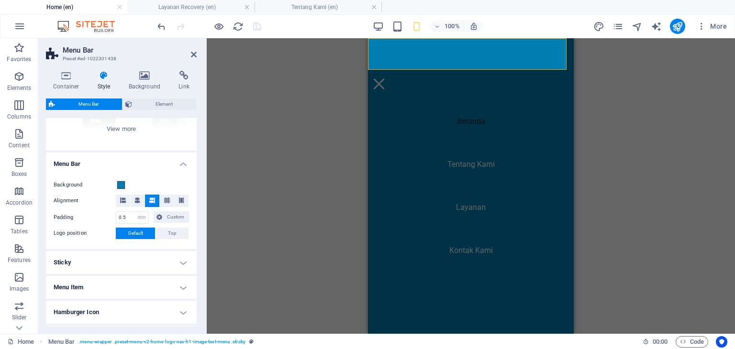
scroll to position [144, 0]
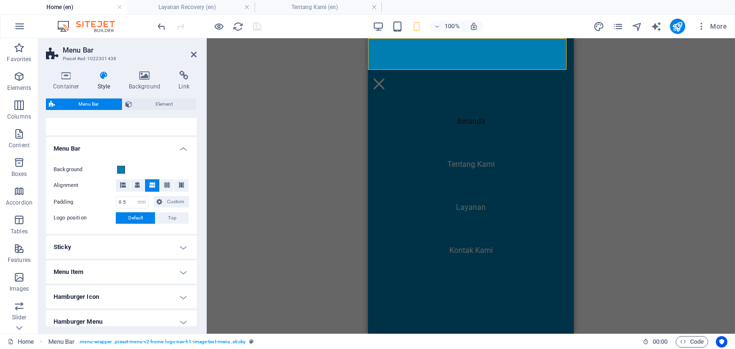
click at [151, 251] on h4 "Sticky" at bounding box center [121, 247] width 151 height 23
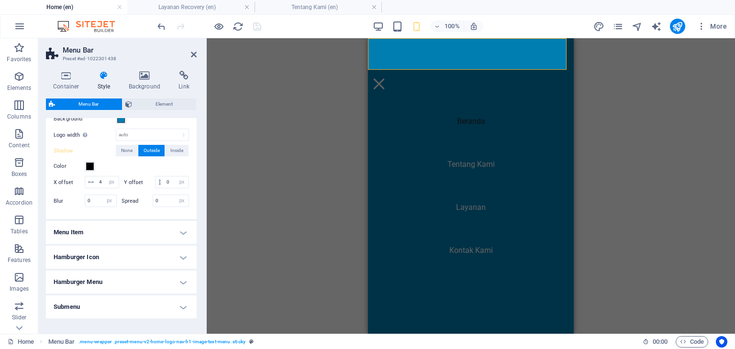
click at [151, 244] on h4 "Menu Item" at bounding box center [121, 232] width 151 height 23
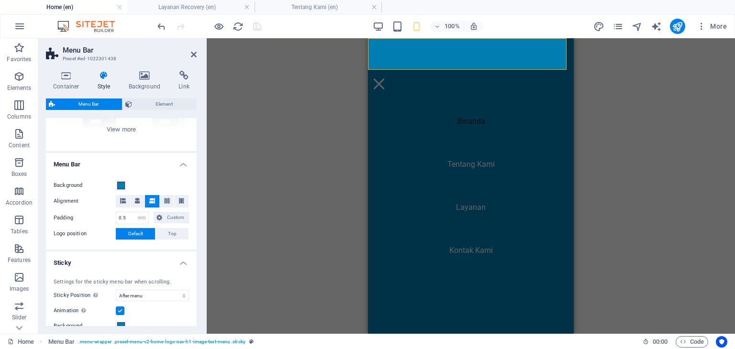
scroll to position [0, 0]
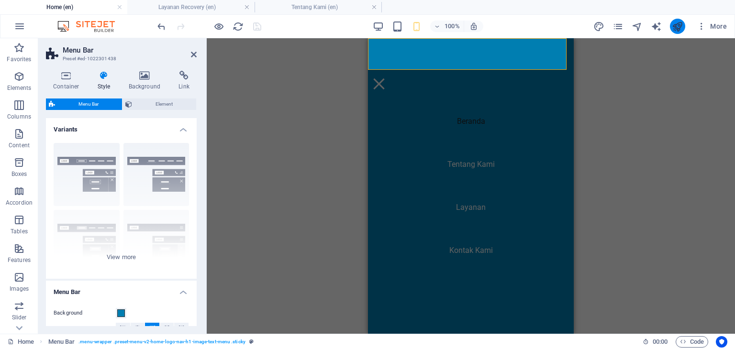
click at [671, 24] on button "publish" at bounding box center [677, 26] width 15 height 15
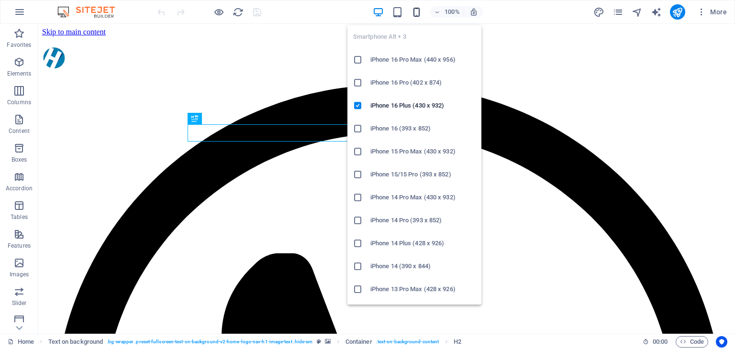
click at [419, 10] on icon "button" at bounding box center [416, 12] width 11 height 11
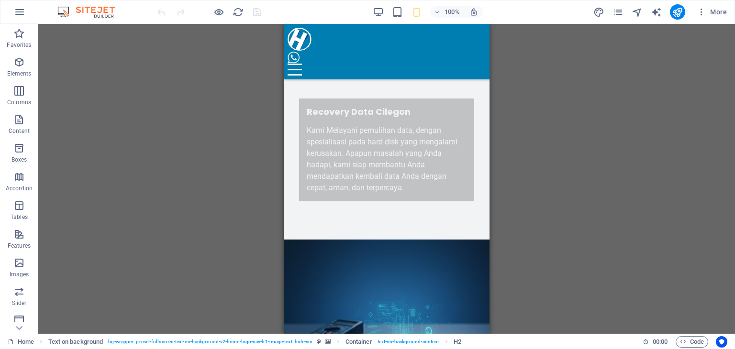
scroll to position [144, 0]
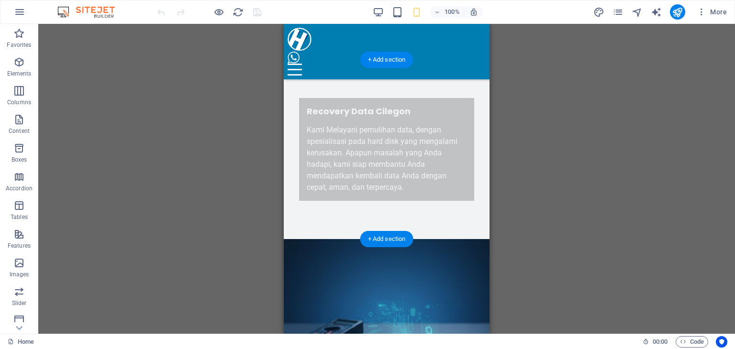
click at [477, 239] on figure at bounding box center [387, 328] width 206 height 179
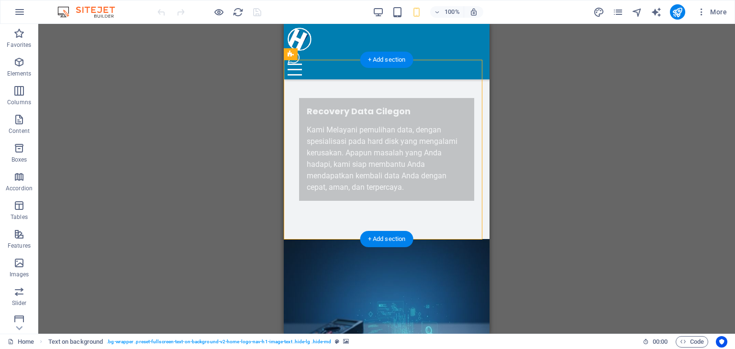
click at [324, 239] on figure at bounding box center [387, 328] width 206 height 179
drag, startPoint x: 324, startPoint y: 79, endPoint x: 422, endPoint y: 112, distance: 103.9
click at [324, 239] on figure at bounding box center [387, 328] width 206 height 179
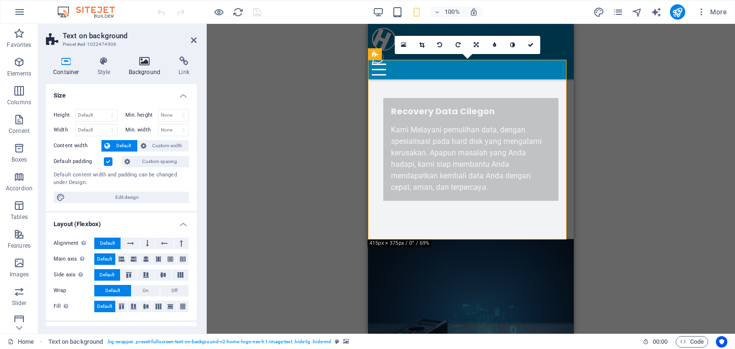
click at [145, 67] on h4 "Background" at bounding box center [147, 66] width 50 height 20
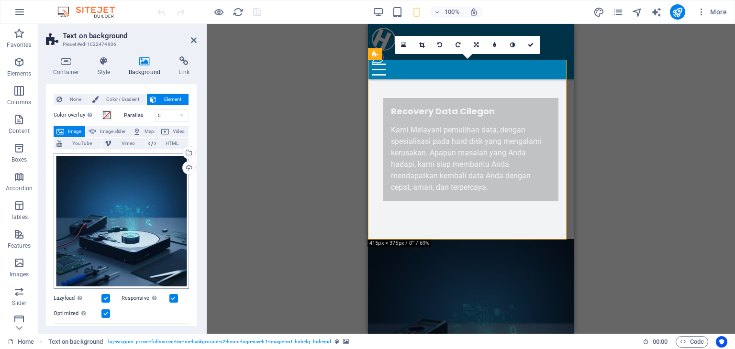
scroll to position [0, 0]
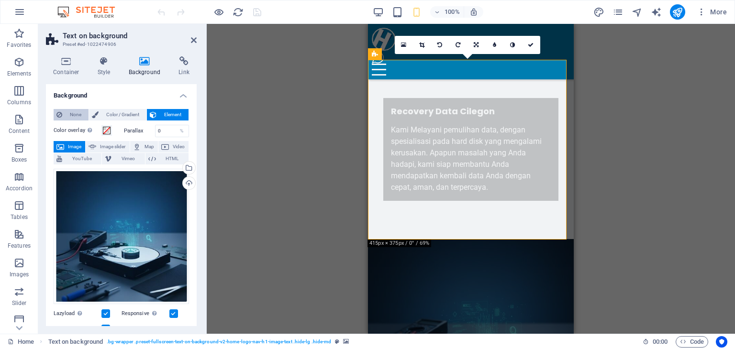
click at [77, 116] on span "None" at bounding box center [75, 114] width 21 height 11
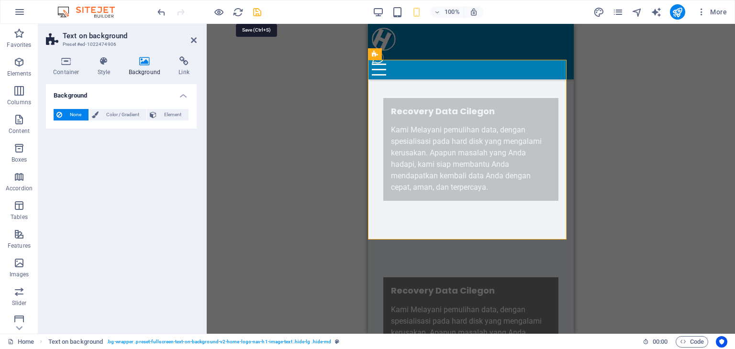
click at [253, 8] on icon "save" at bounding box center [257, 12] width 11 height 11
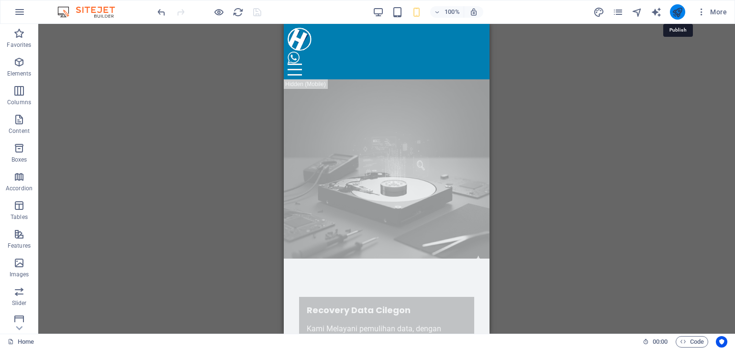
click at [681, 14] on icon "publish" at bounding box center [677, 12] width 11 height 11
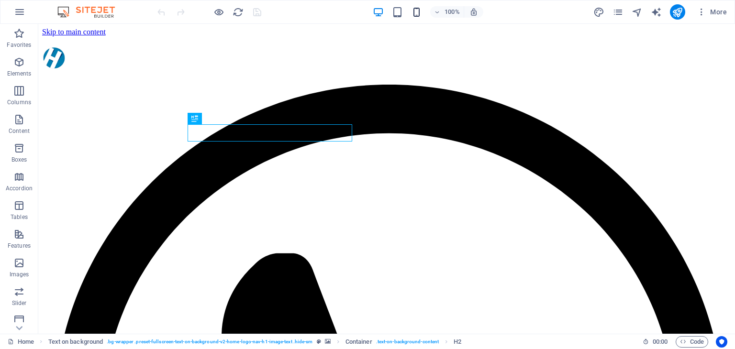
click at [415, 12] on icon "button" at bounding box center [416, 12] width 11 height 11
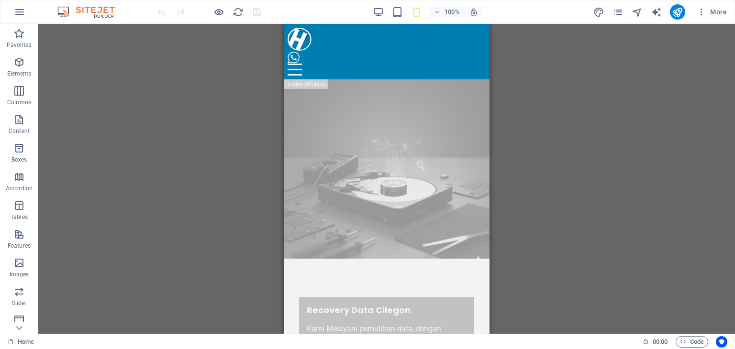
click at [546, 82] on div "Drag here to replace the existing content. Press “Ctrl” if you want to create a…" at bounding box center [386, 179] width 697 height 310
click at [719, 12] on span "More" at bounding box center [712, 12] width 30 height 10
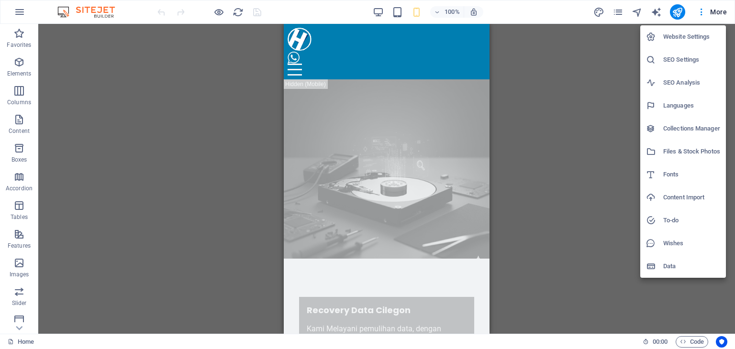
click at [429, 245] on div at bounding box center [367, 174] width 735 height 349
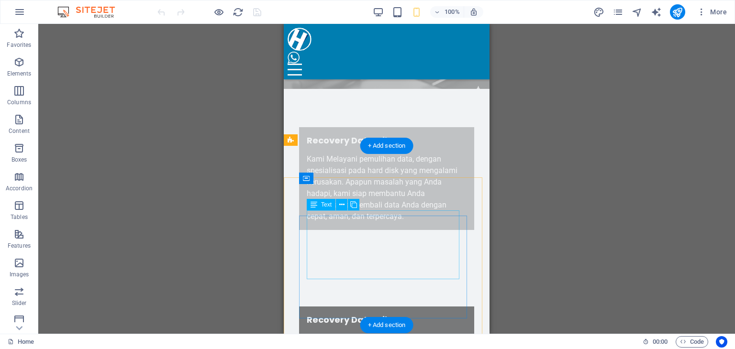
scroll to position [144, 0]
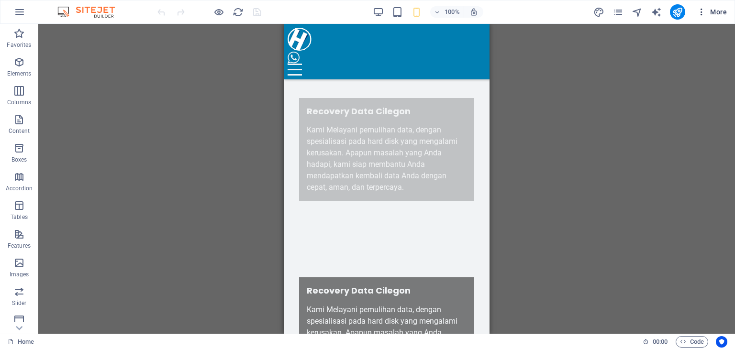
click at [713, 8] on span "More" at bounding box center [712, 12] width 30 height 10
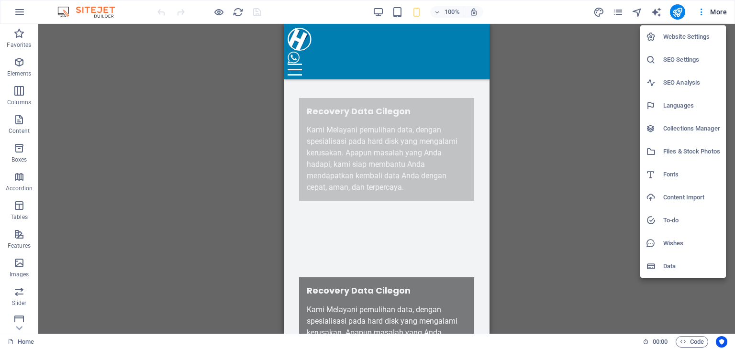
click at [695, 197] on h6 "Content Import" at bounding box center [691, 197] width 57 height 11
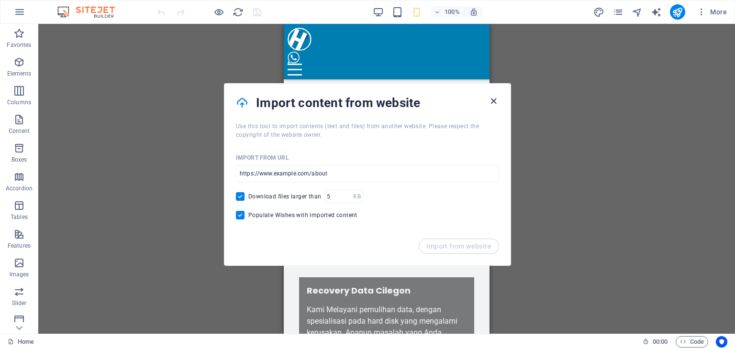
click at [496, 99] on icon "button" at bounding box center [493, 101] width 11 height 11
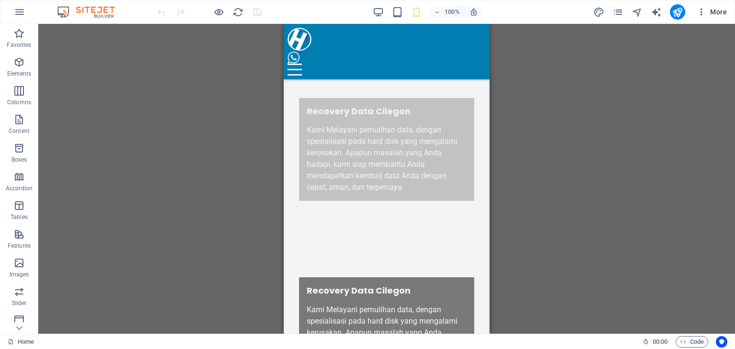
click at [713, 10] on span "More" at bounding box center [712, 12] width 30 height 10
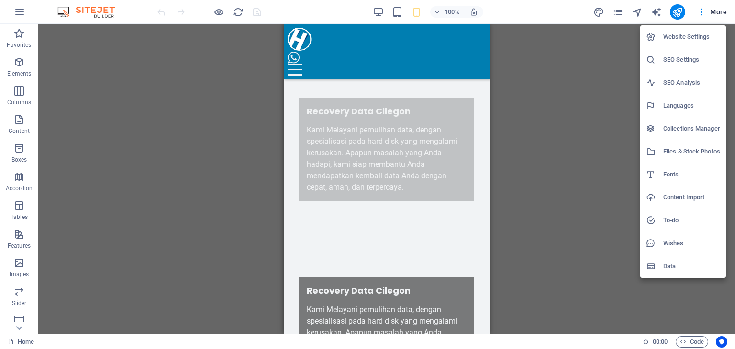
click at [620, 16] on div at bounding box center [367, 174] width 735 height 349
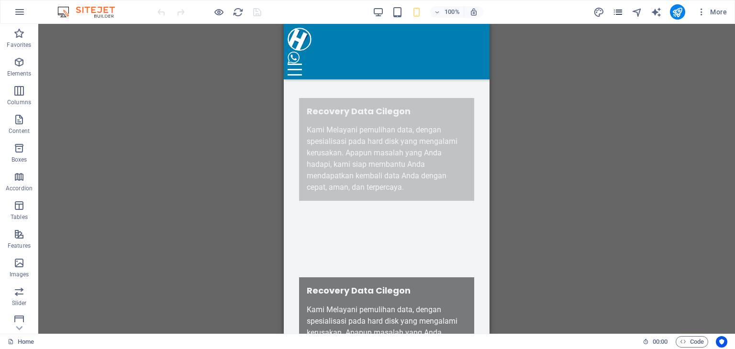
click at [616, 8] on icon "pages" at bounding box center [617, 12] width 11 height 11
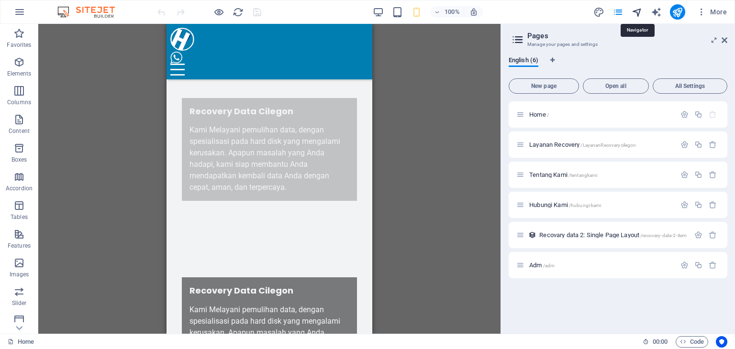
click at [639, 13] on icon "navigator" at bounding box center [637, 12] width 11 height 11
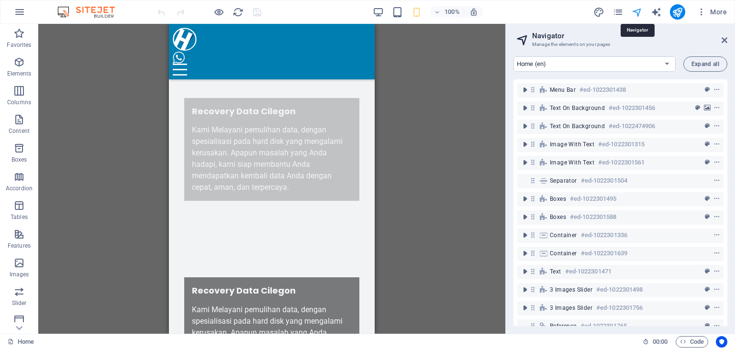
click at [637, 8] on icon "navigator" at bounding box center [637, 12] width 11 height 11
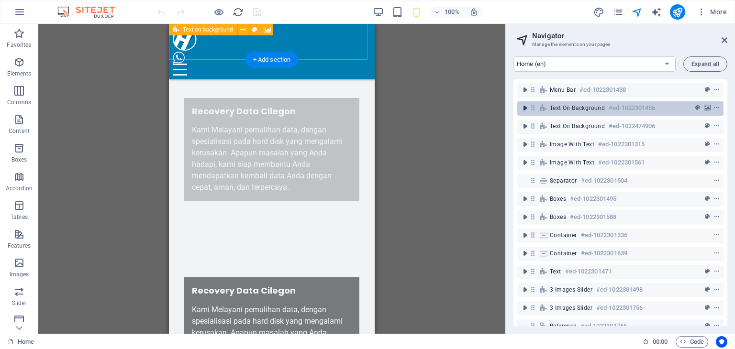
click at [522, 108] on icon "toggle-expand" at bounding box center [525, 108] width 10 height 10
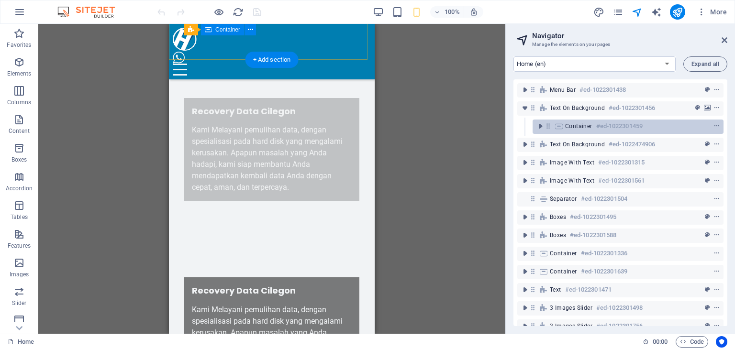
click at [572, 131] on div "Container #ed-1022301459" at bounding box center [620, 126] width 111 height 11
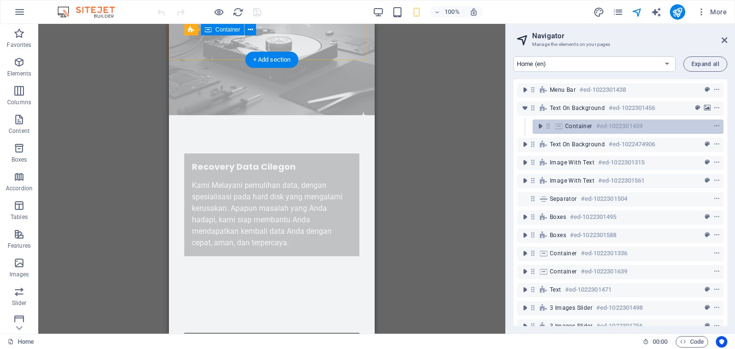
scroll to position [0, 0]
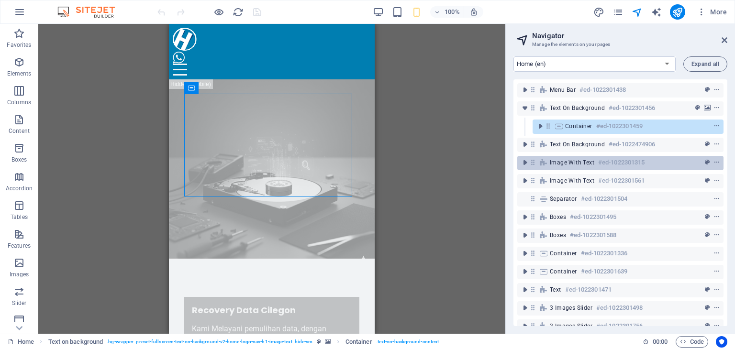
click at [562, 160] on span "Image with text" at bounding box center [572, 163] width 44 height 8
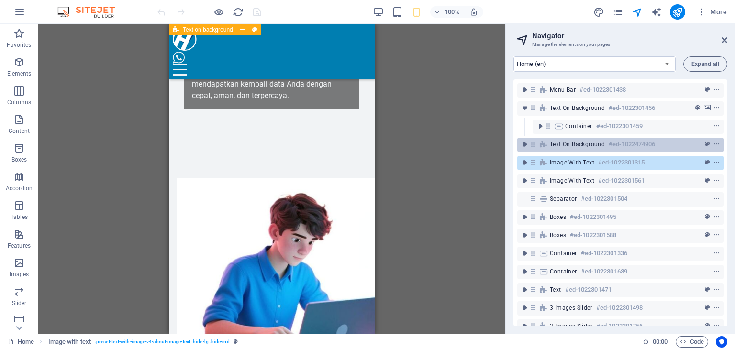
click at [563, 141] on span "Text on background" at bounding box center [577, 145] width 55 height 8
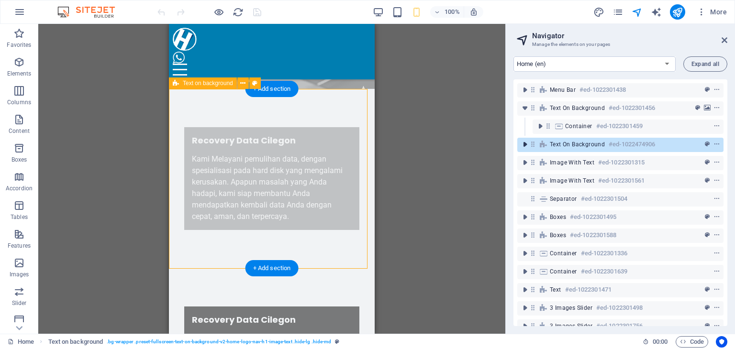
click at [528, 144] on icon "toggle-expand" at bounding box center [525, 145] width 10 height 10
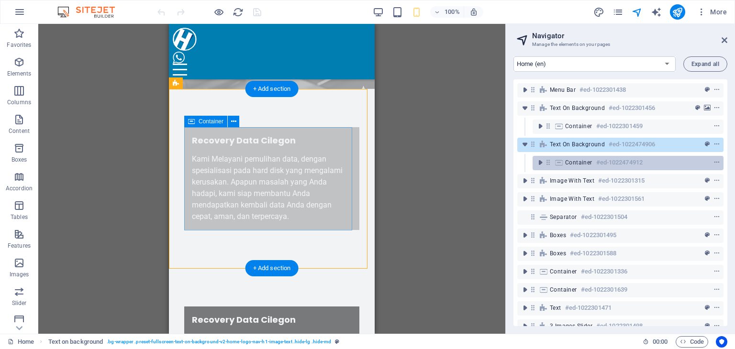
click at [559, 161] on icon at bounding box center [559, 163] width 11 height 8
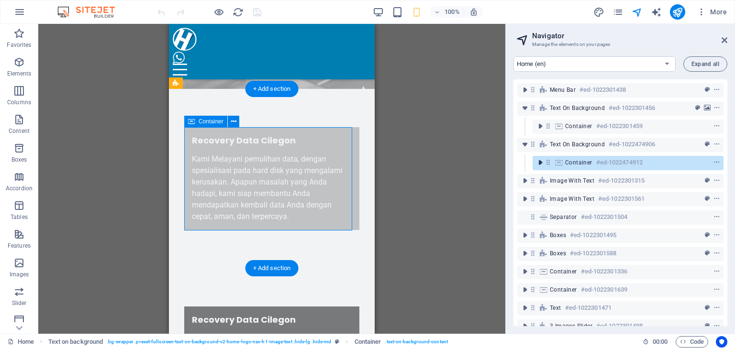
click at [541, 164] on icon "toggle-expand" at bounding box center [540, 163] width 10 height 10
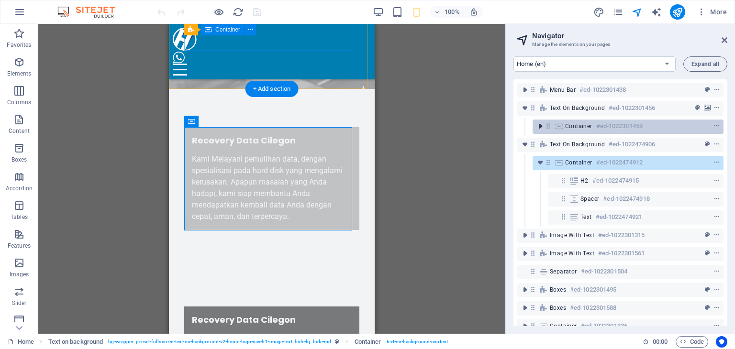
click at [539, 127] on icon "toggle-expand" at bounding box center [540, 127] width 10 height 10
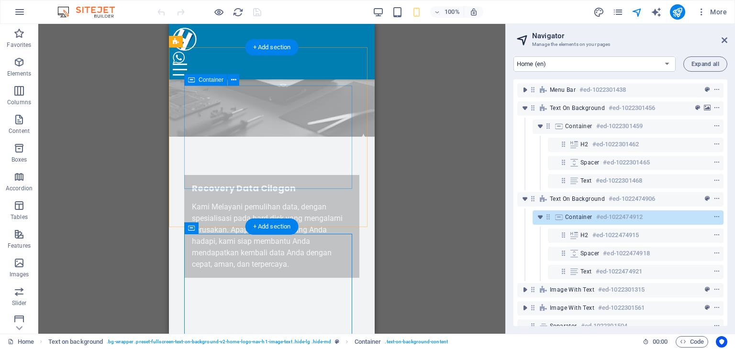
scroll to position [0, 0]
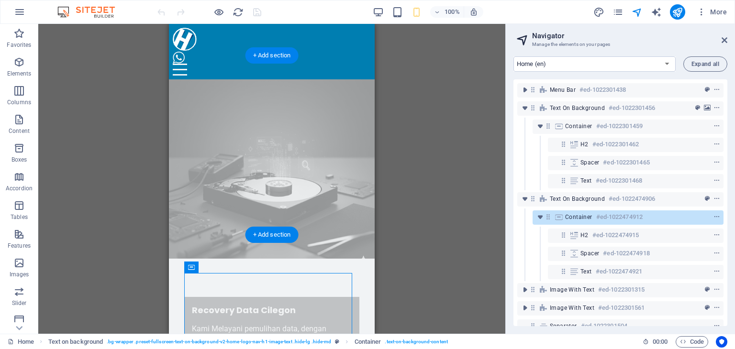
click at [346, 79] on figure at bounding box center [272, 168] width 206 height 179
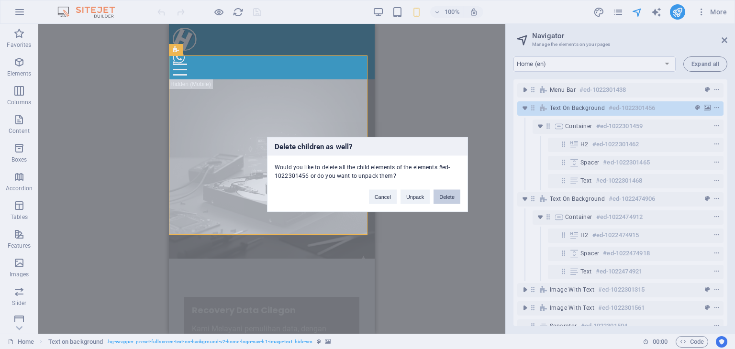
click at [454, 200] on button "Delete" at bounding box center [446, 197] width 27 height 14
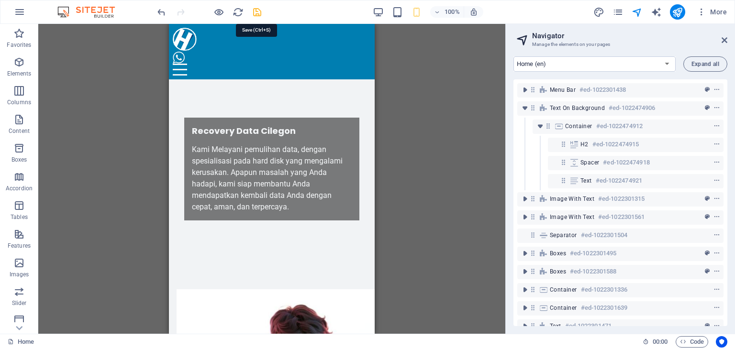
click at [256, 10] on icon "save" at bounding box center [257, 12] width 11 height 11
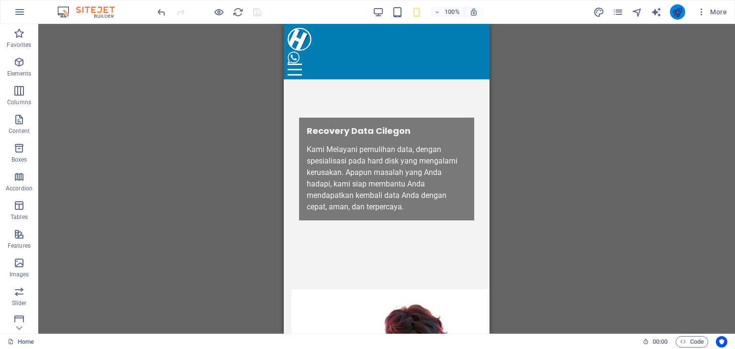
click at [673, 10] on icon "publish" at bounding box center [677, 12] width 11 height 11
